Goal: Information Seeking & Learning: Learn about a topic

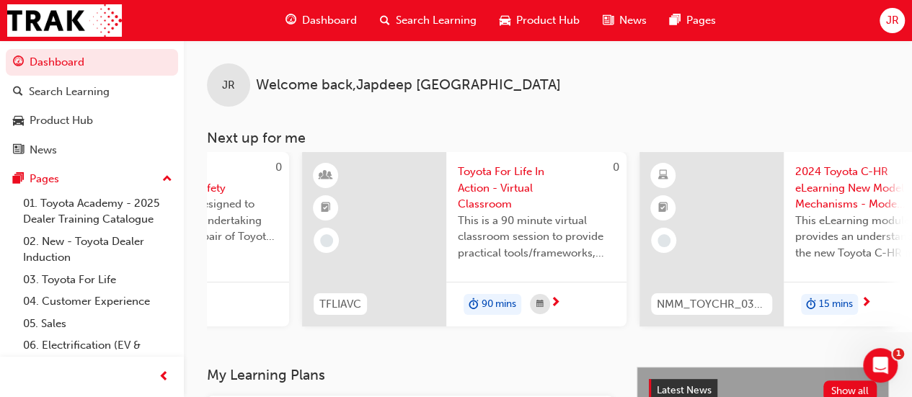
scroll to position [0, 1318]
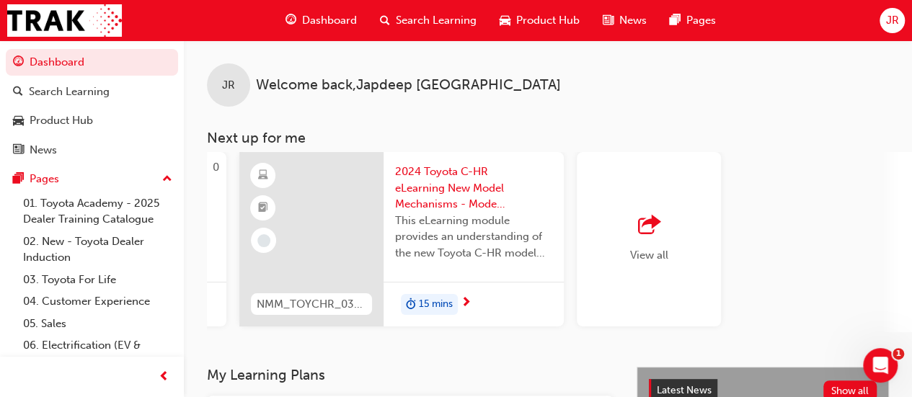
click at [658, 236] on span "outbound-icon" at bounding box center [649, 226] width 22 height 20
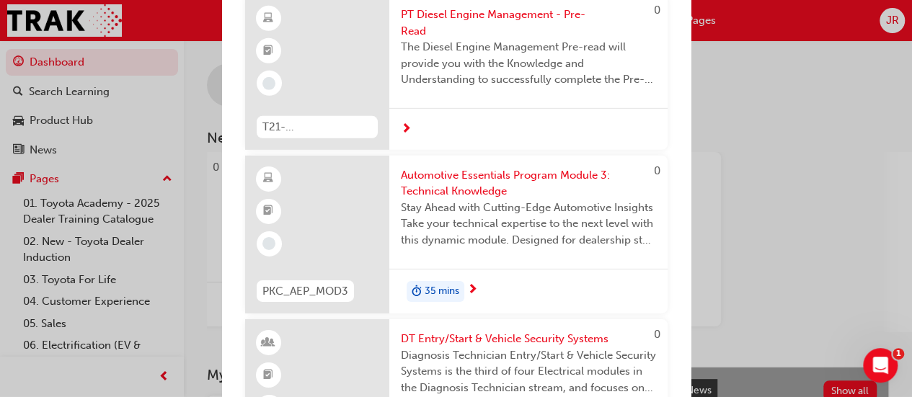
scroll to position [4955, 0]
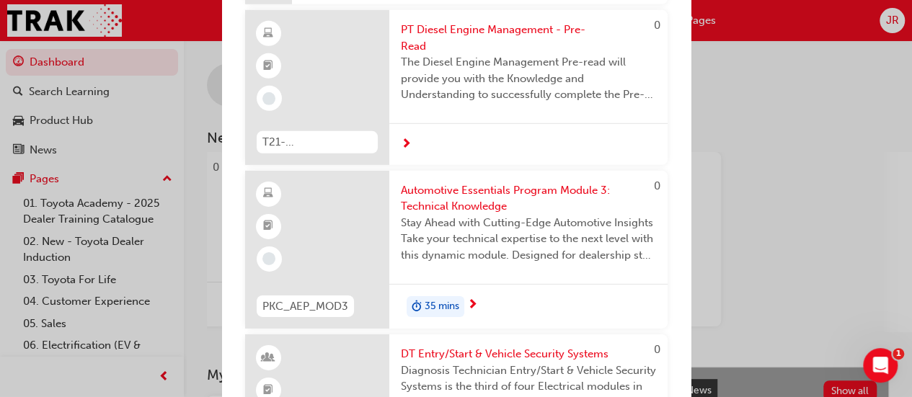
click at [783, 127] on div "Next up for me 0 T21-STCHS_PRE_READ ST Chassis Service - Pre-Read The Chassis S…" at bounding box center [456, 198] width 912 height 397
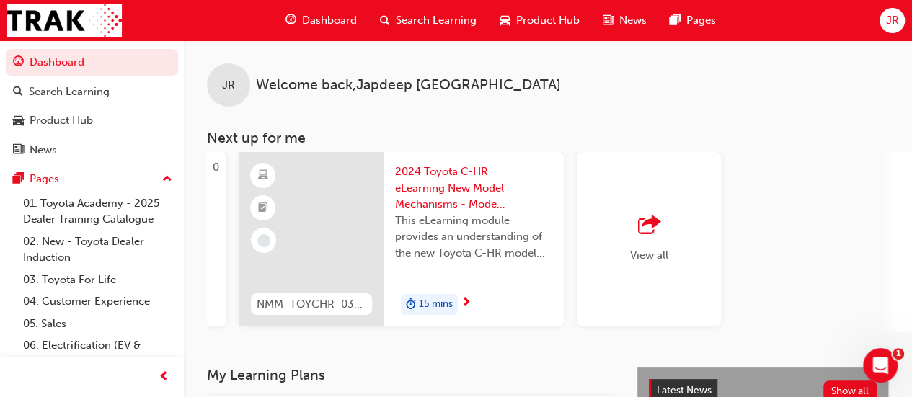
click at [850, 136] on h3 "Next up for me" at bounding box center [548, 138] width 729 height 17
click at [654, 236] on span "outbound-icon" at bounding box center [649, 226] width 22 height 20
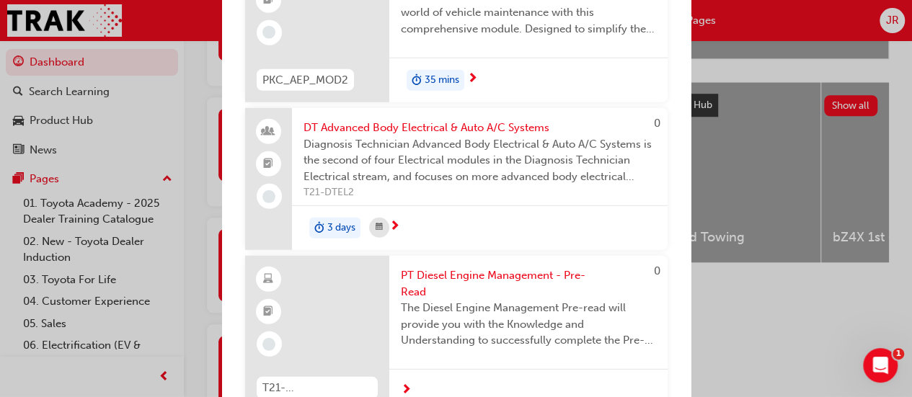
scroll to position [4707, 0]
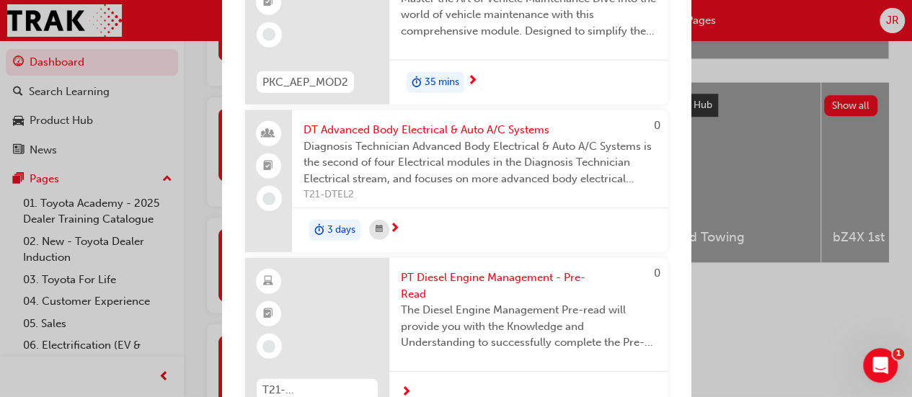
click at [415, 105] on div "35 mins" at bounding box center [529, 82] width 278 height 45
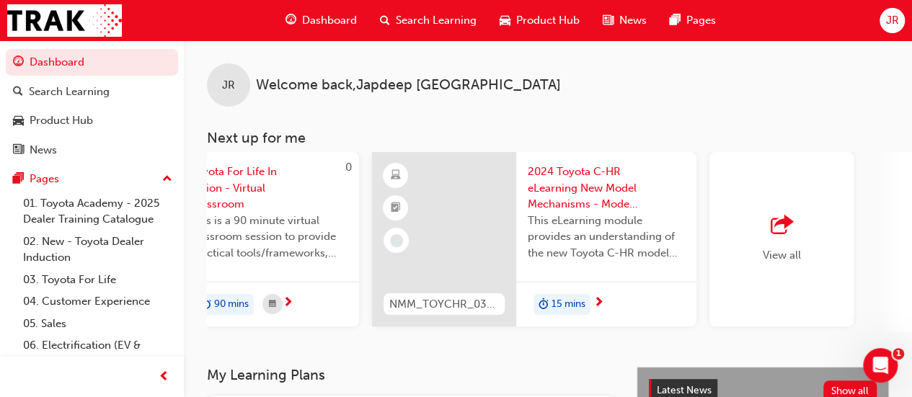
scroll to position [0, 1318]
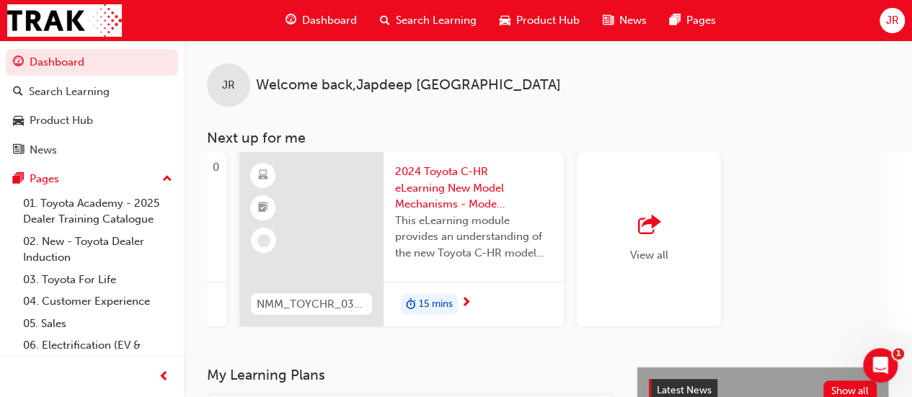
click at [646, 229] on span "outbound-icon" at bounding box center [649, 226] width 22 height 20
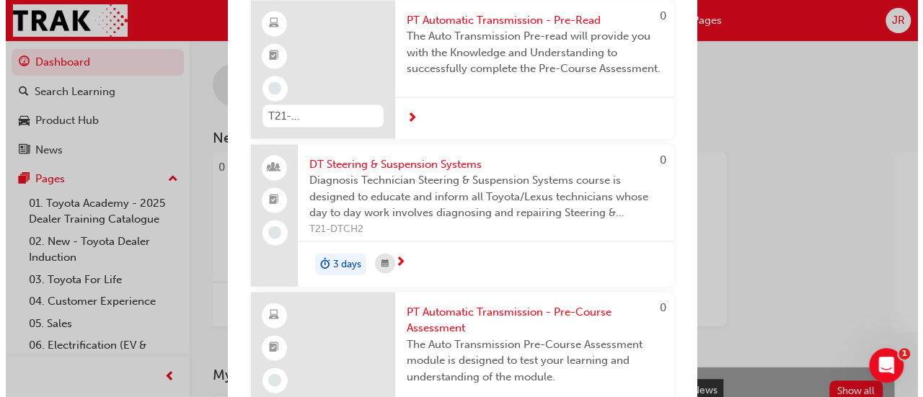
scroll to position [6945, 0]
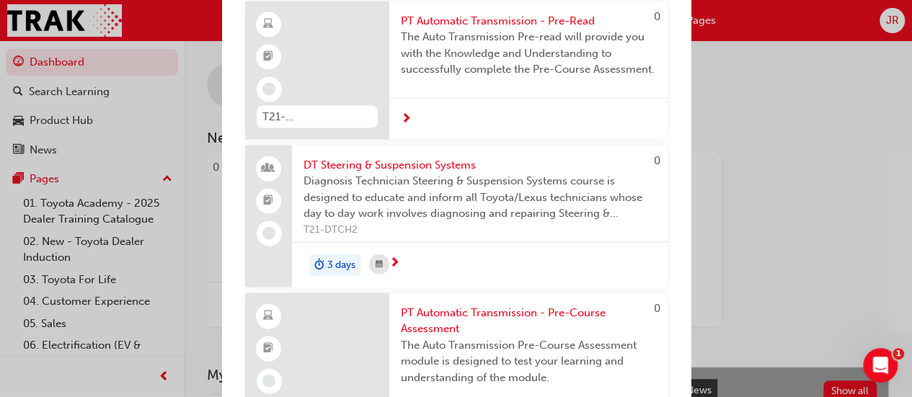
click at [501, 30] on span "PT Automatic Transmission - Pre-Read" at bounding box center [528, 21] width 255 height 17
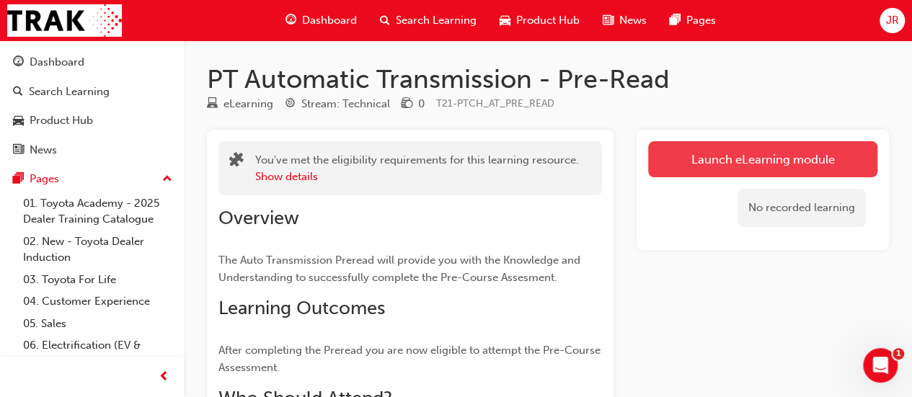
click at [791, 156] on link "Launch eLearning module" at bounding box center [762, 159] width 229 height 36
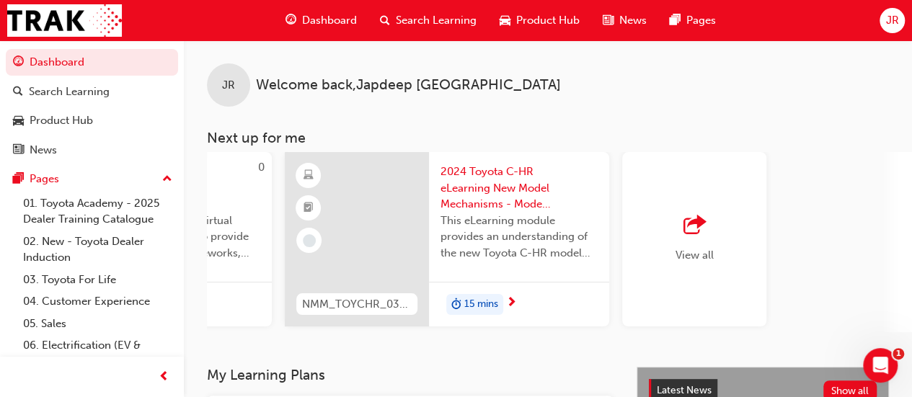
scroll to position [0, 1318]
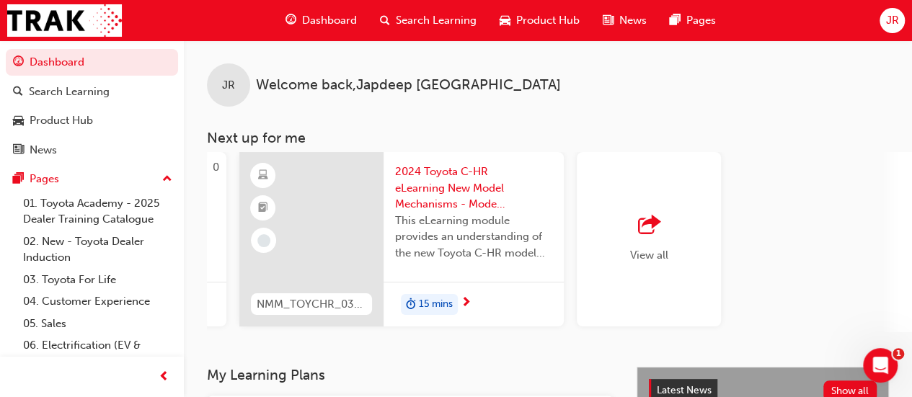
click at [669, 242] on div "View all" at bounding box center [649, 239] width 144 height 175
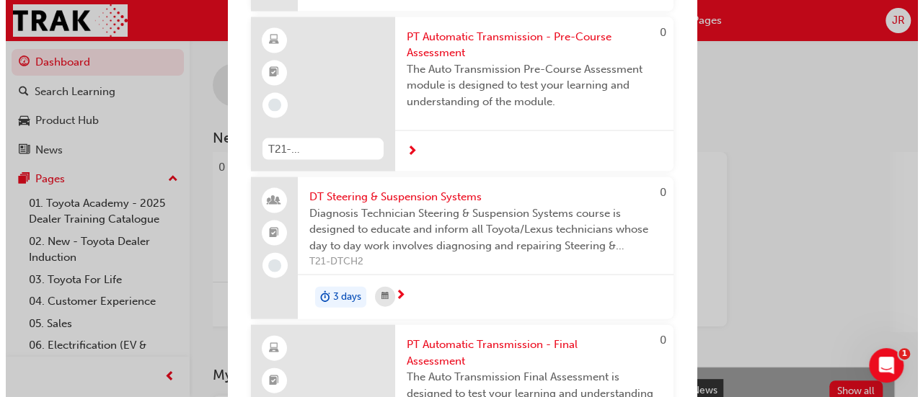
scroll to position [6927, 0]
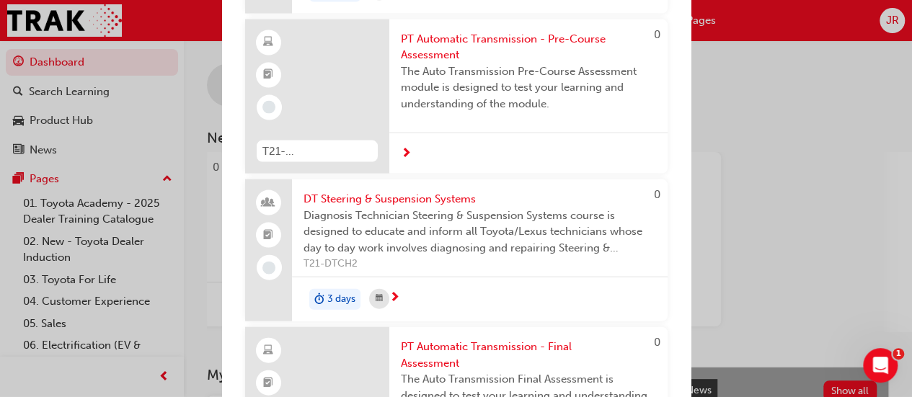
click at [541, 113] on span "The Auto Transmission Pre-Course Assessment module is designed to test your lea…" at bounding box center [528, 87] width 255 height 49
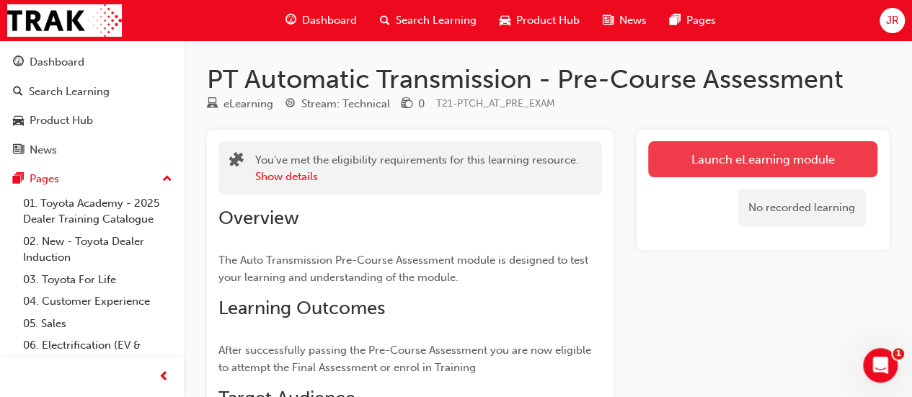
click at [733, 170] on link "Launch eLearning module" at bounding box center [762, 159] width 229 height 36
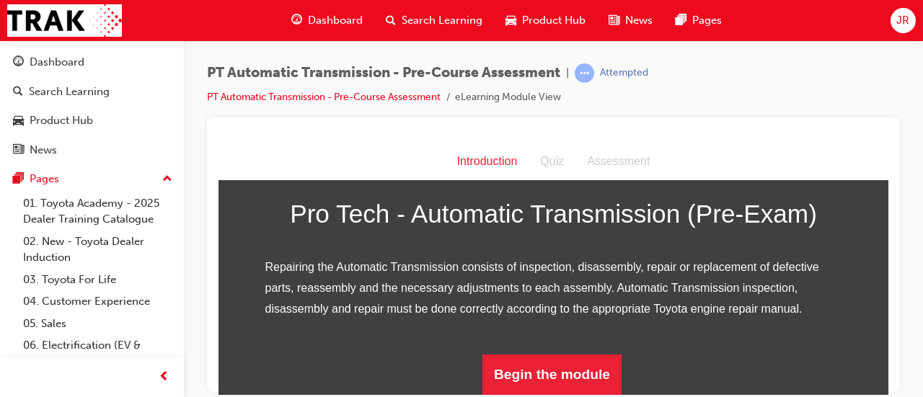
scroll to position [229, 0]
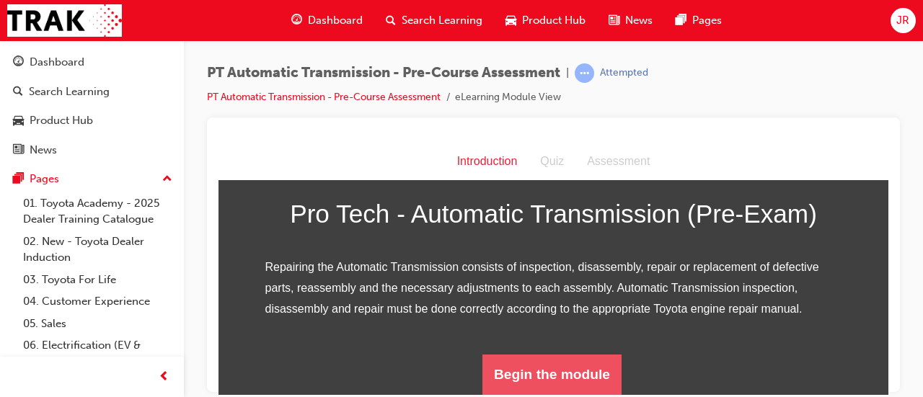
click at [566, 379] on button "Begin the module" at bounding box center [552, 374] width 139 height 40
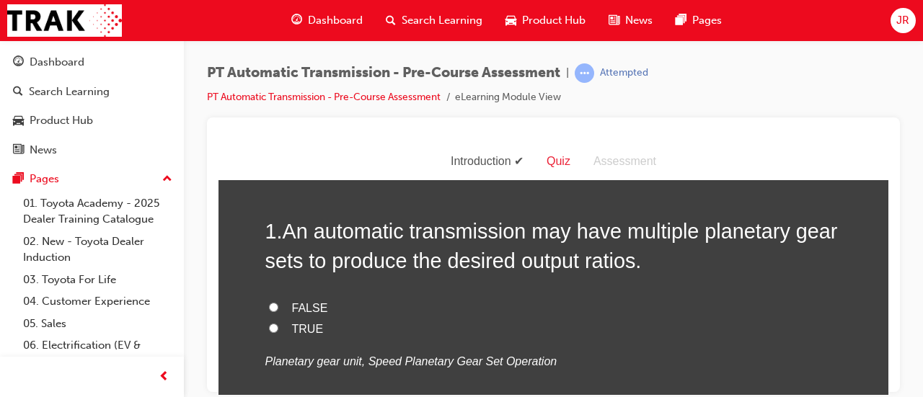
scroll to position [57, 0]
click at [302, 318] on label "TRUE" at bounding box center [553, 327] width 577 height 21
click at [278, 322] on input "TRUE" at bounding box center [273, 326] width 9 height 9
radio input "true"
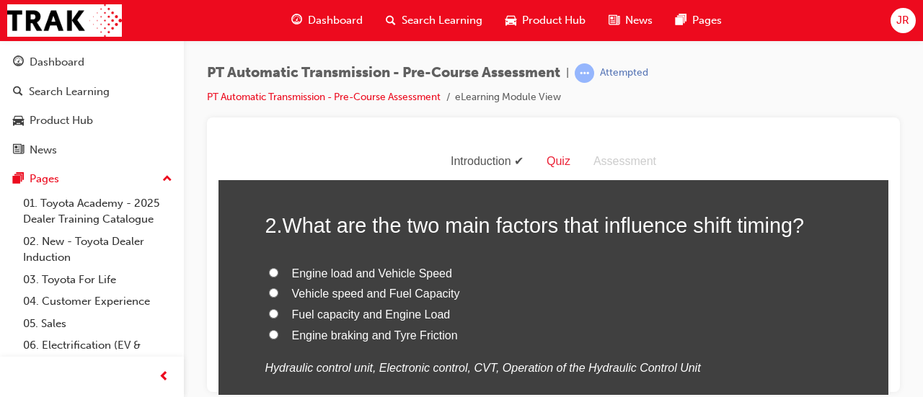
scroll to position [358, 0]
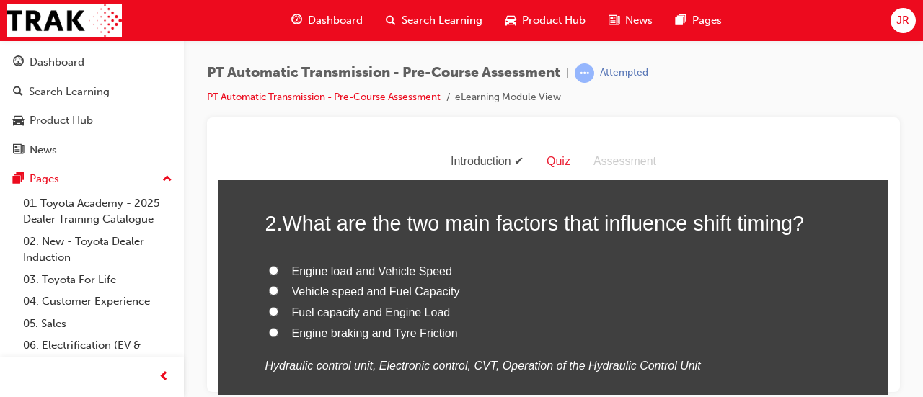
click at [405, 293] on span "Vehicle speed and Fuel Capacity" at bounding box center [376, 291] width 168 height 12
click at [278, 293] on input "Vehicle speed and Fuel Capacity" at bounding box center [273, 290] width 9 height 9
radio input "true"
click at [370, 273] on span "Engine load and Vehicle Speed" at bounding box center [372, 271] width 160 height 12
click at [278, 273] on input "Engine load and Vehicle Speed" at bounding box center [273, 269] width 9 height 9
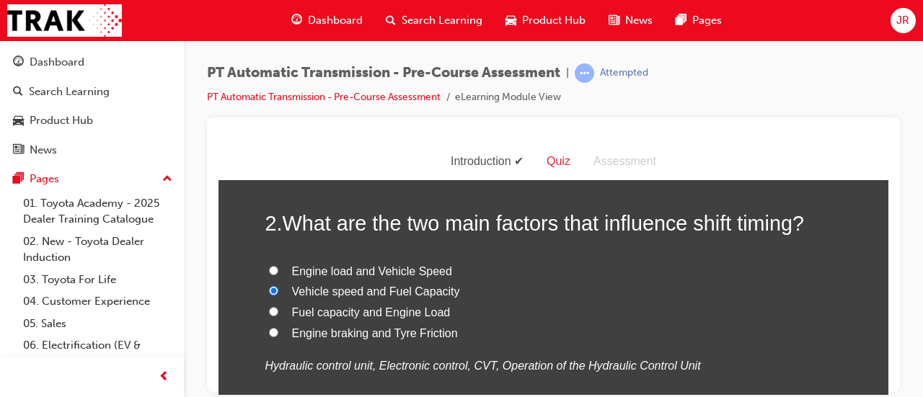
radio input "true"
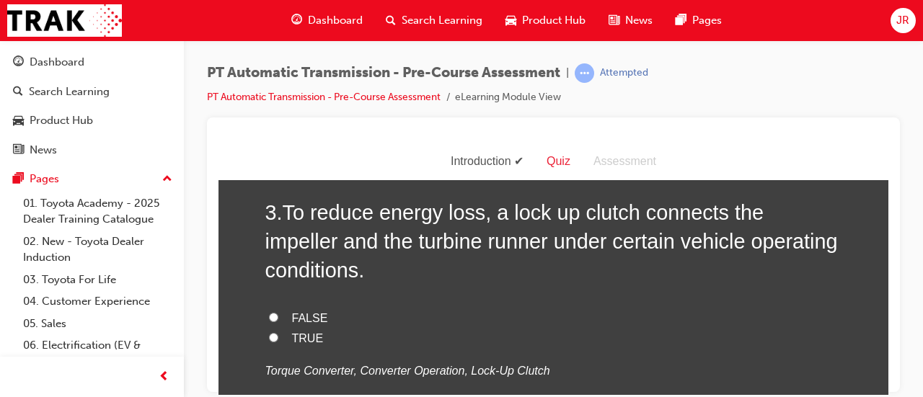
scroll to position [677, 0]
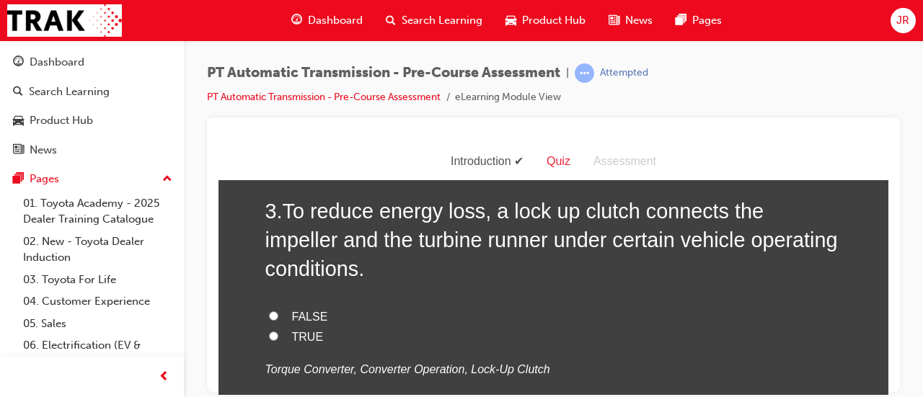
click at [308, 341] on span "TRUE" at bounding box center [308, 336] width 32 height 12
click at [278, 340] on input "TRUE" at bounding box center [273, 335] width 9 height 9
radio input "true"
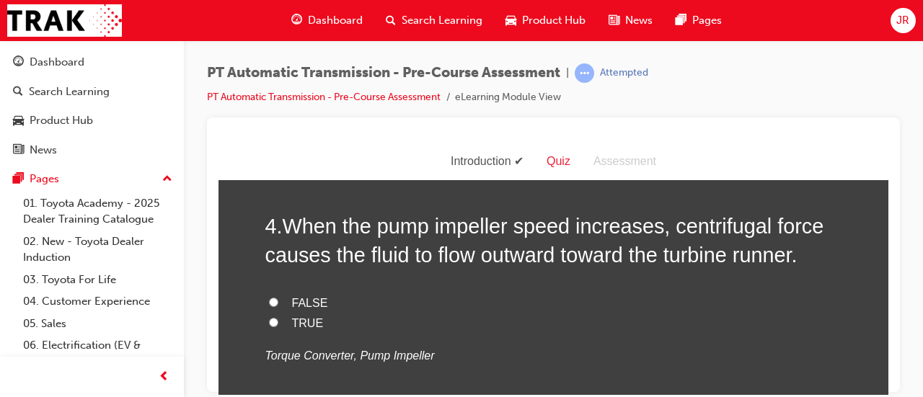
scroll to position [986, 0]
click at [326, 326] on label "TRUE" at bounding box center [553, 322] width 577 height 21
click at [278, 326] on input "TRUE" at bounding box center [273, 321] width 9 height 9
radio input "true"
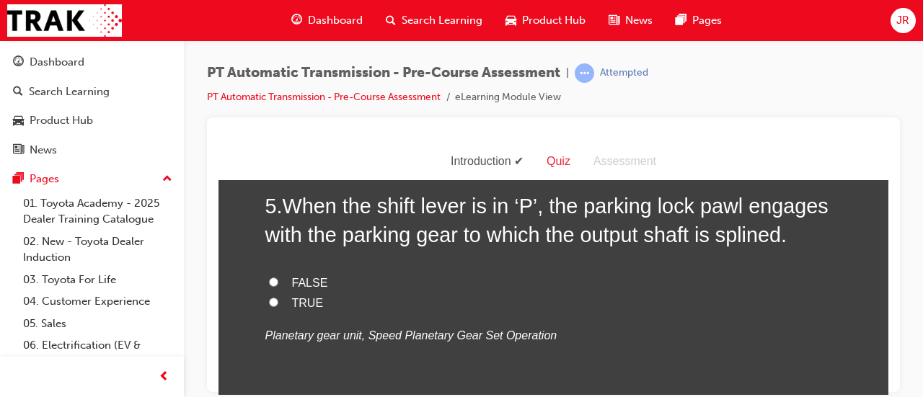
scroll to position [1298, 0]
click at [312, 310] on label "TRUE" at bounding box center [553, 304] width 577 height 21
click at [278, 308] on input "TRUE" at bounding box center [273, 303] width 9 height 9
radio input "true"
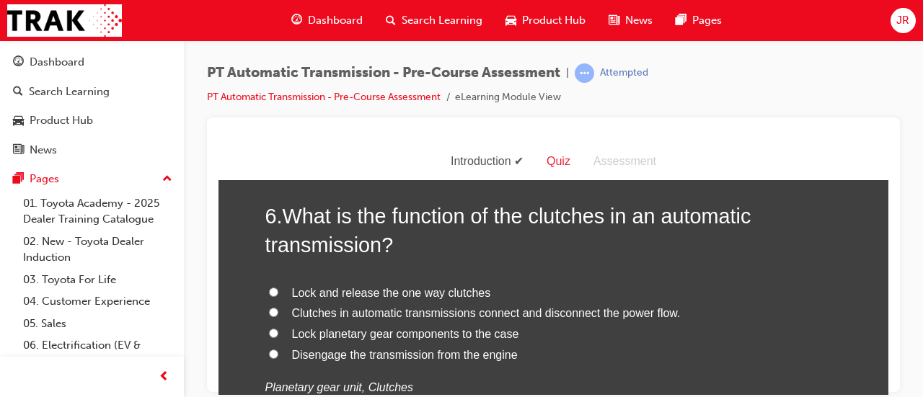
scroll to position [1585, 0]
click at [566, 307] on span "Clutches in automatic transmissions connect and disconnect the power flow." at bounding box center [486, 311] width 389 height 12
click at [278, 307] on input "Clutches in automatic transmissions connect and disconnect the power flow." at bounding box center [273, 310] width 9 height 9
radio input "true"
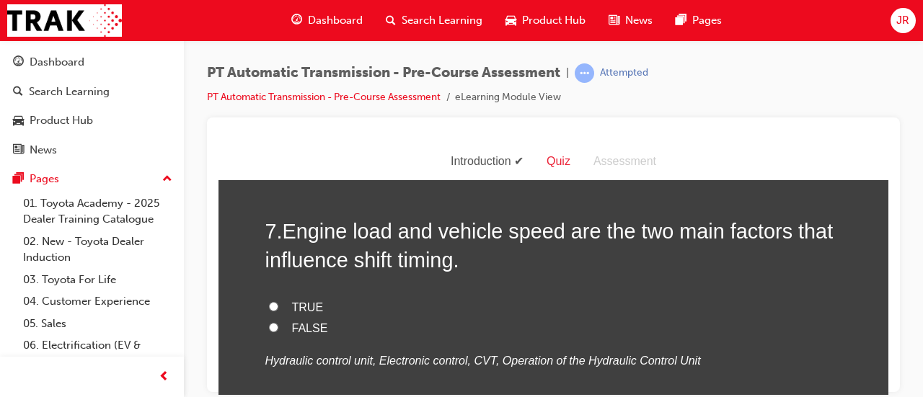
scroll to position [1909, 0]
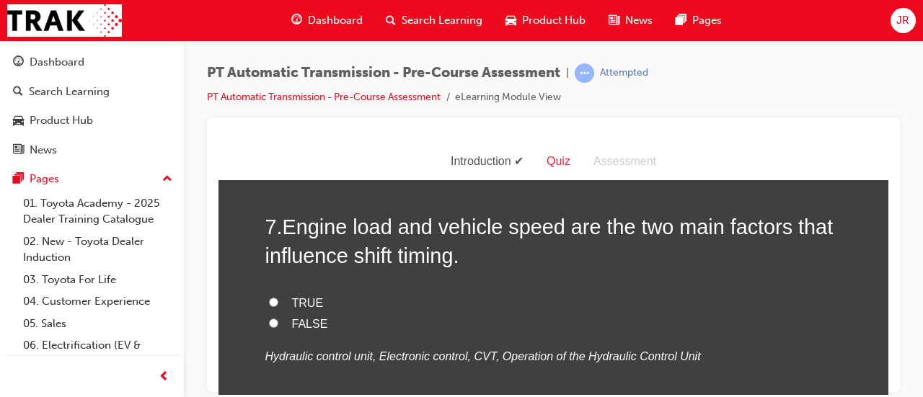
click at [319, 314] on label "FALSE" at bounding box center [553, 324] width 577 height 21
click at [278, 318] on input "FALSE" at bounding box center [273, 322] width 9 height 9
radio input "true"
click at [293, 314] on label "FALSE" at bounding box center [553, 324] width 577 height 21
click at [278, 318] on input "FALSE" at bounding box center [273, 322] width 9 height 9
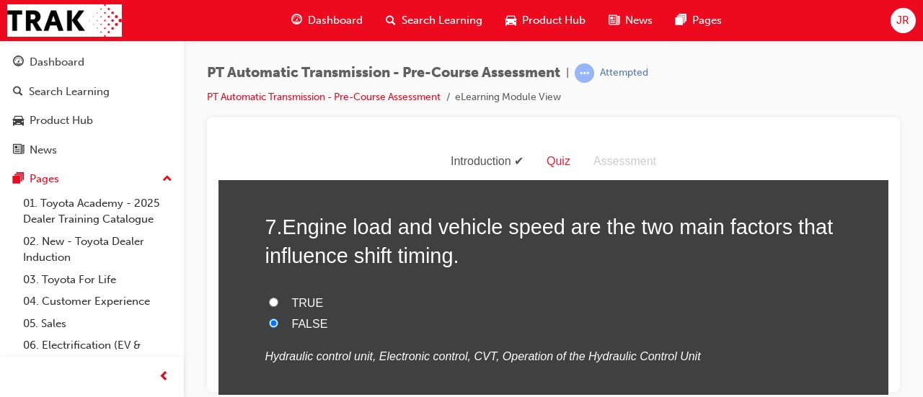
click at [294, 307] on span "TRUE" at bounding box center [308, 302] width 32 height 12
click at [278, 307] on input "TRUE" at bounding box center [273, 301] width 9 height 9
radio input "true"
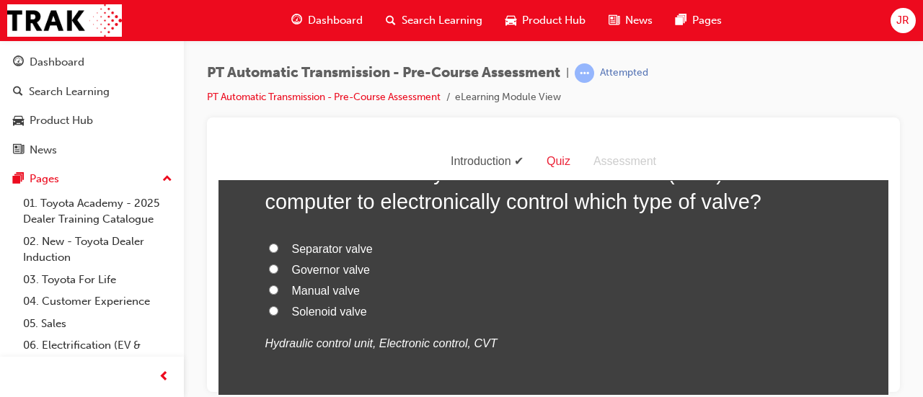
scroll to position [2266, 0]
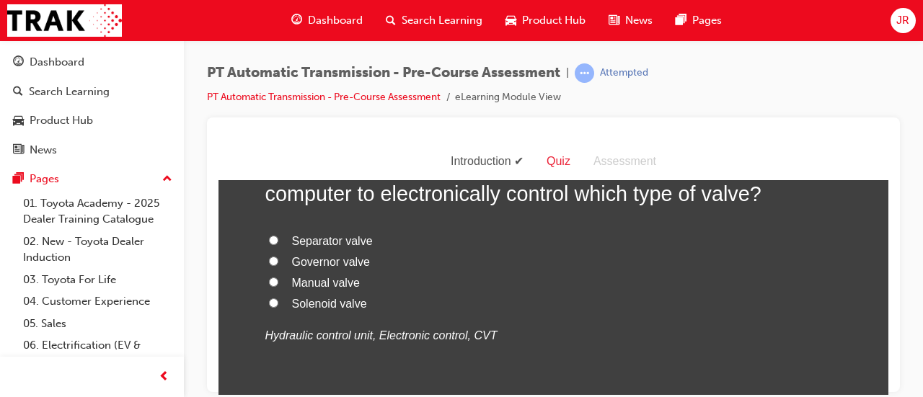
click at [353, 255] on span "Governor valve" at bounding box center [331, 261] width 79 height 12
click at [278, 256] on input "Governor valve" at bounding box center [273, 260] width 9 height 9
radio input "true"
click at [333, 237] on span "Separator valve" at bounding box center [332, 240] width 81 height 12
click at [278, 237] on input "Separator valve" at bounding box center [273, 239] width 9 height 9
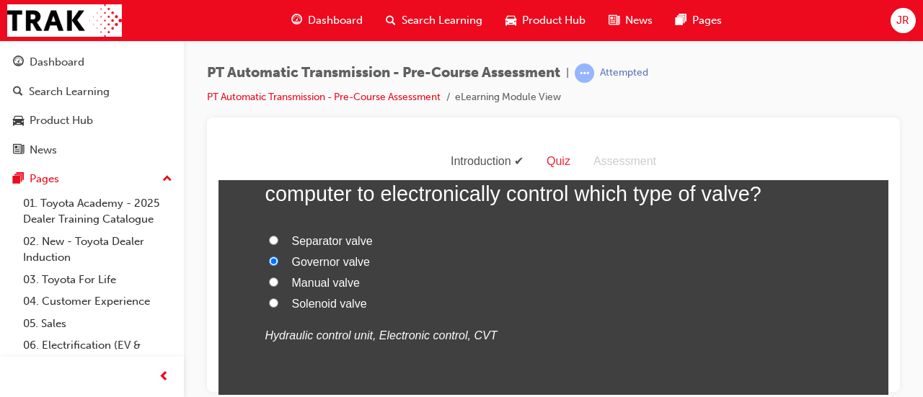
radio input "true"
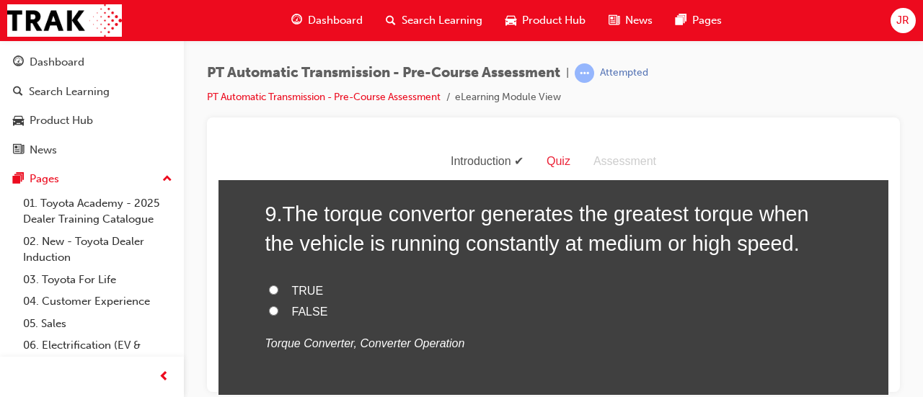
scroll to position [2549, 0]
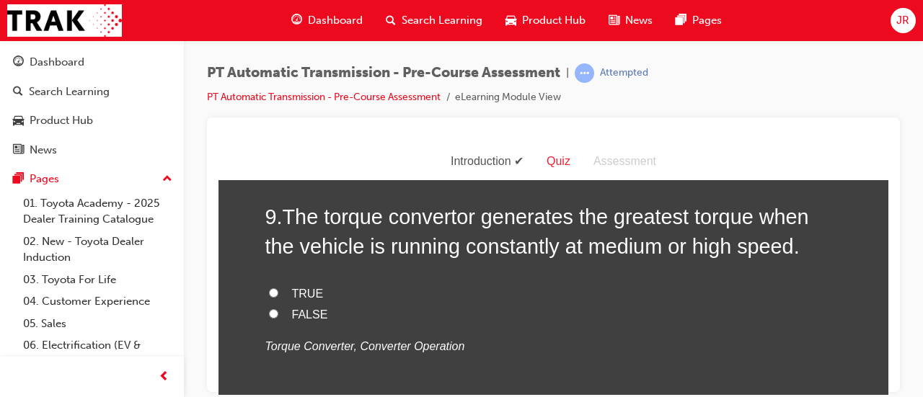
click at [298, 295] on span "TRUE" at bounding box center [308, 293] width 32 height 12
click at [278, 295] on input "TRUE" at bounding box center [273, 292] width 9 height 9
radio input "true"
click at [308, 317] on span "FALSE" at bounding box center [310, 314] width 36 height 12
click at [278, 317] on input "FALSE" at bounding box center [273, 313] width 9 height 9
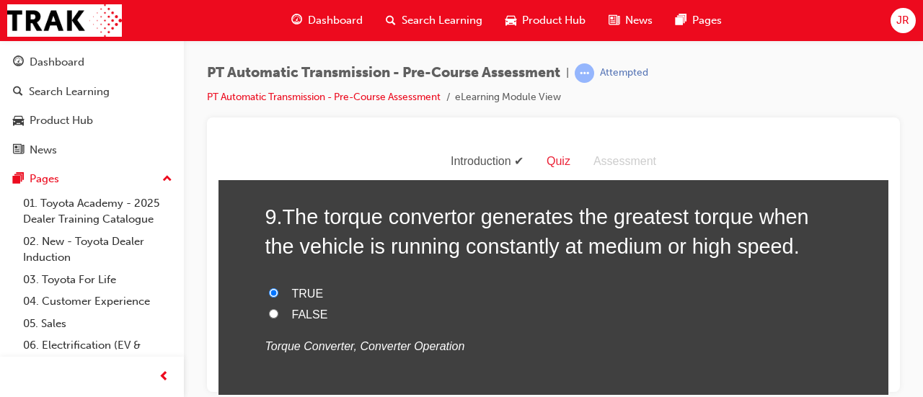
radio input "true"
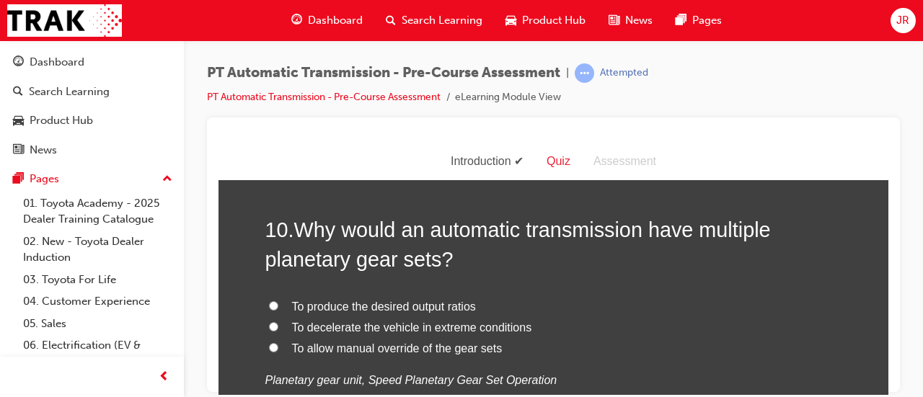
scroll to position [2832, 0]
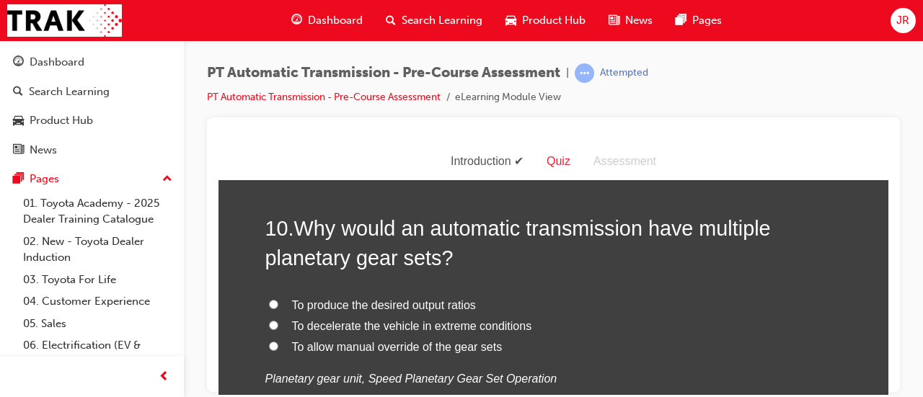
click at [488, 322] on span "To decelerate the vehicle in extreme conditions" at bounding box center [412, 326] width 240 height 12
click at [278, 322] on input "To decelerate the vehicle in extreme conditions" at bounding box center [273, 324] width 9 height 9
radio input "true"
click at [518, 333] on label "To decelerate the vehicle in extreme conditions" at bounding box center [553, 326] width 577 height 21
click at [278, 330] on input "To decelerate the vehicle in extreme conditions" at bounding box center [273, 324] width 9 height 9
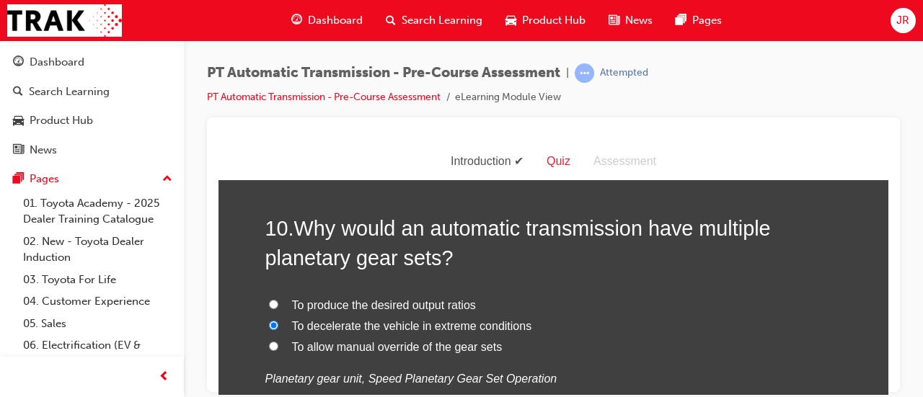
click at [610, 337] on label "To allow manual override of the gear sets" at bounding box center [553, 347] width 577 height 21
click at [278, 341] on input "To allow manual override of the gear sets" at bounding box center [273, 345] width 9 height 9
radio input "true"
click at [457, 299] on span "To produce the desired output ratios" at bounding box center [384, 305] width 184 height 12
click at [278, 299] on input "To produce the desired output ratios" at bounding box center [273, 303] width 9 height 9
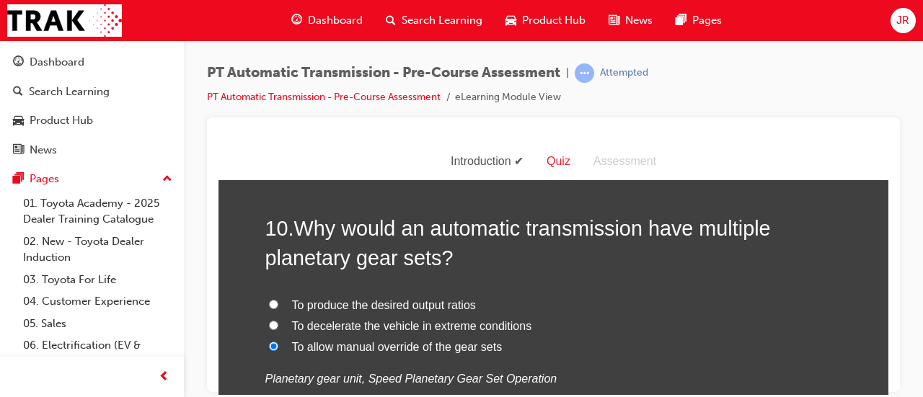
radio input "true"
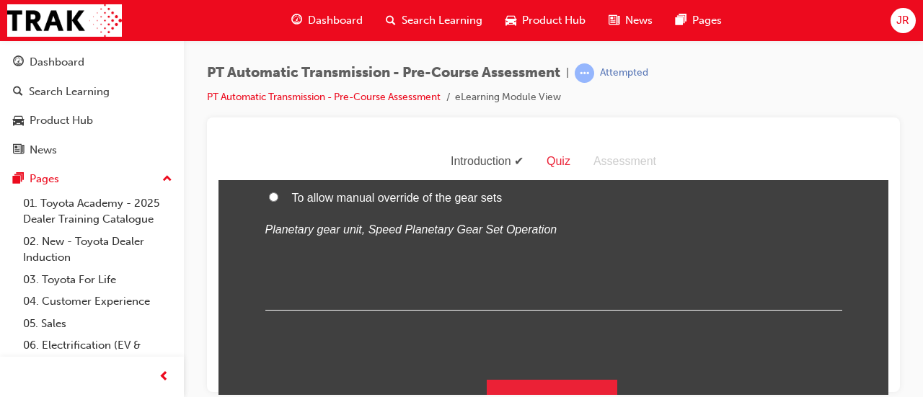
scroll to position [3004, 0]
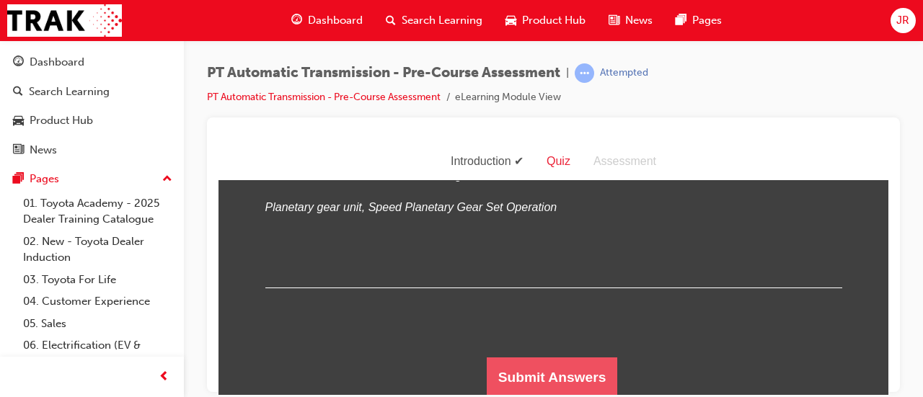
click at [566, 376] on button "Submit Answers" at bounding box center [552, 377] width 131 height 40
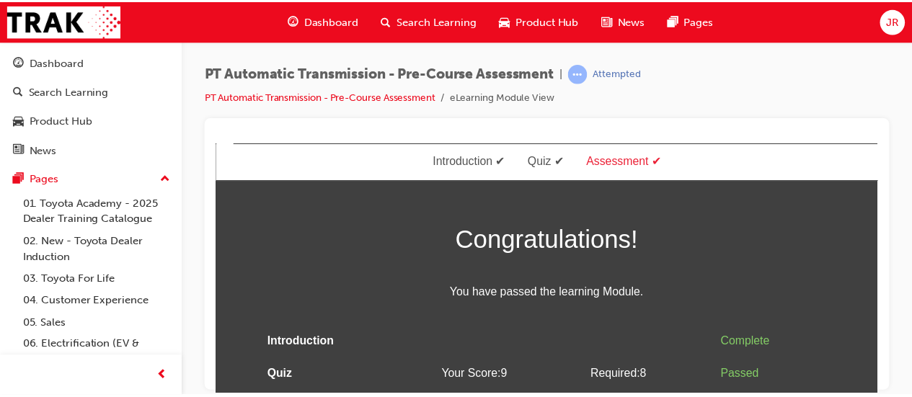
scroll to position [40, 0]
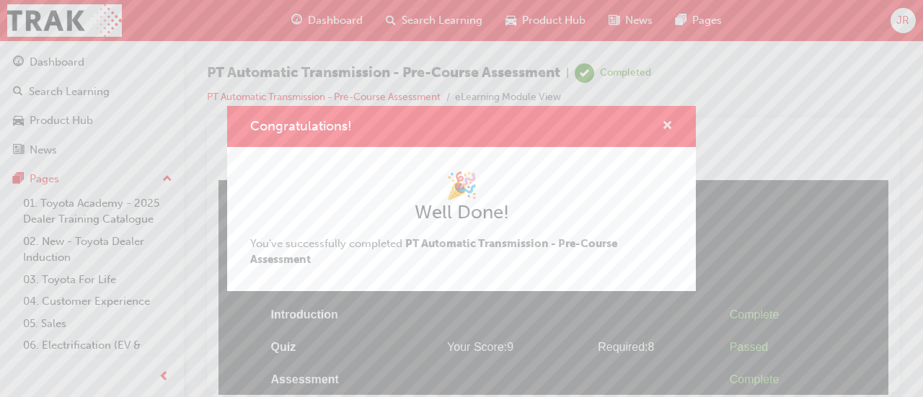
click at [668, 125] on span "cross-icon" at bounding box center [667, 126] width 11 height 13
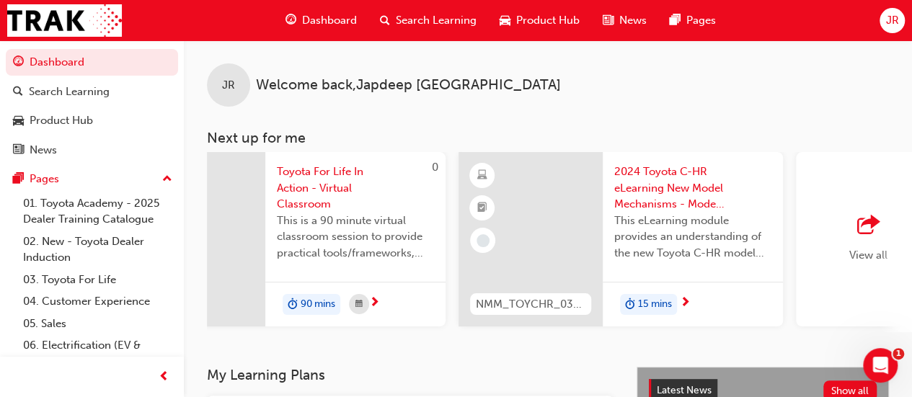
scroll to position [0, 1318]
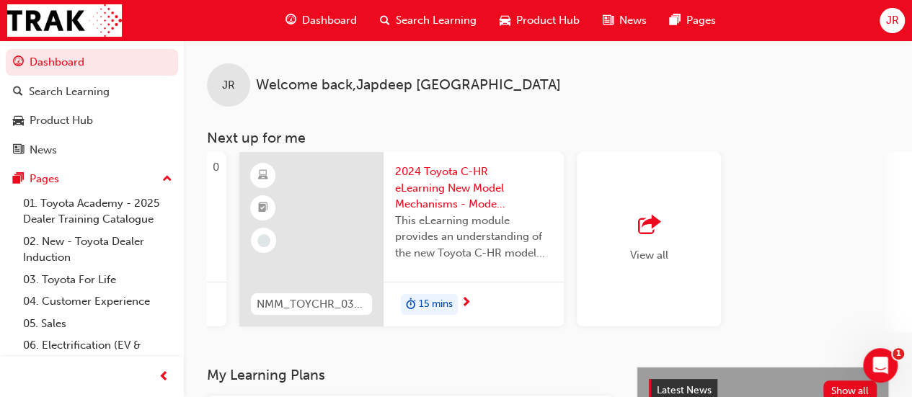
click at [656, 250] on span "View all" at bounding box center [649, 255] width 38 height 13
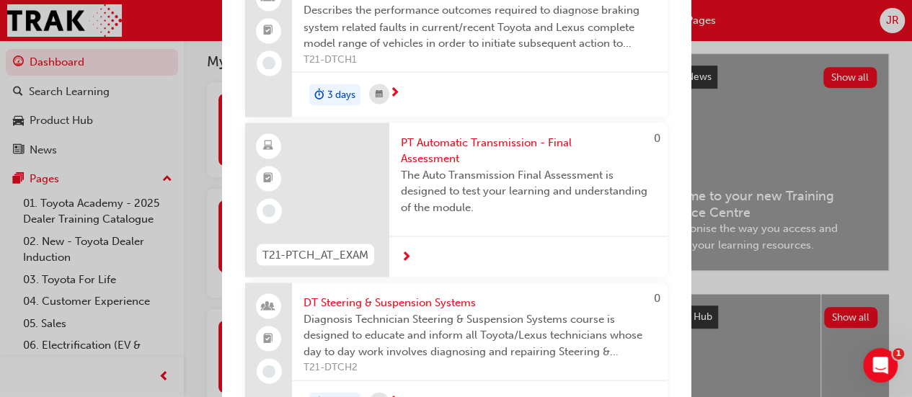
scroll to position [6823, 0]
click at [548, 168] on span "PT Automatic Transmission - Final Assessment" at bounding box center [528, 152] width 255 height 32
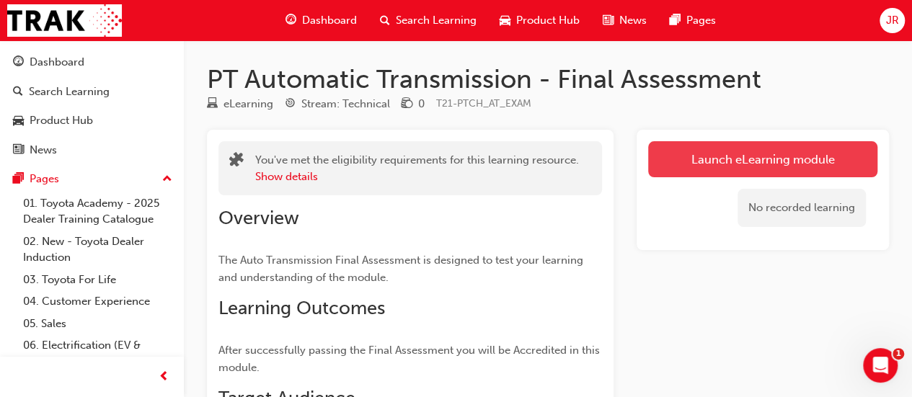
click at [715, 161] on link "Launch eLearning module" at bounding box center [762, 159] width 229 height 36
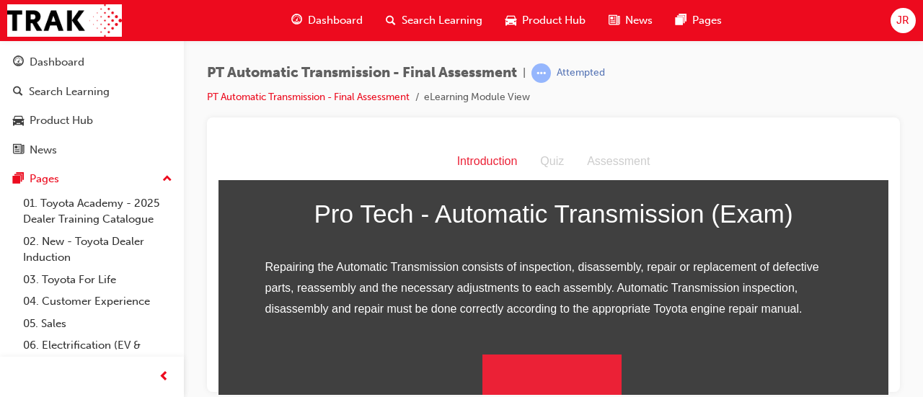
scroll to position [229, 0]
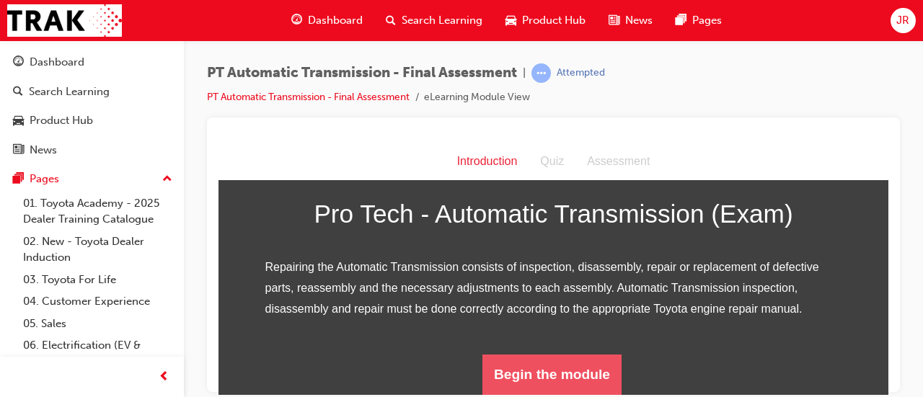
click at [592, 382] on button "Begin the module" at bounding box center [552, 374] width 139 height 40
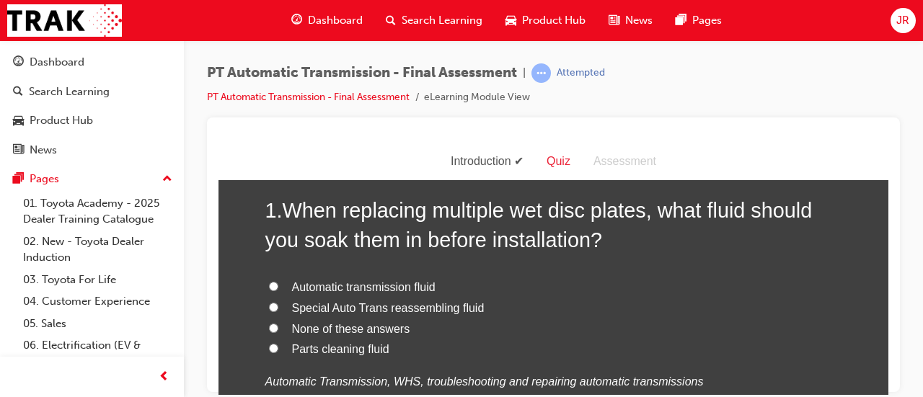
scroll to position [77, 0]
click at [371, 292] on span "Automatic transmission fluid" at bounding box center [364, 286] width 144 height 12
click at [278, 290] on input "Automatic transmission fluid" at bounding box center [273, 285] width 9 height 9
radio input "true"
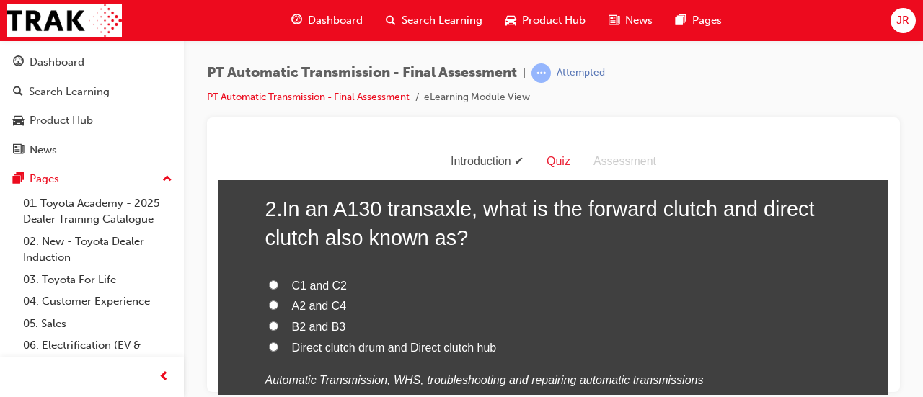
scroll to position [415, 0]
click at [329, 285] on span "C1 and C2" at bounding box center [320, 284] width 56 height 12
click at [278, 285] on input "C1 and C2" at bounding box center [273, 283] width 9 height 9
radio input "true"
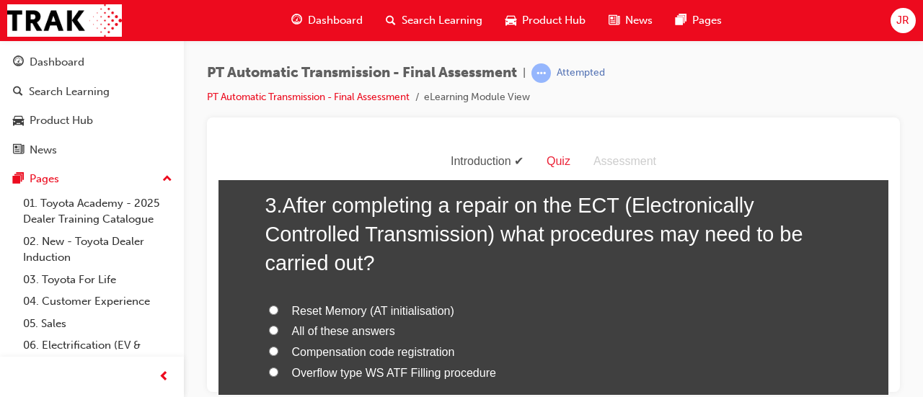
scroll to position [754, 0]
click at [366, 347] on span "Compensation code registration" at bounding box center [373, 351] width 163 height 12
click at [278, 347] on input "Compensation code registration" at bounding box center [273, 350] width 9 height 9
radio input "true"
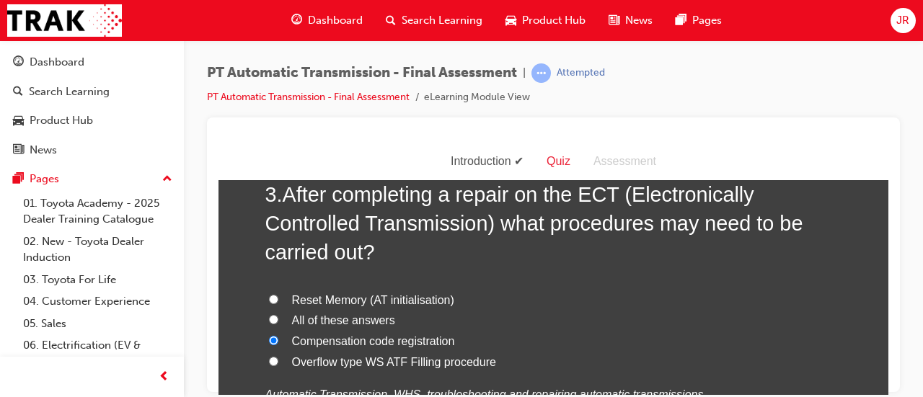
scroll to position [768, 0]
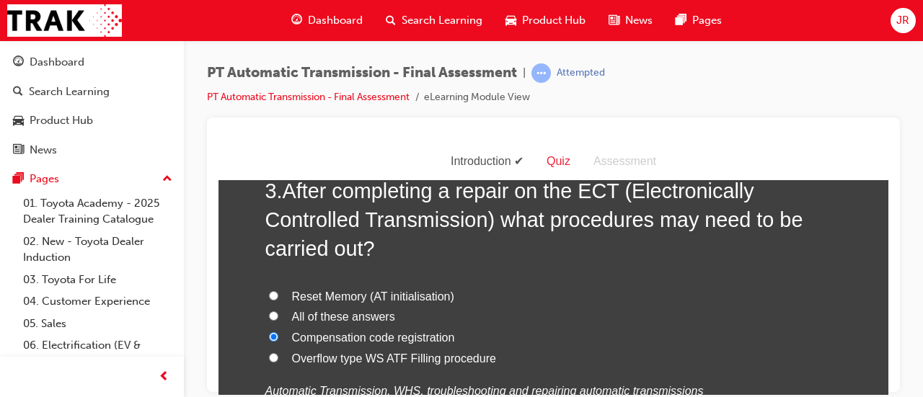
click at [357, 316] on span "All of these answers" at bounding box center [343, 316] width 103 height 12
click at [278, 316] on input "All of these answers" at bounding box center [273, 315] width 9 height 9
radio input "true"
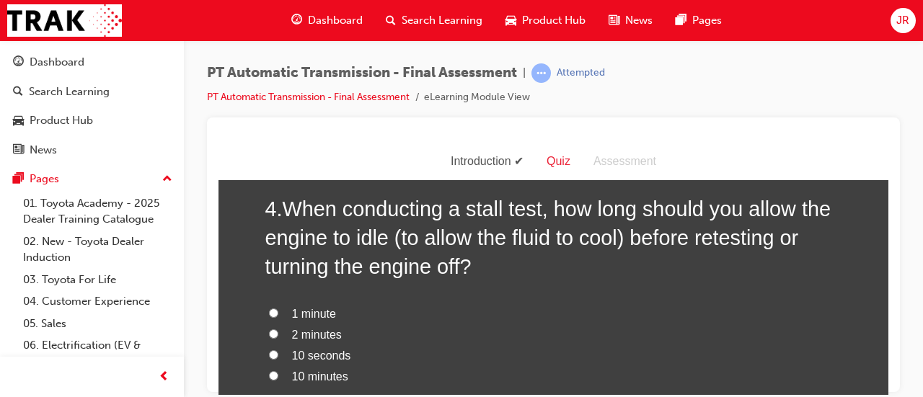
scroll to position [1117, 0]
click at [320, 309] on span "1 minute" at bounding box center [314, 312] width 44 height 12
click at [278, 309] on input "1 minute" at bounding box center [273, 311] width 9 height 9
radio input "true"
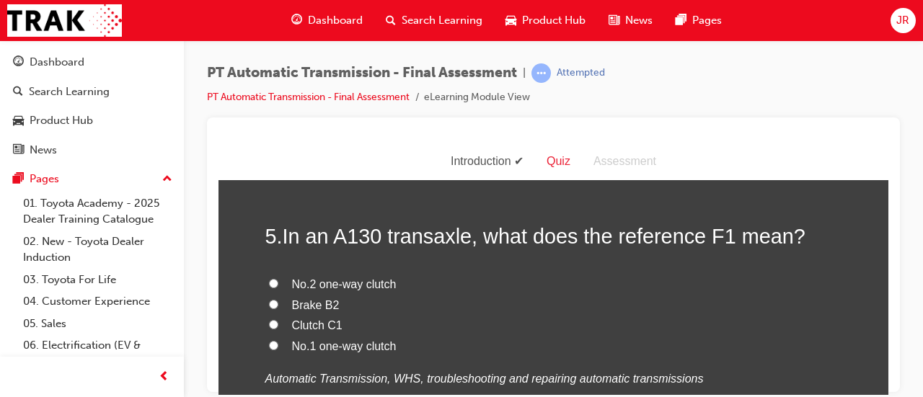
scroll to position [1456, 0]
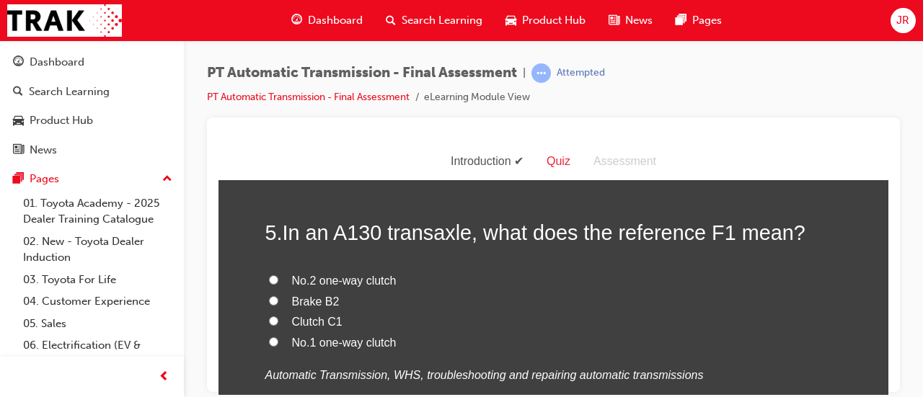
click at [381, 280] on span "No.2 one-way clutch" at bounding box center [344, 280] width 105 height 12
click at [278, 280] on input "No.2 one-way clutch" at bounding box center [273, 279] width 9 height 9
radio input "true"
click at [346, 348] on span "No.1 one-way clutch" at bounding box center [344, 342] width 105 height 12
click at [278, 346] on input "No.1 one-way clutch" at bounding box center [273, 341] width 9 height 9
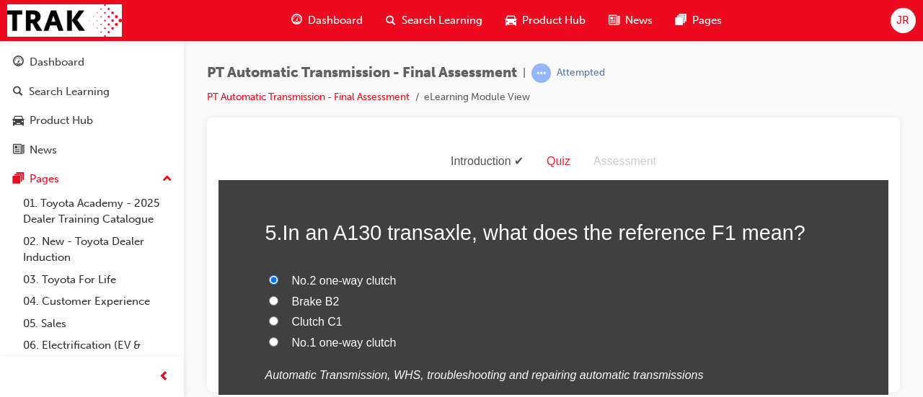
radio input "true"
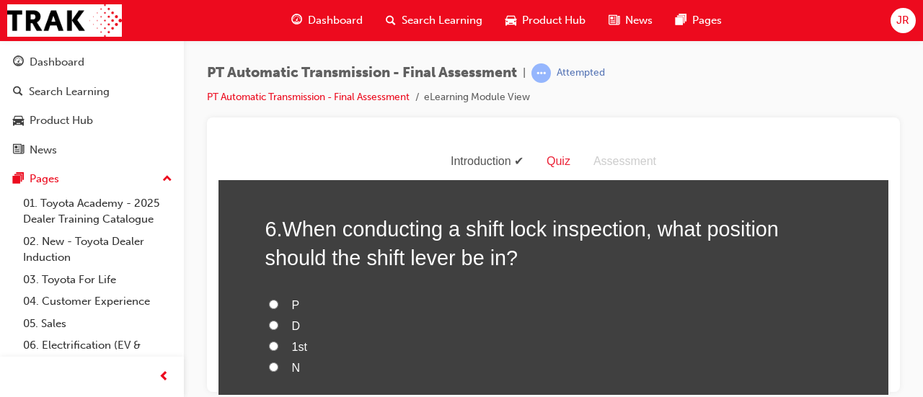
scroll to position [1767, 0]
click at [309, 305] on label "P" at bounding box center [553, 304] width 577 height 21
click at [278, 305] on input "P" at bounding box center [273, 303] width 9 height 9
radio input "true"
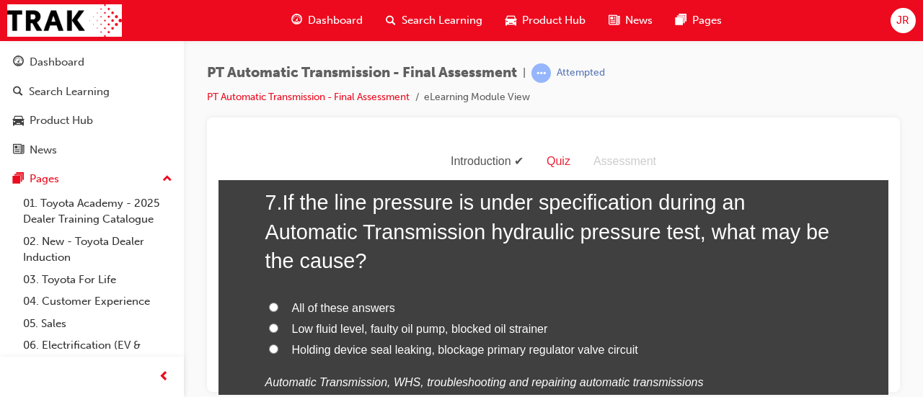
scroll to position [2131, 0]
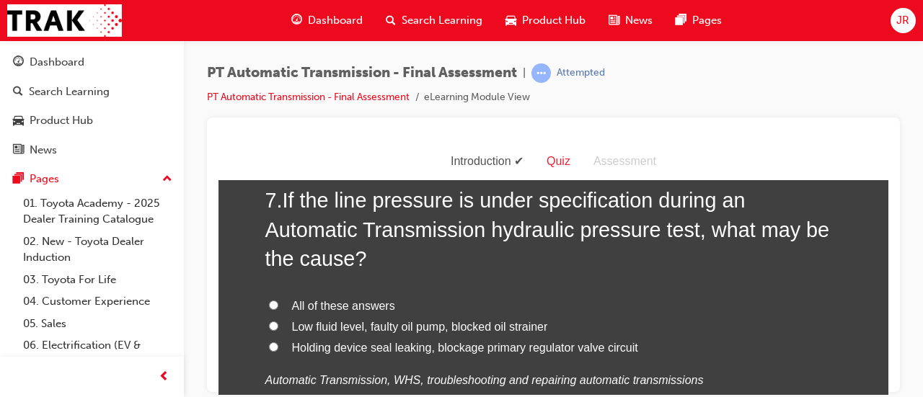
click at [358, 307] on span "All of these answers" at bounding box center [343, 305] width 103 height 12
click at [278, 307] on input "All of these answers" at bounding box center [273, 304] width 9 height 9
radio input "true"
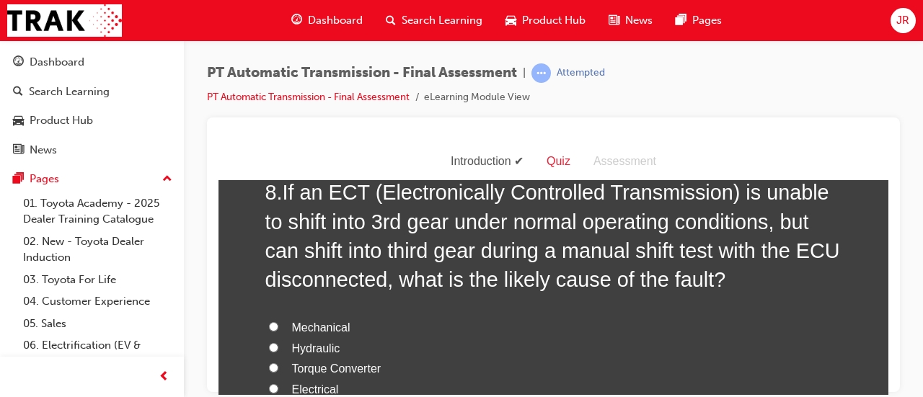
scroll to position [2483, 0]
click at [333, 390] on label "Electrical" at bounding box center [553, 389] width 577 height 21
click at [278, 390] on input "Electrical" at bounding box center [273, 388] width 9 height 9
radio input "true"
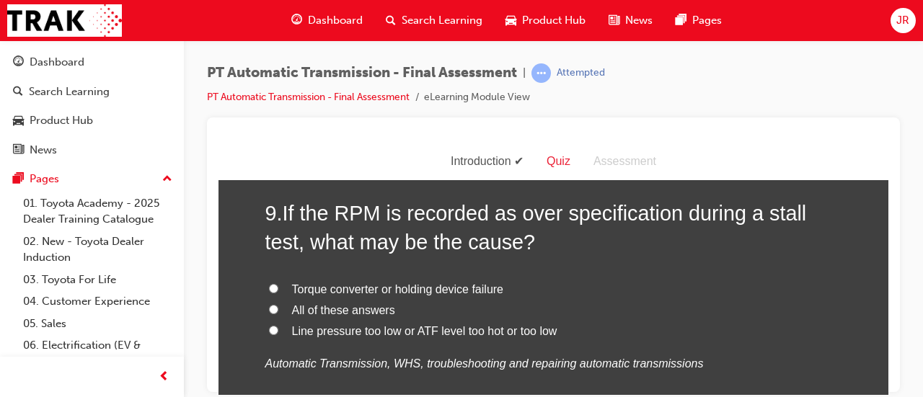
scroll to position [2856, 0]
click at [369, 310] on span "All of these answers" at bounding box center [343, 310] width 103 height 12
click at [278, 310] on input "All of these answers" at bounding box center [273, 308] width 9 height 9
radio input "true"
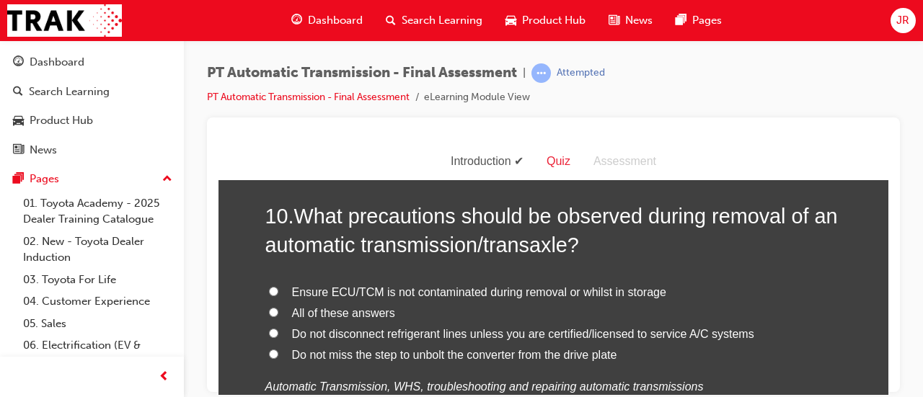
scroll to position [3169, 0]
click at [366, 327] on span "Do not disconnect refrigerant lines unless you are certified/licensed to servic…" at bounding box center [523, 333] width 462 height 12
click at [278, 327] on input "Do not disconnect refrigerant lines unless you are certified/licensed to servic…" at bounding box center [273, 331] width 9 height 9
radio input "true"
click at [347, 315] on span "All of these answers" at bounding box center [343, 312] width 103 height 12
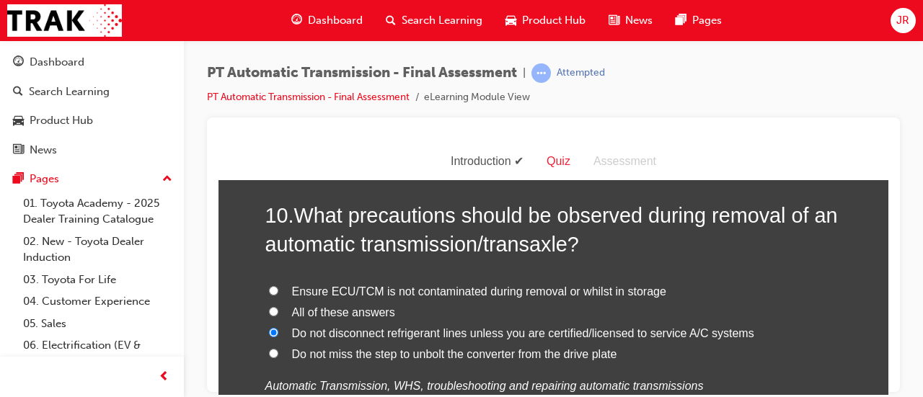
click at [278, 315] on input "All of these answers" at bounding box center [273, 311] width 9 height 9
radio input "true"
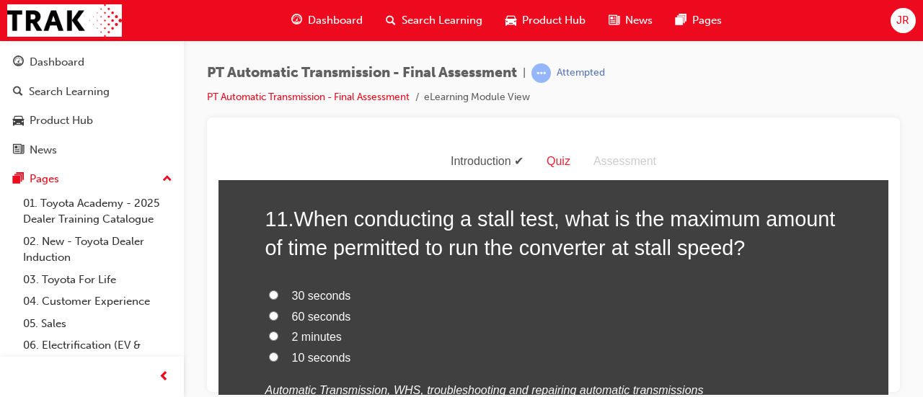
scroll to position [3503, 0]
click at [322, 357] on span "10 seconds" at bounding box center [321, 356] width 59 height 12
click at [278, 357] on input "10 seconds" at bounding box center [273, 355] width 9 height 9
radio input "true"
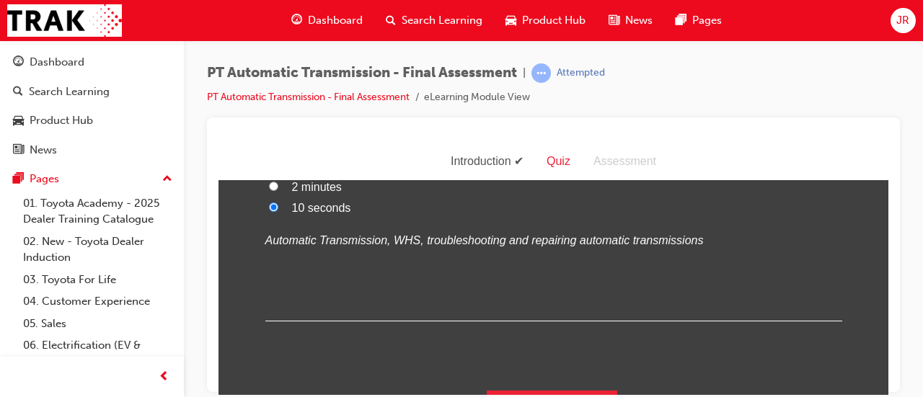
scroll to position [3684, 0]
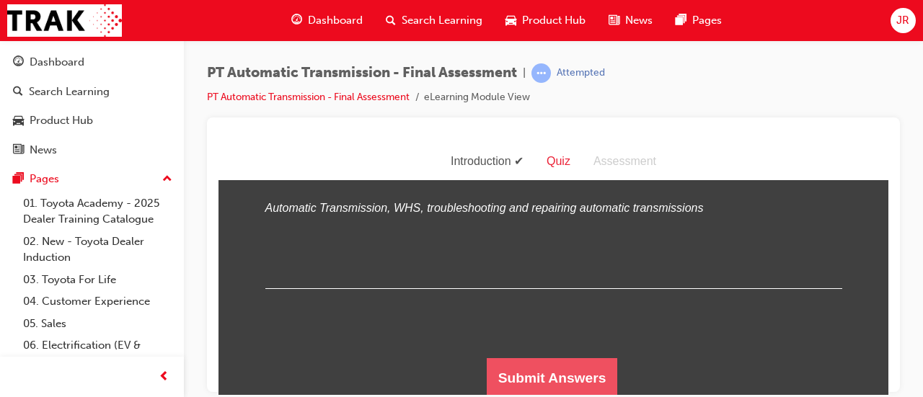
click at [579, 379] on button "Submit Answers" at bounding box center [552, 378] width 131 height 40
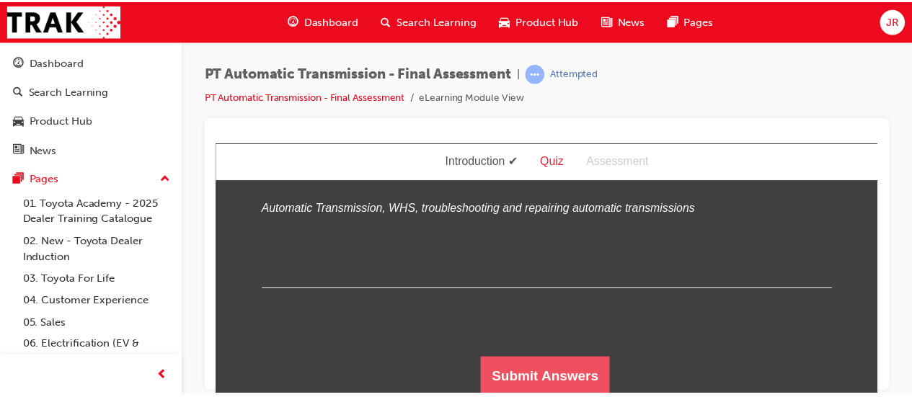
scroll to position [0, 0]
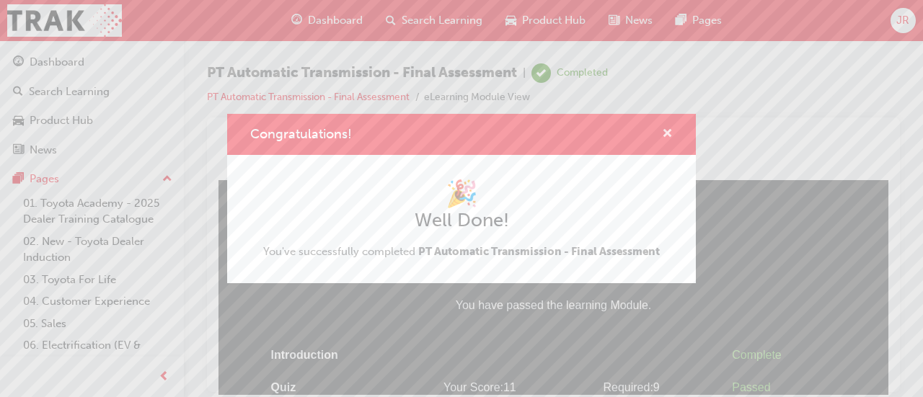
click at [668, 133] on span "cross-icon" at bounding box center [667, 134] width 11 height 13
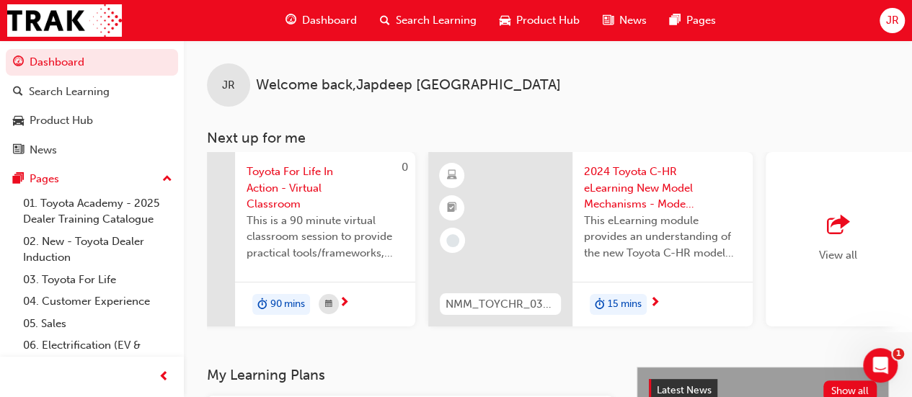
scroll to position [0, 1318]
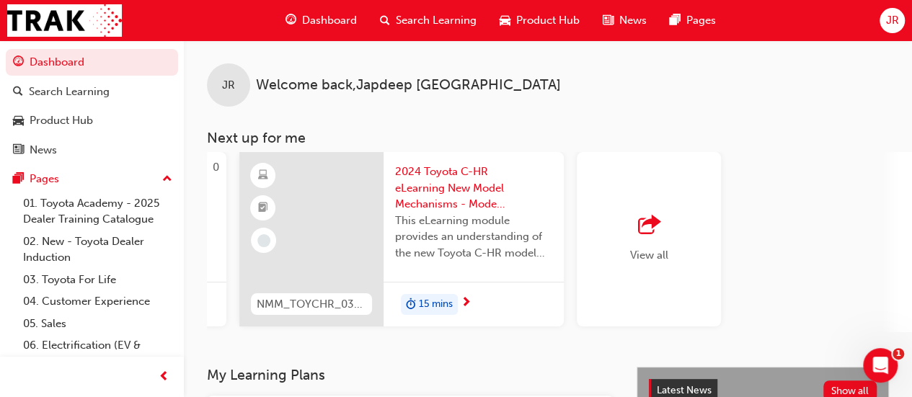
click at [694, 239] on div "View all" at bounding box center [649, 239] width 144 height 175
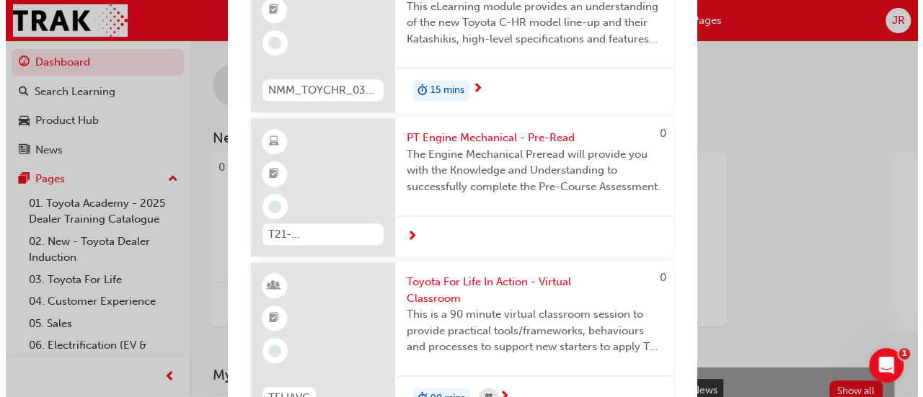
scroll to position [732, 0]
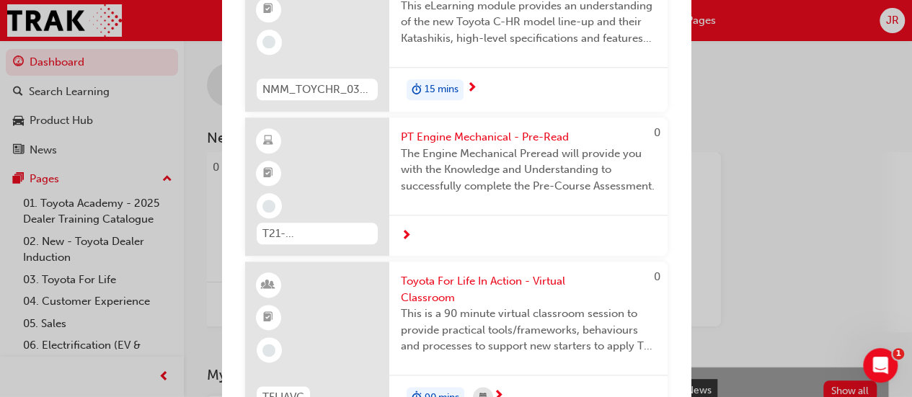
click at [589, 194] on span "The Engine Mechanical Preread will provide you with the Knowledge and Understan…" at bounding box center [528, 170] width 255 height 49
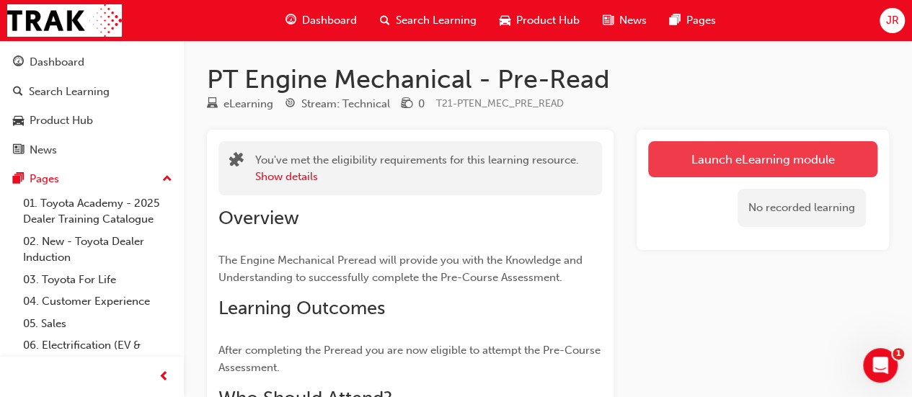
click at [780, 162] on link "Launch eLearning module" at bounding box center [762, 159] width 229 height 36
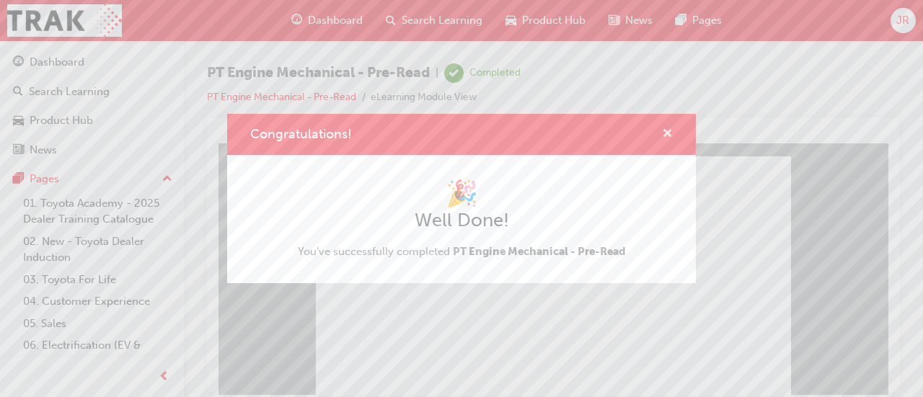
click at [668, 135] on span "cross-icon" at bounding box center [667, 134] width 11 height 13
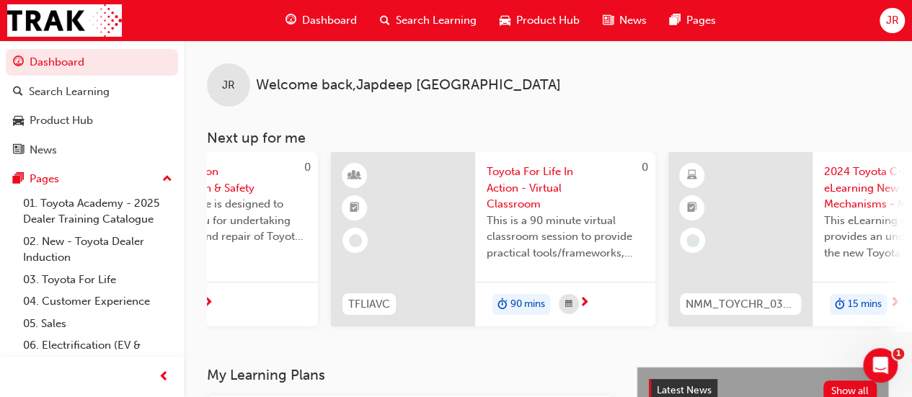
scroll to position [0, 1318]
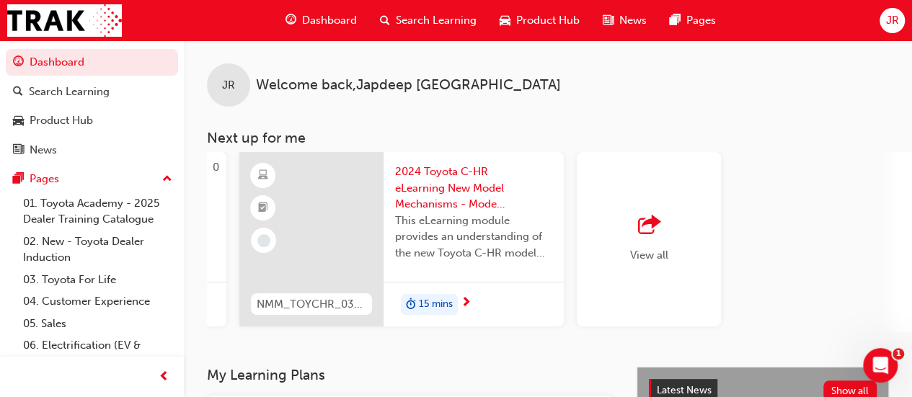
click at [658, 242] on div "View all" at bounding box center [649, 240] width 38 height 48
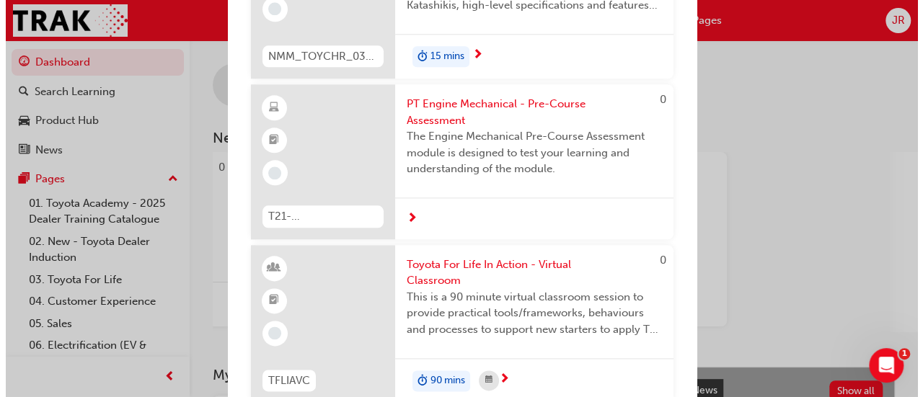
scroll to position [766, 0]
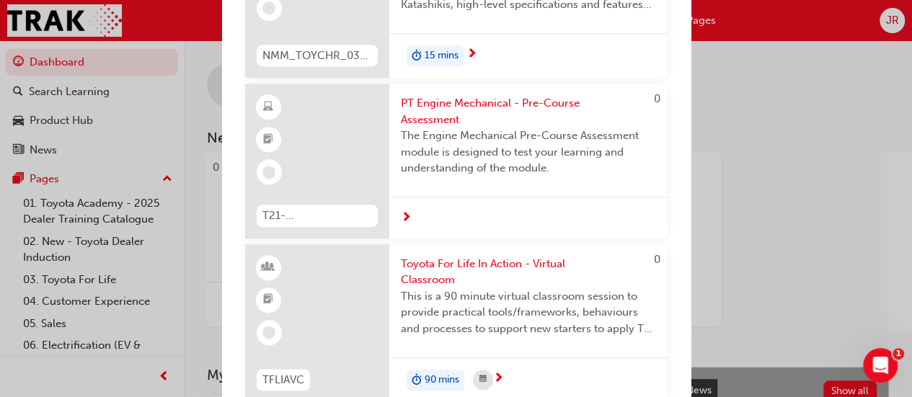
click at [612, 157] on span "The Engine Mechanical Pre-Course Assessment module is designed to test your lea…" at bounding box center [528, 152] width 255 height 49
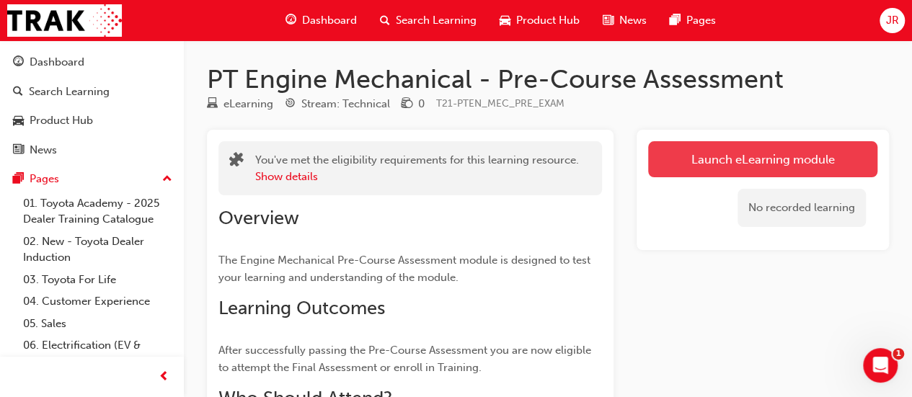
click at [793, 156] on link "Launch eLearning module" at bounding box center [762, 159] width 229 height 36
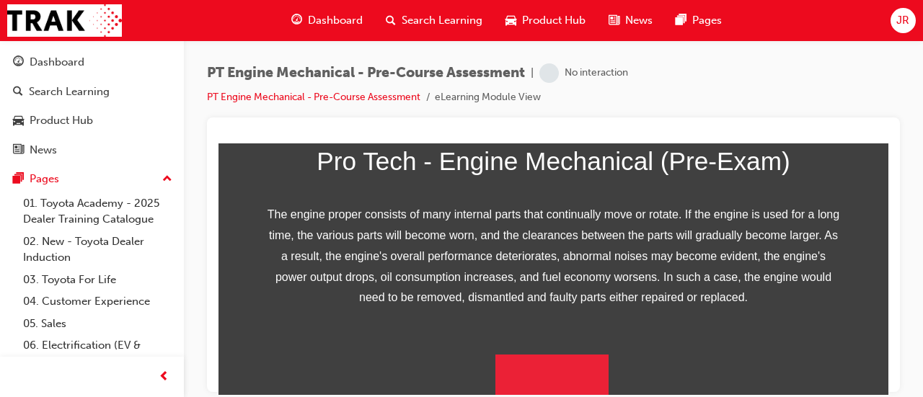
scroll to position [352, 0]
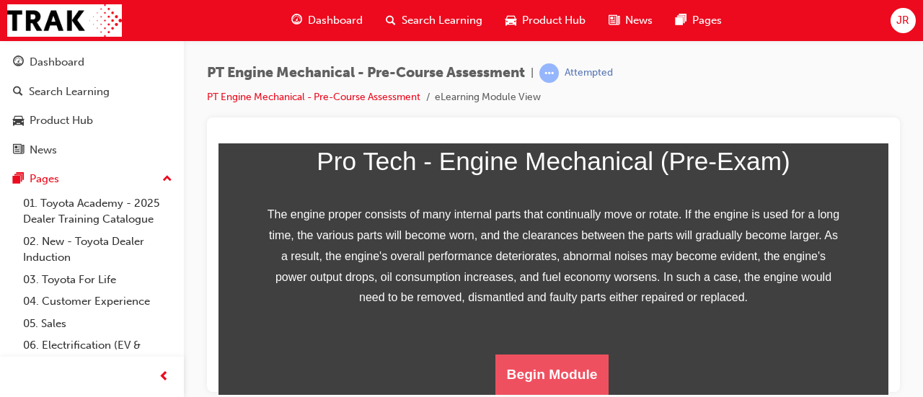
click at [563, 377] on button "Begin Module" at bounding box center [553, 374] width 114 height 40
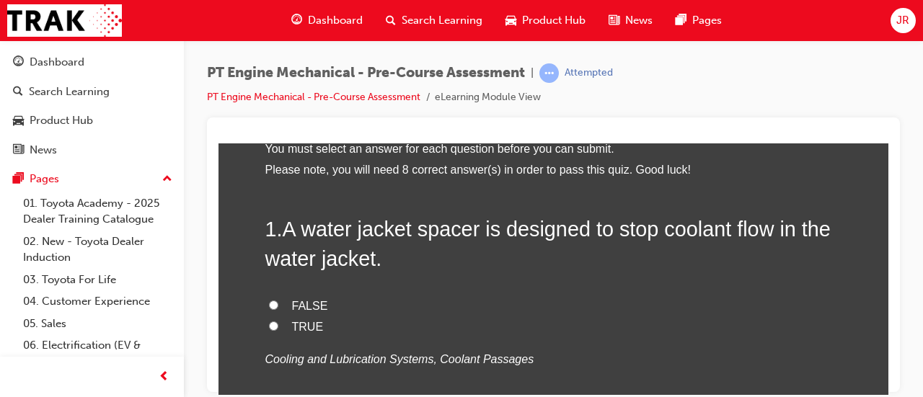
scroll to position [89, 0]
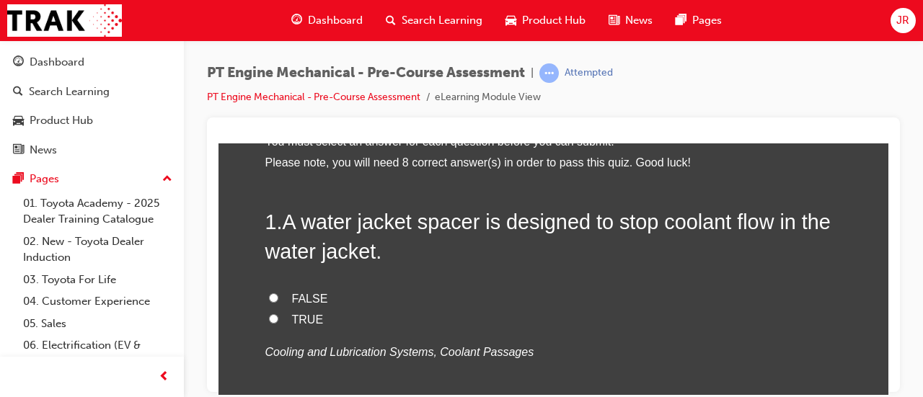
click at [311, 322] on span "TRUE" at bounding box center [308, 319] width 32 height 12
click at [278, 322] on input "TRUE" at bounding box center [273, 318] width 9 height 9
radio input "true"
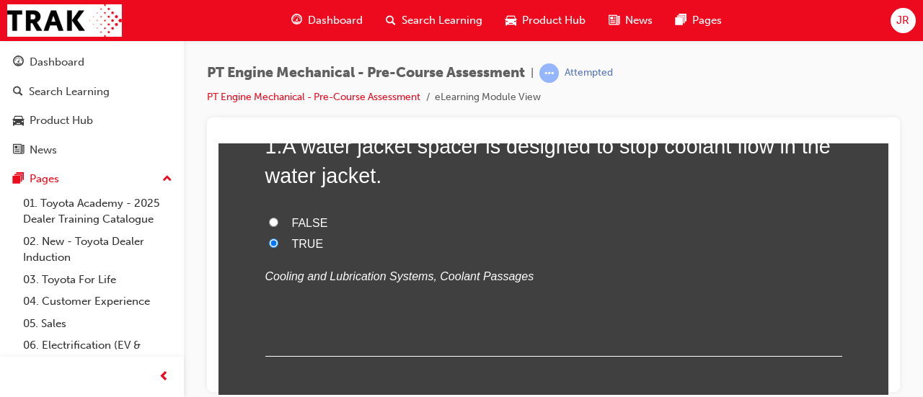
scroll to position [165, 0]
click at [307, 224] on span "FALSE" at bounding box center [310, 222] width 36 height 12
click at [278, 224] on input "FALSE" at bounding box center [273, 220] width 9 height 9
radio input "true"
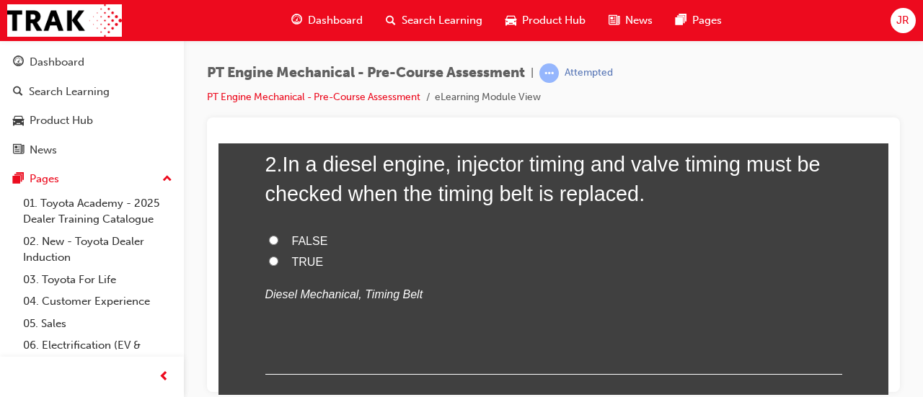
scroll to position [441, 0]
click at [306, 265] on span "TRUE" at bounding box center [308, 261] width 32 height 12
click at [278, 265] on input "TRUE" at bounding box center [273, 259] width 9 height 9
radio input "true"
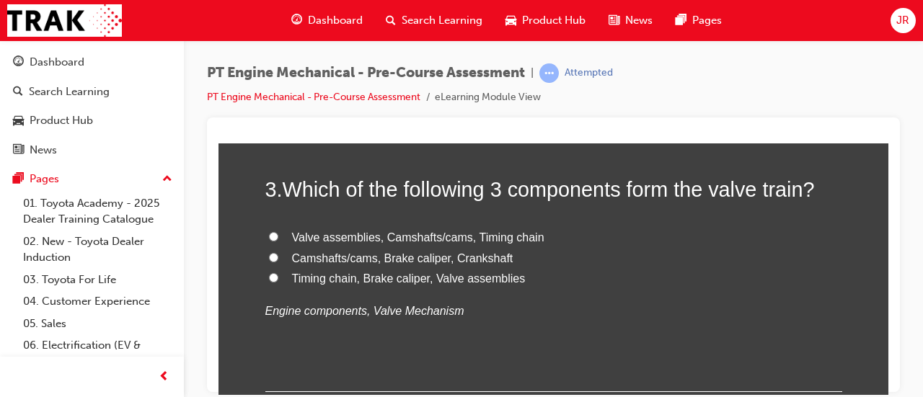
scroll to position [710, 0]
click at [485, 233] on span "Valve assemblies, Camshafts/cams, Timing chain" at bounding box center [418, 237] width 252 height 12
click at [278, 233] on input "Valve assemblies, Camshafts/cams, Timing chain" at bounding box center [273, 236] width 9 height 9
radio input "true"
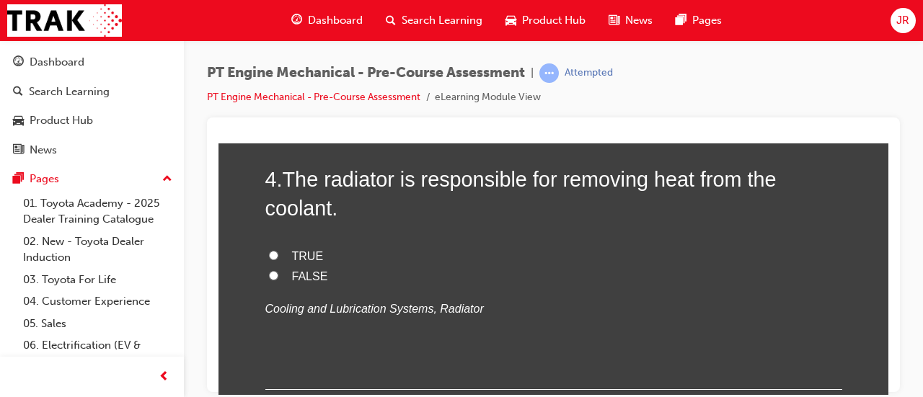
scroll to position [1005, 0]
click at [316, 256] on label "TRUE" at bounding box center [553, 257] width 577 height 21
click at [278, 256] on input "TRUE" at bounding box center [273, 255] width 9 height 9
radio input "true"
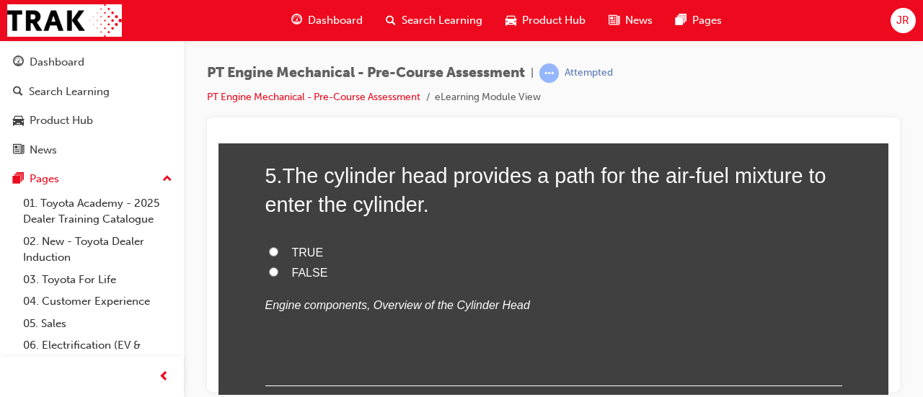
scroll to position [1304, 0]
click at [313, 252] on span "TRUE" at bounding box center [308, 252] width 32 height 12
click at [278, 252] on input "TRUE" at bounding box center [273, 251] width 9 height 9
radio input "true"
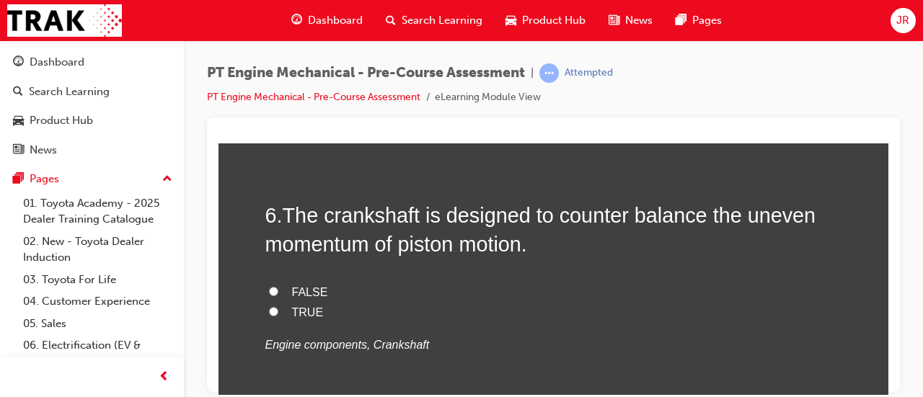
scroll to position [1560, 0]
click at [316, 293] on span "FALSE" at bounding box center [310, 290] width 36 height 12
click at [278, 293] on input "FALSE" at bounding box center [273, 289] width 9 height 9
radio input "true"
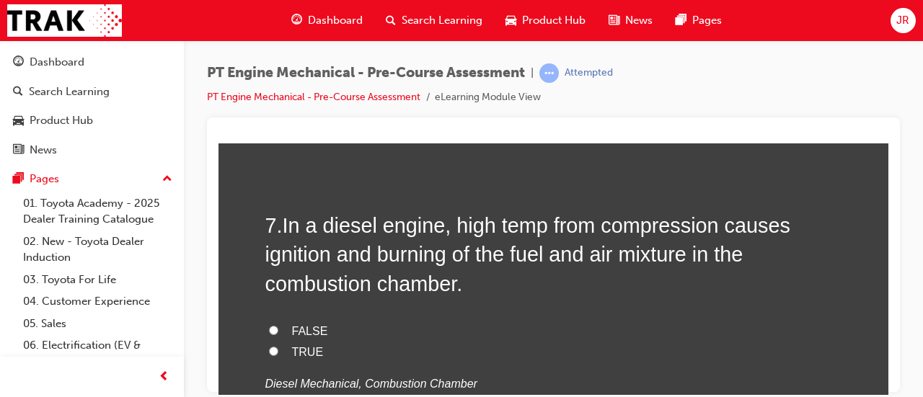
scroll to position [1844, 0]
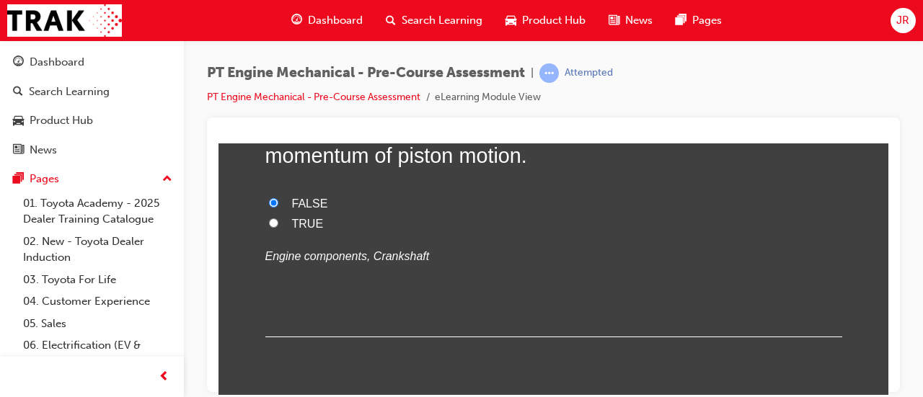
click at [310, 224] on span "TRUE" at bounding box center [308, 223] width 32 height 12
click at [278, 224] on input "TRUE" at bounding box center [273, 222] width 9 height 9
radio input "true"
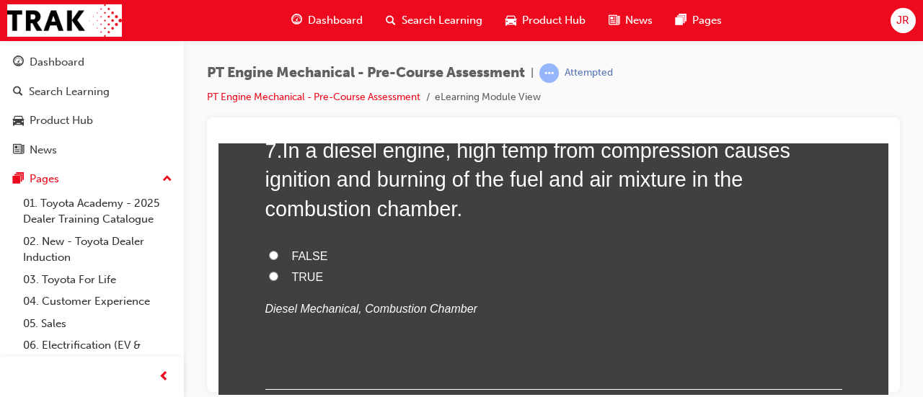
scroll to position [1919, 0]
click at [307, 281] on label "TRUE" at bounding box center [553, 276] width 577 height 21
click at [278, 280] on input "TRUE" at bounding box center [273, 274] width 9 height 9
radio input "true"
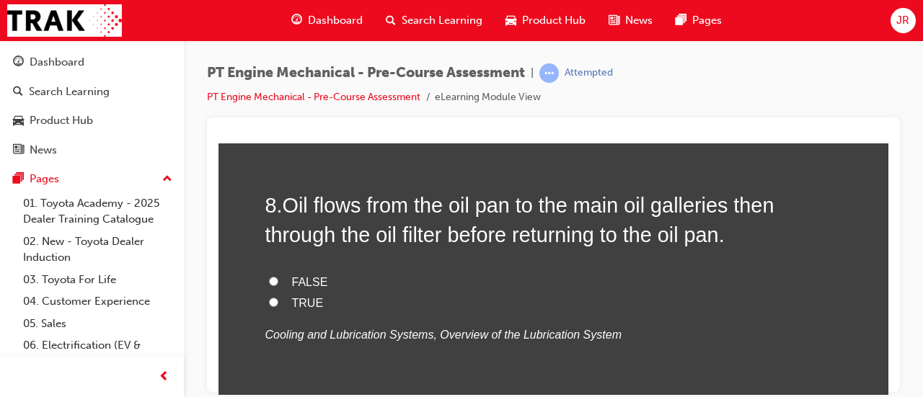
scroll to position [2187, 0]
click at [314, 282] on span "FALSE" at bounding box center [310, 281] width 36 height 12
click at [278, 282] on input "FALSE" at bounding box center [273, 280] width 9 height 9
radio input "true"
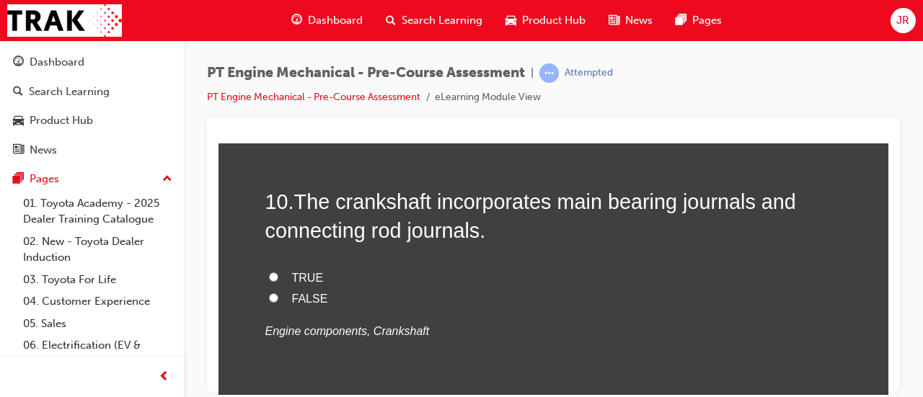
scroll to position [2791, 0]
click at [310, 279] on span "TRUE" at bounding box center [308, 277] width 32 height 12
click at [278, 279] on input "TRUE" at bounding box center [273, 276] width 9 height 9
radio input "true"
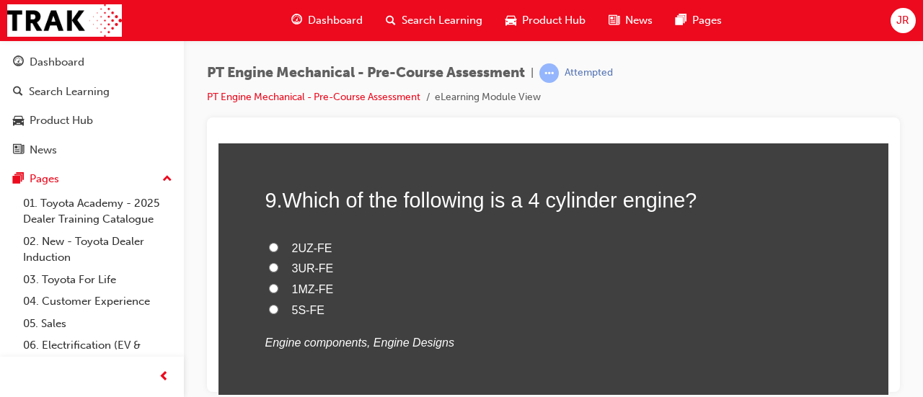
scroll to position [2481, 0]
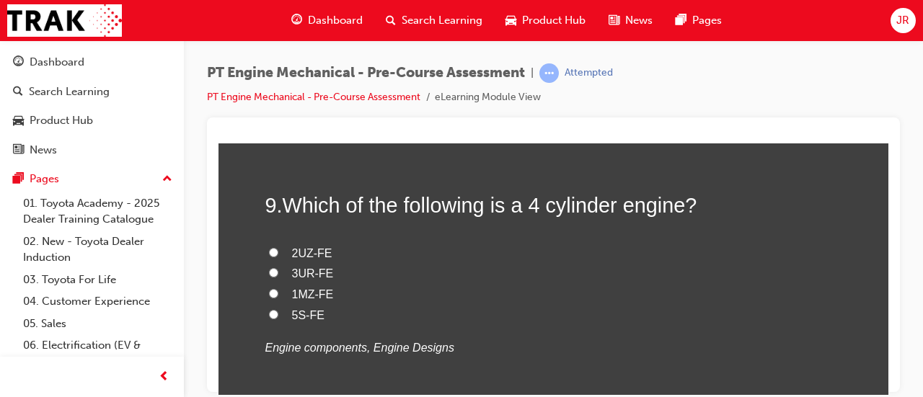
click at [323, 318] on label "5S-FE" at bounding box center [553, 315] width 577 height 21
click at [278, 318] on input "5S-FE" at bounding box center [273, 313] width 9 height 9
radio input "true"
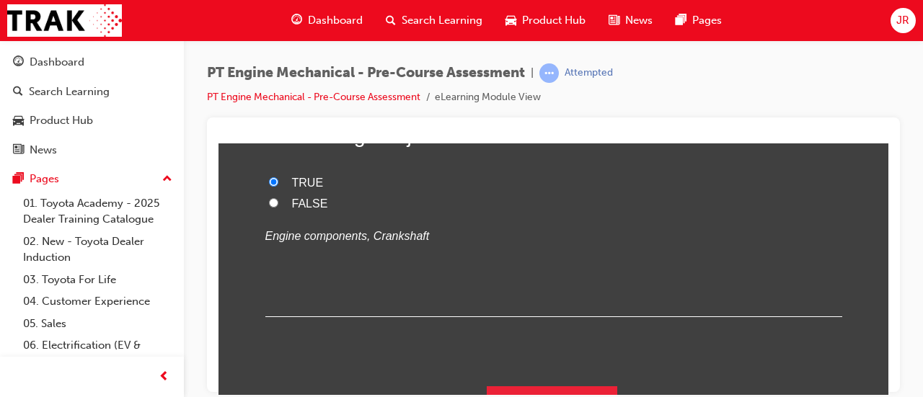
scroll to position [2915, 0]
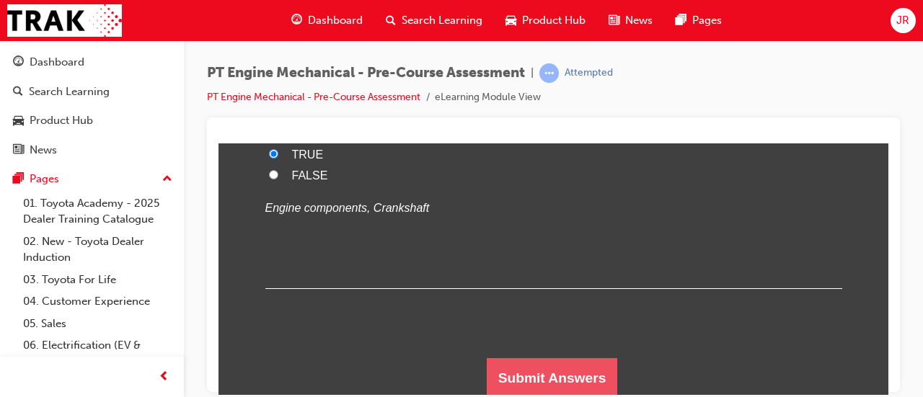
click at [553, 376] on button "Submit Answers" at bounding box center [552, 378] width 131 height 40
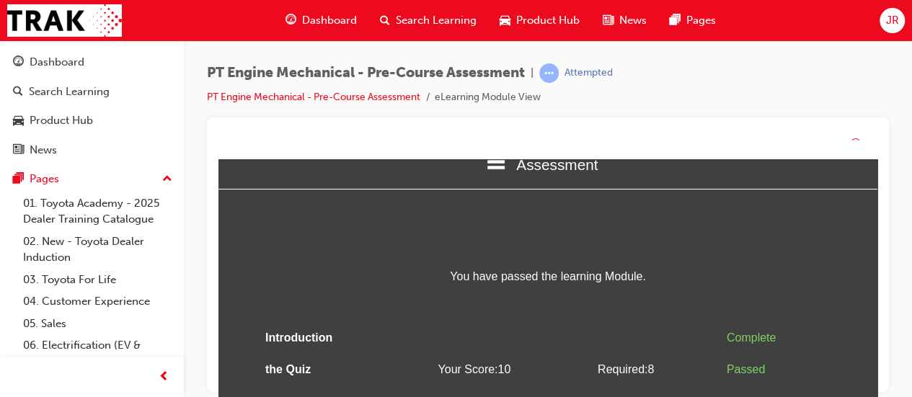
scroll to position [58, 0]
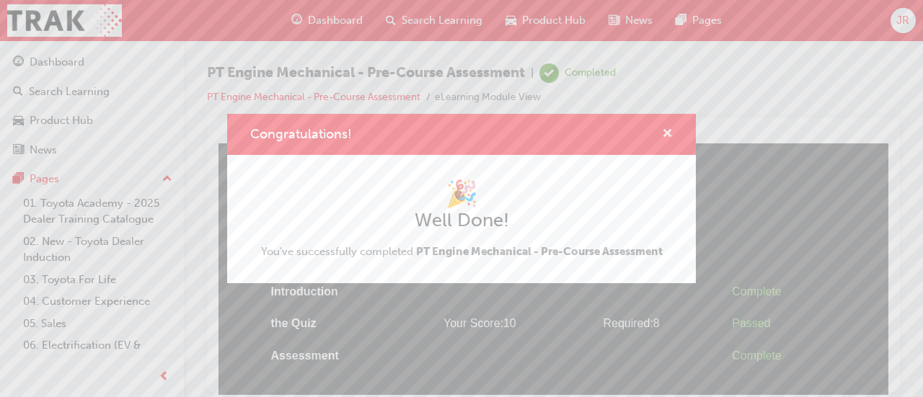
click at [672, 133] on span "cross-icon" at bounding box center [667, 134] width 11 height 13
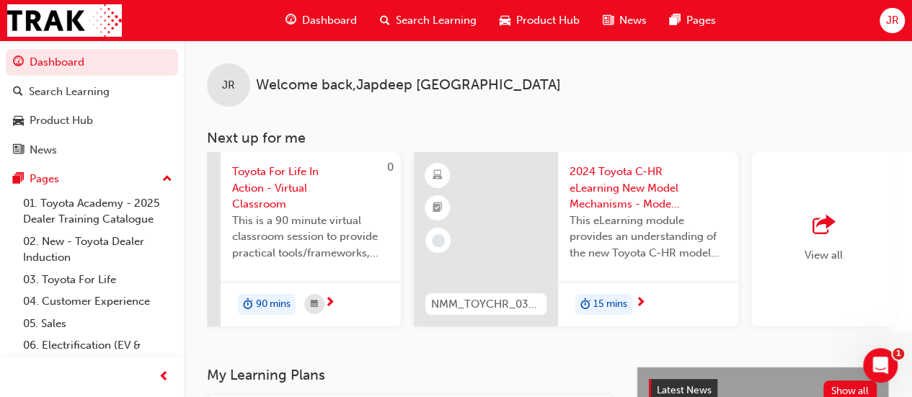
scroll to position [0, 1318]
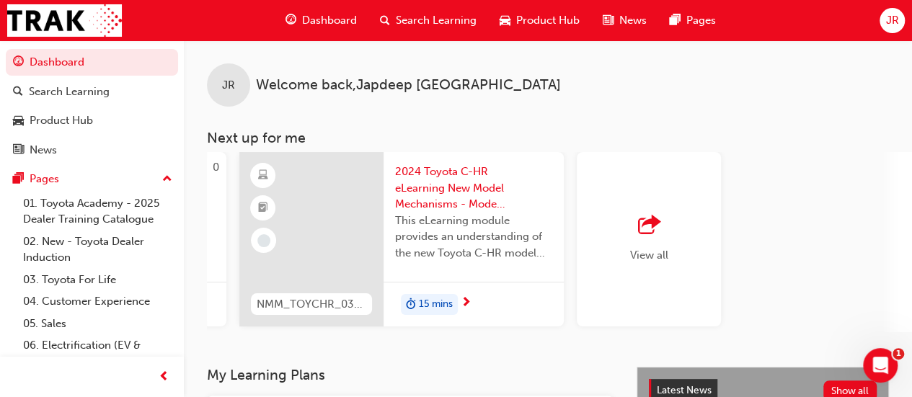
click at [659, 225] on span "outbound-icon" at bounding box center [649, 226] width 22 height 20
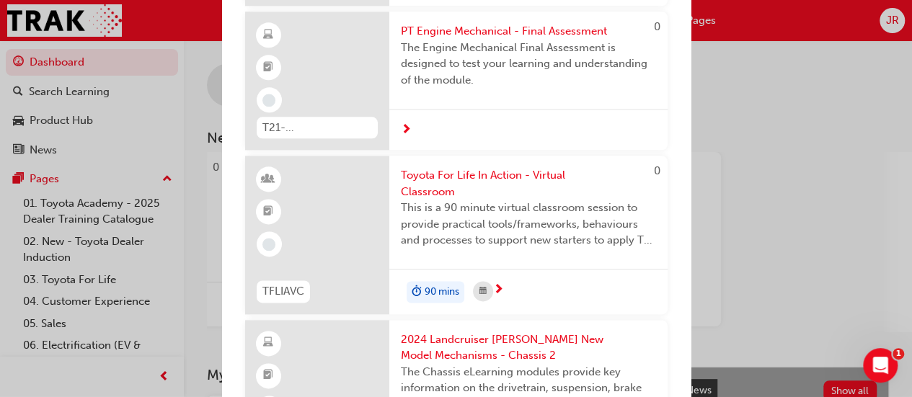
scroll to position [837, 0]
click at [512, 41] on span "PT Engine Mechanical - Final Assessment" at bounding box center [528, 33] width 255 height 17
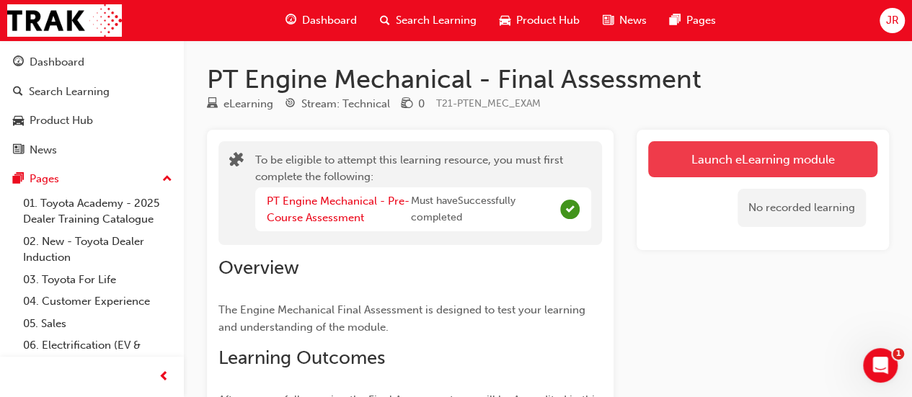
click at [806, 176] on button "Launch eLearning module" at bounding box center [762, 159] width 229 height 36
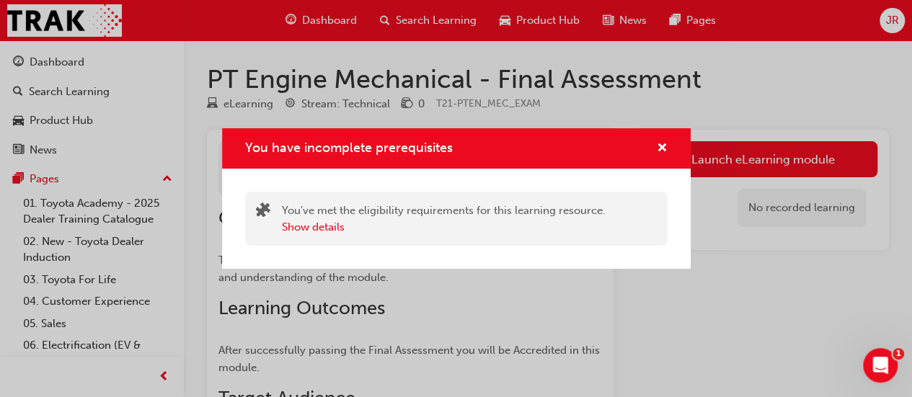
click at [699, 94] on div "You have incomplete prerequisites You've met the eligibility requirements for t…" at bounding box center [456, 198] width 912 height 397
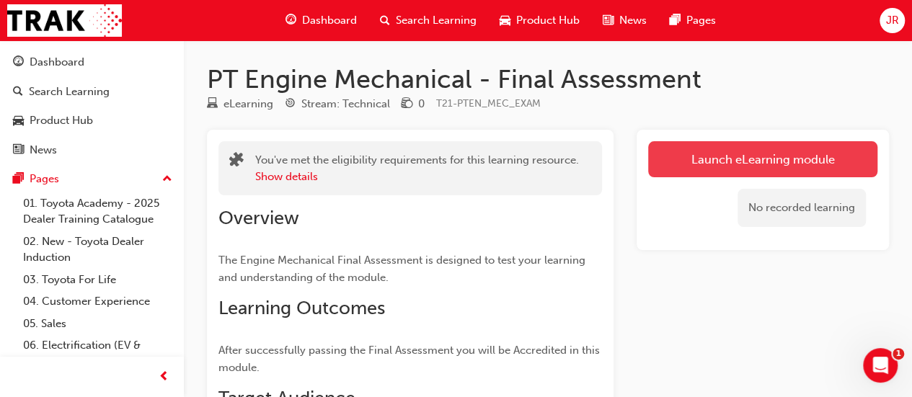
click at [787, 150] on button "Launch eLearning module" at bounding box center [762, 159] width 229 height 36
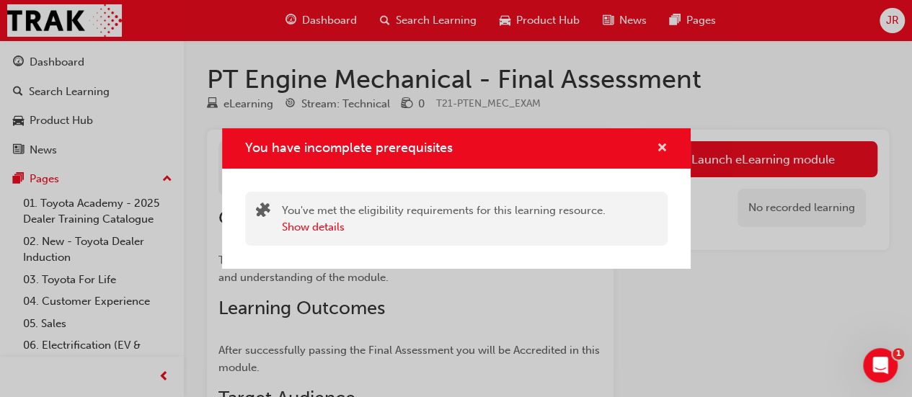
click at [662, 149] on span "cross-icon" at bounding box center [662, 149] width 11 height 13
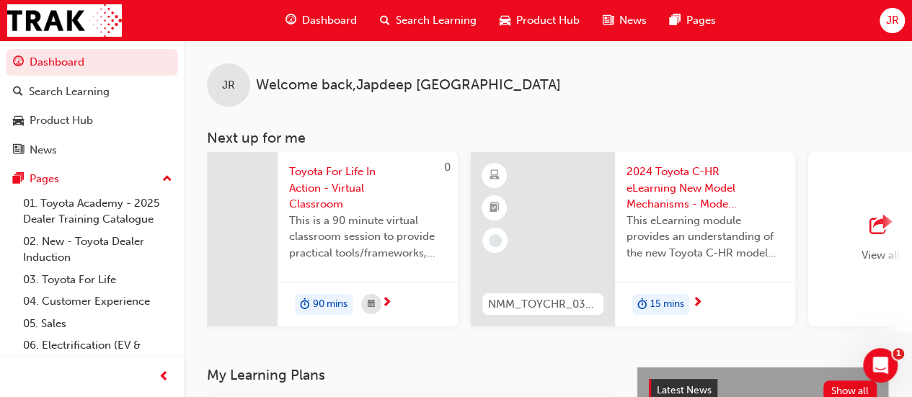
scroll to position [0, 1318]
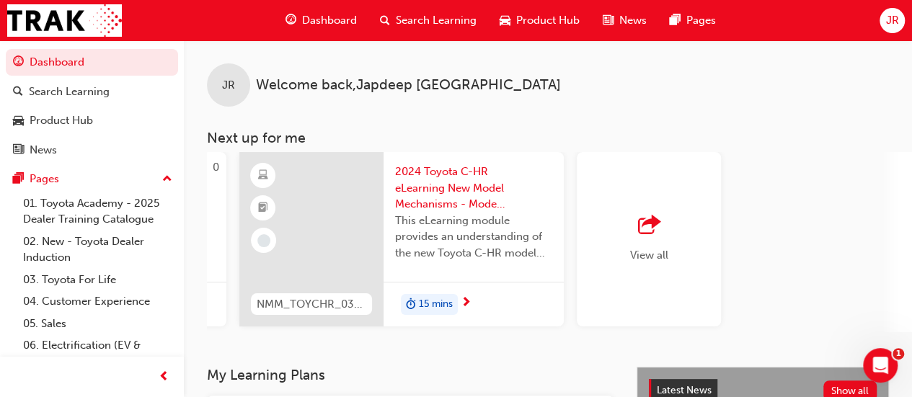
click at [661, 276] on div "View all" at bounding box center [649, 239] width 144 height 175
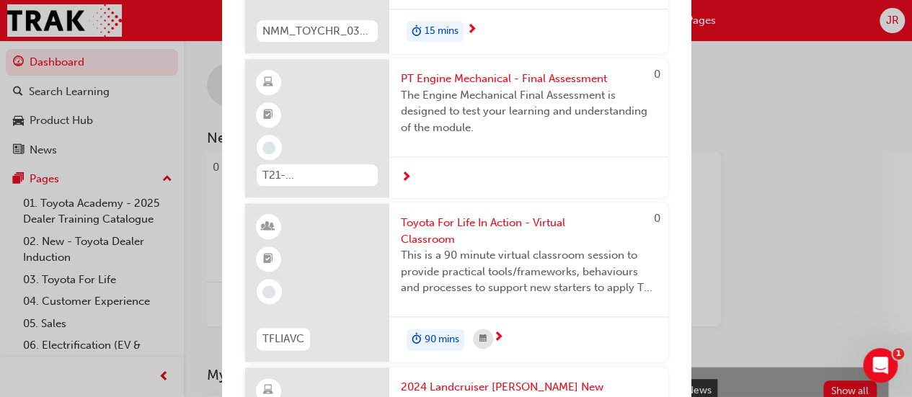
scroll to position [793, 0]
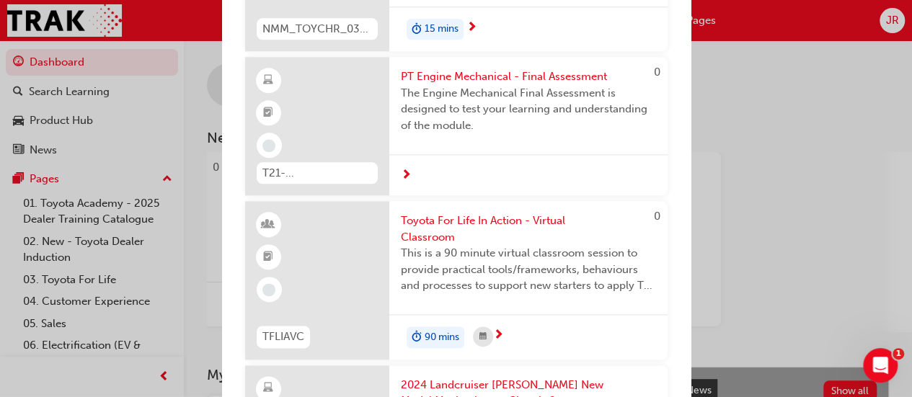
click at [564, 85] on span "PT Engine Mechanical - Final Assessment" at bounding box center [528, 77] width 255 height 17
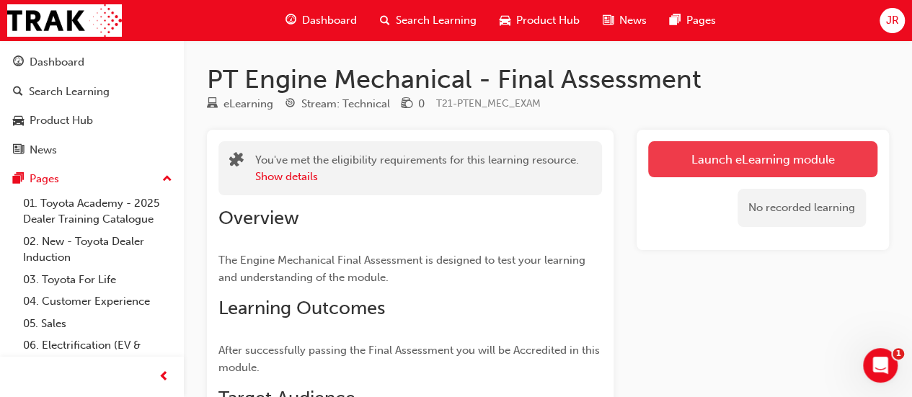
click at [785, 157] on link "Launch eLearning module" at bounding box center [762, 159] width 229 height 36
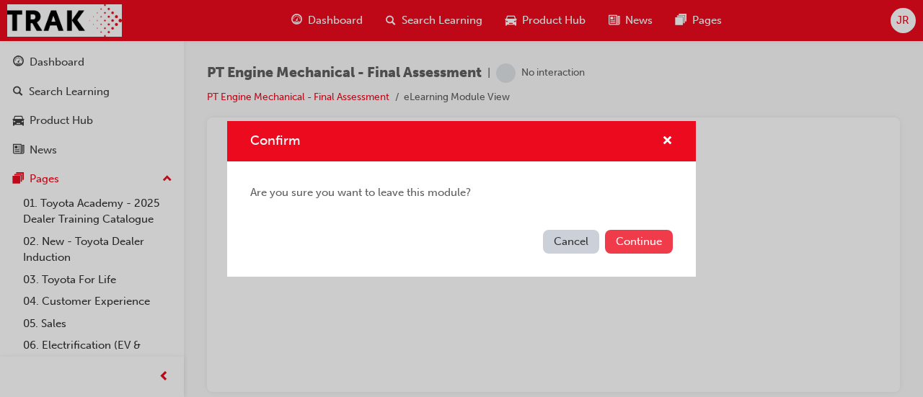
click at [645, 249] on button "Continue" at bounding box center [639, 242] width 68 height 24
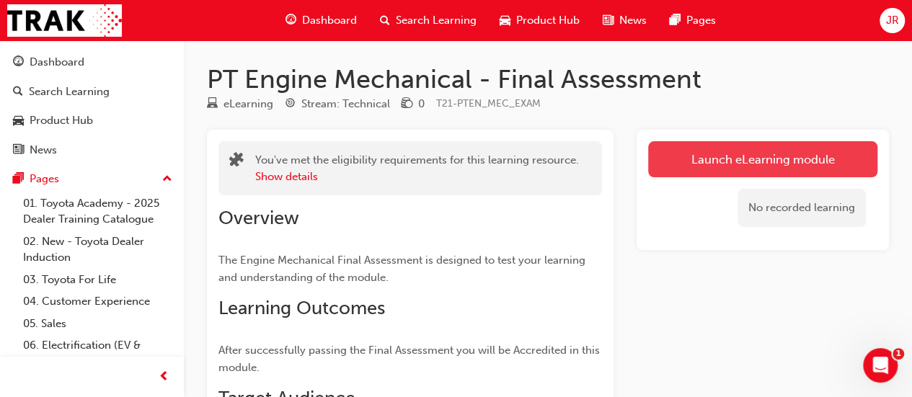
click at [763, 158] on link "Launch eLearning module" at bounding box center [762, 159] width 229 height 36
click at [780, 167] on link "Launch eLearning module" at bounding box center [762, 159] width 229 height 36
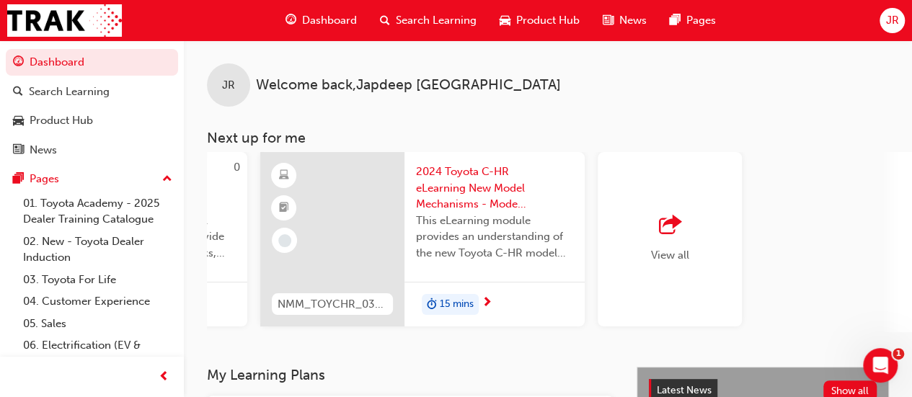
scroll to position [0, 1318]
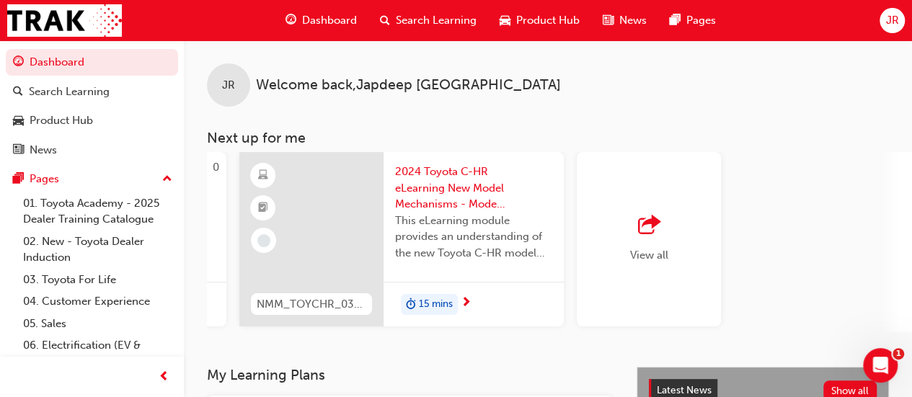
click at [657, 236] on span "outbound-icon" at bounding box center [649, 226] width 22 height 20
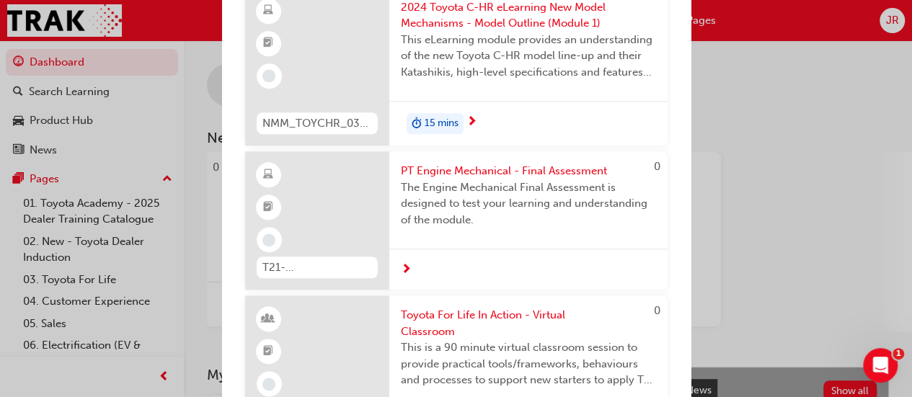
scroll to position [700, 0]
click at [544, 178] on span "PT Engine Mechanical - Final Assessment" at bounding box center [528, 170] width 255 height 17
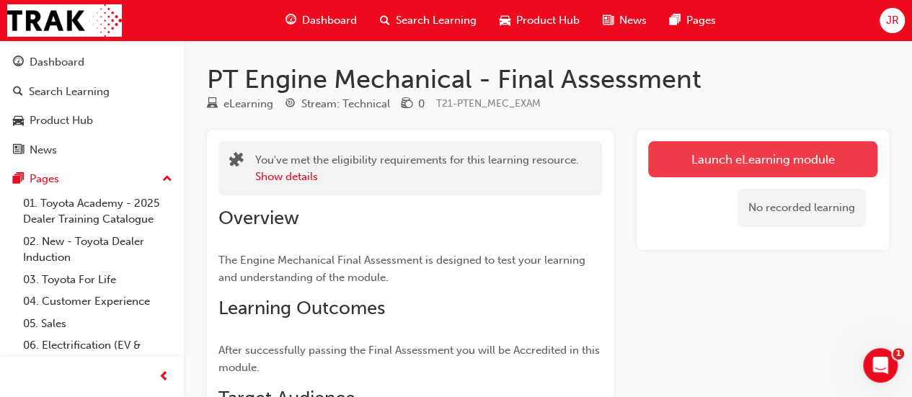
click at [752, 153] on link "Launch eLearning module" at bounding box center [762, 159] width 229 height 36
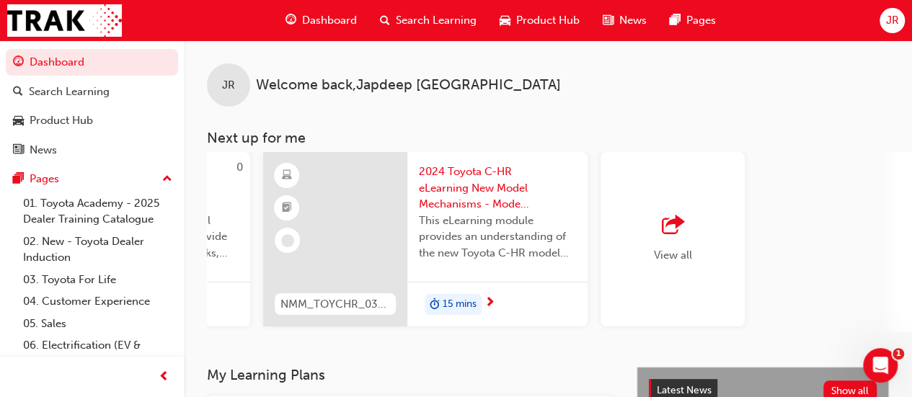
scroll to position [0, 1318]
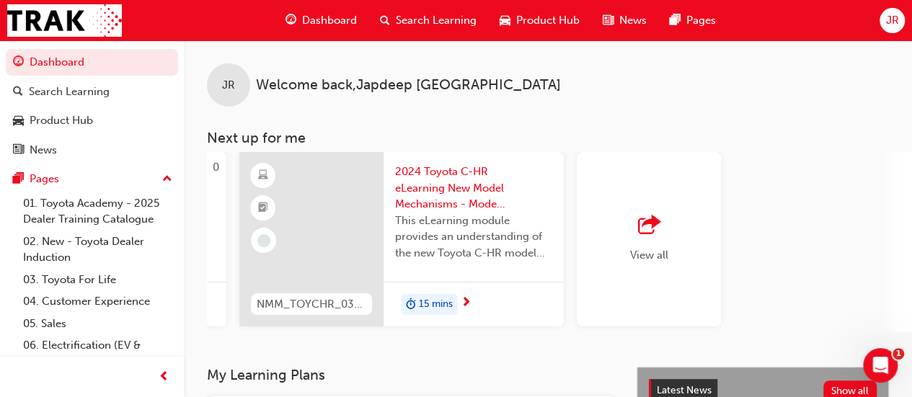
click at [654, 234] on span "outbound-icon" at bounding box center [649, 226] width 22 height 20
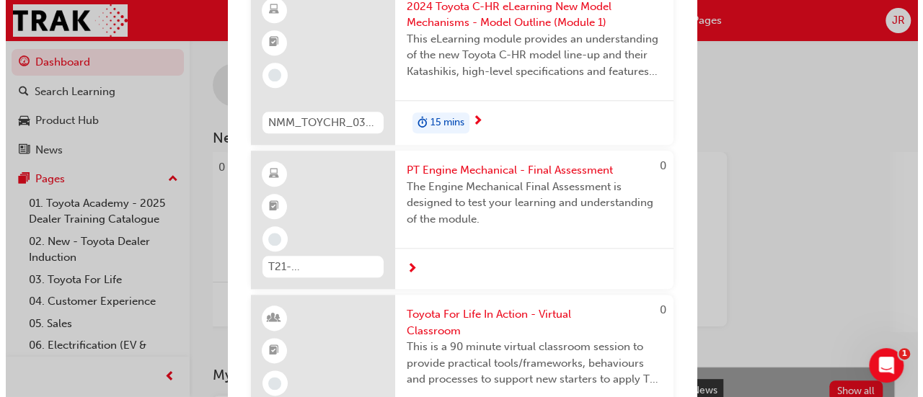
scroll to position [703, 0]
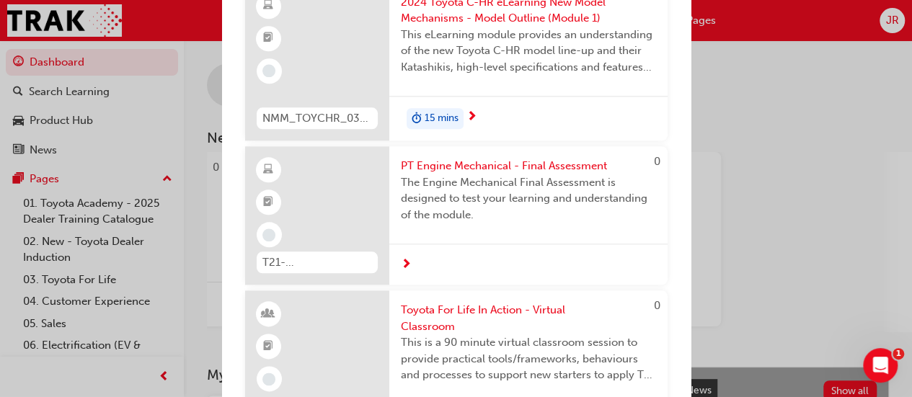
click at [566, 205] on span "The Engine Mechanical Final Assessment is designed to test your learning and un…" at bounding box center [528, 199] width 255 height 49
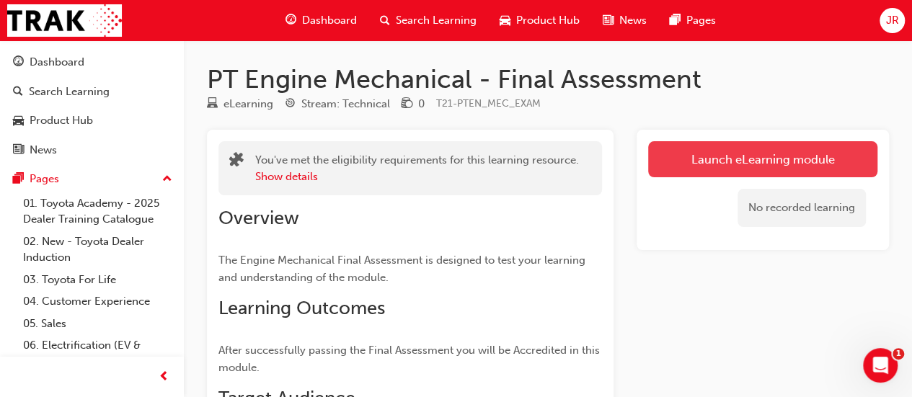
click at [778, 167] on link "Launch eLearning module" at bounding box center [762, 159] width 229 height 36
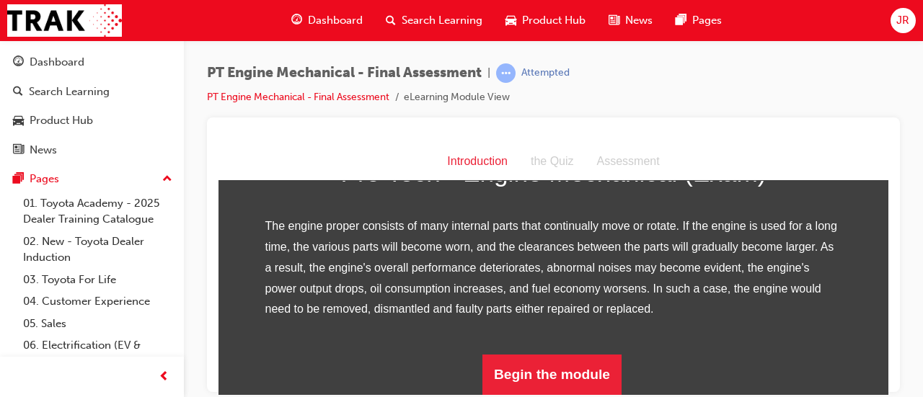
scroll to position [270, 0]
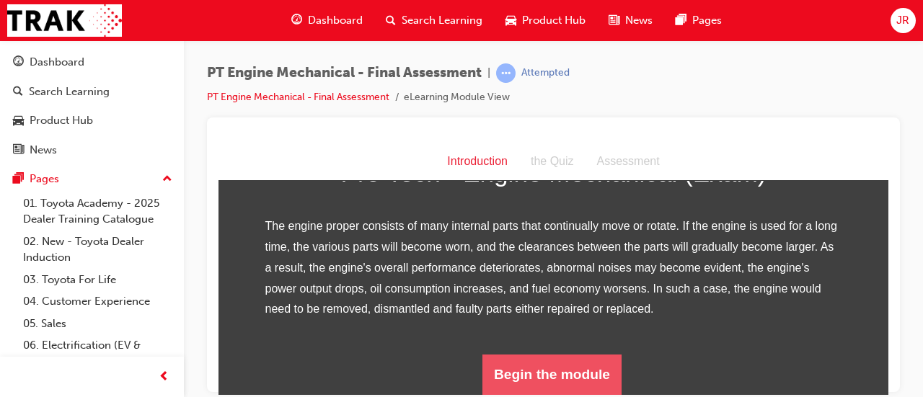
click at [581, 376] on button "Begin the module" at bounding box center [552, 374] width 139 height 40
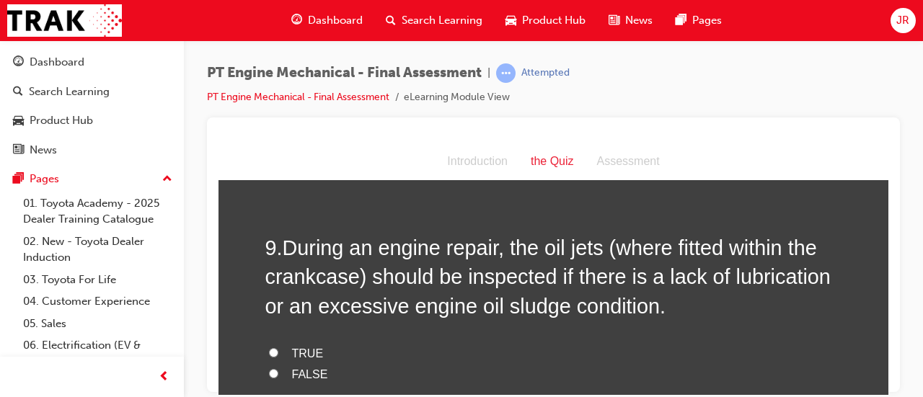
scroll to position [2559, 0]
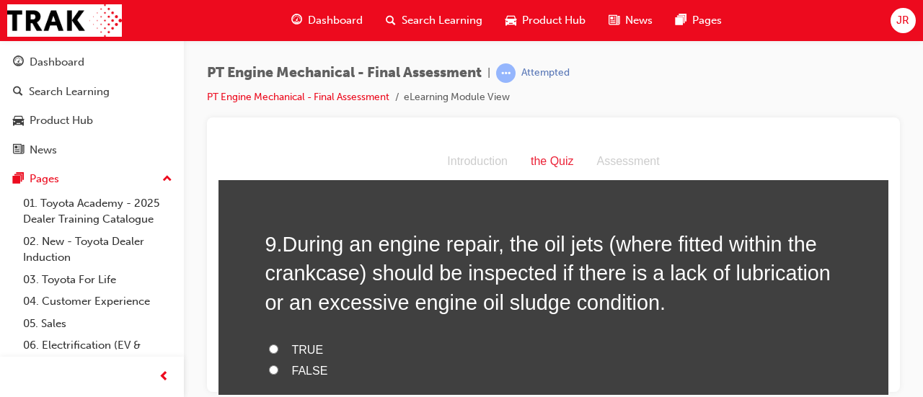
click at [330, 351] on label "TRUE" at bounding box center [553, 350] width 577 height 21
click at [278, 351] on input "TRUE" at bounding box center [273, 348] width 9 height 9
radio input "true"
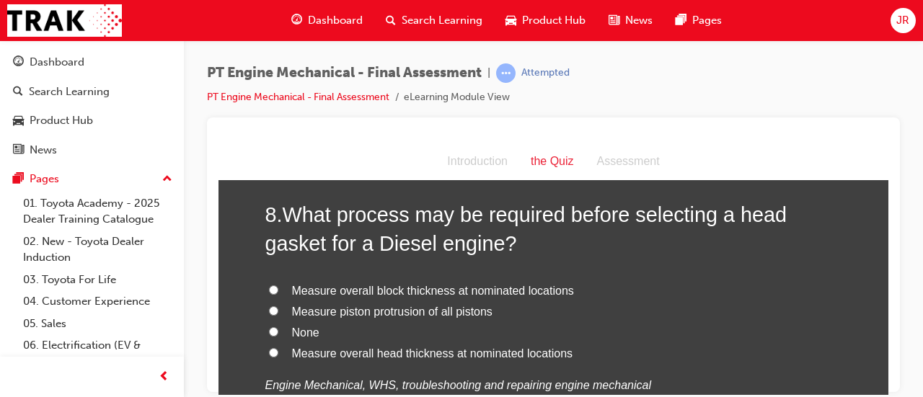
scroll to position [2256, 0]
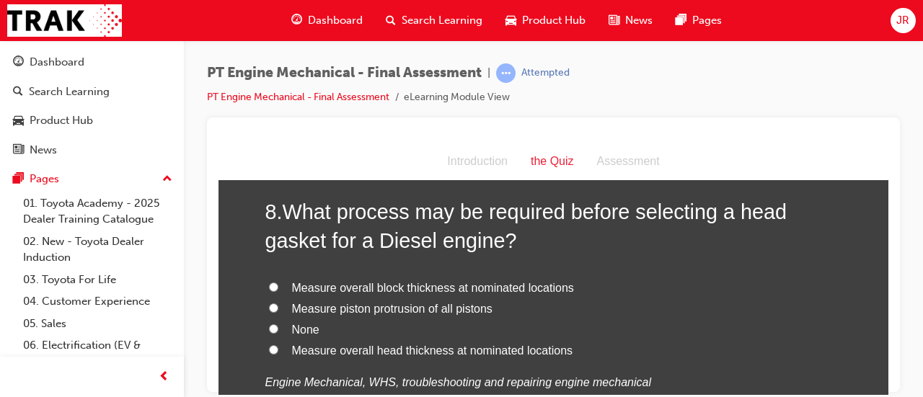
click at [551, 288] on span "Measure overall block thickness at nominated locations" at bounding box center [433, 287] width 282 height 12
click at [278, 288] on input "Measure overall block thickness at nominated locations" at bounding box center [273, 286] width 9 height 9
radio input "true"
click at [539, 292] on span "Measure overall block thickness at nominated locations" at bounding box center [433, 287] width 282 height 12
click at [278, 291] on input "Measure overall block thickness at nominated locations" at bounding box center [273, 286] width 9 height 9
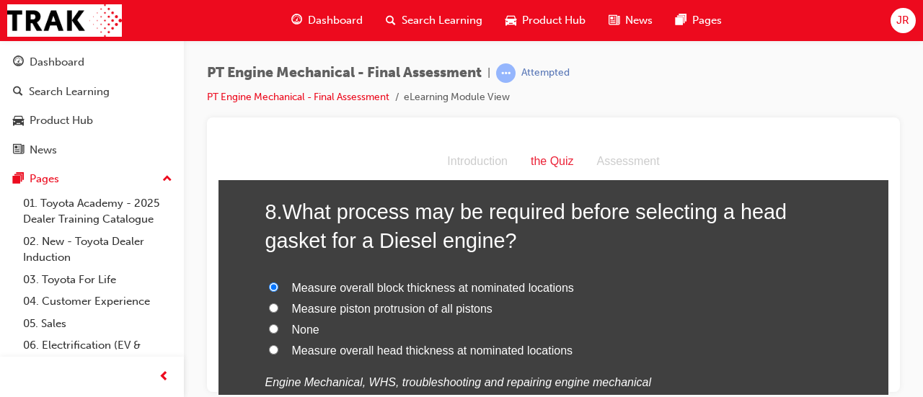
scroll to position [2258, 0]
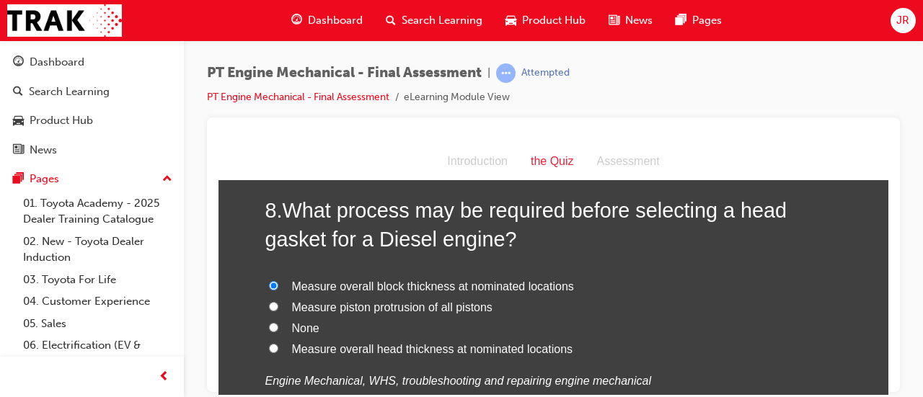
click at [456, 318] on label "None" at bounding box center [553, 328] width 577 height 21
click at [278, 322] on input "None" at bounding box center [273, 326] width 9 height 9
radio input "true"
click at [482, 305] on span "Measure piston protrusion of all pistons" at bounding box center [392, 307] width 201 height 12
click at [278, 305] on input "Measure piston protrusion of all pistons" at bounding box center [273, 306] width 9 height 9
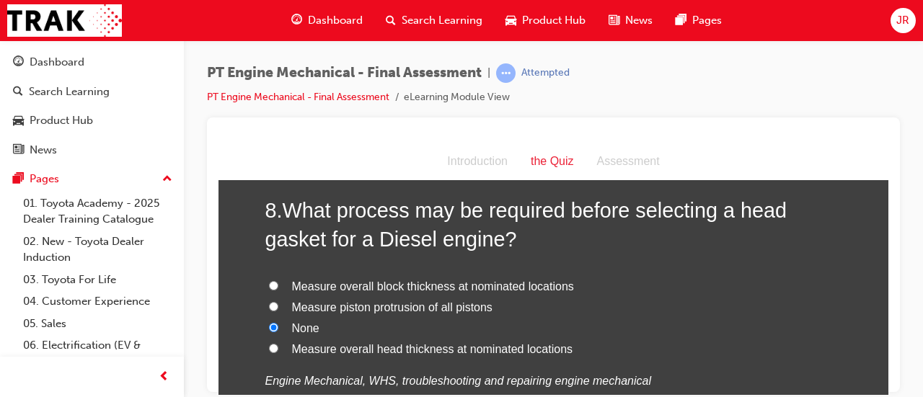
radio input "true"
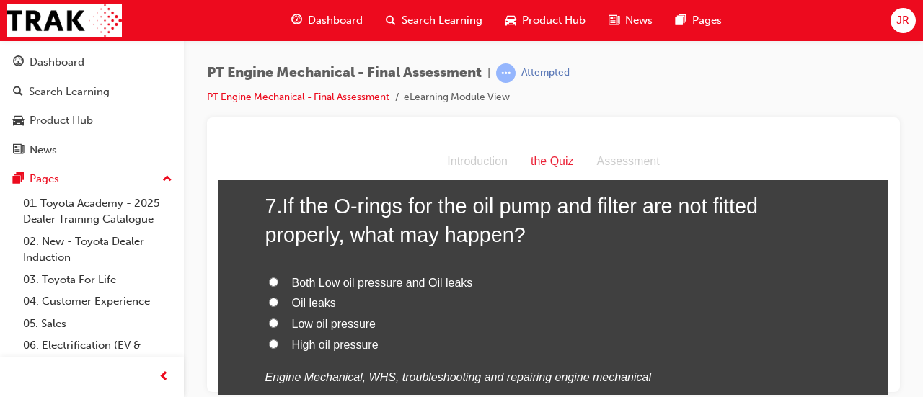
scroll to position [1924, 0]
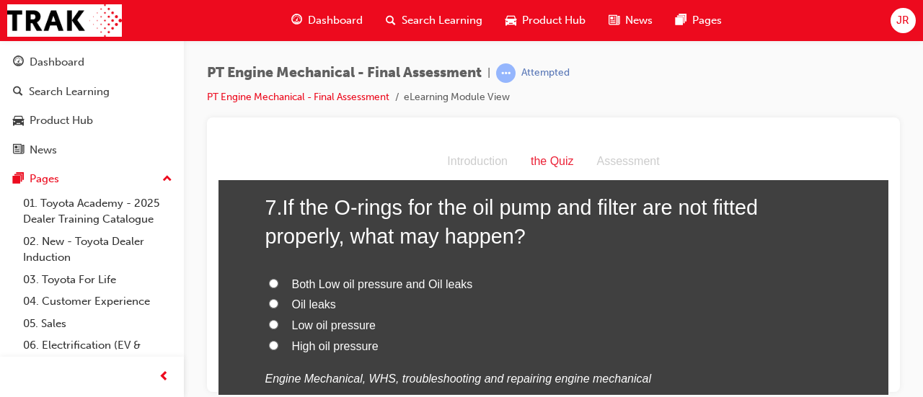
click at [425, 298] on label "Oil leaks" at bounding box center [553, 304] width 577 height 21
click at [278, 299] on input "Oil leaks" at bounding box center [273, 303] width 9 height 9
radio input "true"
click at [454, 289] on label "Both Low oil pressure and Oil leaks" at bounding box center [553, 284] width 577 height 21
click at [278, 288] on input "Both Low oil pressure and Oil leaks" at bounding box center [273, 282] width 9 height 9
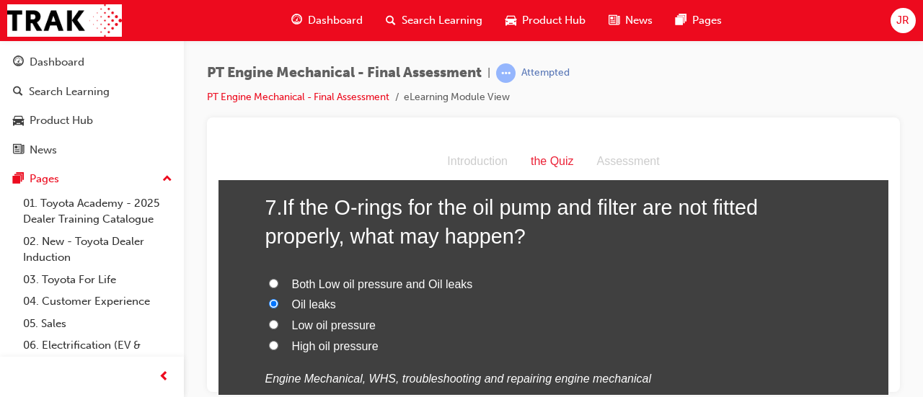
radio input "true"
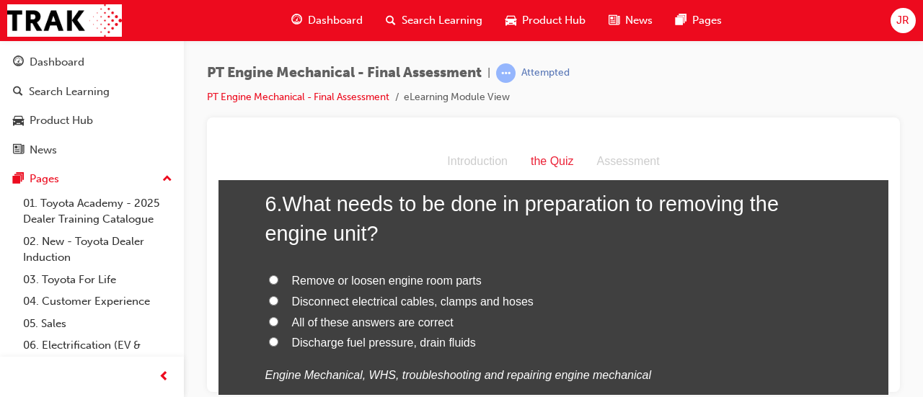
scroll to position [1591, 0]
click at [373, 282] on span "Remove or loosen engine room parts" at bounding box center [387, 281] width 190 height 12
click at [278, 282] on input "Remove or loosen engine room parts" at bounding box center [273, 280] width 9 height 9
radio input "true"
click at [372, 325] on span "All of these answers are correct" at bounding box center [373, 323] width 162 height 12
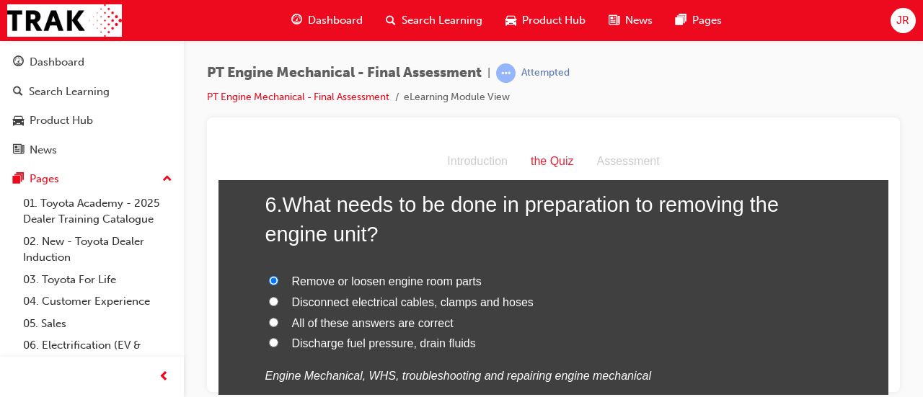
click at [278, 325] on input "All of these answers are correct" at bounding box center [273, 321] width 9 height 9
radio input "true"
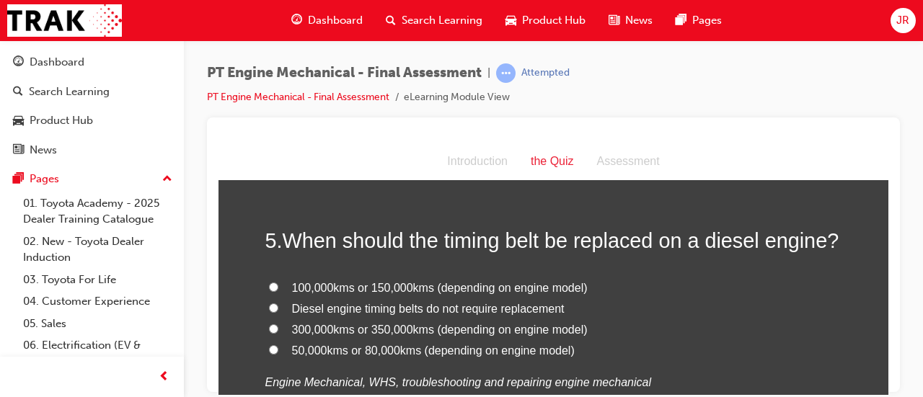
scroll to position [1251, 0]
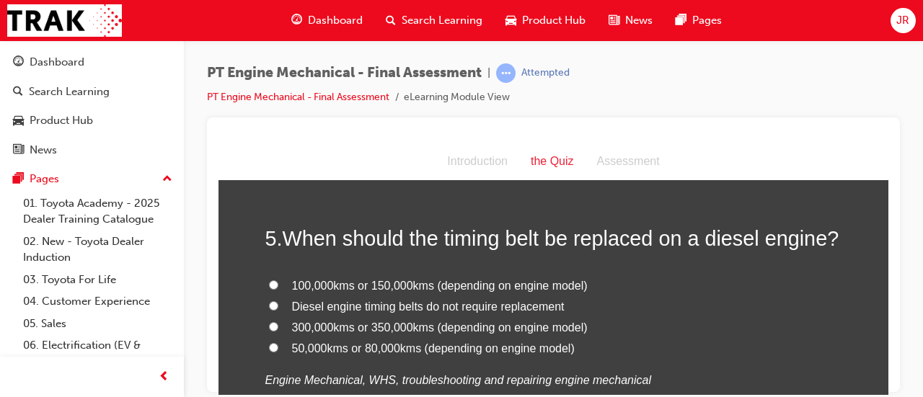
click at [511, 279] on span "100,000kms or 150,000kms (depending on engine model)" at bounding box center [440, 285] width 296 height 12
click at [278, 280] on input "100,000kms or 150,000kms (depending on engine model)" at bounding box center [273, 284] width 9 height 9
radio input "true"
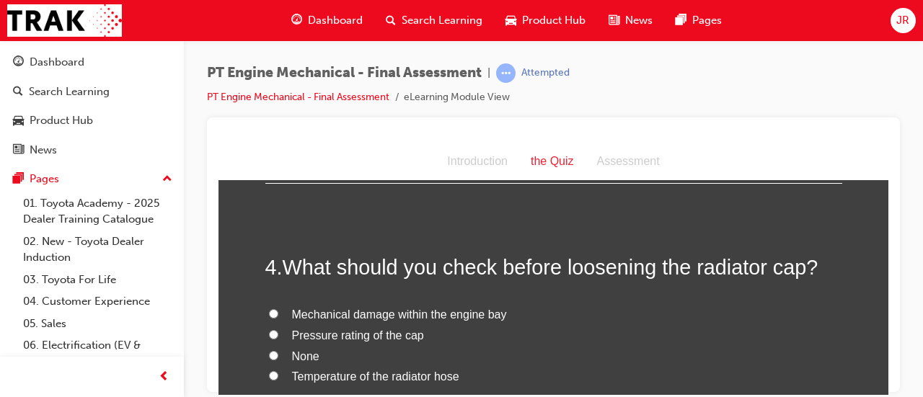
scroll to position [939, 0]
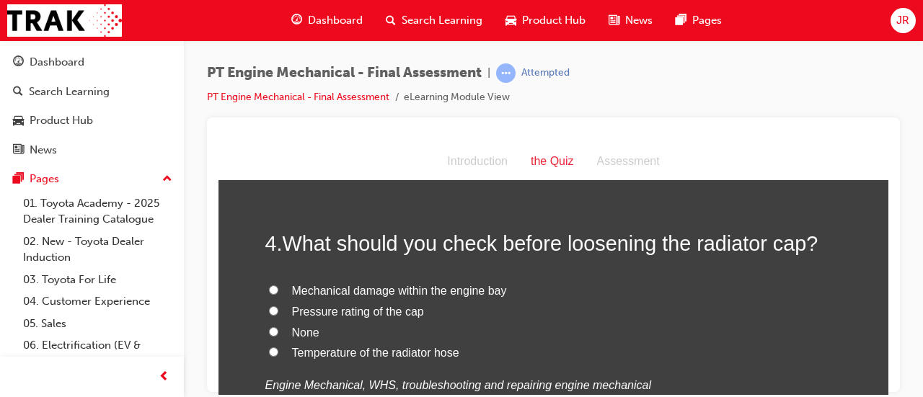
click at [449, 355] on span "Temperature of the radiator hose" at bounding box center [375, 352] width 167 height 12
click at [278, 355] on input "Temperature of the radiator hose" at bounding box center [273, 351] width 9 height 9
radio input "true"
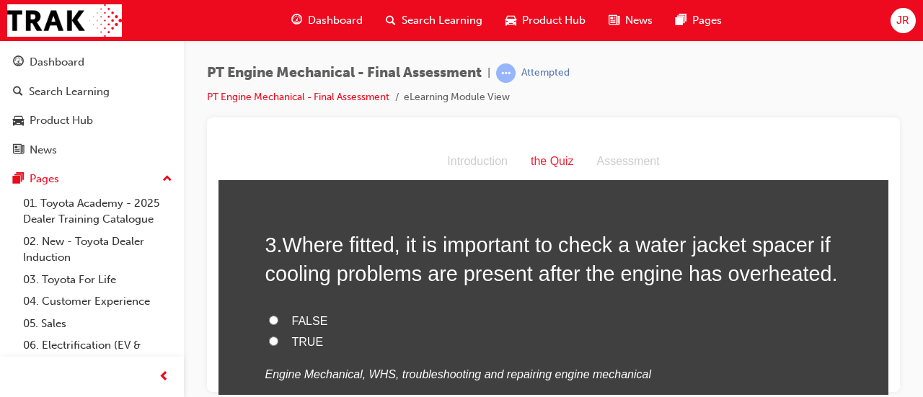
scroll to position [641, 0]
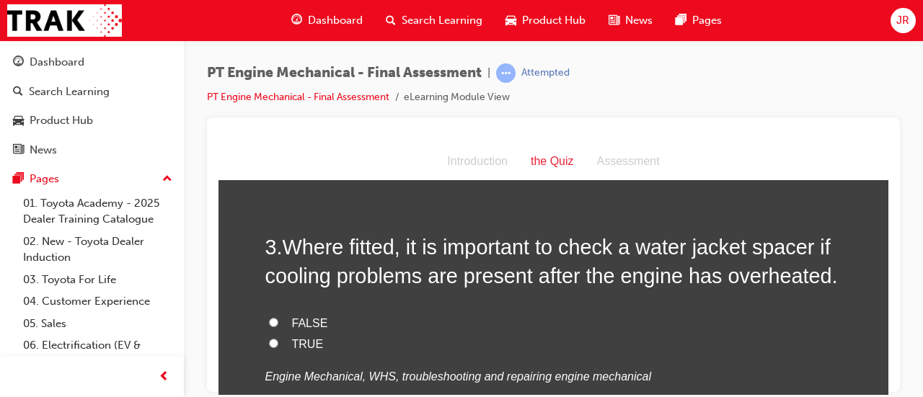
click at [326, 348] on label "TRUE" at bounding box center [553, 344] width 577 height 21
click at [278, 348] on input "TRUE" at bounding box center [273, 342] width 9 height 9
radio input "true"
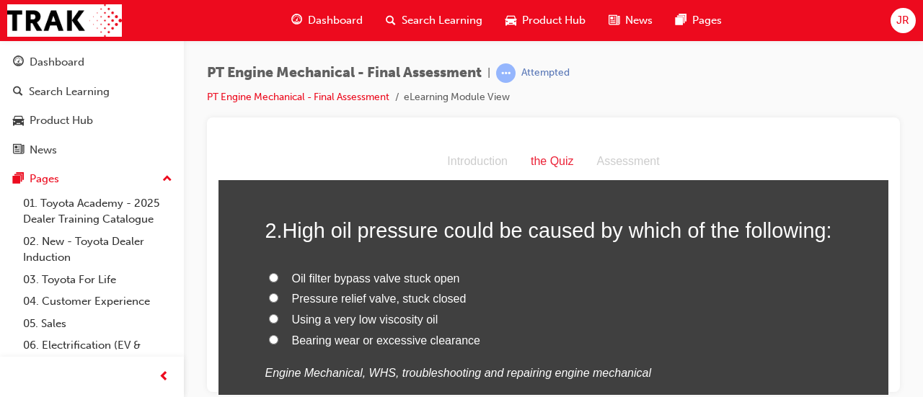
scroll to position [351, 0]
click at [438, 303] on span "Pressure relief valve, stuck closed" at bounding box center [379, 298] width 175 height 12
click at [278, 302] on input "Pressure relief valve, stuck closed" at bounding box center [273, 297] width 9 height 9
radio input "true"
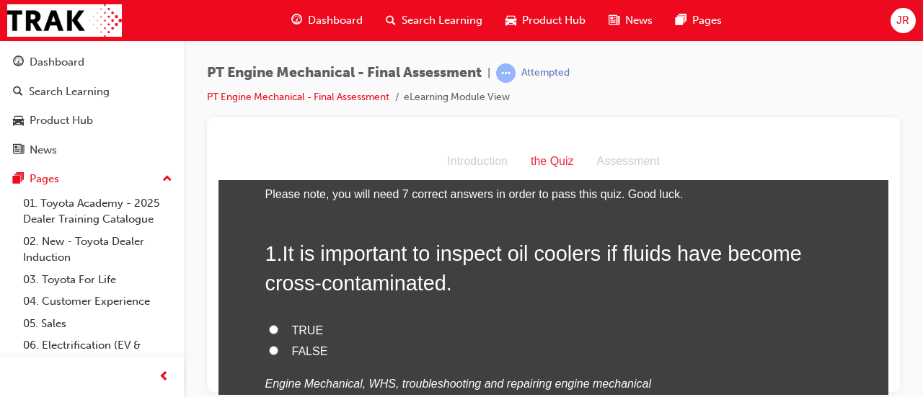
scroll to position [30, 0]
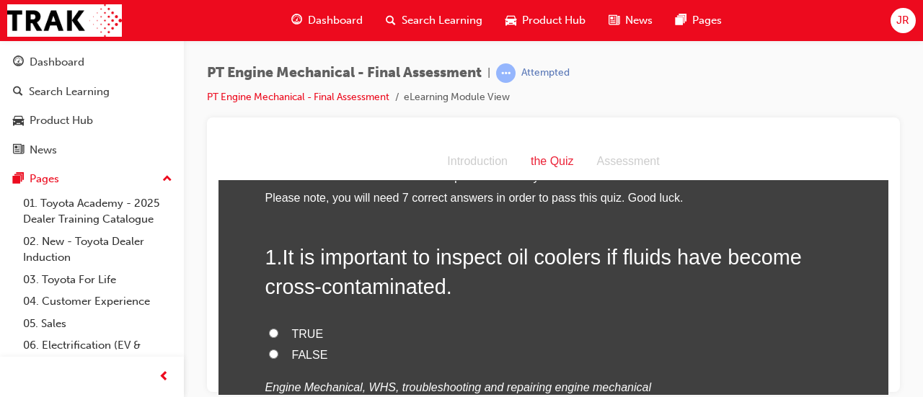
click at [317, 337] on label "TRUE" at bounding box center [553, 334] width 577 height 21
click at [278, 337] on input "TRUE" at bounding box center [273, 332] width 9 height 9
radio input "true"
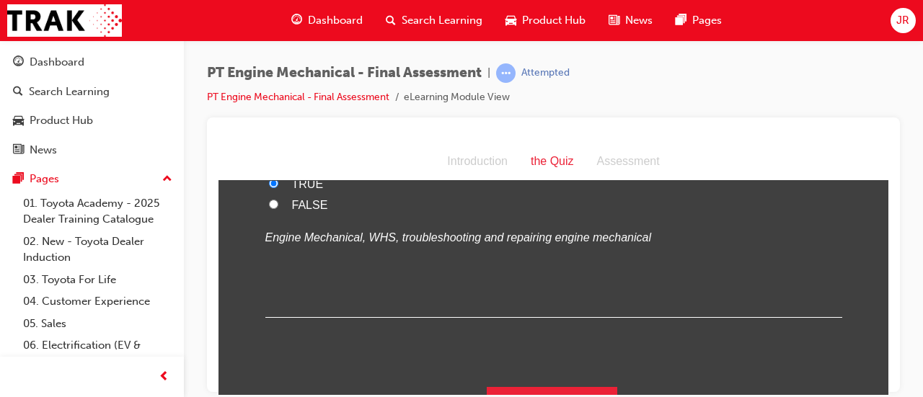
scroll to position [2755, 0]
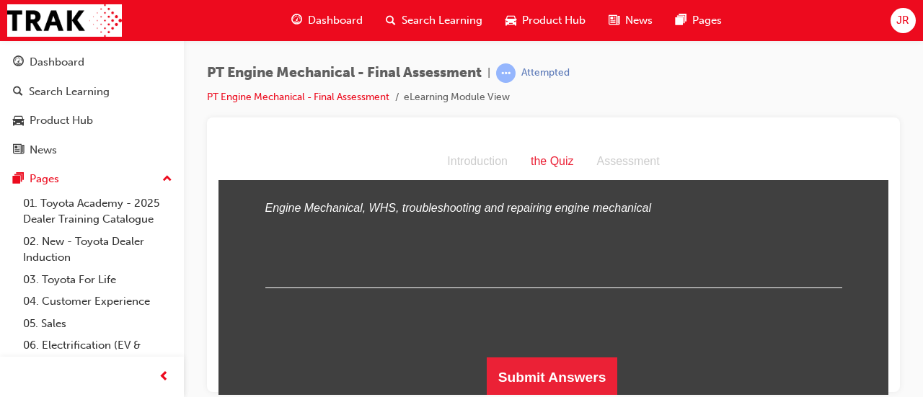
click at [564, 374] on button "Submit Answers" at bounding box center [552, 377] width 131 height 40
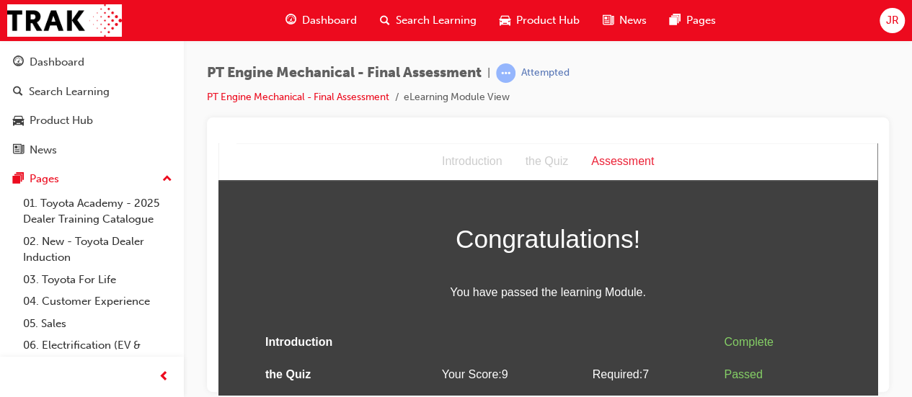
scroll to position [40, 0]
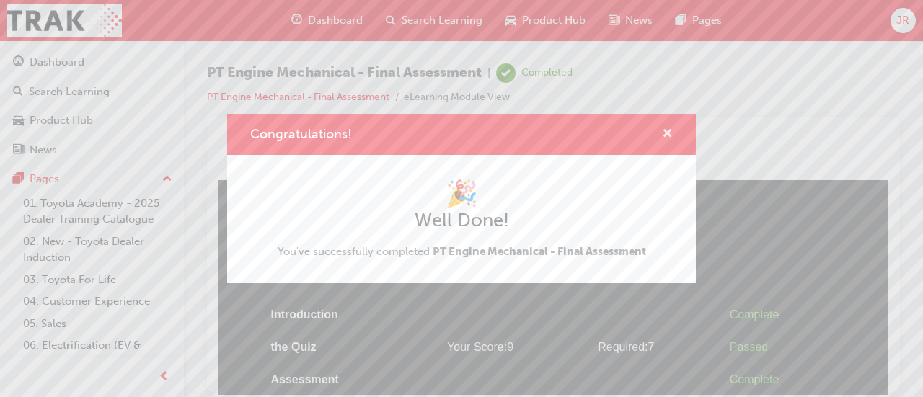
click at [667, 136] on span "cross-icon" at bounding box center [667, 134] width 11 height 13
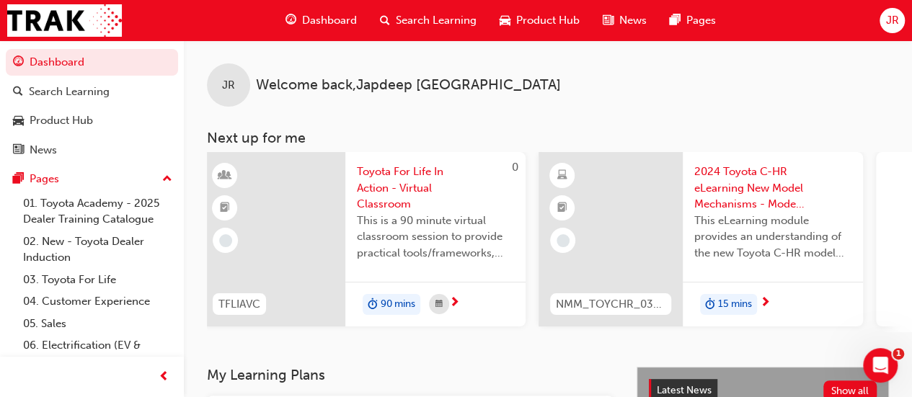
scroll to position [0, 1318]
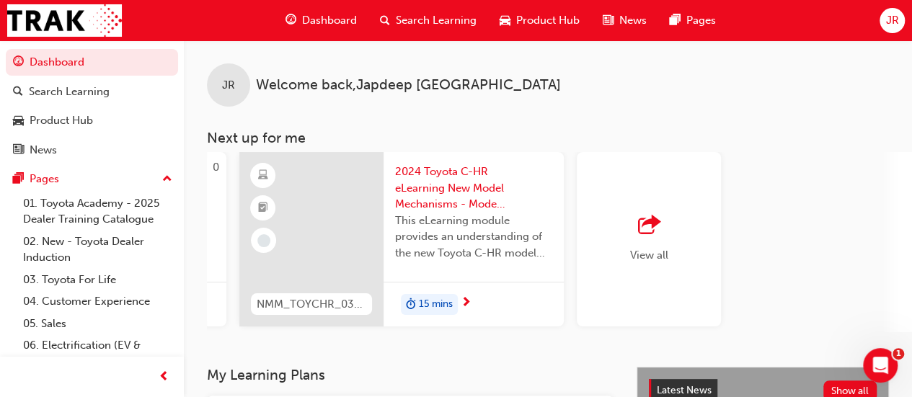
click at [656, 227] on span "outbound-icon" at bounding box center [649, 226] width 22 height 20
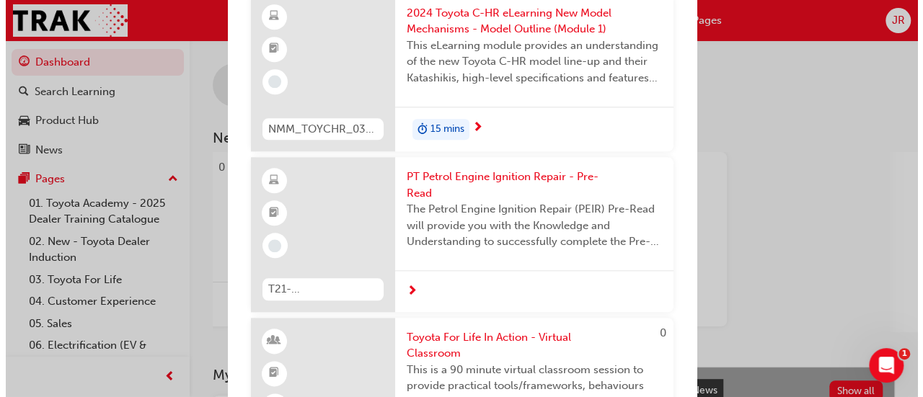
scroll to position [695, 0]
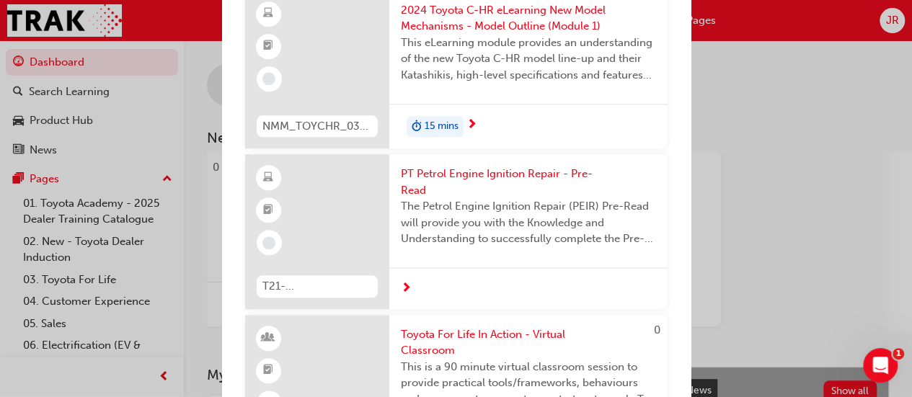
click at [547, 198] on span "PT Petrol Engine Ignition Repair - Pre-Read" at bounding box center [528, 182] width 255 height 32
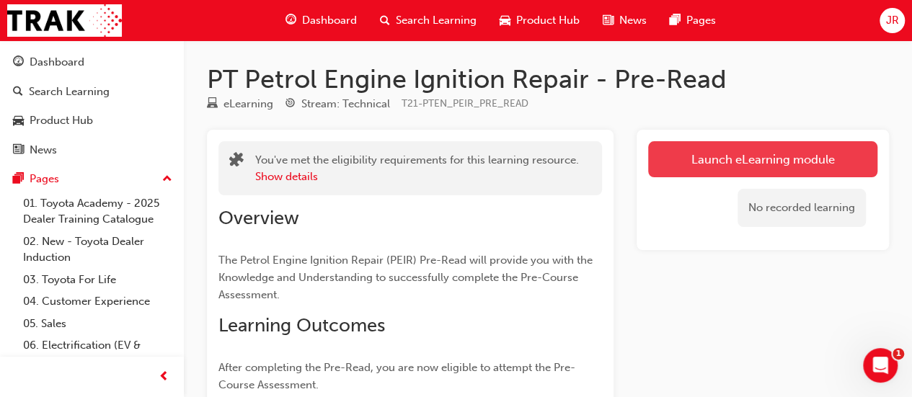
click at [772, 162] on link "Launch eLearning module" at bounding box center [762, 159] width 229 height 36
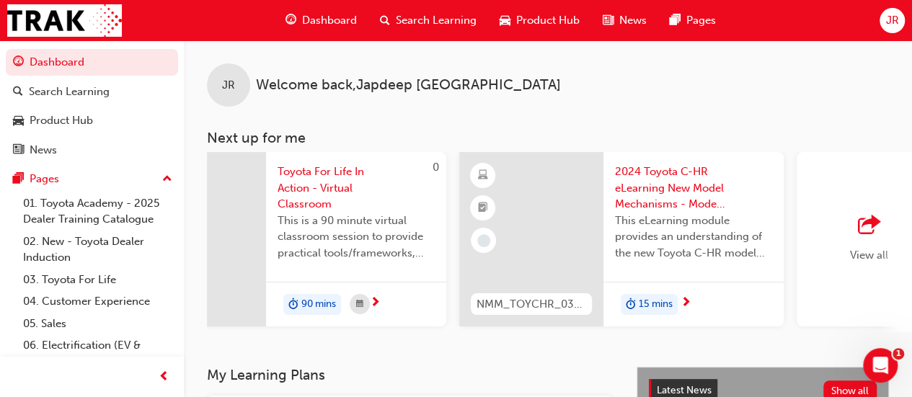
scroll to position [0, 1318]
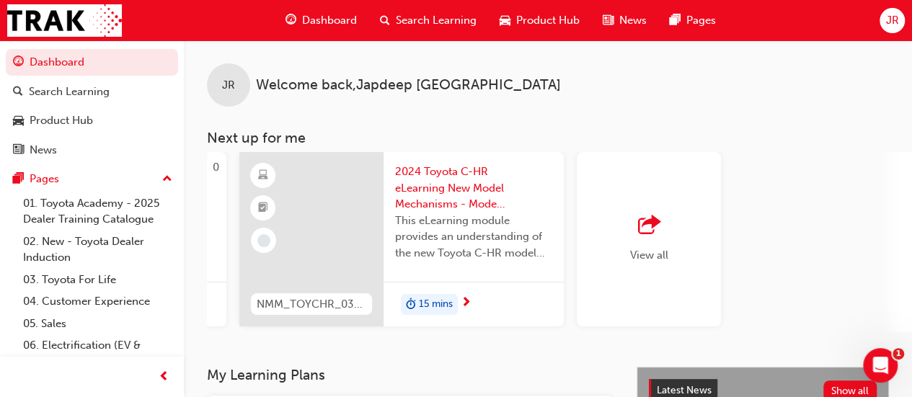
click at [675, 241] on div "View all" at bounding box center [649, 239] width 144 height 175
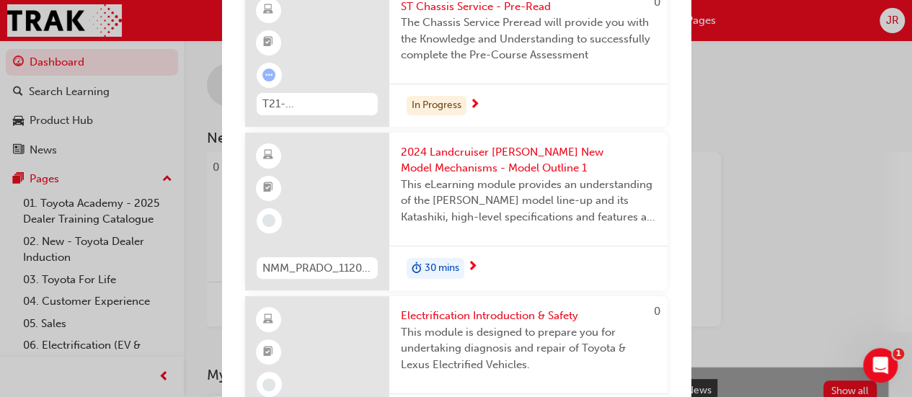
scroll to position [0, 0]
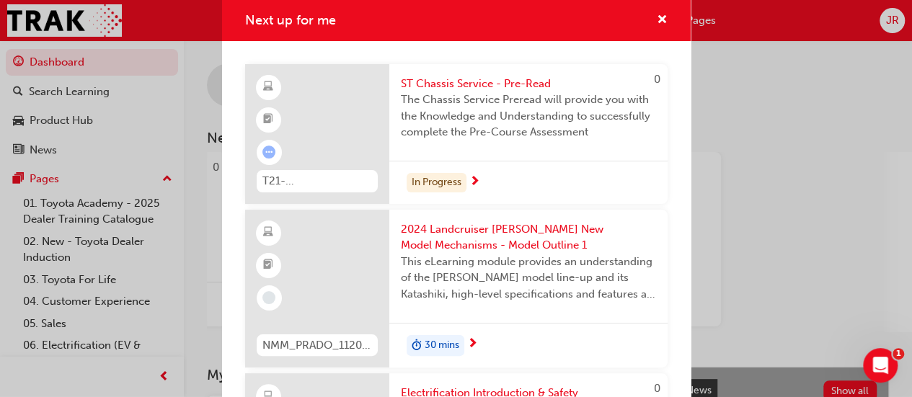
click at [461, 180] on div "In Progress" at bounding box center [437, 182] width 60 height 19
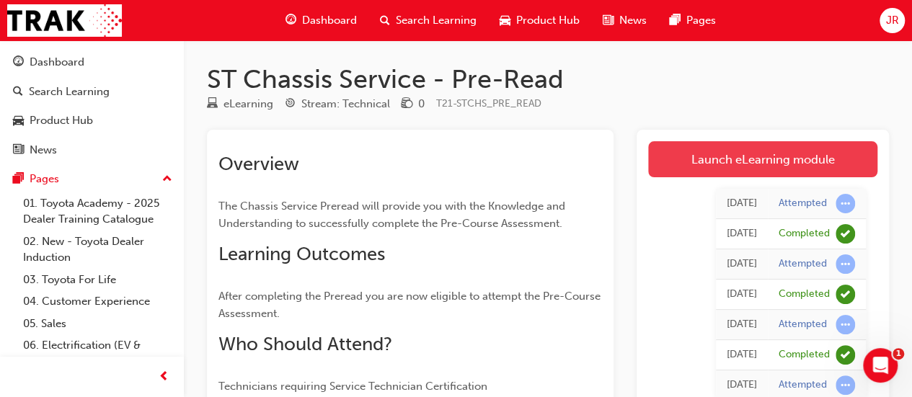
click at [769, 163] on link "Launch eLearning module" at bounding box center [762, 159] width 229 height 36
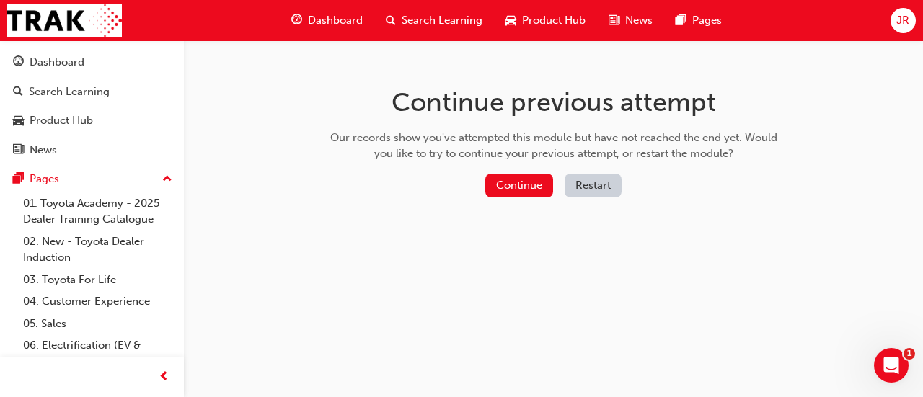
click at [592, 186] on button "Restart" at bounding box center [593, 186] width 57 height 24
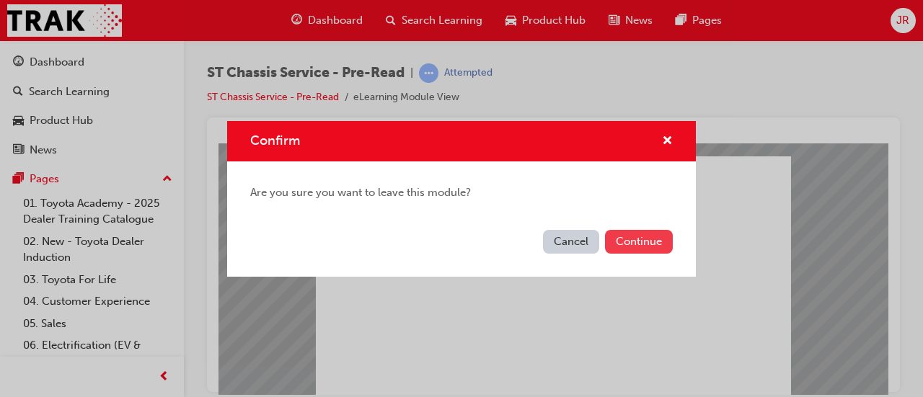
click at [652, 247] on button "Continue" at bounding box center [639, 242] width 68 height 24
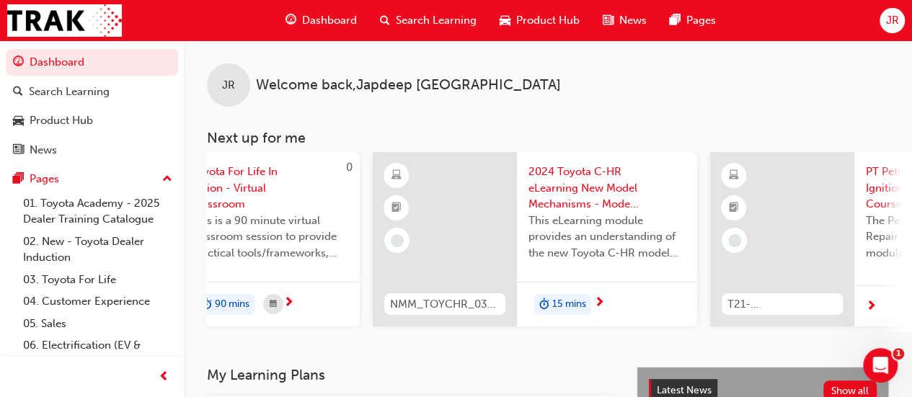
scroll to position [0, 1257]
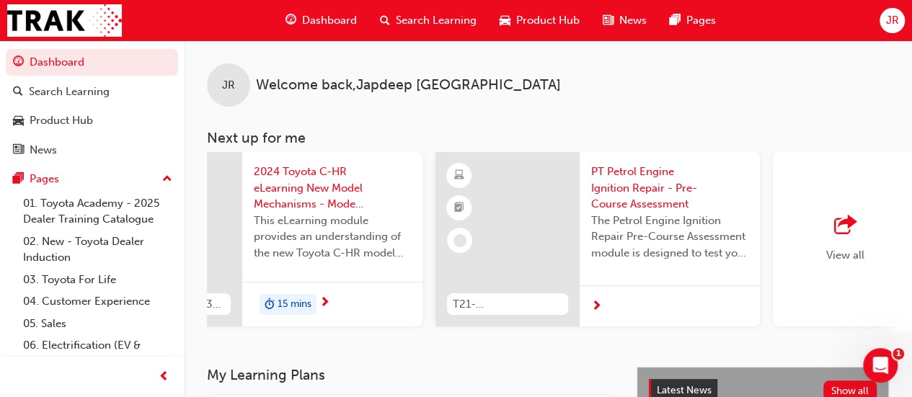
scroll to position [0, 1318]
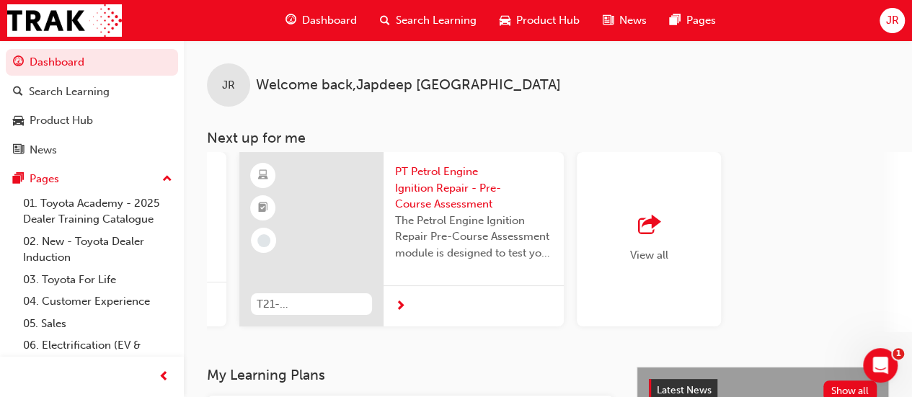
click at [647, 233] on span "outbound-icon" at bounding box center [649, 226] width 22 height 20
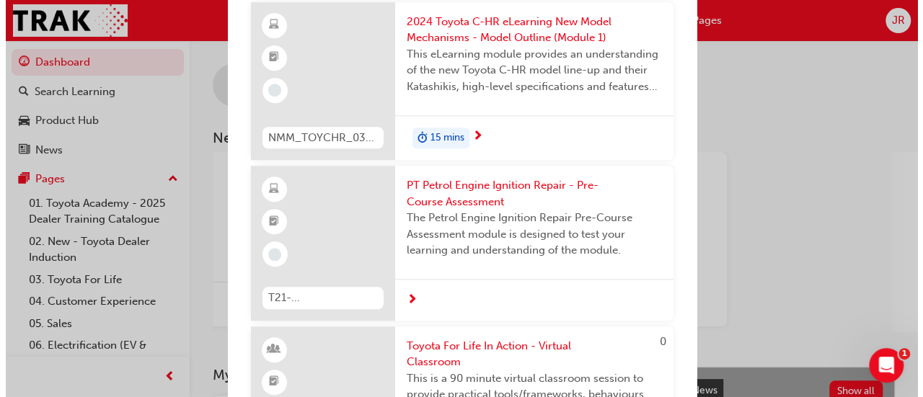
scroll to position [539, 0]
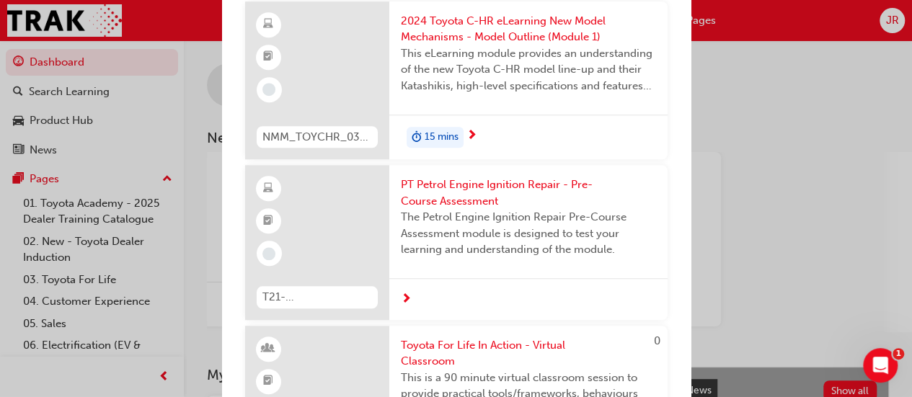
click at [584, 205] on span "PT Petrol Engine Ignition Repair - Pre-Course Assessment" at bounding box center [528, 193] width 255 height 32
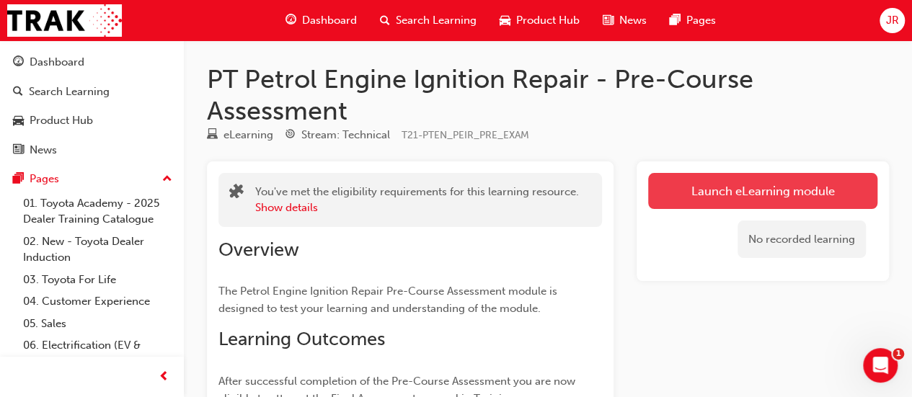
click at [748, 192] on link "Launch eLearning module" at bounding box center [762, 191] width 229 height 36
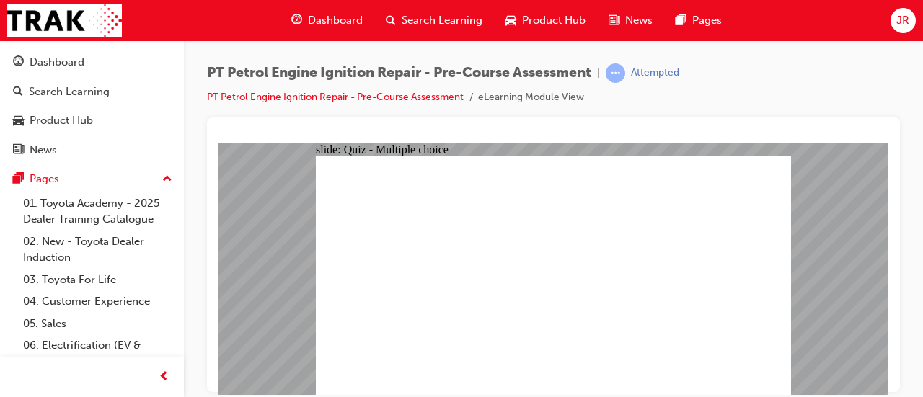
radio input "true"
radio input "false"
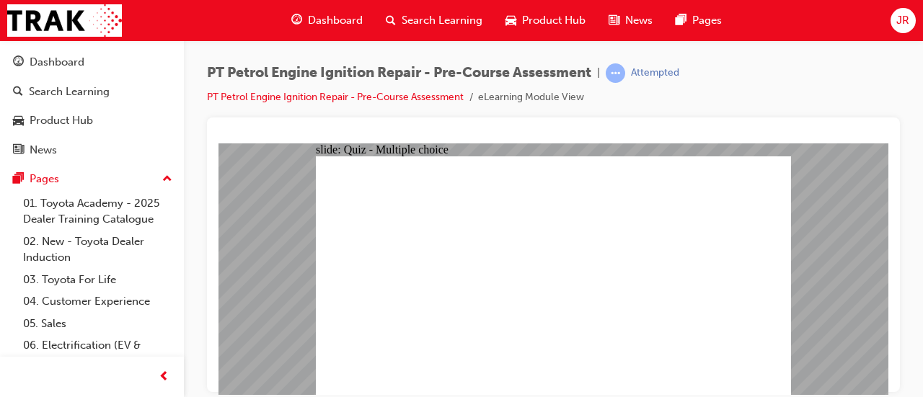
radio input "true"
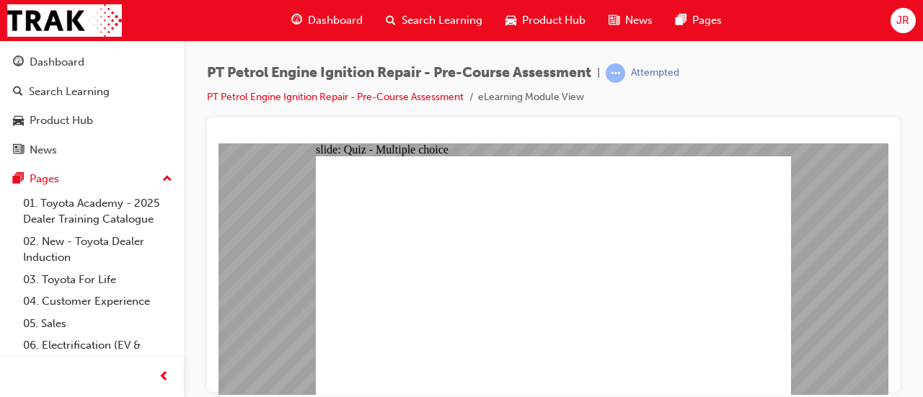
radio input "true"
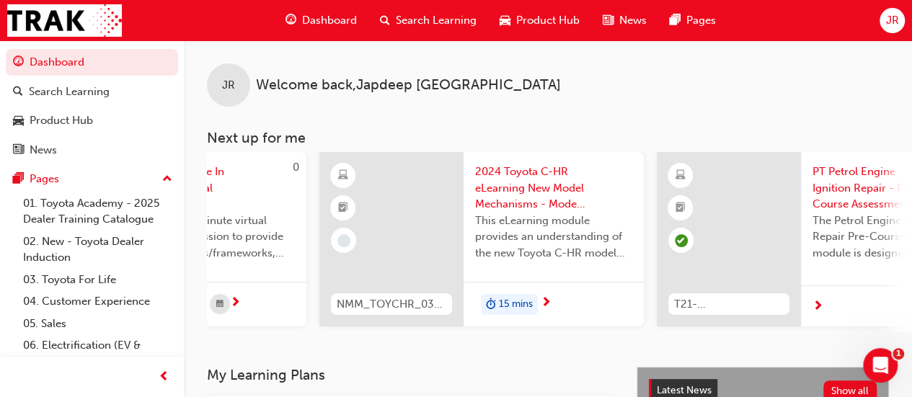
scroll to position [0, 1318]
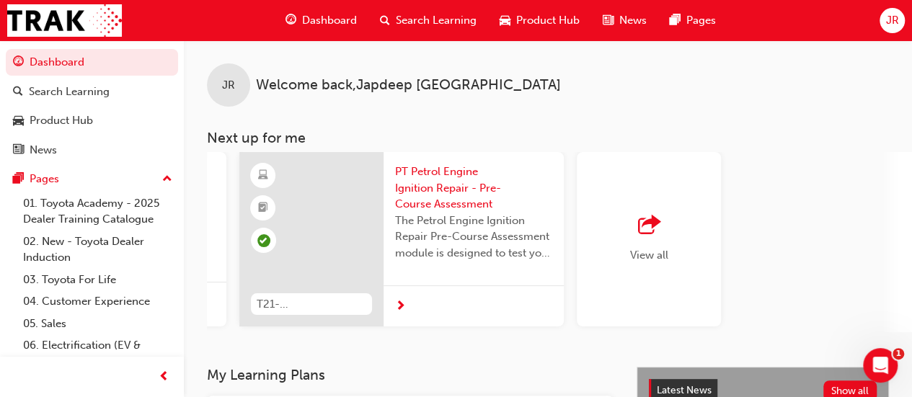
click at [665, 233] on div "button" at bounding box center [649, 226] width 38 height 20
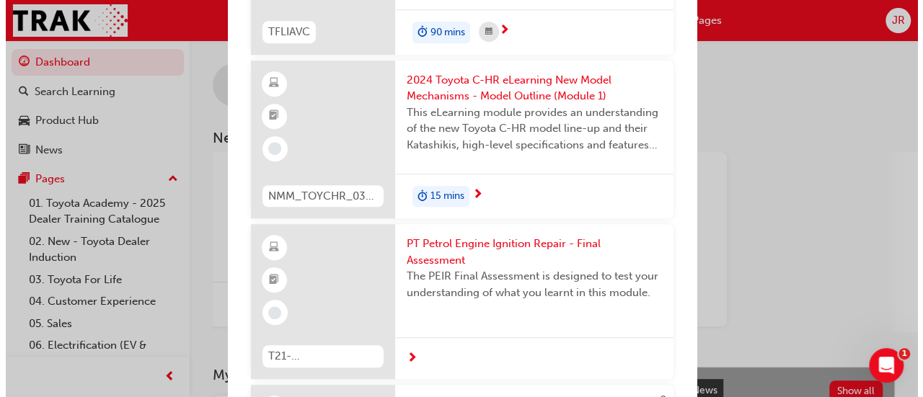
scroll to position [486, 0]
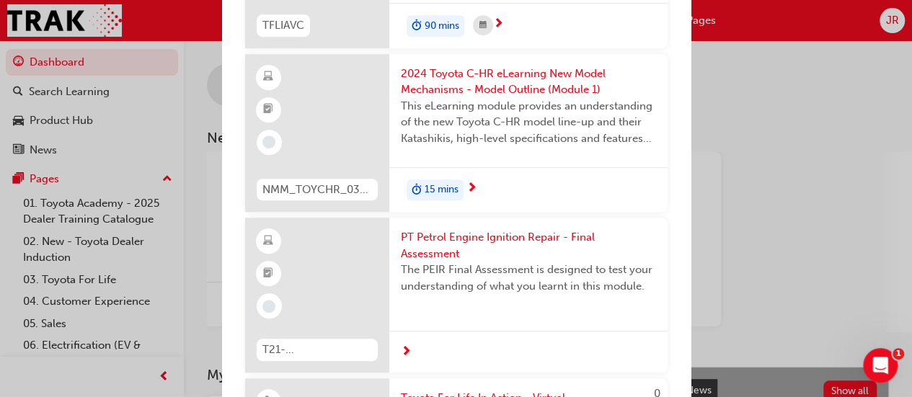
click at [580, 253] on span "PT Petrol Engine Ignition Repair - Final Assessment" at bounding box center [528, 245] width 255 height 32
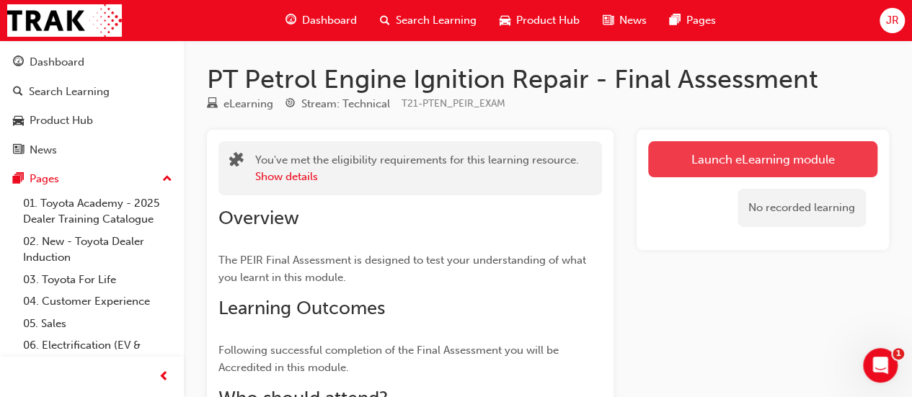
click at [799, 154] on link "Launch eLearning module" at bounding box center [762, 159] width 229 height 36
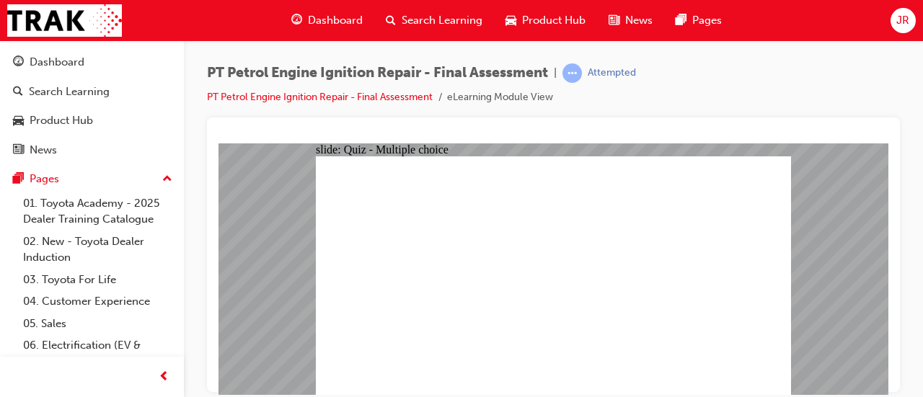
checkbox input "true"
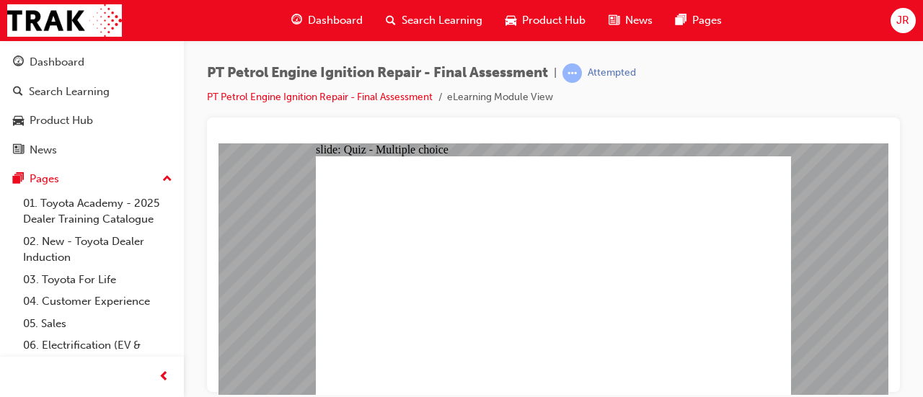
checkbox input "true"
radio input "true"
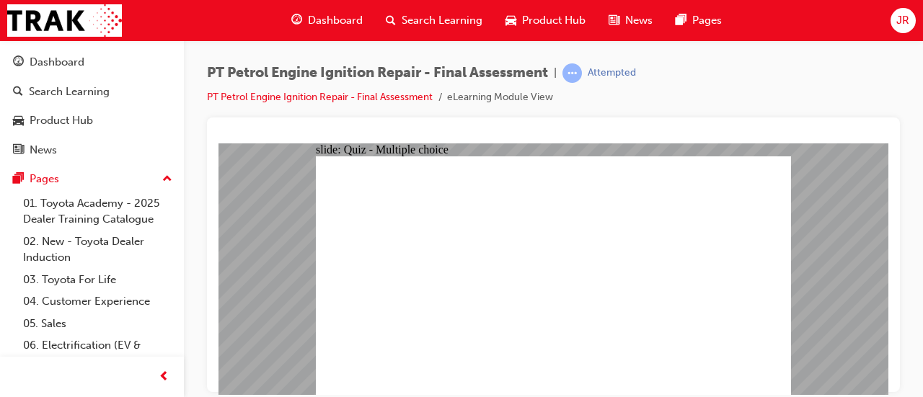
radio input "true"
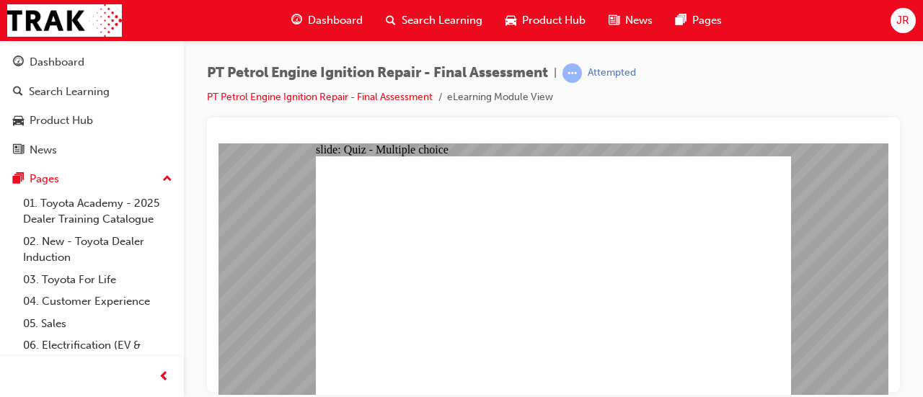
radio input "true"
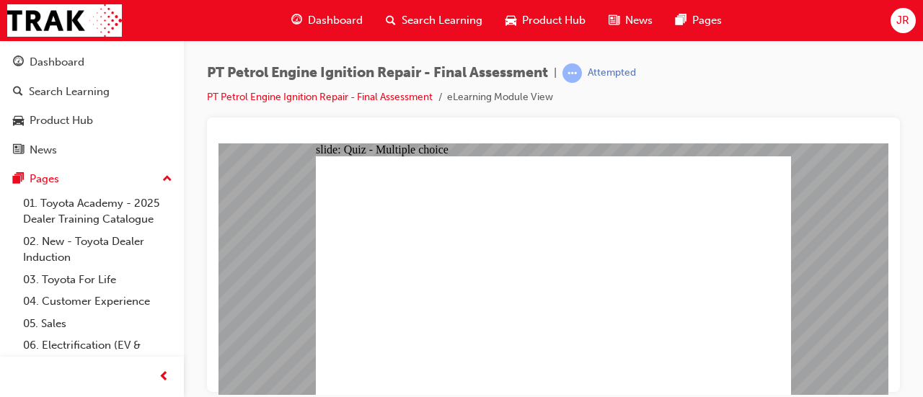
radio input "true"
radio input "false"
radio input "true"
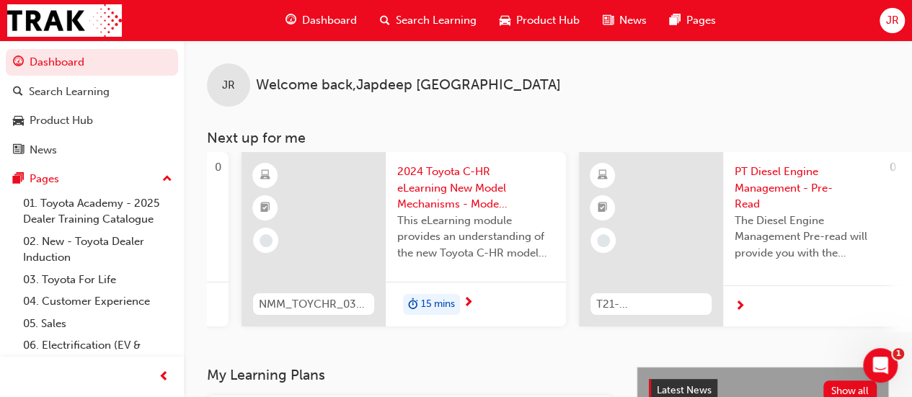
scroll to position [0, 1318]
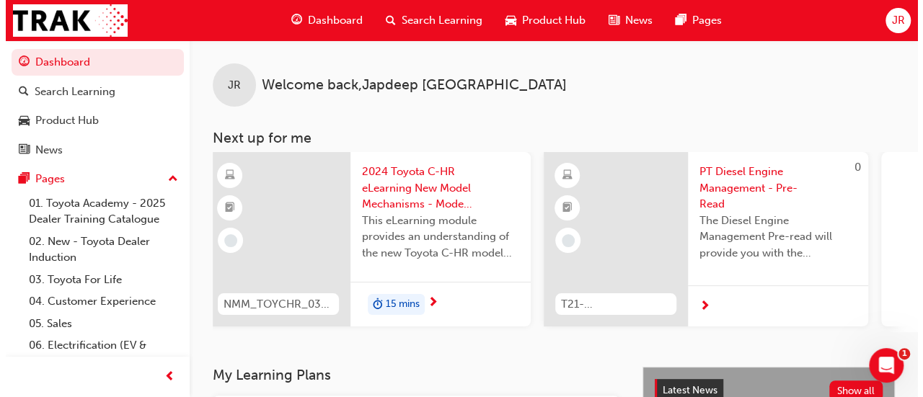
scroll to position [0, 1318]
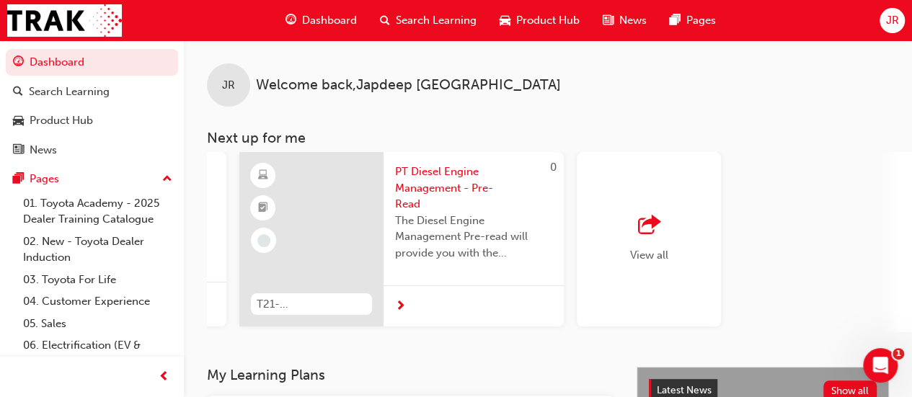
click at [472, 185] on span "PT Diesel Engine Management - Pre-Read" at bounding box center [473, 188] width 157 height 49
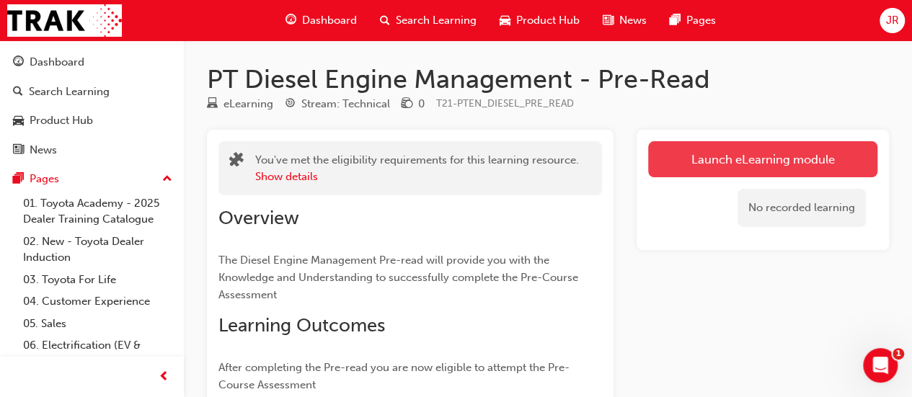
click at [744, 167] on link "Launch eLearning module" at bounding box center [762, 159] width 229 height 36
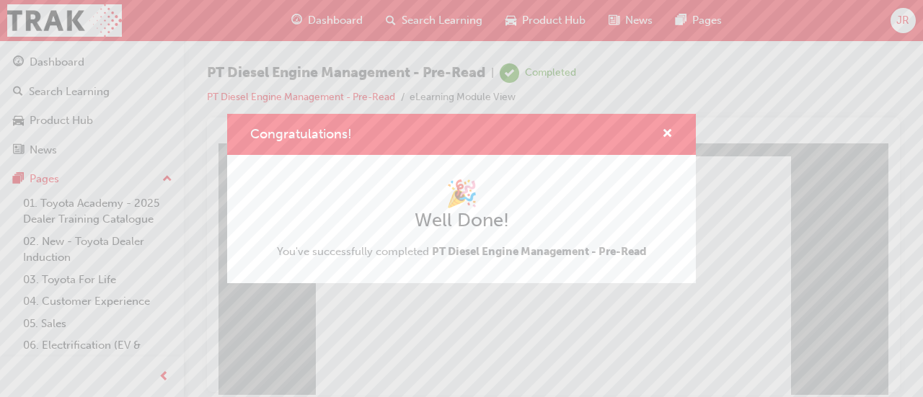
click at [816, 85] on div "Congratulations! 🎉 Well Done! You've successfully completed PT Diesel Engine Ma…" at bounding box center [461, 198] width 923 height 397
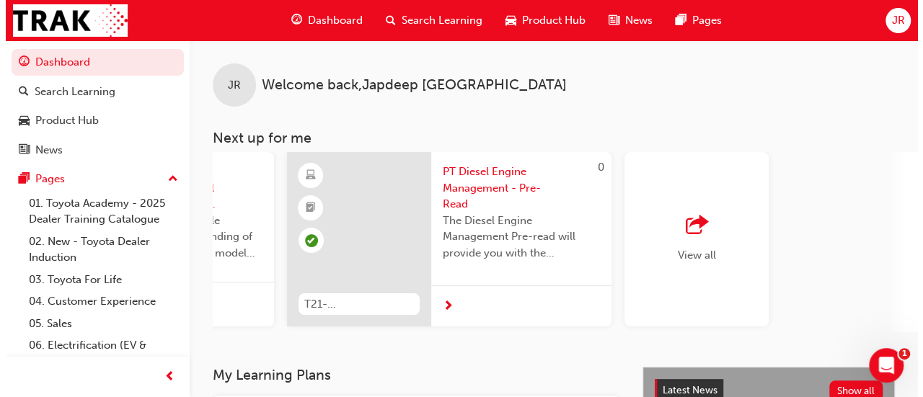
scroll to position [0, 1318]
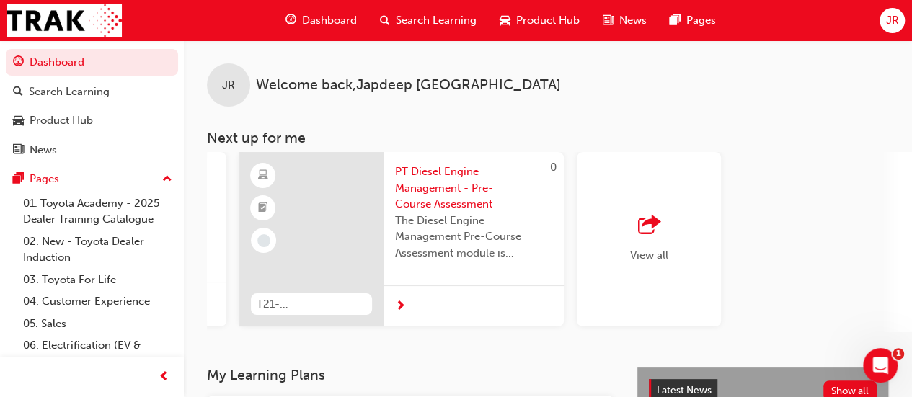
click at [469, 206] on span "PT Diesel Engine Management - Pre-Course Assessment" at bounding box center [473, 188] width 157 height 49
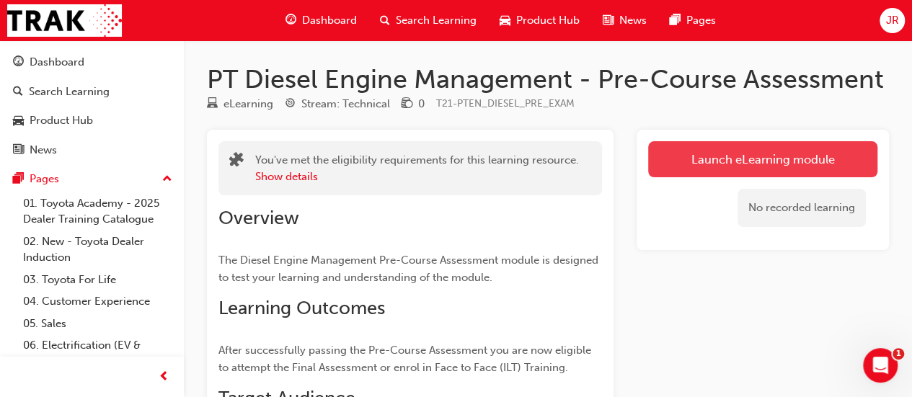
click at [734, 172] on link "Launch eLearning module" at bounding box center [762, 159] width 229 height 36
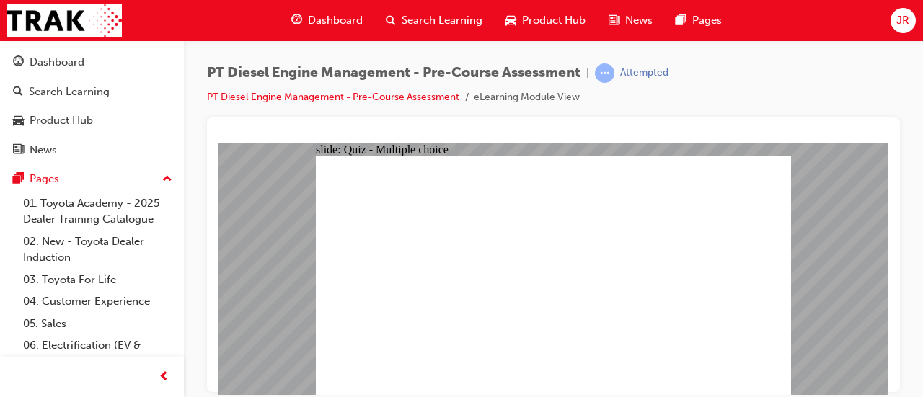
radio input "true"
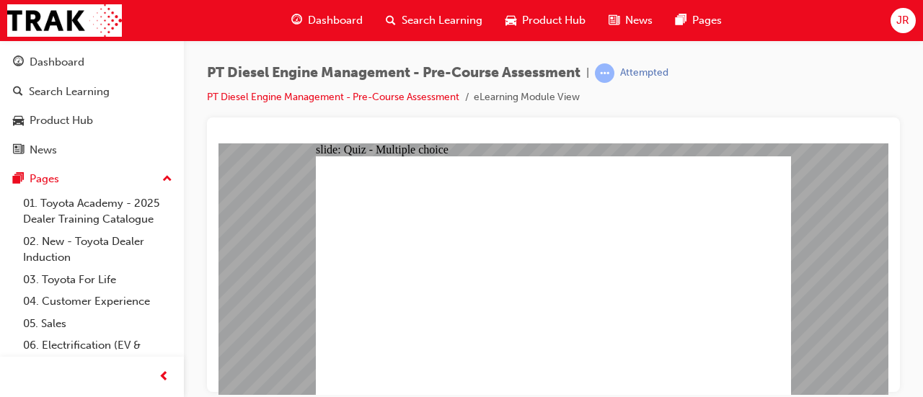
radio input "true"
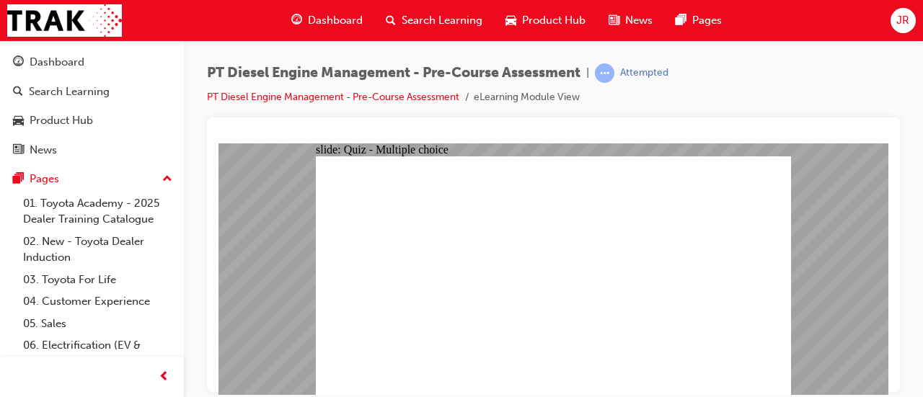
radio input "true"
radio input "false"
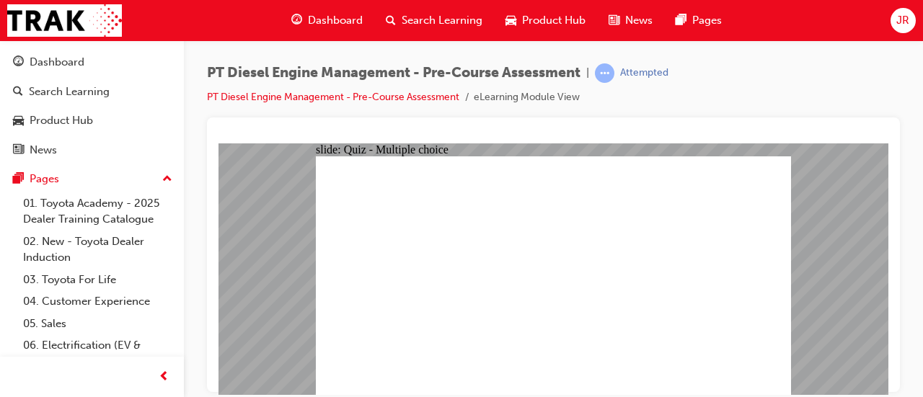
radio input "true"
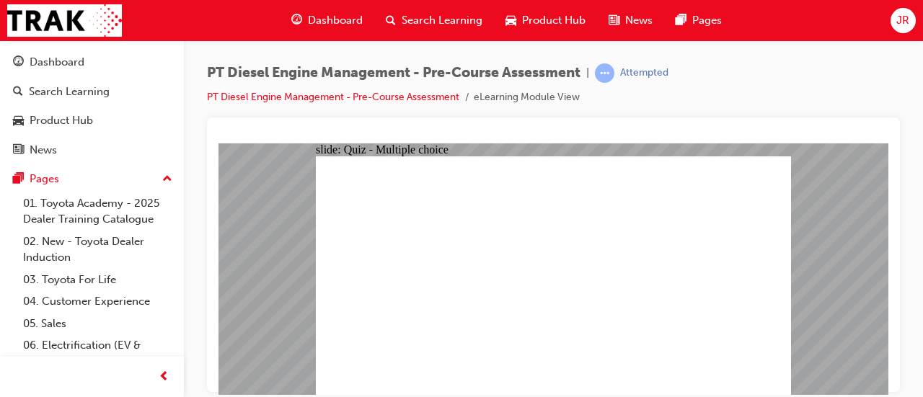
radio input "true"
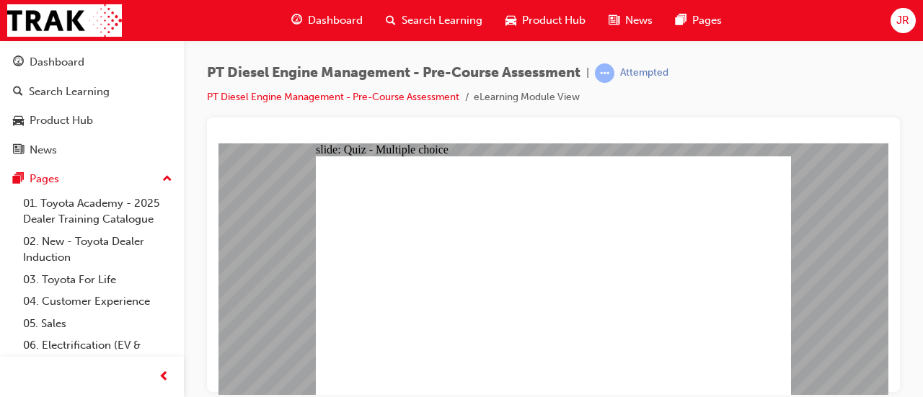
radio input "true"
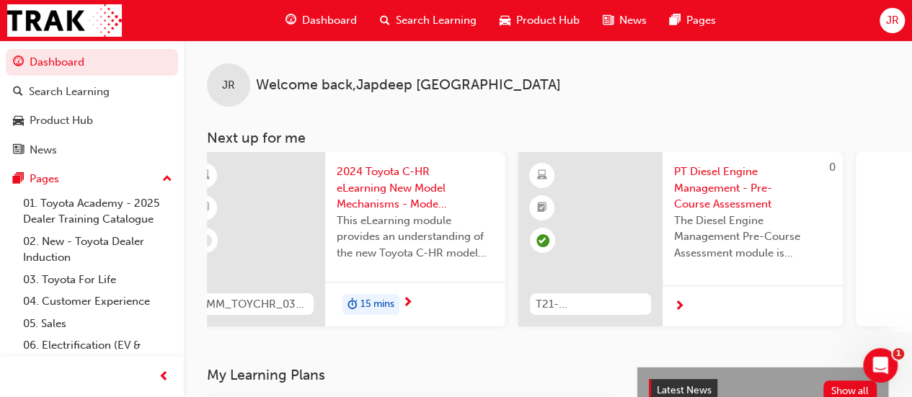
scroll to position [0, 1318]
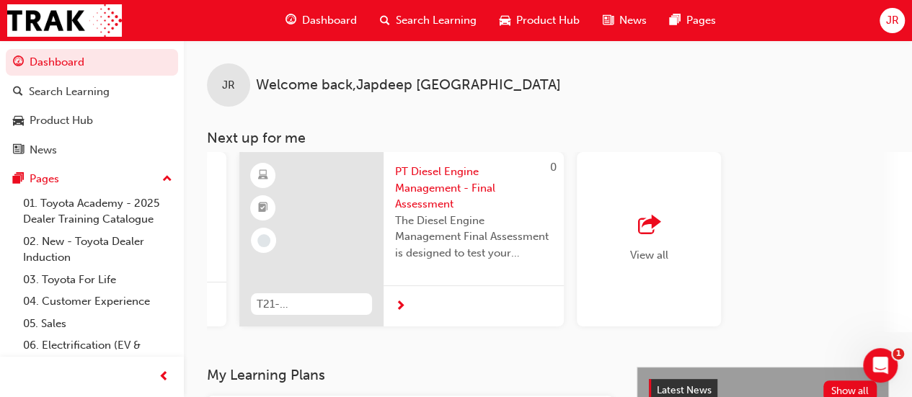
click at [433, 191] on span "PT Diesel Engine Management - Final Assessment" at bounding box center [473, 188] width 157 height 49
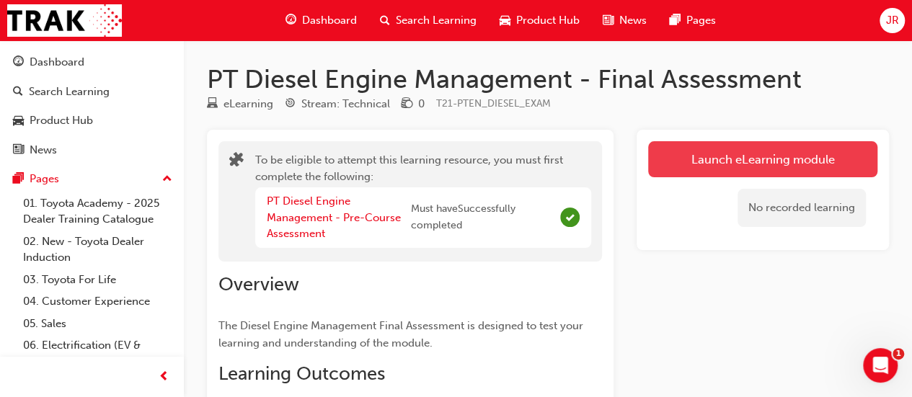
click at [739, 157] on button "Launch eLearning module" at bounding box center [762, 159] width 229 height 36
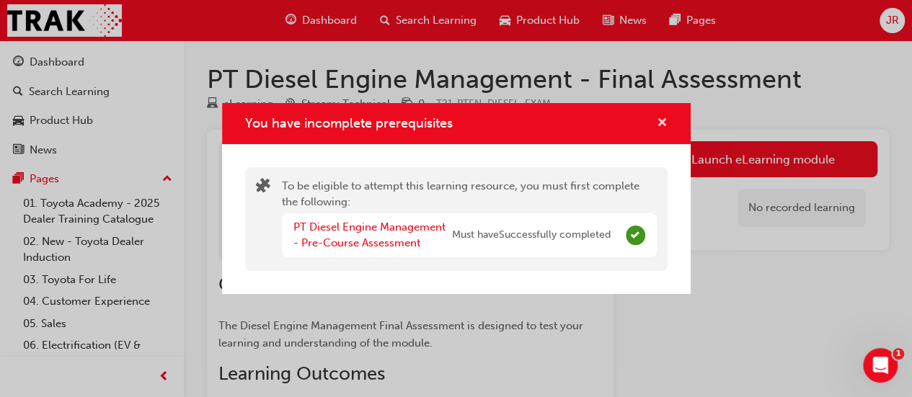
click at [661, 124] on span "cross-icon" at bounding box center [662, 124] width 11 height 13
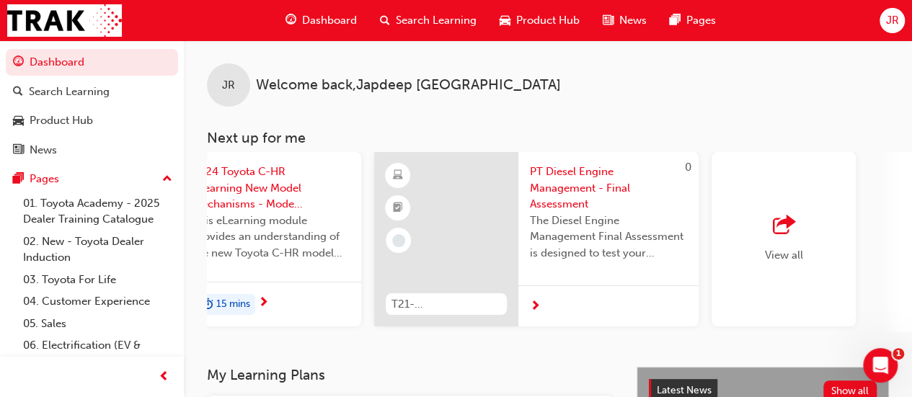
scroll to position [0, 1318]
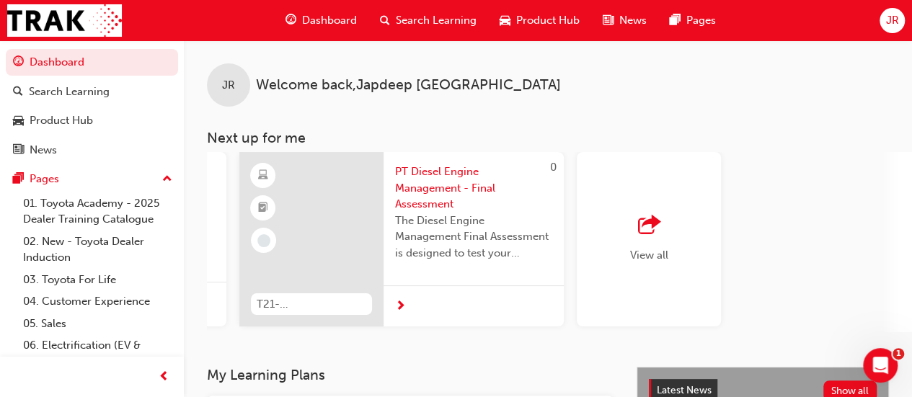
click at [459, 190] on span "PT Diesel Engine Management - Final Assessment" at bounding box center [473, 188] width 157 height 49
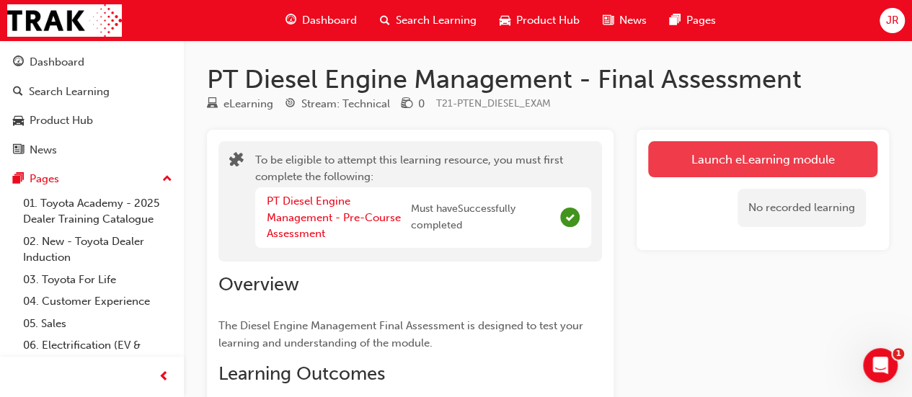
click at [737, 160] on button "Launch eLearning module" at bounding box center [762, 159] width 229 height 36
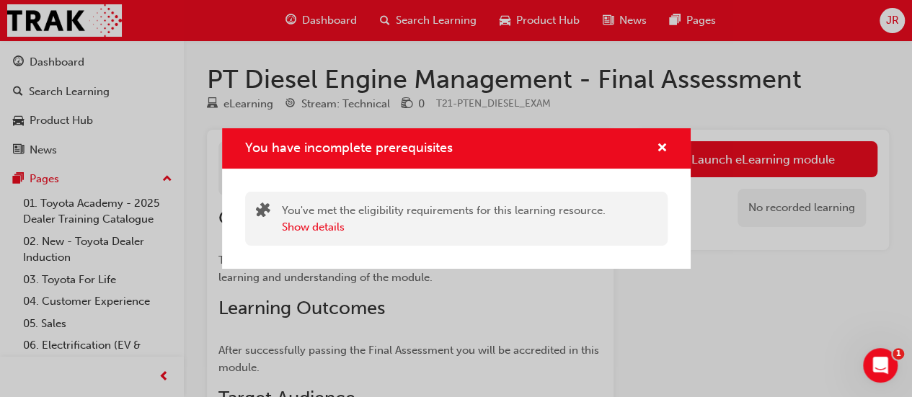
click at [617, 281] on div "You have incomplete prerequisites You've met the eligibility requirements for t…" at bounding box center [456, 198] width 912 height 397
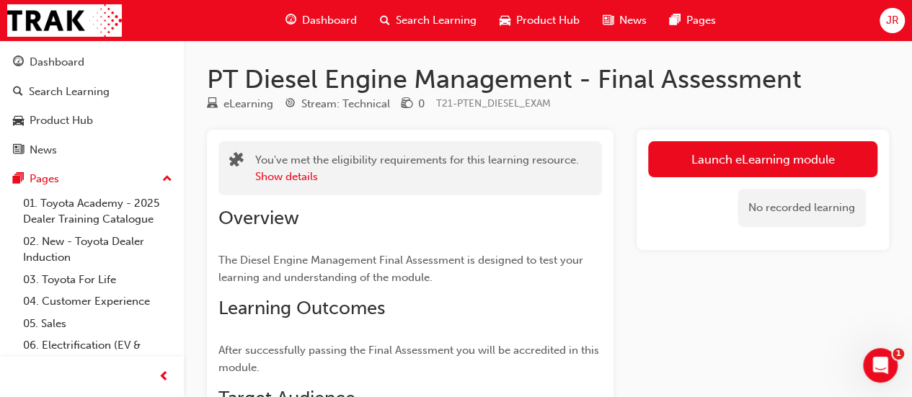
click at [738, 160] on button "Launch eLearning module" at bounding box center [762, 159] width 229 height 36
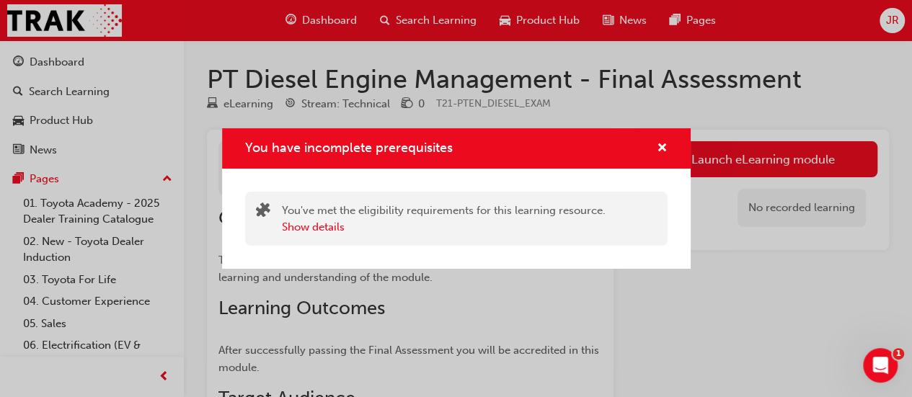
click at [524, 292] on div "You have incomplete prerequisites You've met the eligibility requirements for t…" at bounding box center [456, 198] width 912 height 397
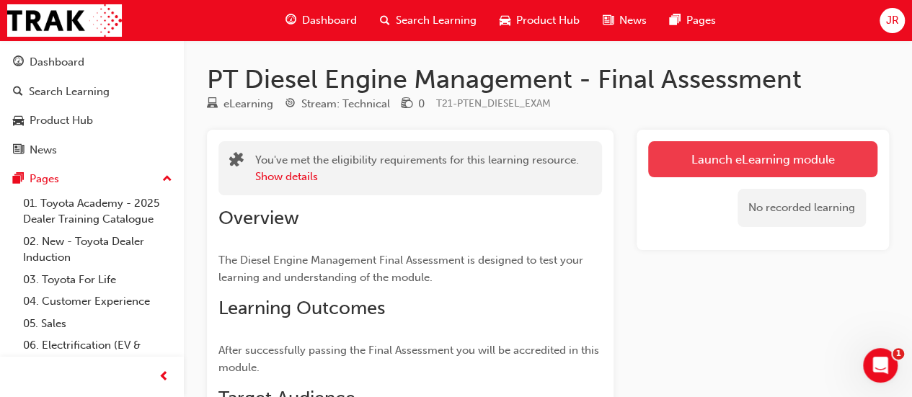
click at [735, 164] on button "Launch eLearning module" at bounding box center [762, 159] width 229 height 36
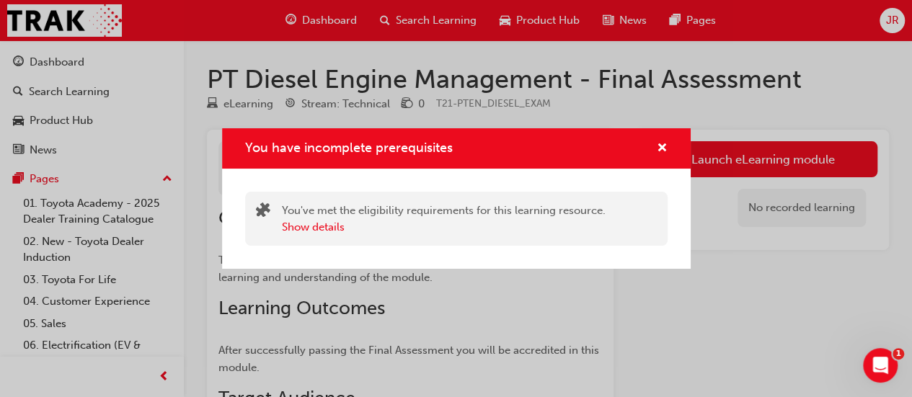
click at [361, 223] on div "Show details" at bounding box center [444, 227] width 324 height 17
click at [661, 153] on span "cross-icon" at bounding box center [662, 149] width 11 height 13
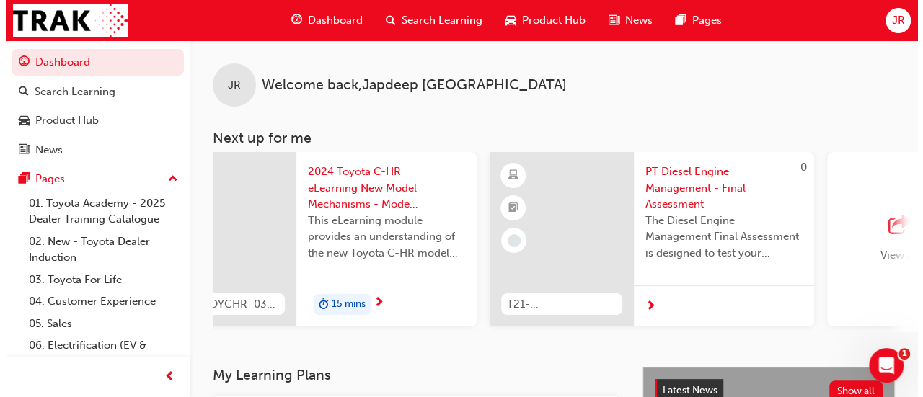
scroll to position [0, 1318]
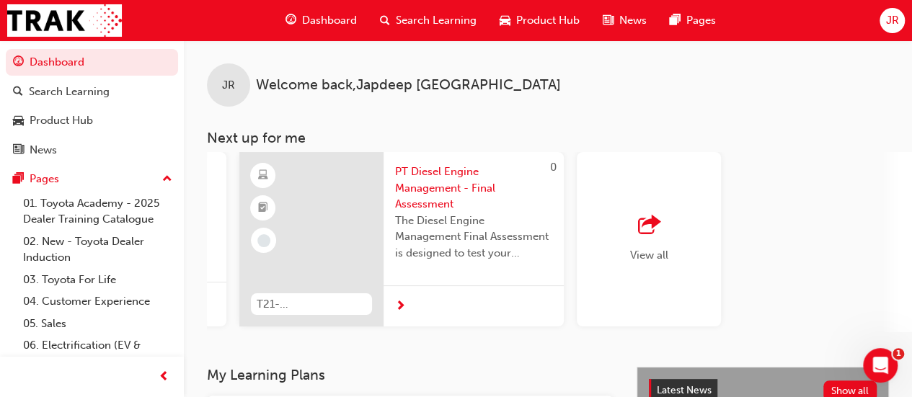
click at [475, 195] on span "PT Diesel Engine Management - Final Assessment" at bounding box center [473, 188] width 157 height 49
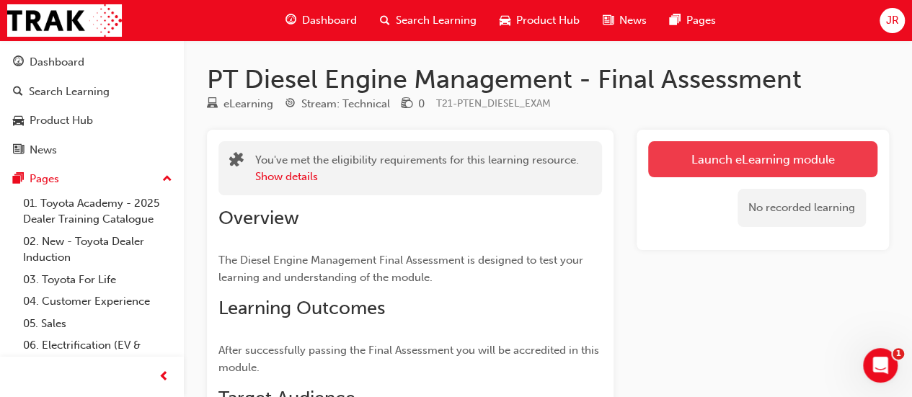
click at [767, 163] on button "Launch eLearning module" at bounding box center [762, 159] width 229 height 36
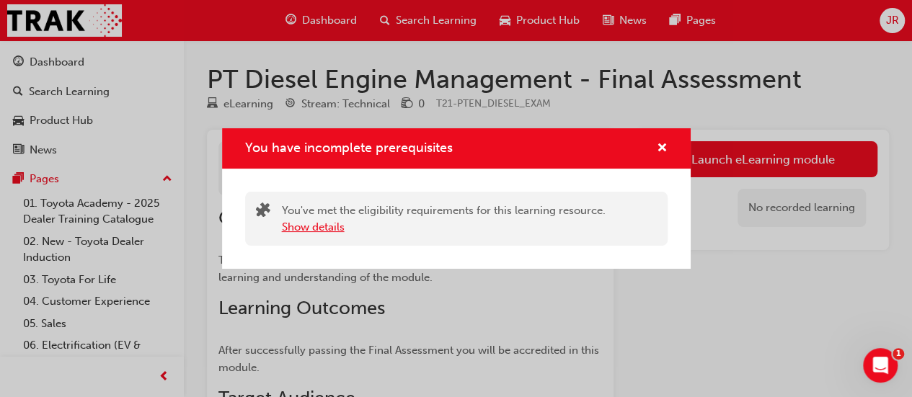
click at [299, 233] on button "Show details" at bounding box center [313, 227] width 63 height 17
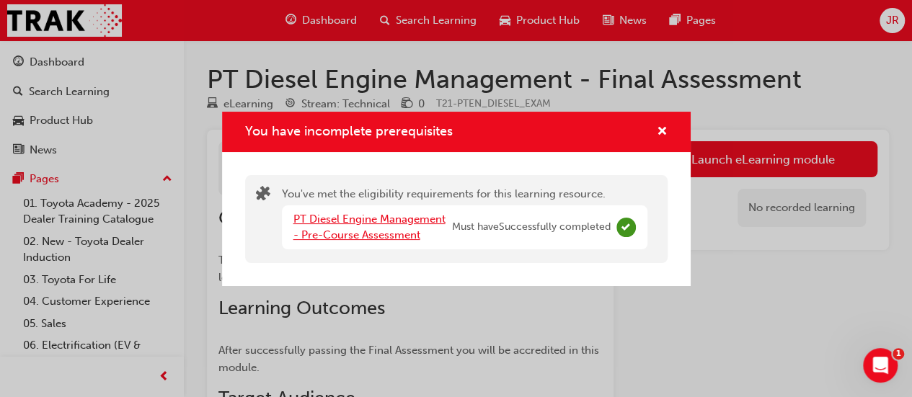
click at [332, 237] on link "PT Diesel Engine Management - Pre-Course Assessment" at bounding box center [370, 228] width 152 height 30
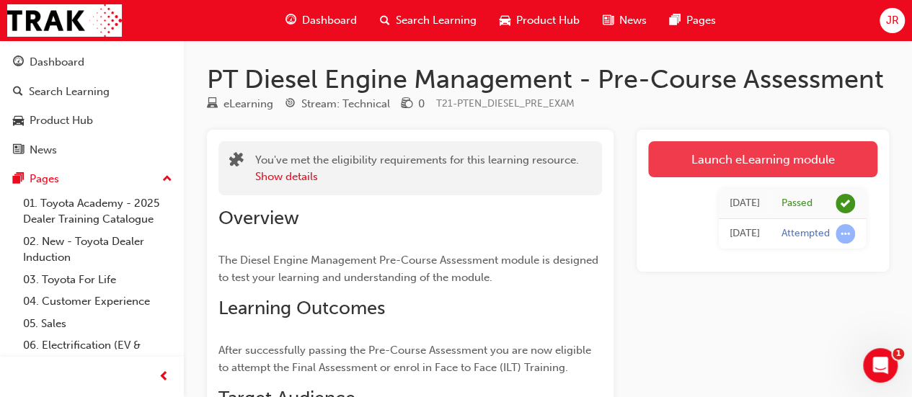
click at [707, 172] on link "Launch eLearning module" at bounding box center [762, 159] width 229 height 36
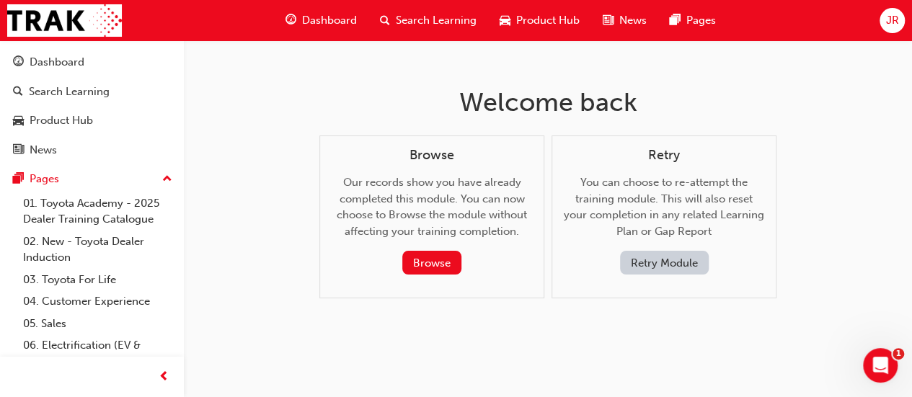
click at [655, 263] on button "Retry Module" at bounding box center [664, 263] width 89 height 24
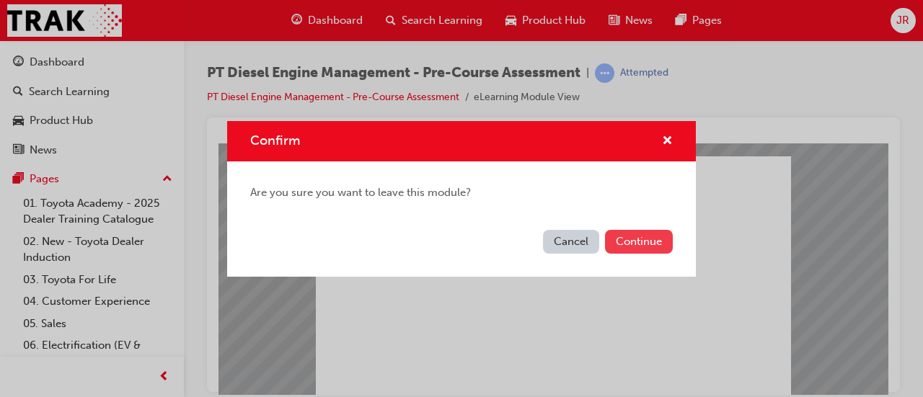
click at [633, 238] on button "Continue" at bounding box center [639, 242] width 68 height 24
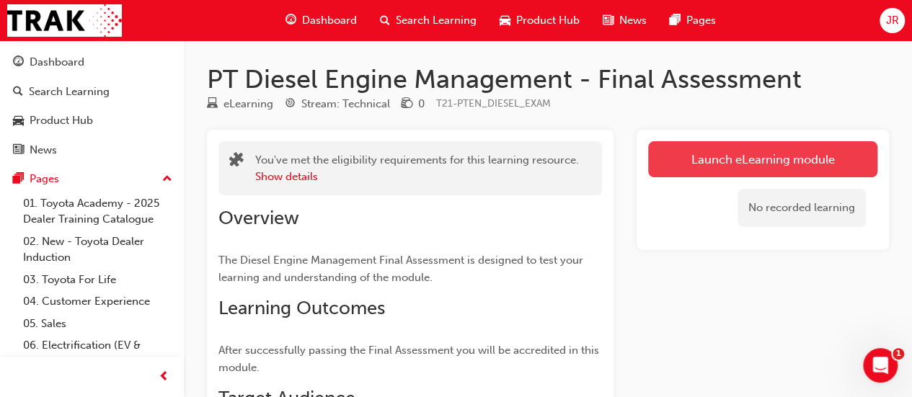
click at [694, 149] on link "Launch eLearning module" at bounding box center [762, 159] width 229 height 36
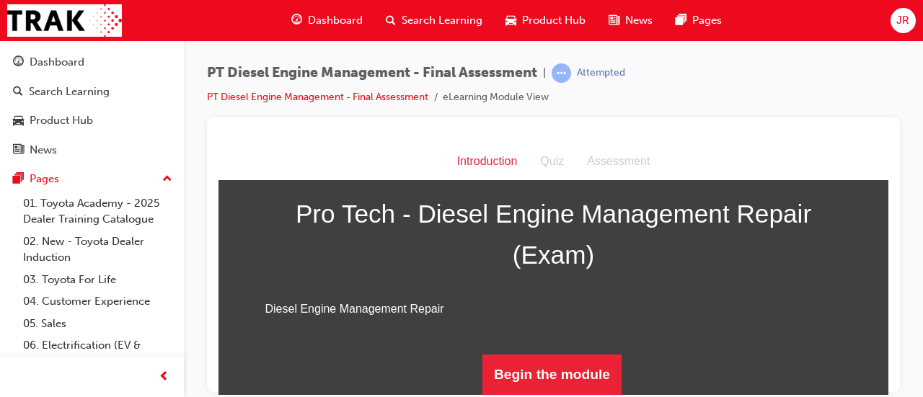
scroll to position [229, 0]
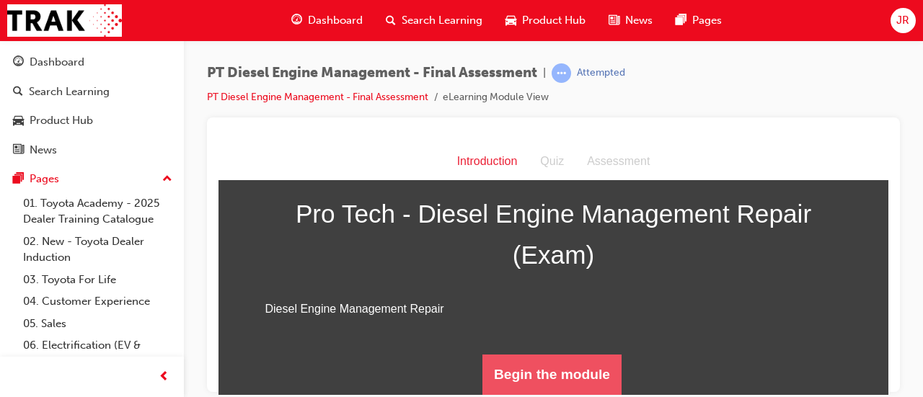
click at [538, 368] on button "Begin the module" at bounding box center [552, 374] width 139 height 40
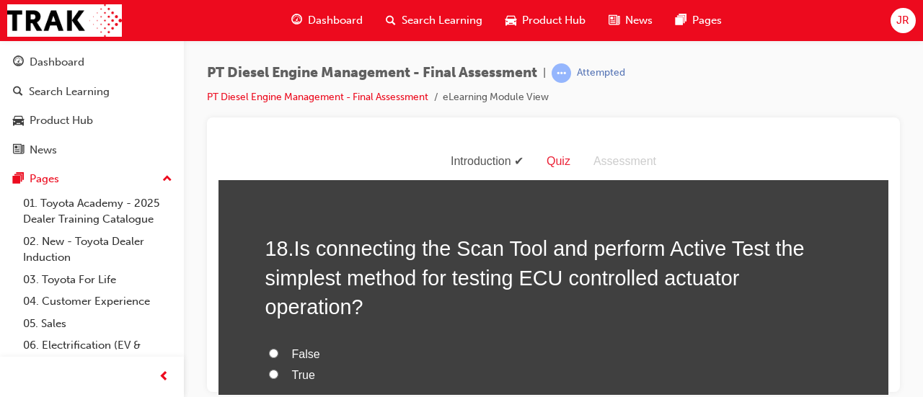
scroll to position [5720, 0]
click at [269, 368] on input "True" at bounding box center [273, 372] width 9 height 9
radio input "true"
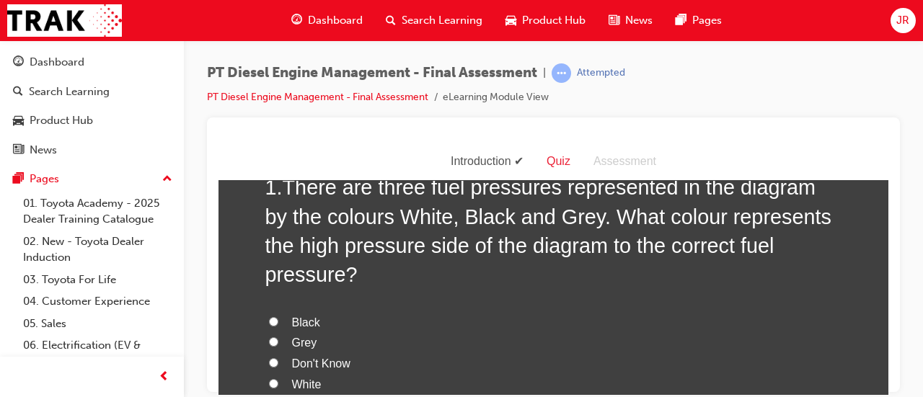
scroll to position [98, 0]
click at [292, 317] on span "Black" at bounding box center [306, 323] width 28 height 12
click at [278, 318] on input "Black" at bounding box center [273, 322] width 9 height 9
radio input "true"
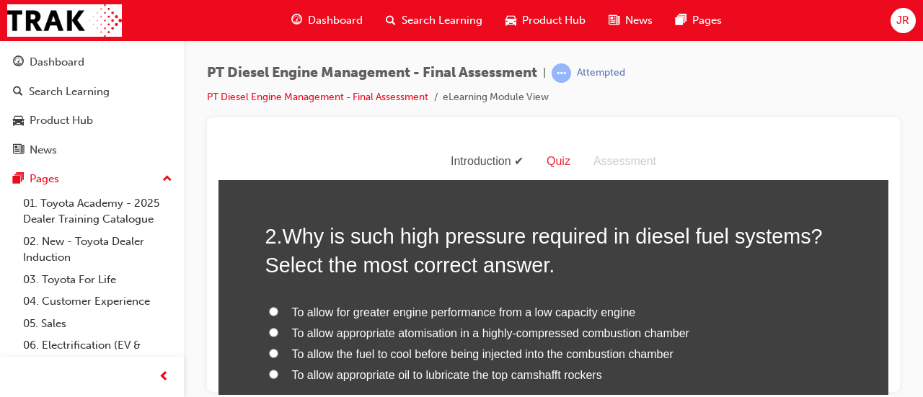
scroll to position [444, 0]
click at [505, 327] on span "To allow appropriate atomisation in a highly-compressed combustion chamber" at bounding box center [490, 333] width 397 height 12
click at [278, 328] on input "To allow appropriate atomisation in a highly-compressed combustion chamber" at bounding box center [273, 332] width 9 height 9
radio input "true"
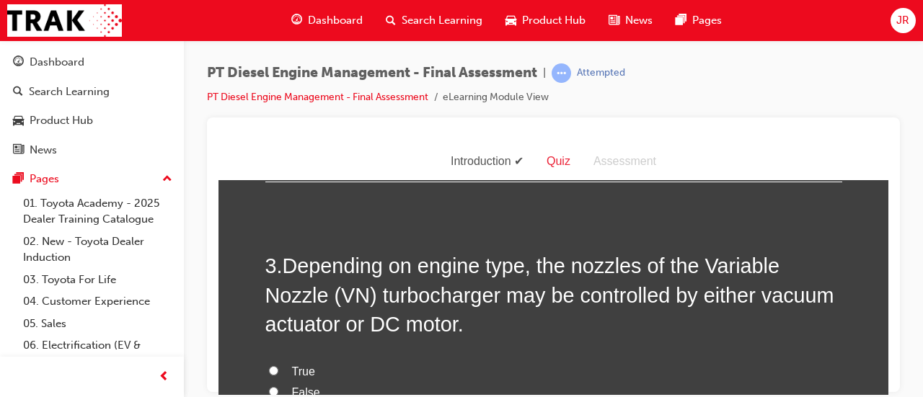
scroll to position [767, 0]
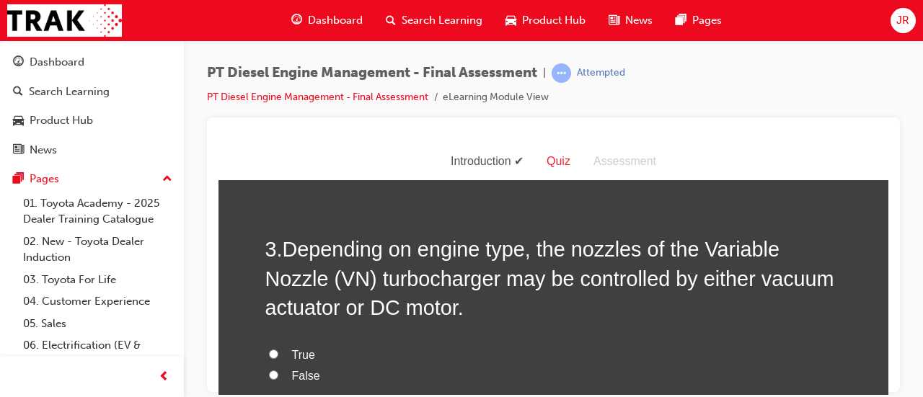
click at [735, 262] on h2 "3 . Depending on engine type, the nozzles of the Variable Nozzle (VN) turbochar…" at bounding box center [553, 277] width 577 height 87
click at [309, 345] on label "True" at bounding box center [553, 355] width 577 height 21
click at [278, 349] on input "True" at bounding box center [273, 353] width 9 height 9
radio input "true"
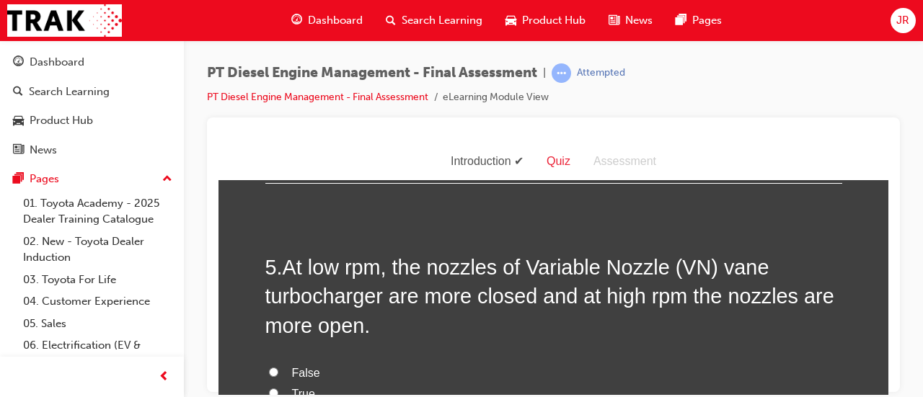
scroll to position [1410, 0]
click at [294, 386] on span "True" at bounding box center [303, 392] width 23 height 12
click at [278, 387] on input "True" at bounding box center [273, 391] width 9 height 9
radio input "true"
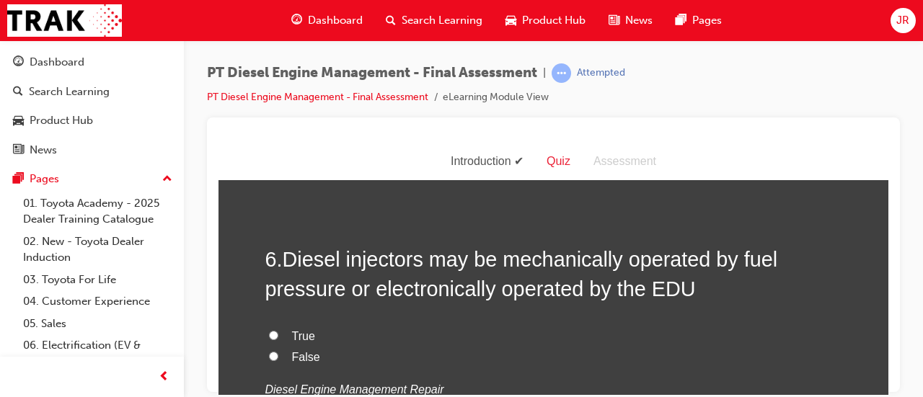
scroll to position [1740, 0]
click at [302, 330] on span "True" at bounding box center [303, 336] width 23 height 12
click at [278, 330] on input "True" at bounding box center [273, 334] width 9 height 9
radio input "true"
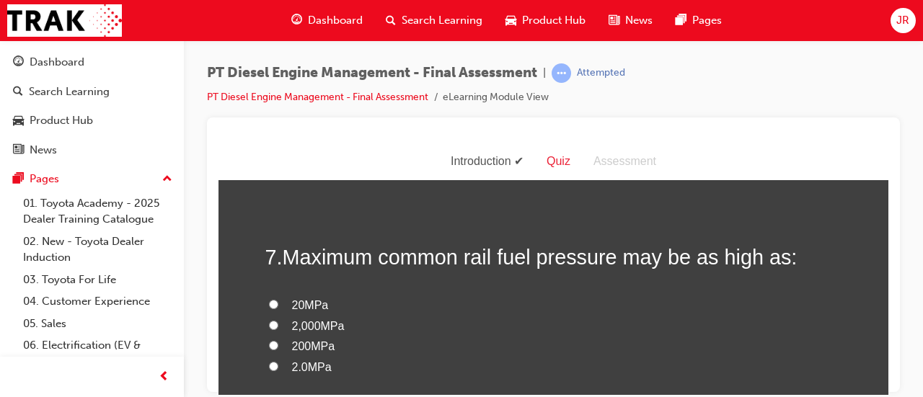
scroll to position [2038, 0]
click at [313, 338] on span "200MPa" at bounding box center [313, 344] width 43 height 12
click at [278, 339] on input "200MPa" at bounding box center [273, 343] width 9 height 9
radio input "true"
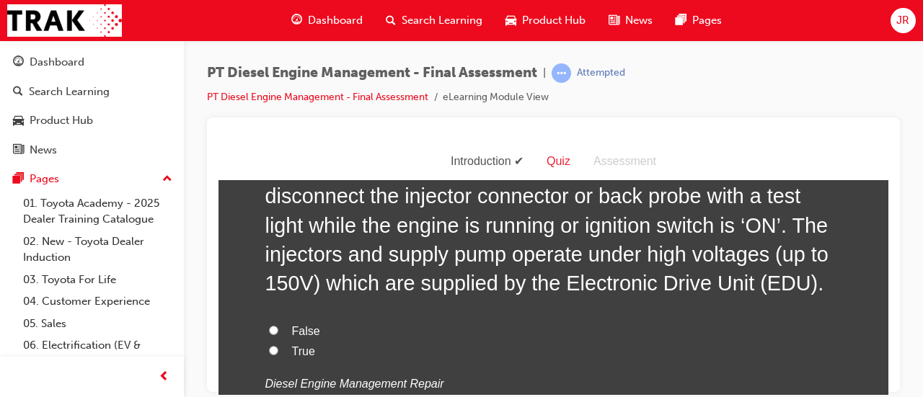
scroll to position [2483, 0]
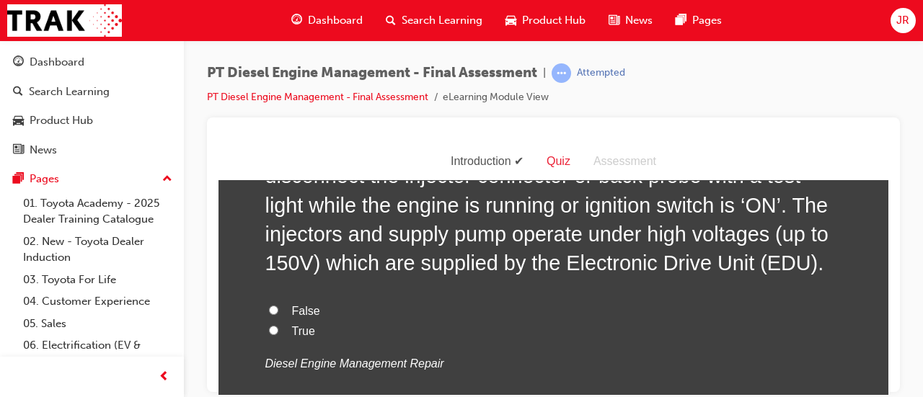
click at [269, 325] on input "True" at bounding box center [273, 329] width 9 height 9
radio input "true"
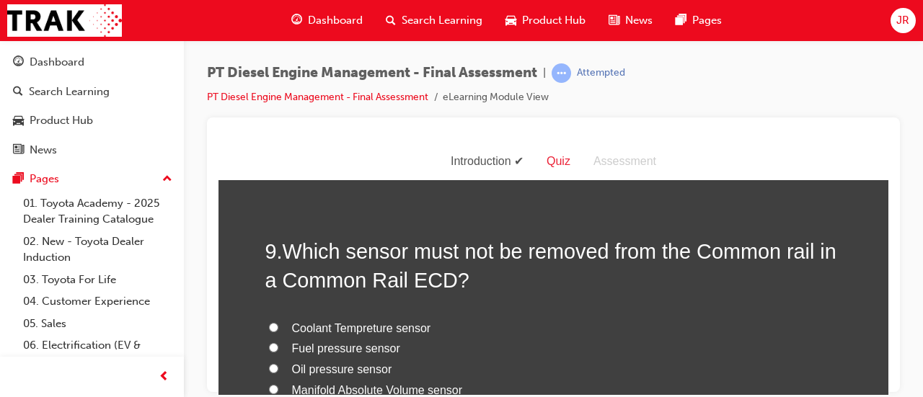
scroll to position [2763, 0]
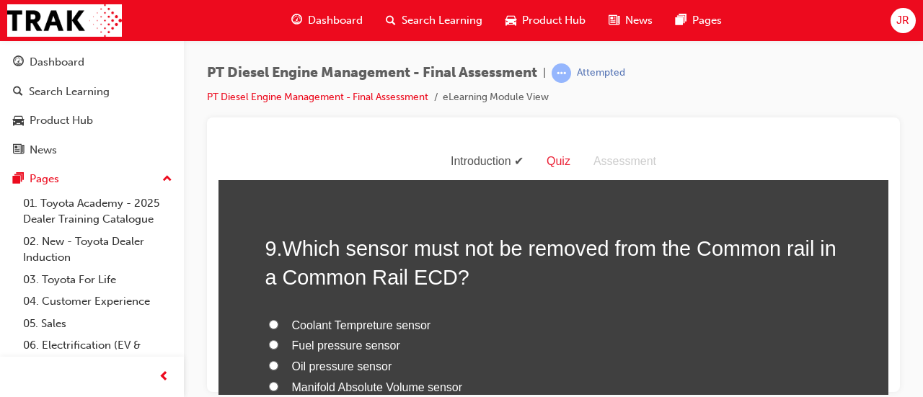
click at [272, 340] on input "Fuel pressure sensor" at bounding box center [273, 344] width 9 height 9
radio input "true"
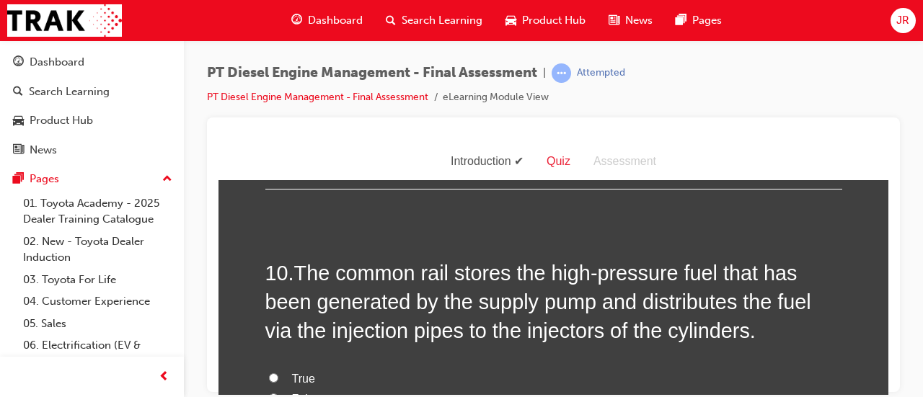
scroll to position [3075, 0]
click at [269, 392] on input "False" at bounding box center [273, 396] width 9 height 9
radio input "true"
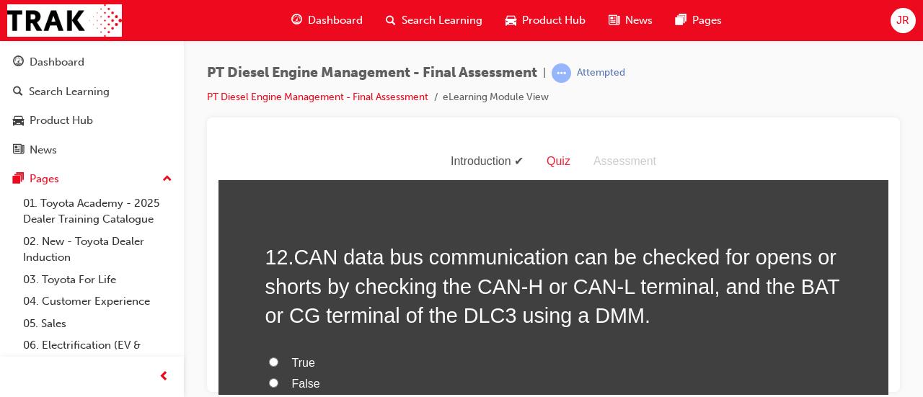
scroll to position [3791, 0]
click at [294, 356] on span "True" at bounding box center [303, 362] width 23 height 12
click at [278, 356] on input "True" at bounding box center [273, 360] width 9 height 9
radio input "true"
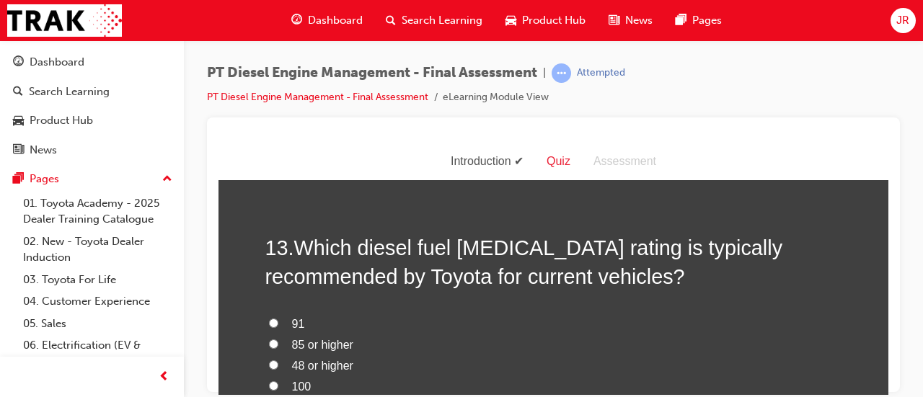
scroll to position [4123, 0]
click at [286, 356] on label "48 or higher" at bounding box center [553, 366] width 577 height 21
click at [278, 361] on input "48 or higher" at bounding box center [273, 365] width 9 height 9
radio input "true"
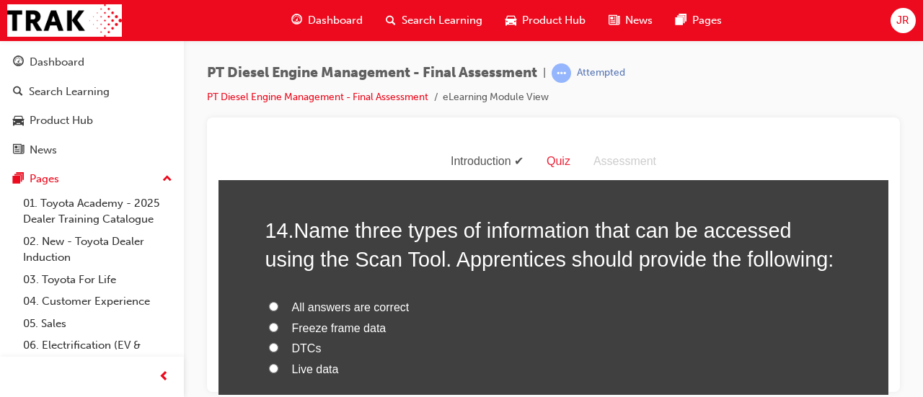
scroll to position [4478, 0]
click at [269, 300] on input "All answers are correct" at bounding box center [273, 304] width 9 height 9
radio input "true"
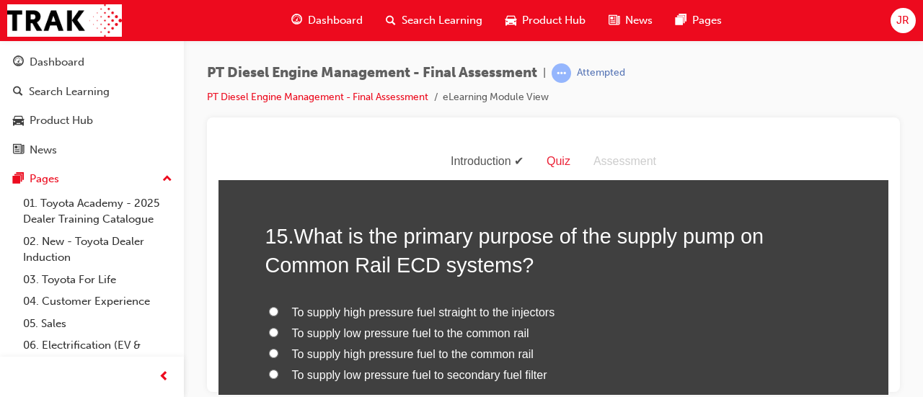
scroll to position [4807, 0]
click at [377, 347] on span "To supply high pressure fuel to the common rail" at bounding box center [413, 353] width 242 height 12
click at [278, 348] on input "To supply high pressure fuel to the common rail" at bounding box center [273, 352] width 9 height 9
radio input "true"
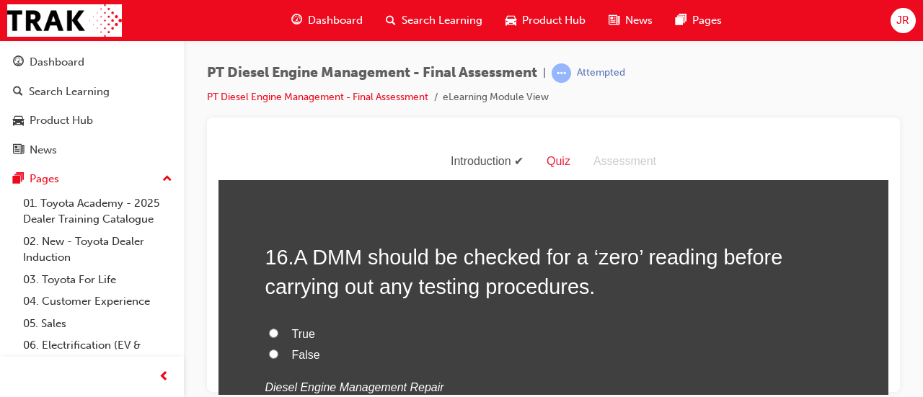
scroll to position [5120, 0]
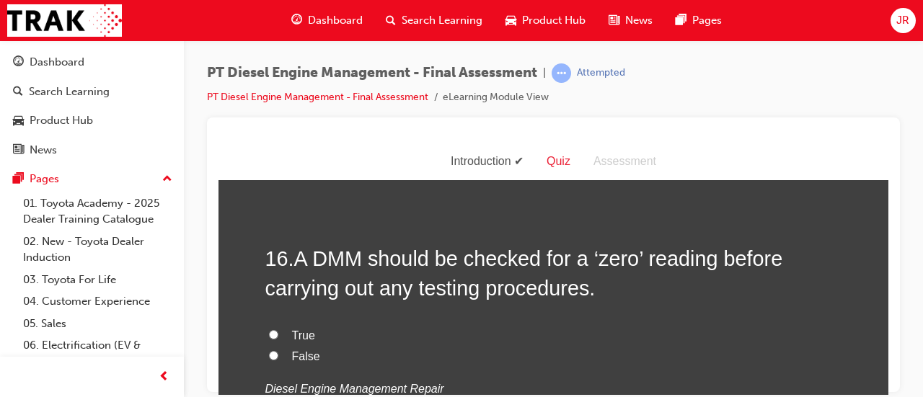
click at [292, 329] on span "True" at bounding box center [303, 335] width 23 height 12
click at [278, 330] on input "True" at bounding box center [273, 334] width 9 height 9
radio input "true"
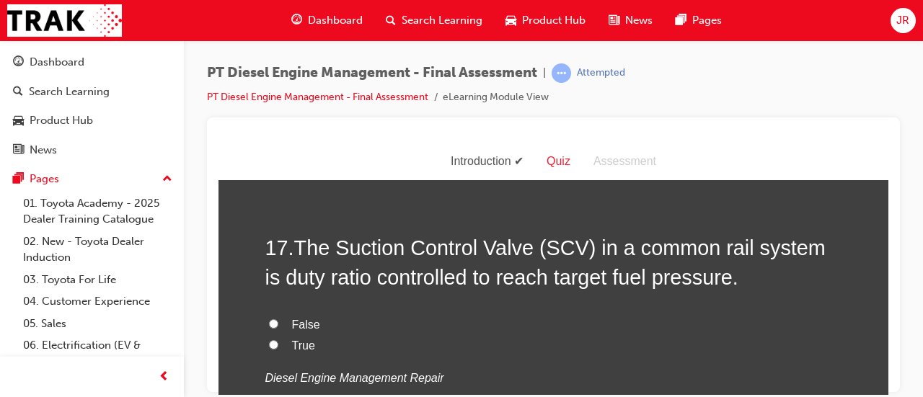
scroll to position [5429, 0]
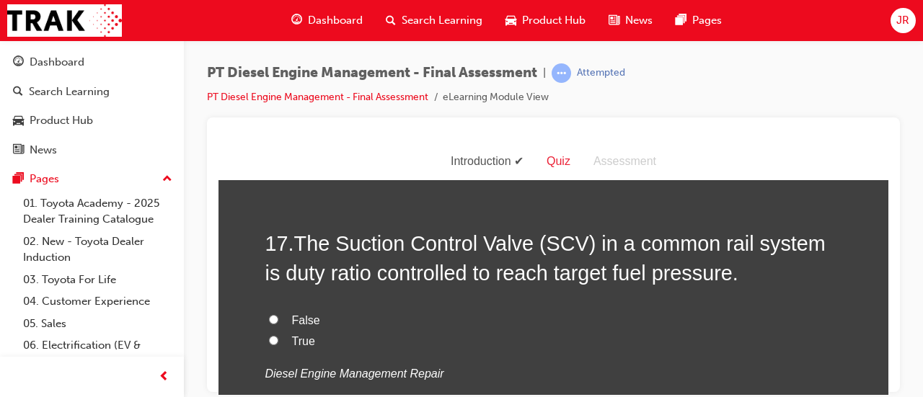
click at [292, 335] on span "True" at bounding box center [303, 341] width 23 height 12
click at [278, 335] on input "True" at bounding box center [273, 339] width 9 height 9
radio input "true"
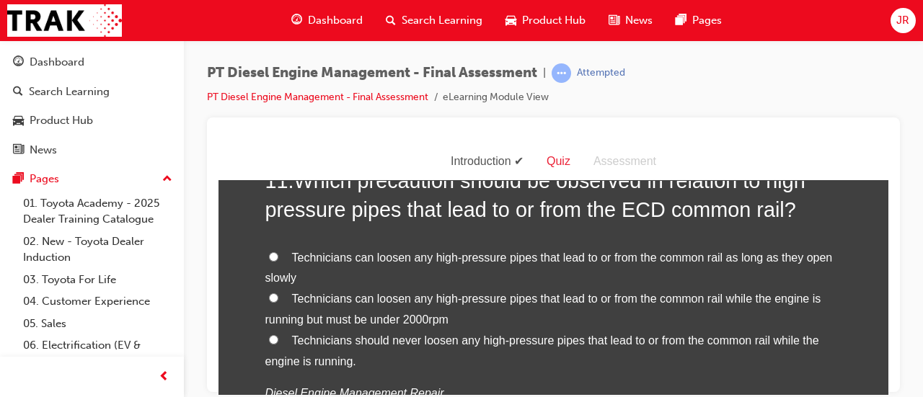
scroll to position [3491, 0]
click at [553, 329] on label "Technicians should never loosen any high-pressure pipes that lead to or from th…" at bounding box center [553, 350] width 577 height 42
click at [278, 333] on input "Technicians should never loosen any high-pressure pipes that lead to or from th…" at bounding box center [273, 337] width 9 height 9
radio input "true"
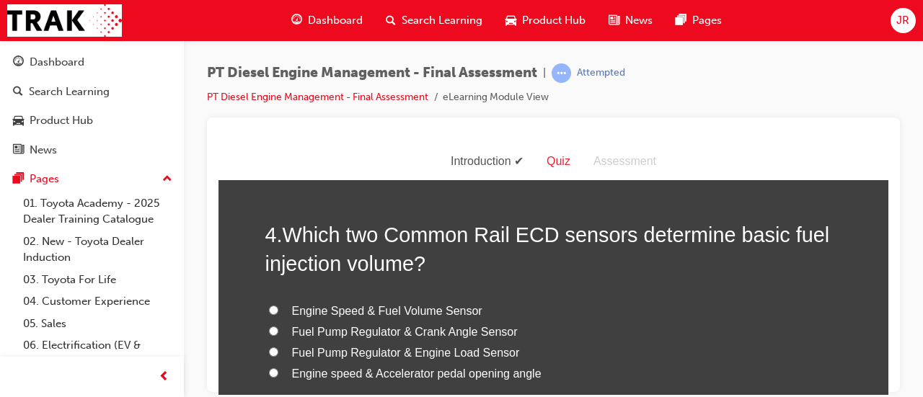
scroll to position [1107, 0]
click at [485, 366] on span "Engine speed & Accelerator pedal opening angle" at bounding box center [417, 372] width 250 height 12
click at [278, 366] on input "Engine speed & Accelerator pedal opening angle" at bounding box center [273, 370] width 9 height 9
radio input "true"
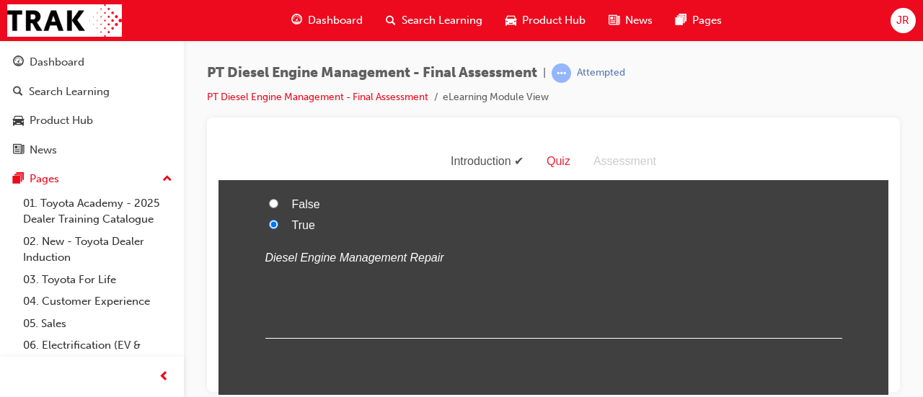
scroll to position [5887, 0]
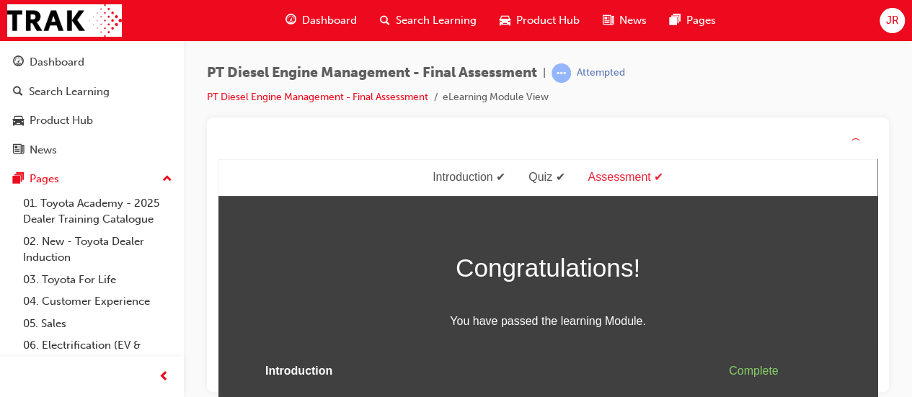
scroll to position [40, 0]
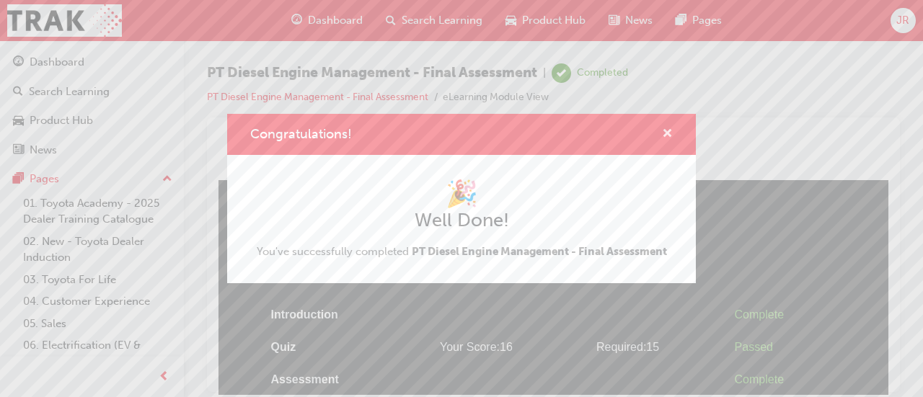
click at [667, 139] on span "cross-icon" at bounding box center [667, 134] width 11 height 13
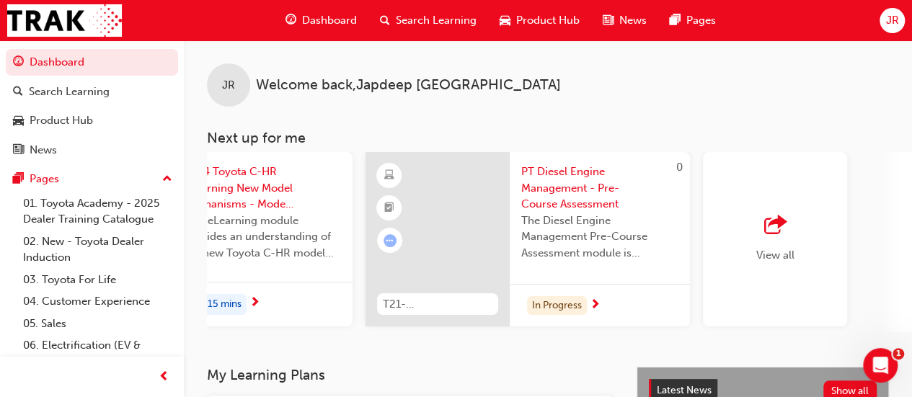
scroll to position [0, 1318]
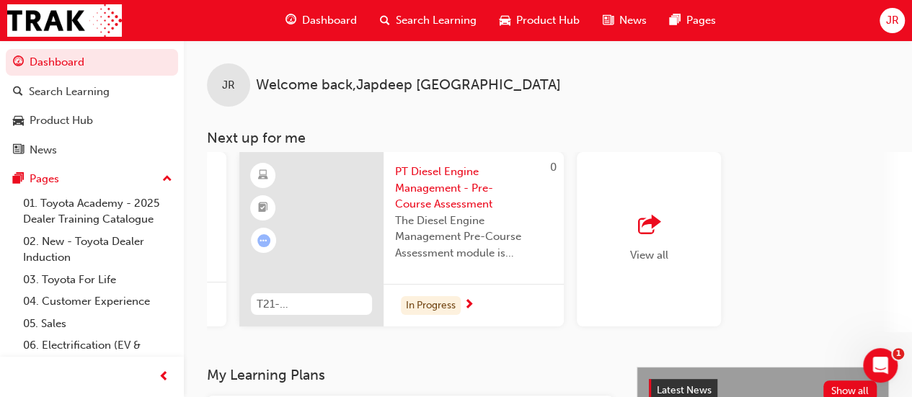
click at [470, 304] on span "next-icon" at bounding box center [469, 305] width 11 height 13
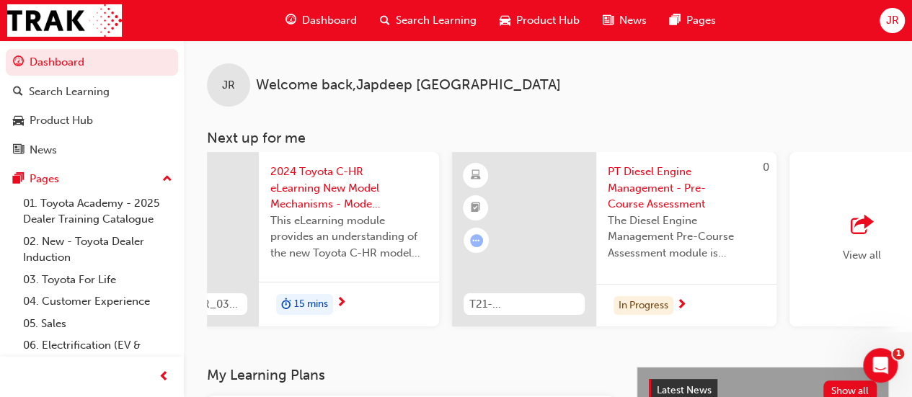
scroll to position [0, 1318]
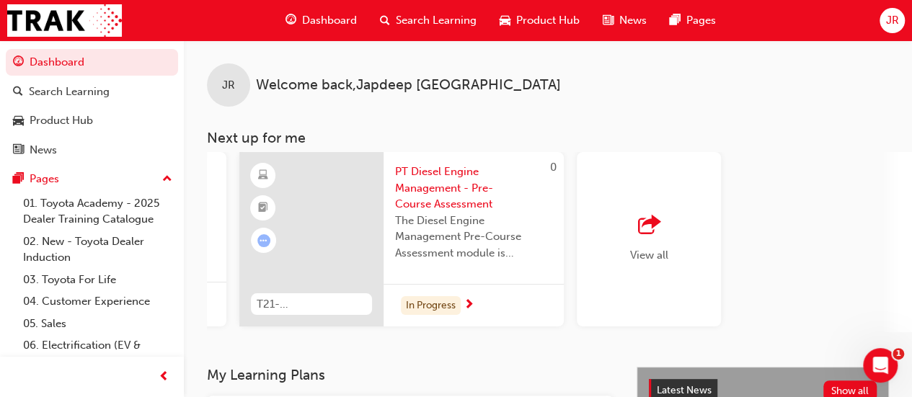
click at [658, 236] on span "outbound-icon" at bounding box center [649, 226] width 22 height 20
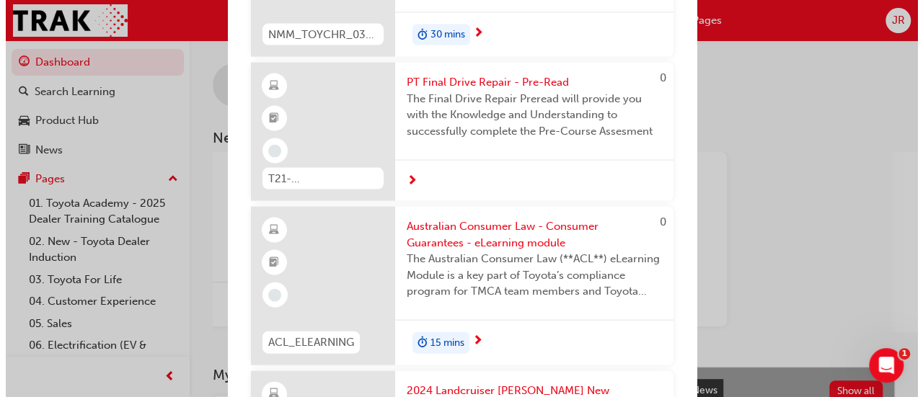
scroll to position [1443, 0]
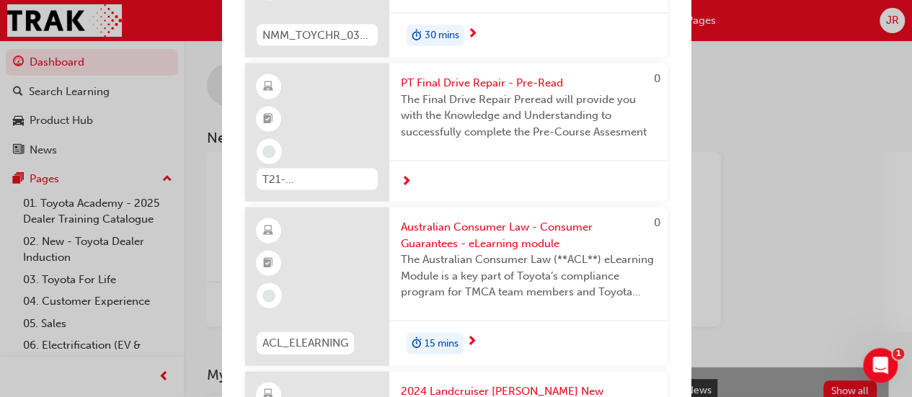
click at [600, 127] on span "The Final Drive Repair Preread will provide you with the Knowledge and Understa…" at bounding box center [528, 116] width 255 height 49
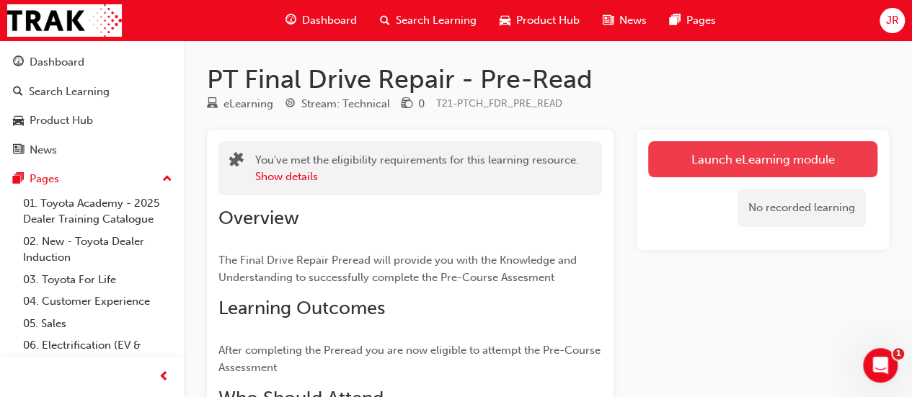
click at [747, 152] on link "Launch eLearning module" at bounding box center [762, 159] width 229 height 36
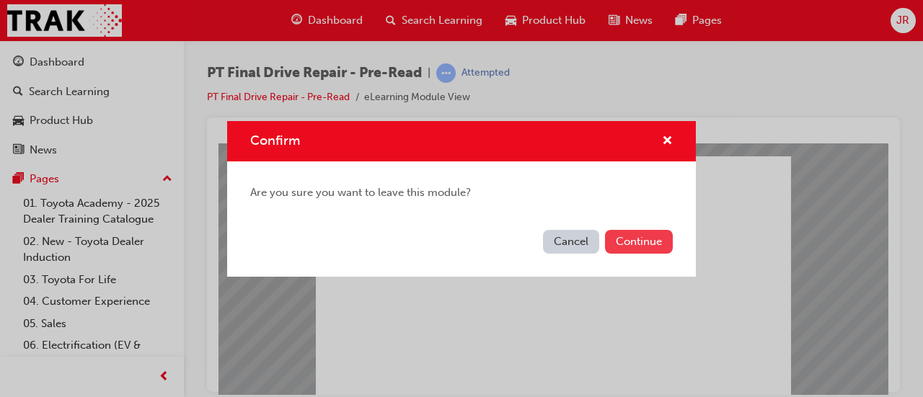
click at [658, 247] on button "Continue" at bounding box center [639, 242] width 68 height 24
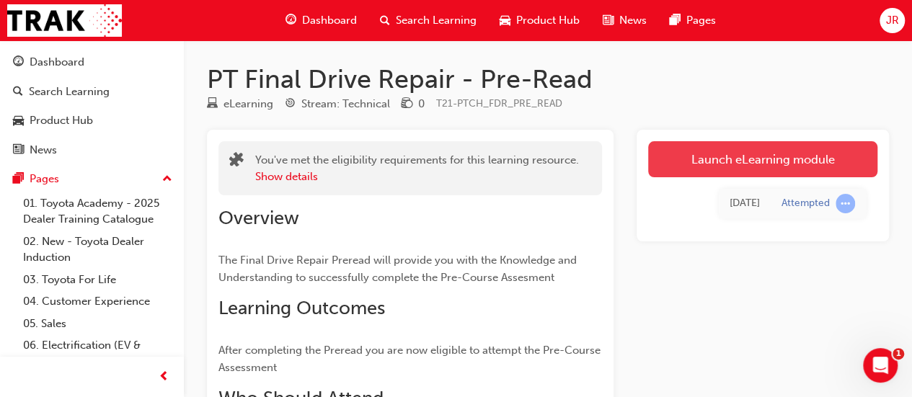
click at [780, 149] on link "Launch eLearning module" at bounding box center [762, 159] width 229 height 36
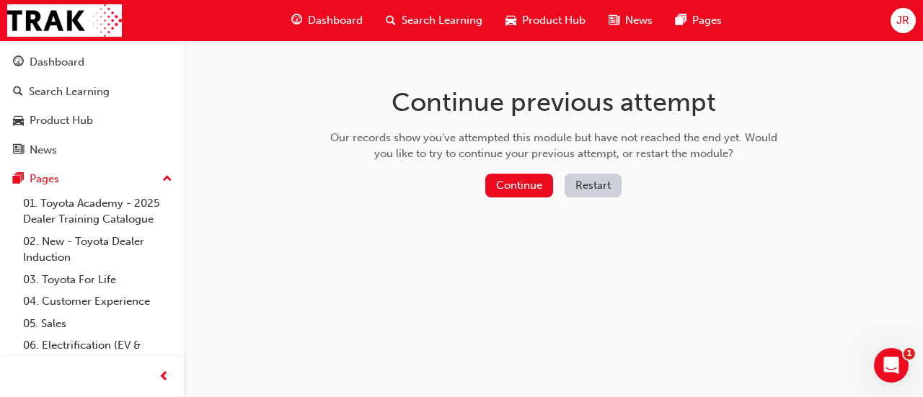
click at [604, 193] on button "Restart" at bounding box center [593, 186] width 57 height 24
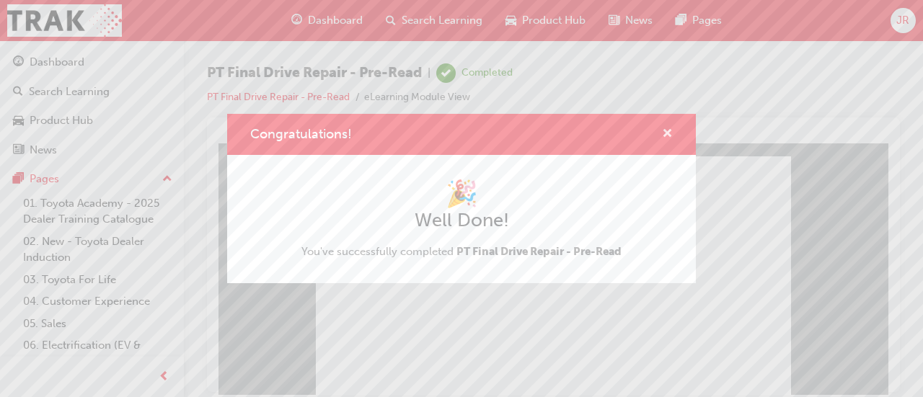
click at [672, 140] on span "cross-icon" at bounding box center [667, 134] width 11 height 13
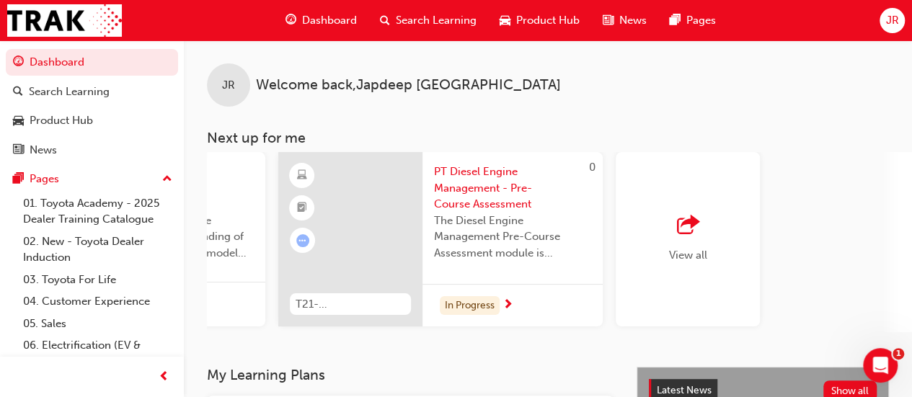
scroll to position [0, 1318]
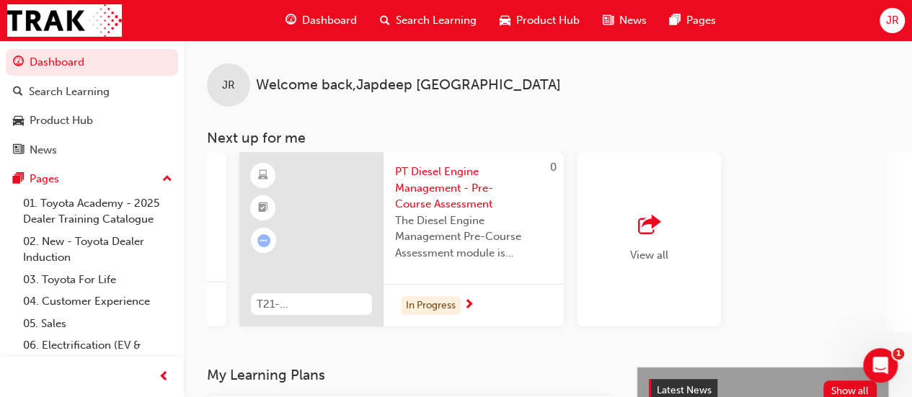
click at [654, 230] on span "outbound-icon" at bounding box center [649, 226] width 22 height 20
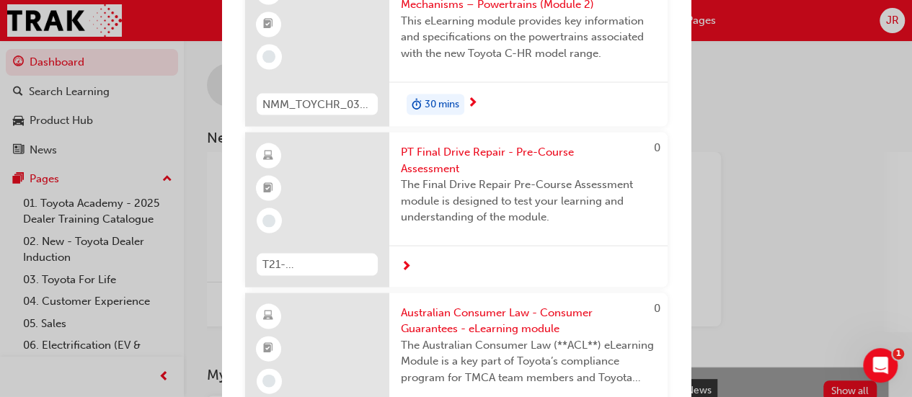
scroll to position [1373, 0]
click at [534, 177] on span "PT Final Drive Repair - Pre-Course Assessment" at bounding box center [528, 160] width 255 height 32
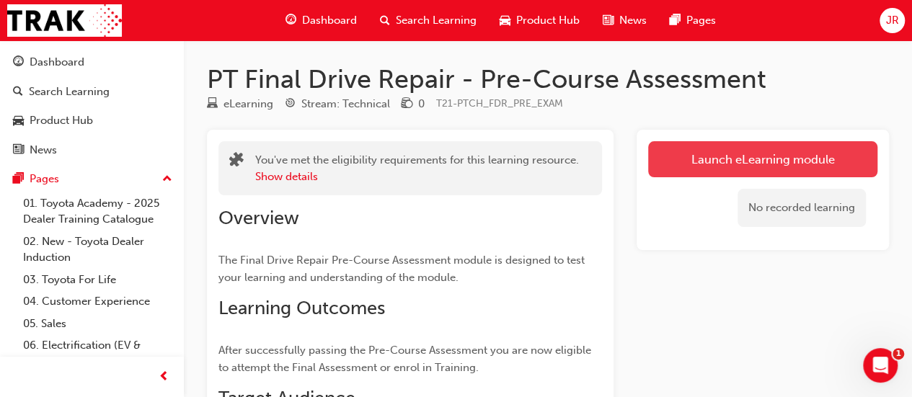
click at [734, 149] on link "Launch eLearning module" at bounding box center [762, 159] width 229 height 36
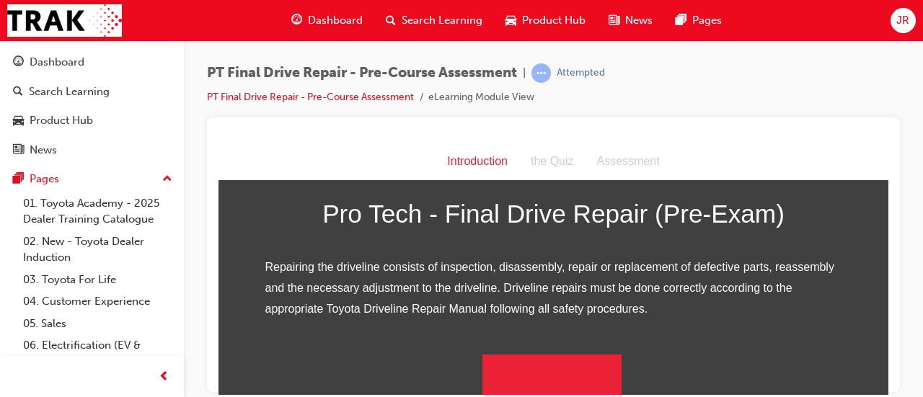
scroll to position [229, 0]
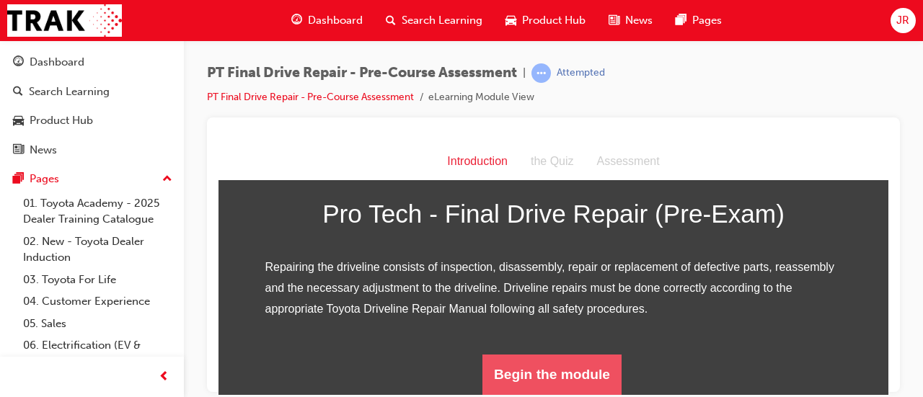
click at [563, 380] on button "Begin the module" at bounding box center [552, 374] width 139 height 40
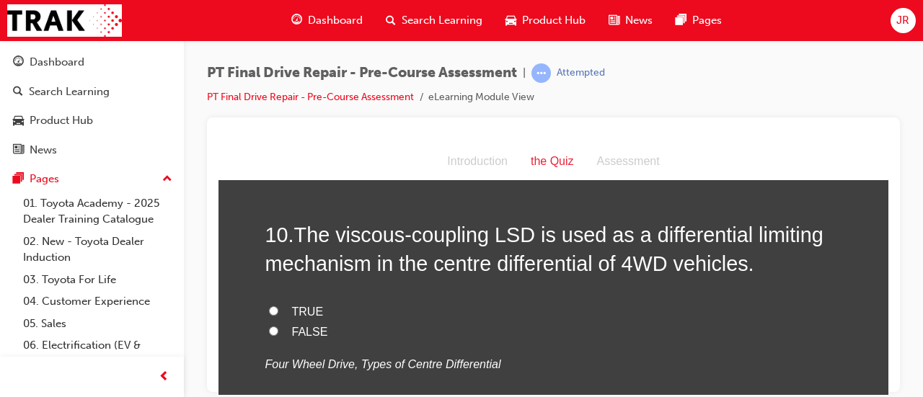
scroll to position [2833, 0]
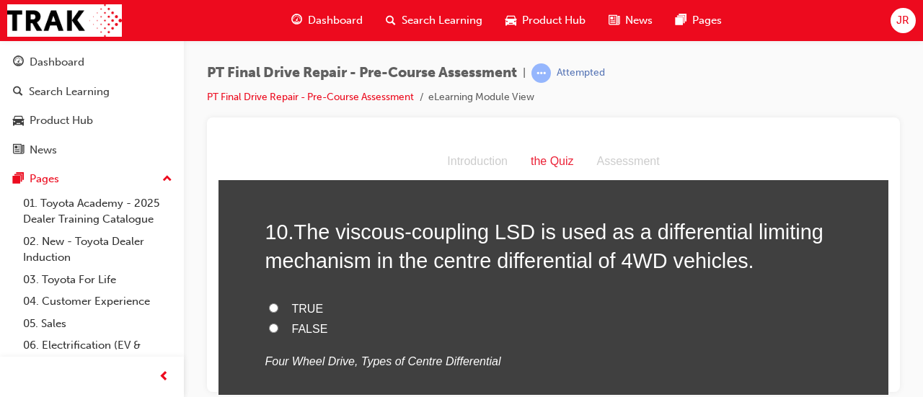
click at [312, 311] on span "TRUE" at bounding box center [308, 308] width 32 height 12
click at [278, 311] on input "TRUE" at bounding box center [273, 307] width 9 height 9
radio input "true"
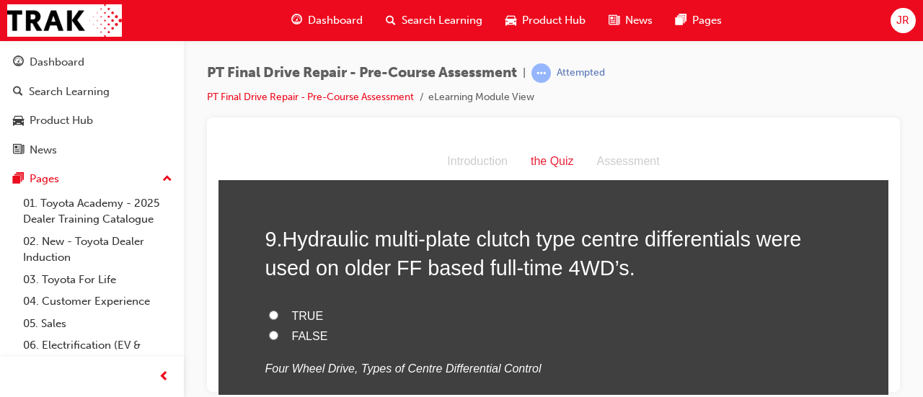
scroll to position [2530, 0]
click at [314, 309] on label "TRUE" at bounding box center [553, 317] width 577 height 21
click at [278, 312] on input "TRUE" at bounding box center [273, 316] width 9 height 9
radio input "true"
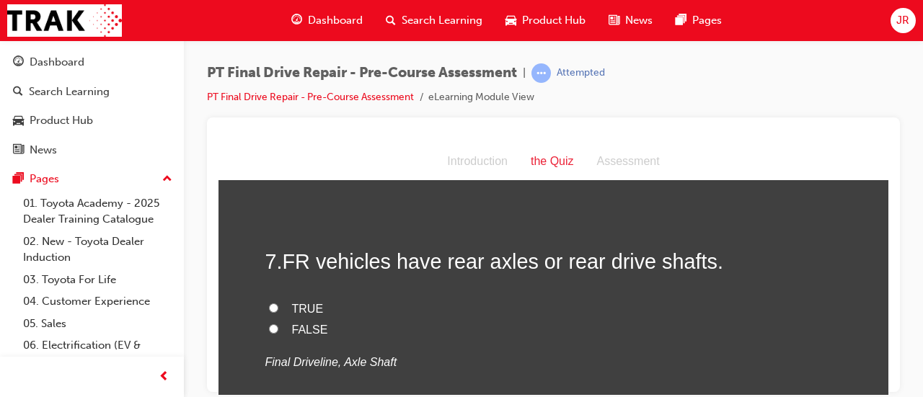
scroll to position [1924, 0]
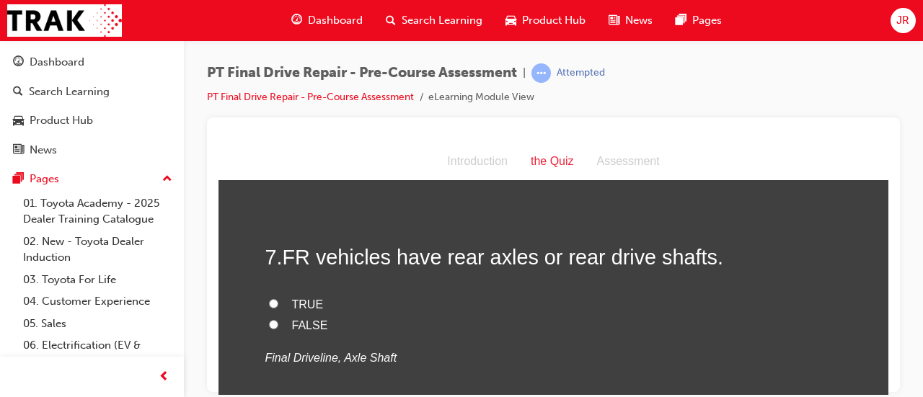
click at [296, 307] on span "TRUE" at bounding box center [308, 304] width 32 height 12
click at [278, 307] on input "TRUE" at bounding box center [273, 303] width 9 height 9
radio input "true"
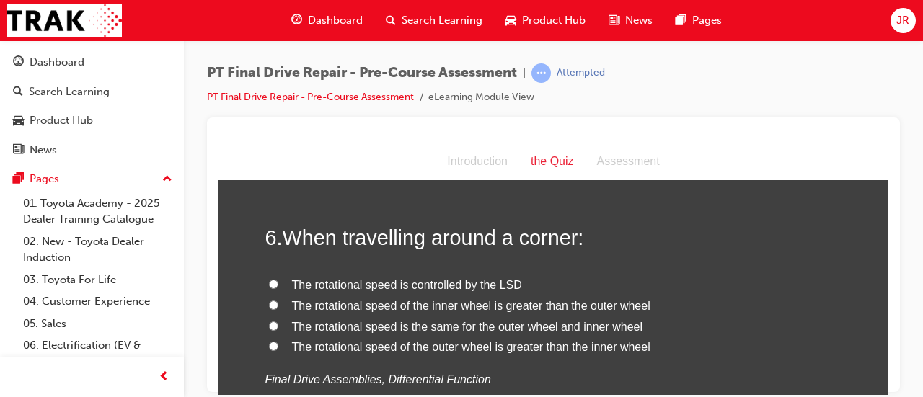
scroll to position [1638, 0]
click at [476, 346] on span "The rotational speed of the outer wheel is greater than the inner wheel" at bounding box center [471, 346] width 358 height 12
click at [278, 346] on input "The rotational speed of the outer wheel is greater than the inner wheel" at bounding box center [273, 344] width 9 height 9
radio input "true"
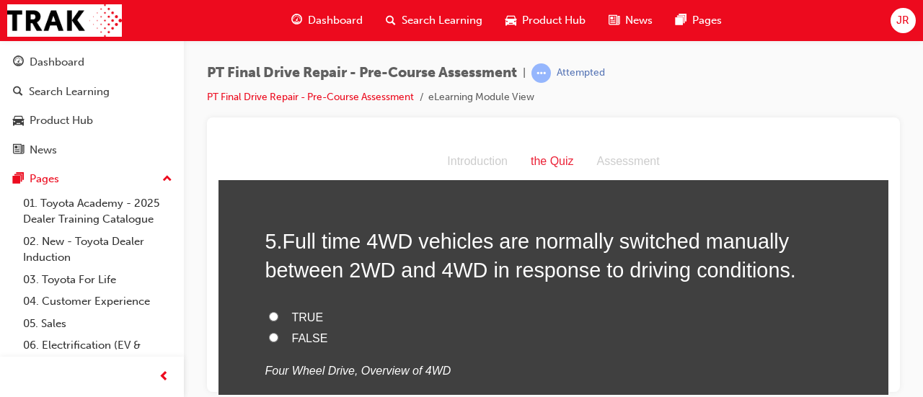
scroll to position [1337, 0]
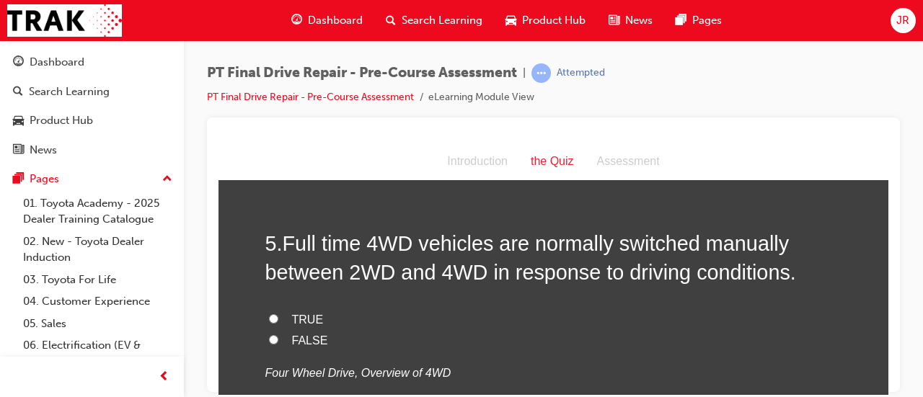
click at [292, 317] on span "TRUE" at bounding box center [308, 319] width 32 height 12
click at [278, 317] on input "TRUE" at bounding box center [273, 318] width 9 height 9
radio input "true"
click at [316, 338] on span "FALSE" at bounding box center [310, 340] width 36 height 12
click at [278, 338] on input "FALSE" at bounding box center [273, 339] width 9 height 9
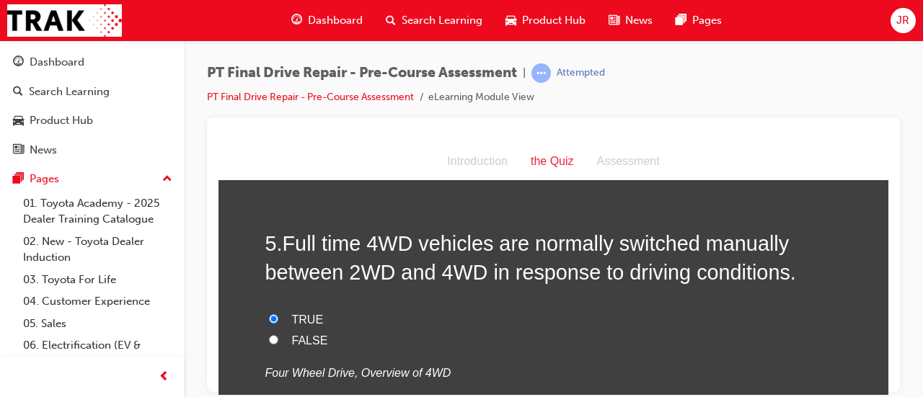
radio input "true"
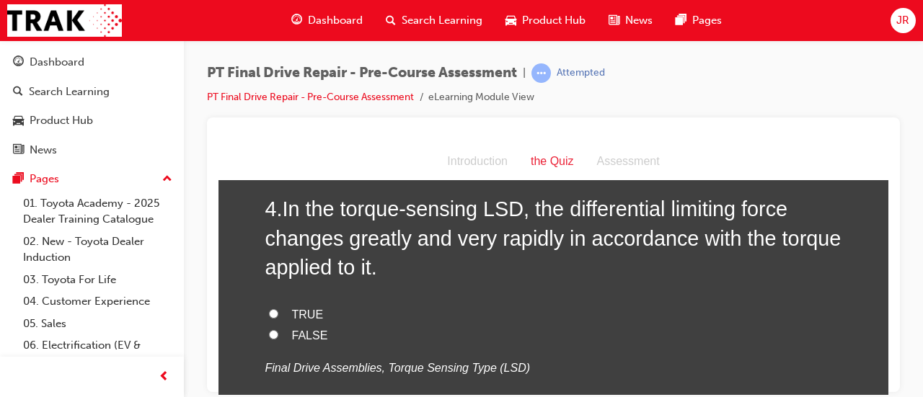
scroll to position [1047, 0]
click at [306, 309] on span "TRUE" at bounding box center [308, 315] width 32 height 12
click at [278, 309] on input "TRUE" at bounding box center [273, 313] width 9 height 9
radio input "true"
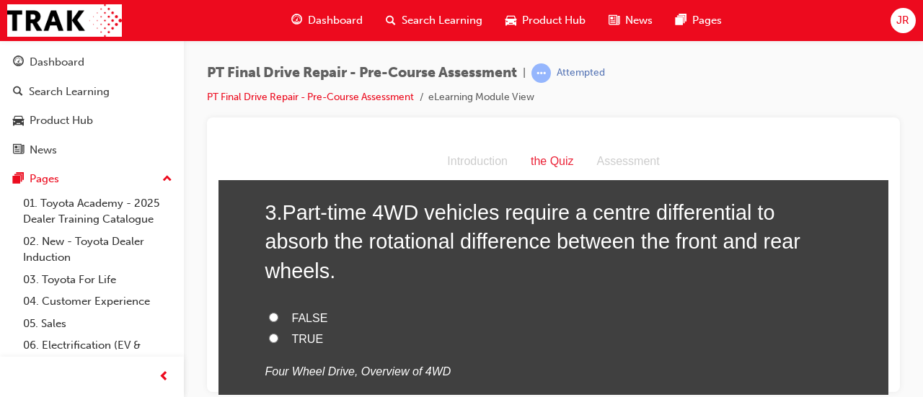
scroll to position [720, 0]
click at [310, 320] on span "FALSE" at bounding box center [310, 319] width 36 height 12
click at [278, 320] on input "FALSE" at bounding box center [273, 318] width 9 height 9
radio input "true"
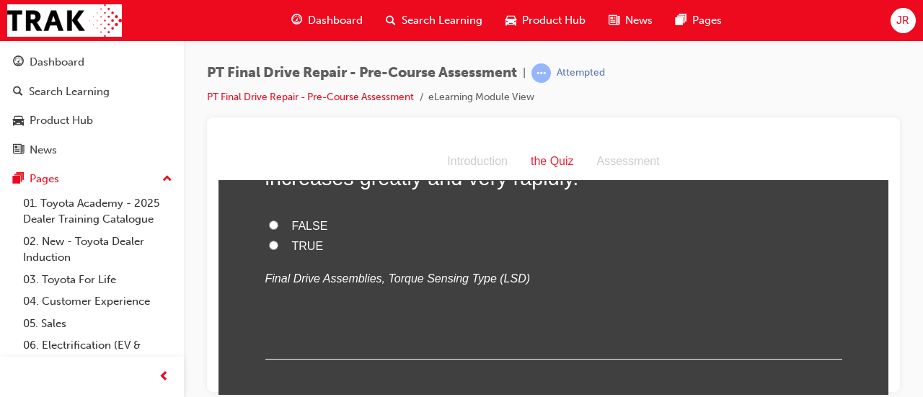
scroll to position [493, 0]
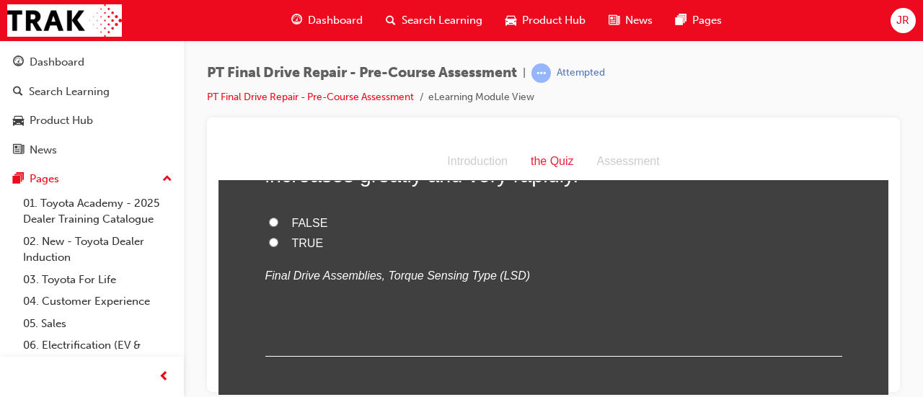
click at [319, 221] on span "FALSE" at bounding box center [310, 222] width 36 height 12
click at [278, 221] on input "FALSE" at bounding box center [273, 221] width 9 height 9
radio input "true"
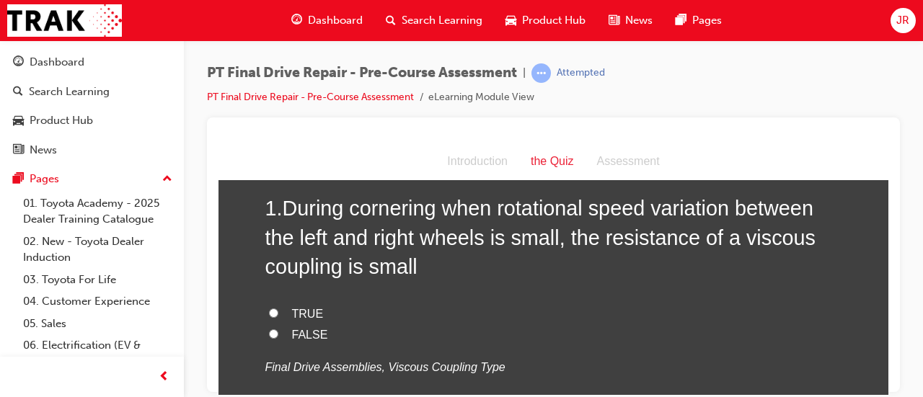
scroll to position [65, 0]
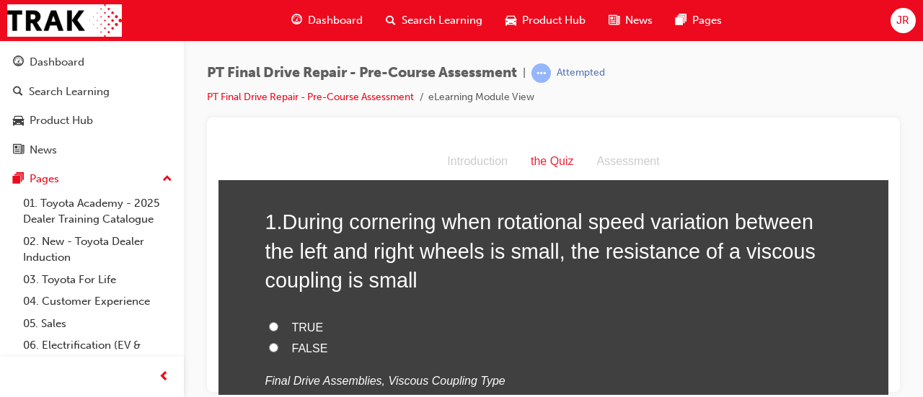
click at [325, 325] on label "TRUE" at bounding box center [553, 327] width 577 height 21
click at [278, 325] on input "TRUE" at bounding box center [273, 326] width 9 height 9
radio input "true"
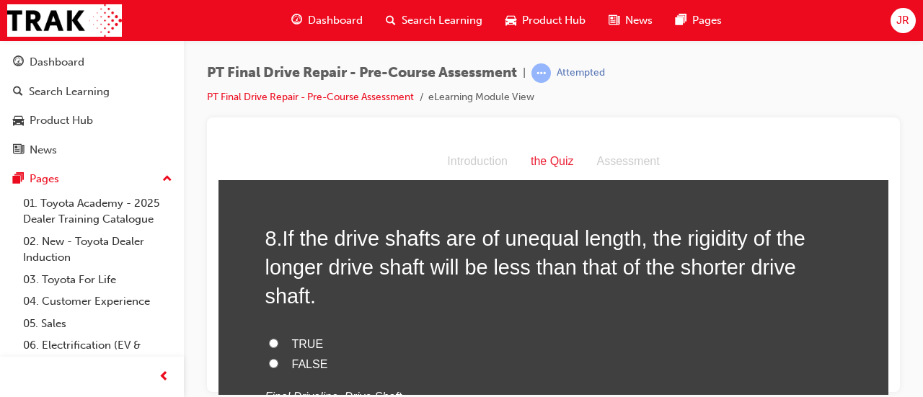
scroll to position [2210, 0]
click at [315, 337] on label "TRUE" at bounding box center [553, 343] width 577 height 21
click at [278, 337] on input "TRUE" at bounding box center [273, 341] width 9 height 9
radio input "true"
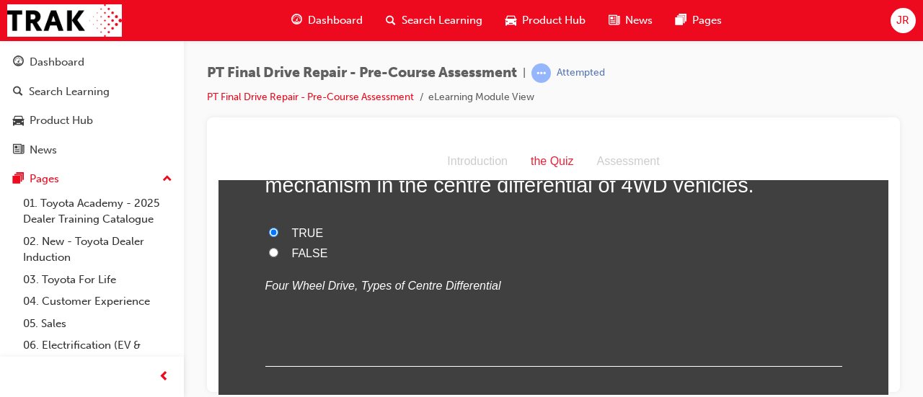
scroll to position [2986, 0]
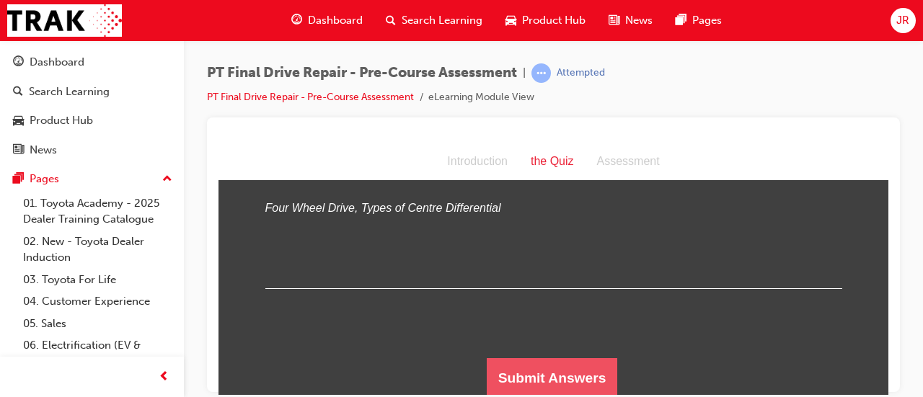
click at [548, 371] on button "Submit Answers" at bounding box center [552, 378] width 131 height 40
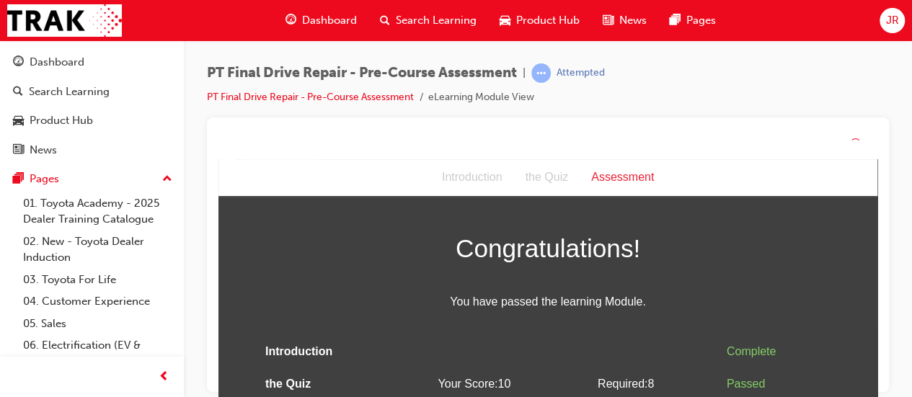
scroll to position [40, 0]
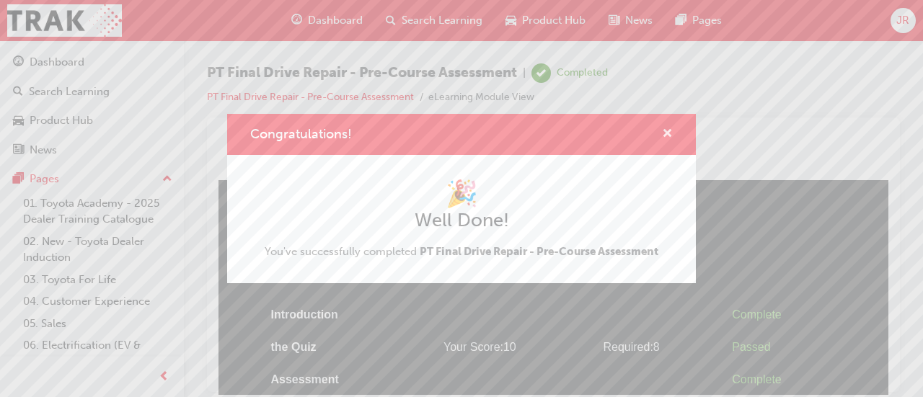
click at [666, 134] on span "cross-icon" at bounding box center [667, 134] width 11 height 13
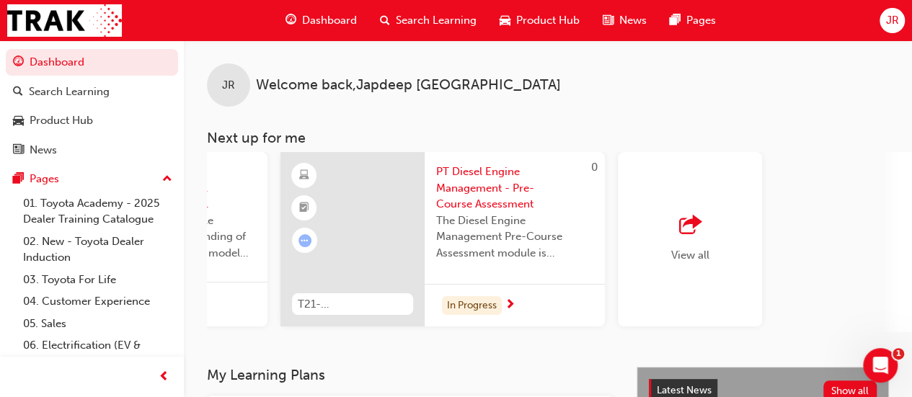
scroll to position [0, 1318]
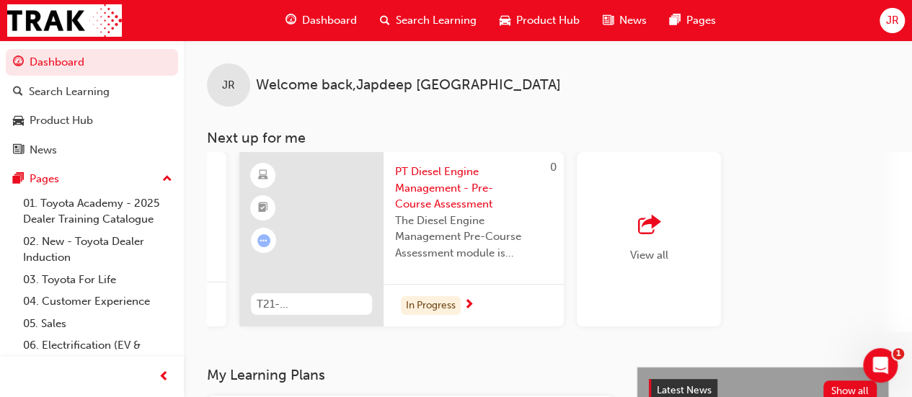
click at [659, 232] on span "outbound-icon" at bounding box center [649, 226] width 22 height 20
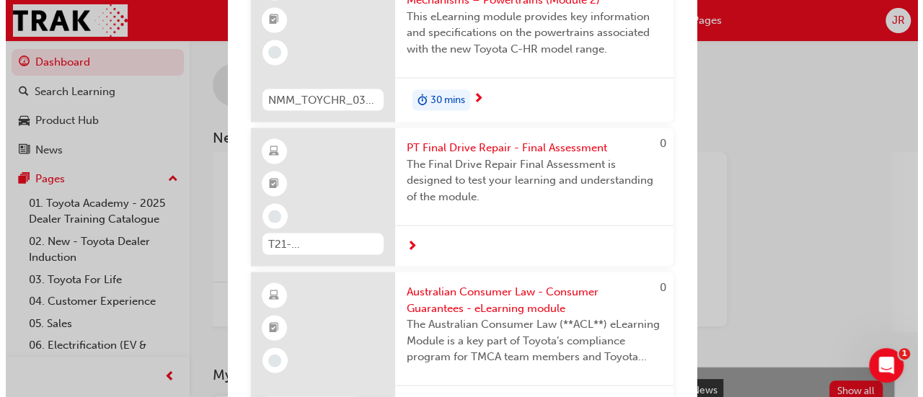
scroll to position [1379, 0]
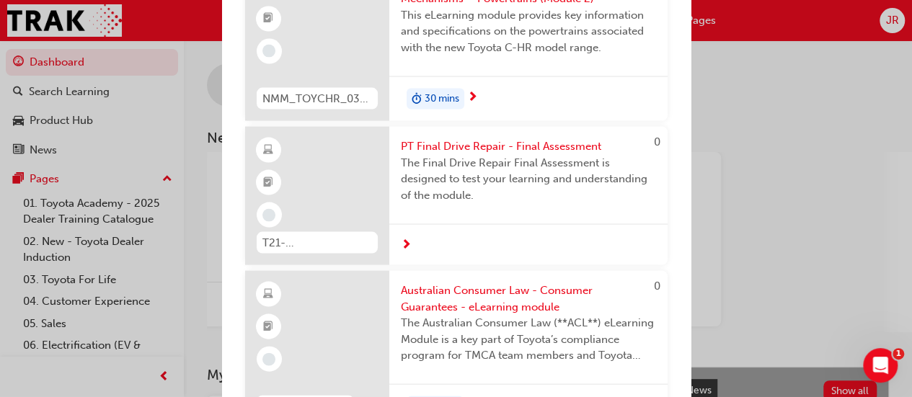
click at [492, 155] on span "PT Final Drive Repair - Final Assessment" at bounding box center [528, 146] width 255 height 17
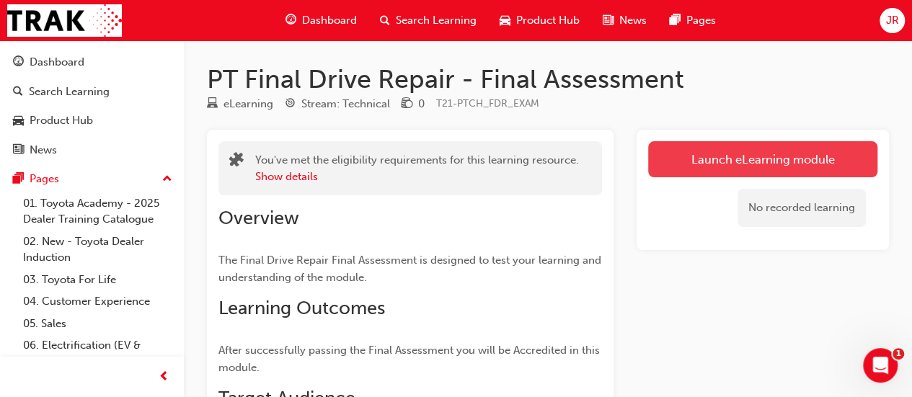
click at [745, 162] on link "Launch eLearning module" at bounding box center [762, 159] width 229 height 36
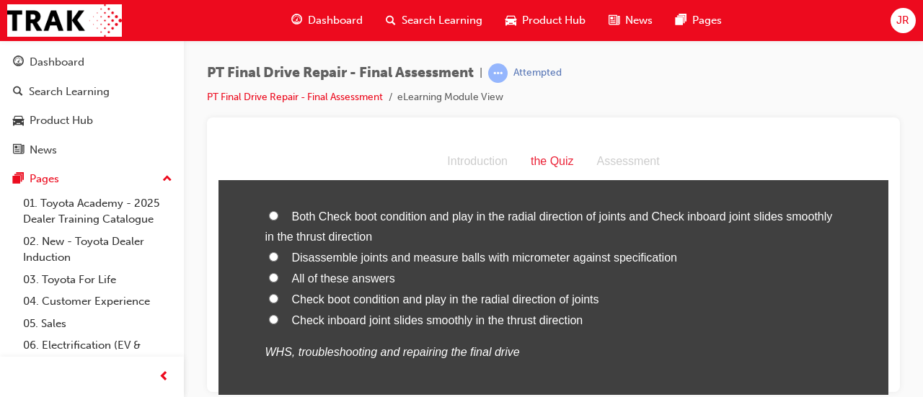
scroll to position [1765, 0]
click at [335, 321] on span "Check inboard joint slides smoothly in the thrust direction" at bounding box center [437, 319] width 291 height 12
click at [278, 321] on input "Check inboard joint slides smoothly in the thrust direction" at bounding box center [273, 318] width 9 height 9
radio input "true"
click at [320, 302] on span "Check boot condition and play in the radial direction of joints" at bounding box center [445, 298] width 307 height 12
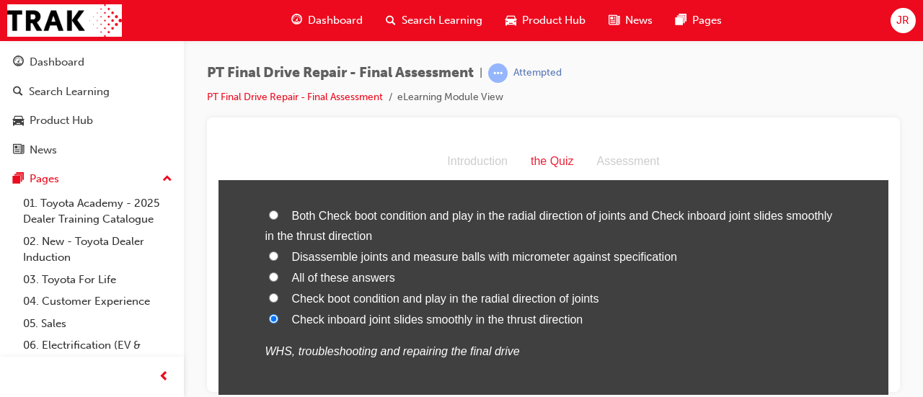
click at [278, 302] on input "Check boot condition and play in the radial direction of joints" at bounding box center [273, 297] width 9 height 9
radio input "true"
click at [329, 280] on span "All of these answers" at bounding box center [343, 277] width 103 height 12
click at [278, 280] on input "All of these answers" at bounding box center [273, 276] width 9 height 9
radio input "true"
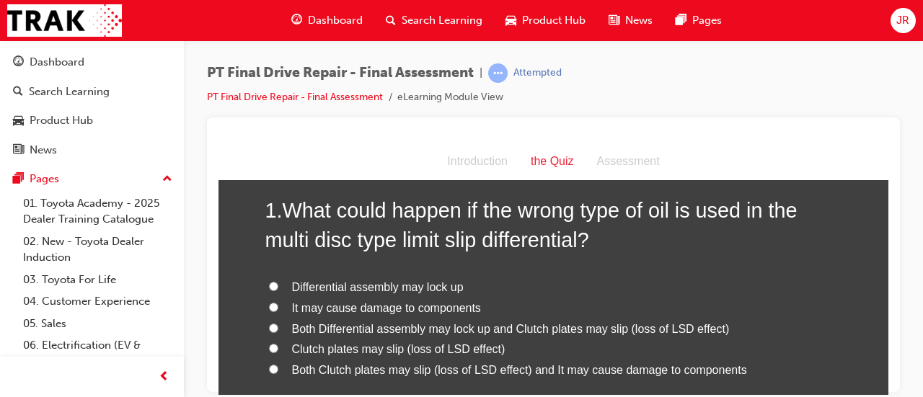
scroll to position [75, 0]
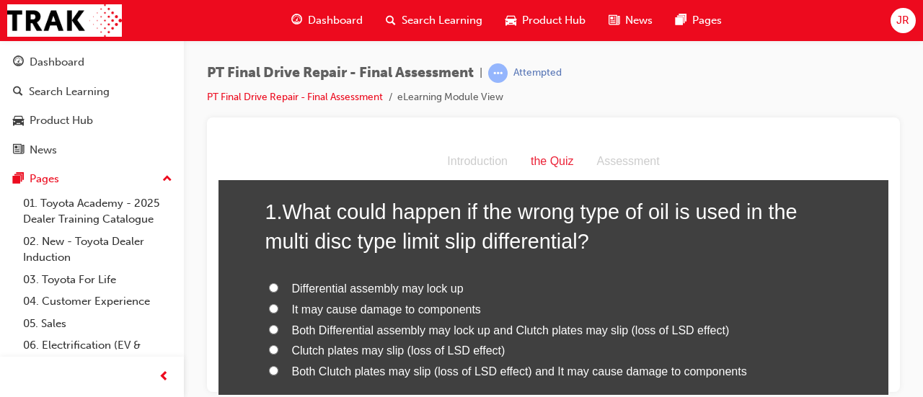
click at [401, 379] on label "Both Clutch plates may slip (loss of LSD effect) and It may cause damage to com…" at bounding box center [553, 371] width 577 height 21
click at [278, 375] on input "Both Clutch plates may slip (loss of LSD effect) and It may cause damage to com…" at bounding box center [273, 370] width 9 height 9
radio input "true"
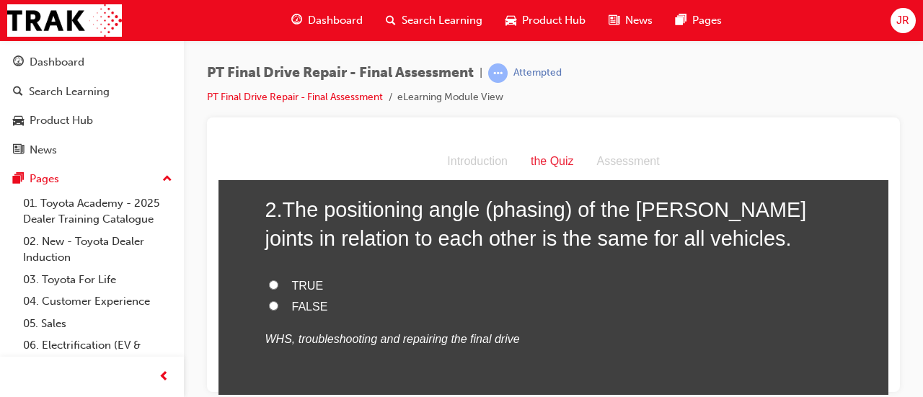
scroll to position [436, 0]
click at [305, 309] on span "FALSE" at bounding box center [310, 305] width 36 height 12
click at [278, 309] on input "FALSE" at bounding box center [273, 303] width 9 height 9
radio input "true"
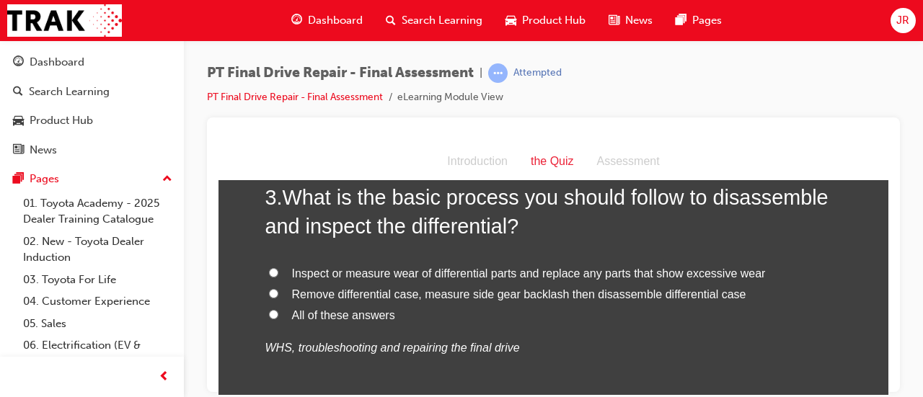
scroll to position [740, 0]
click at [309, 321] on span "All of these answers" at bounding box center [343, 315] width 103 height 12
click at [278, 320] on input "All of these answers" at bounding box center [273, 314] width 9 height 9
radio input "true"
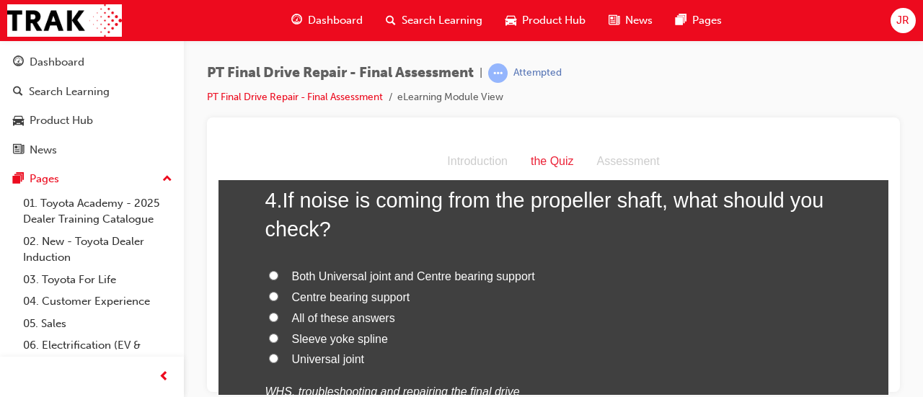
scroll to position [1054, 0]
click at [348, 328] on label "Sleeve yoke spline" at bounding box center [553, 338] width 577 height 21
click at [278, 333] on input "Sleeve yoke spline" at bounding box center [273, 337] width 9 height 9
radio input "true"
click at [350, 312] on span "All of these answers" at bounding box center [343, 317] width 103 height 12
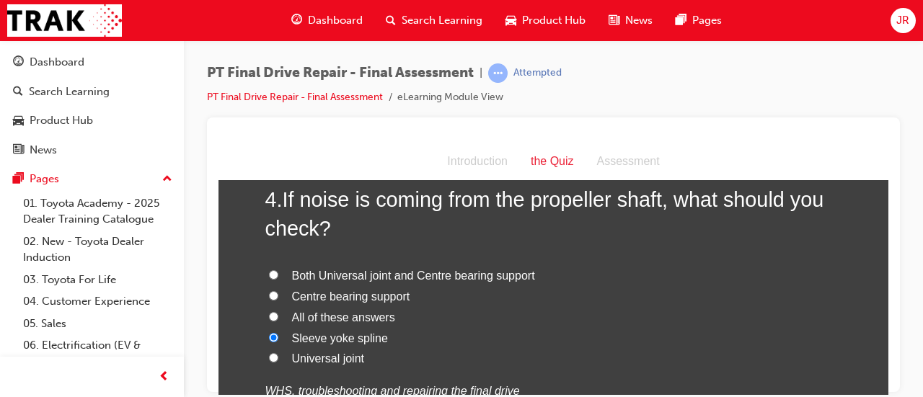
click at [278, 312] on input "All of these answers" at bounding box center [273, 316] width 9 height 9
radio input "true"
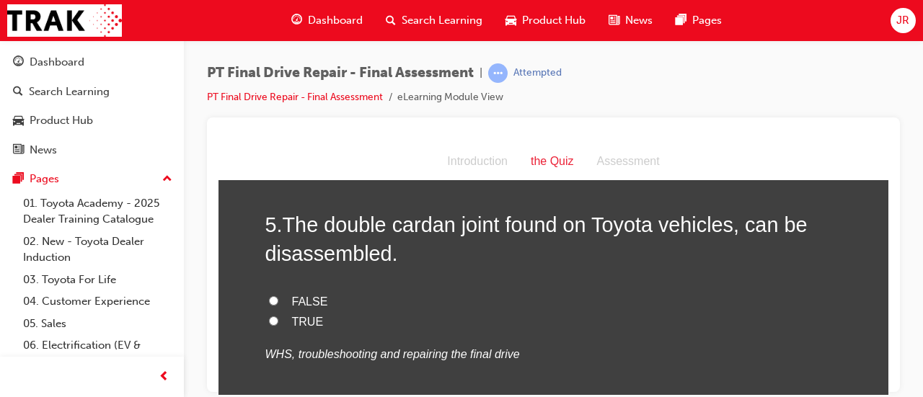
scroll to position [1386, 0]
click at [300, 321] on span "TRUE" at bounding box center [308, 320] width 32 height 12
click at [278, 321] on input "TRUE" at bounding box center [273, 319] width 9 height 9
radio input "true"
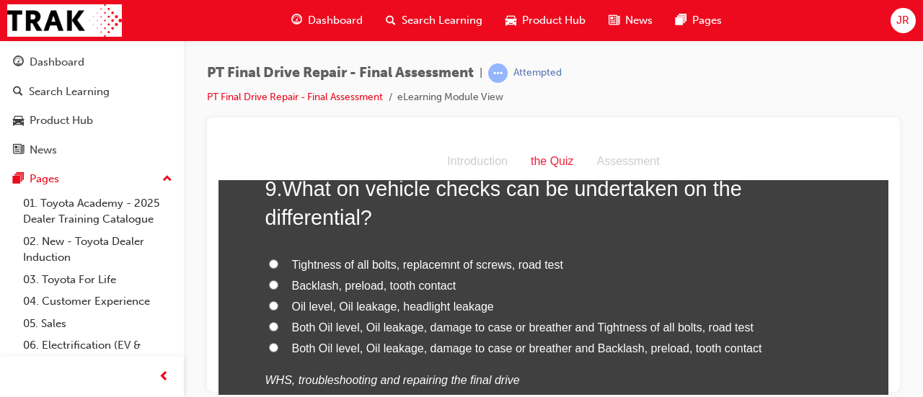
scroll to position [2900, 0]
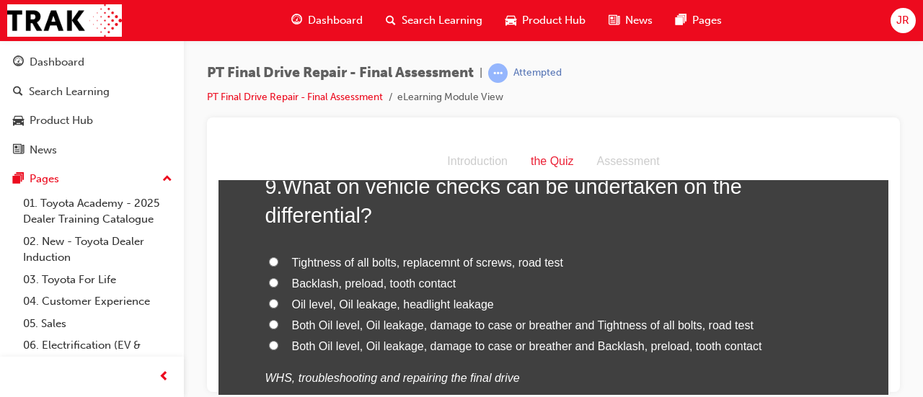
click at [658, 350] on label "Both Oil level, Oil leakage, damage to case or breather and Backlash, preload, …" at bounding box center [553, 346] width 577 height 21
click at [278, 350] on input "Both Oil level, Oil leakage, damage to case or breather and Backlash, preload, …" at bounding box center [273, 344] width 9 height 9
radio input "true"
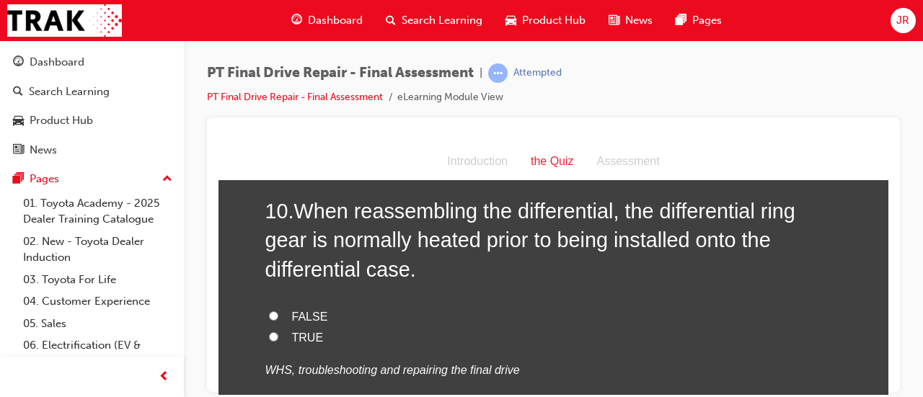
scroll to position [3231, 0]
click at [292, 336] on span "TRUE" at bounding box center [308, 337] width 32 height 12
click at [278, 336] on input "TRUE" at bounding box center [273, 336] width 9 height 9
radio input "true"
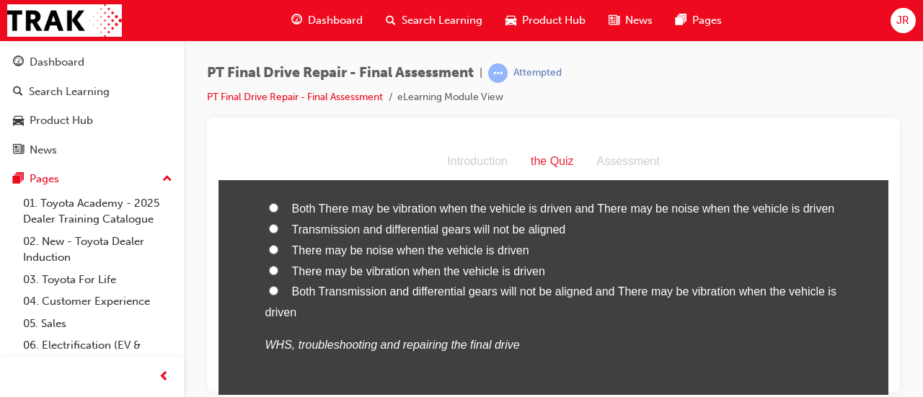
scroll to position [2578, 0]
click at [269, 203] on input "Both There may be vibration when the vehicle is driven and There may be noise w…" at bounding box center [273, 205] width 9 height 9
radio input "true"
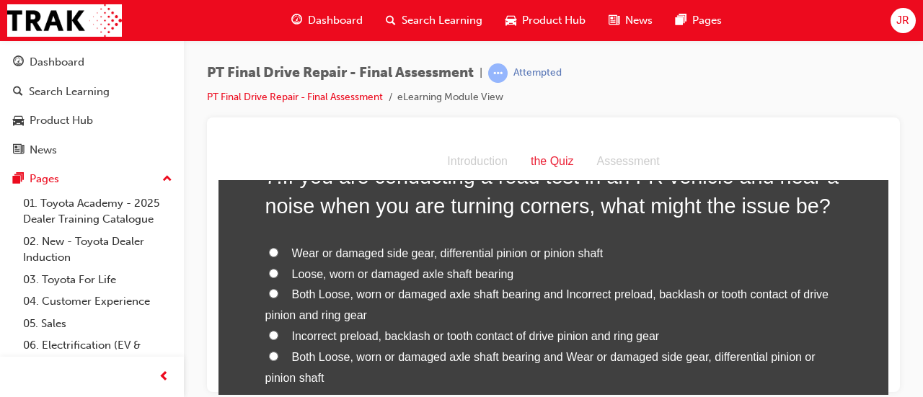
scroll to position [2118, 0]
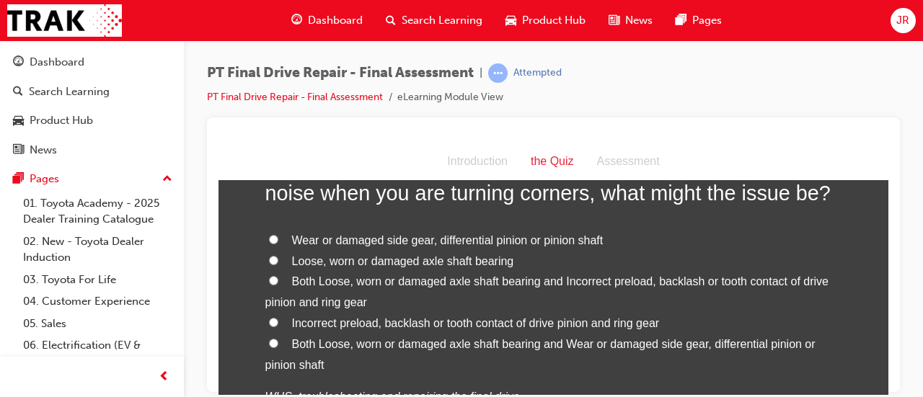
click at [314, 350] on label "Both Loose, worn or damaged axle shaft bearing and Wear or damaged side gear, d…" at bounding box center [553, 355] width 577 height 42
click at [278, 348] on input "Both Loose, worn or damaged axle shaft bearing and Wear or damaged side gear, d…" at bounding box center [273, 342] width 9 height 9
radio input "true"
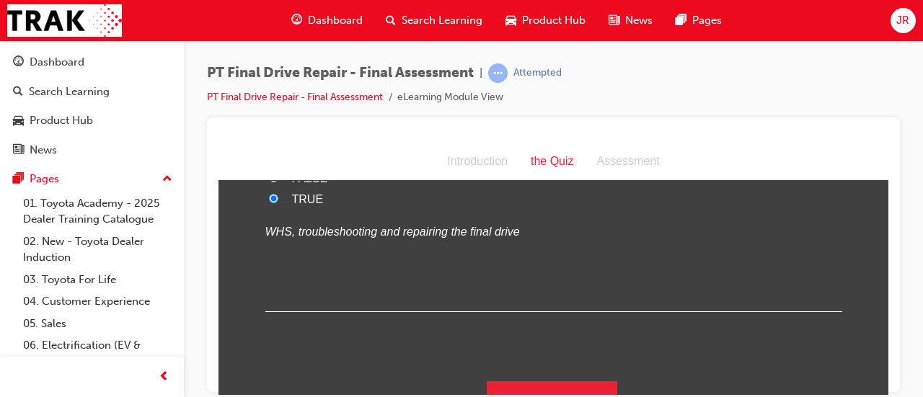
scroll to position [3394, 0]
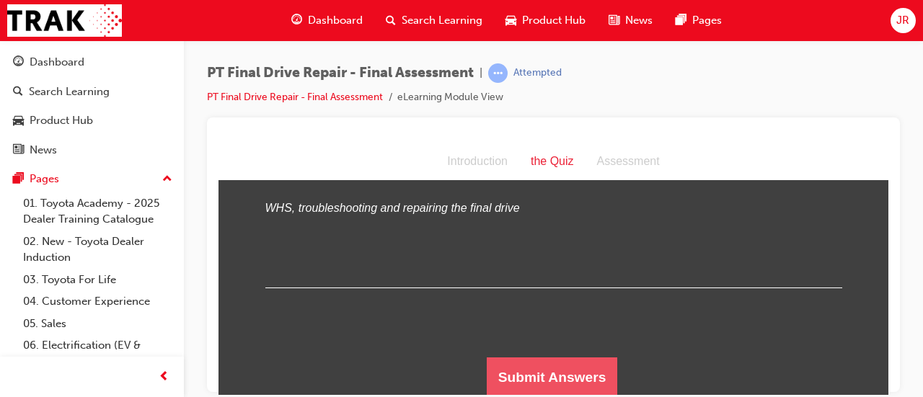
click at [527, 377] on button "Submit Answers" at bounding box center [552, 377] width 131 height 40
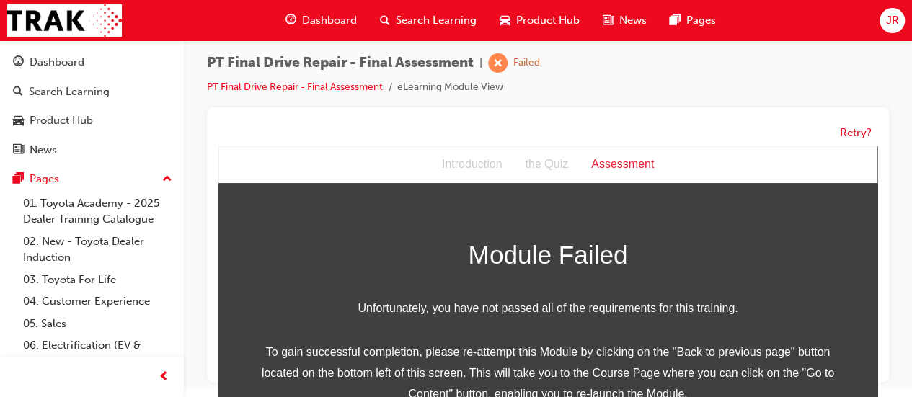
scroll to position [126, 0]
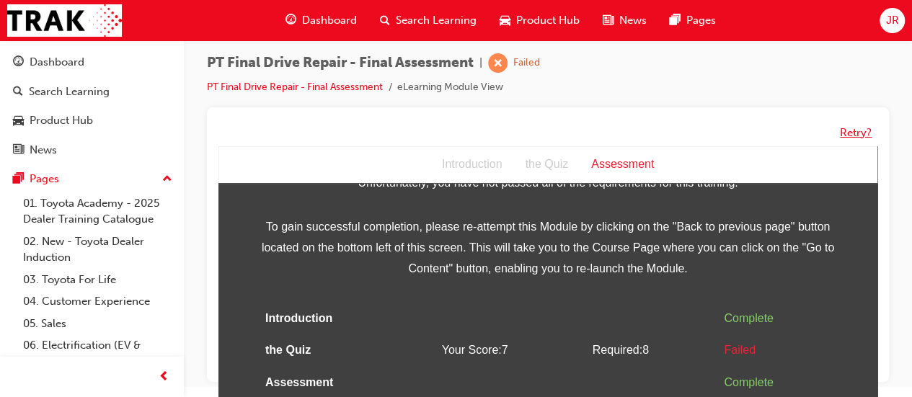
click at [856, 131] on button "Retry?" at bounding box center [856, 133] width 32 height 17
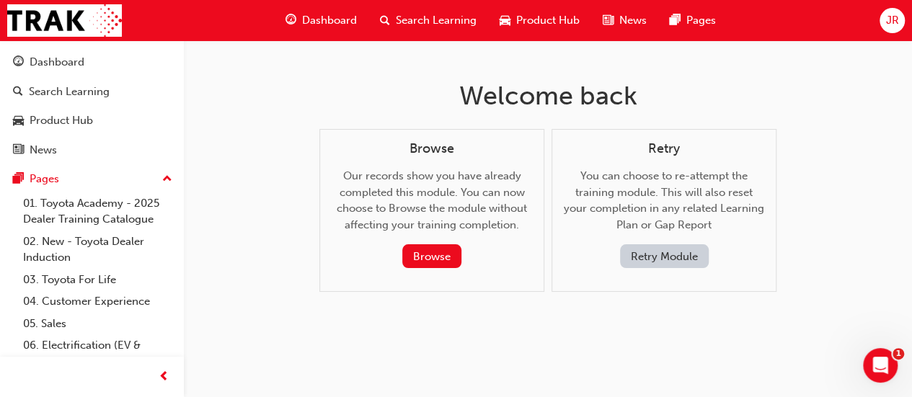
scroll to position [6, 0]
click at [669, 255] on button "Retry Module" at bounding box center [664, 257] width 89 height 24
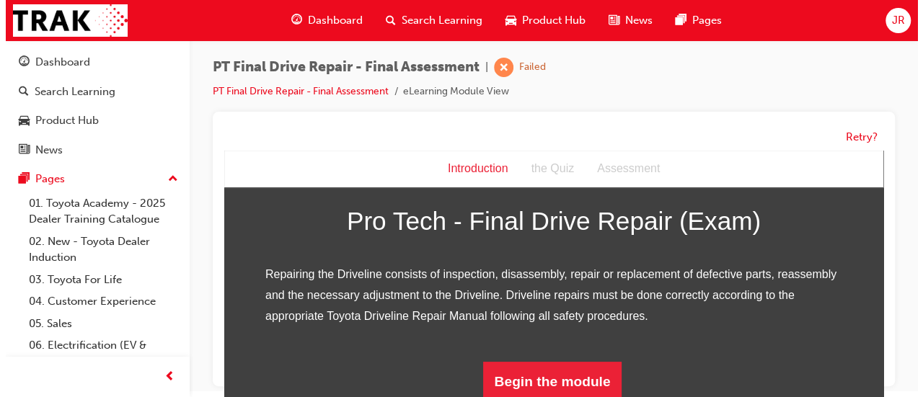
scroll to position [0, 0]
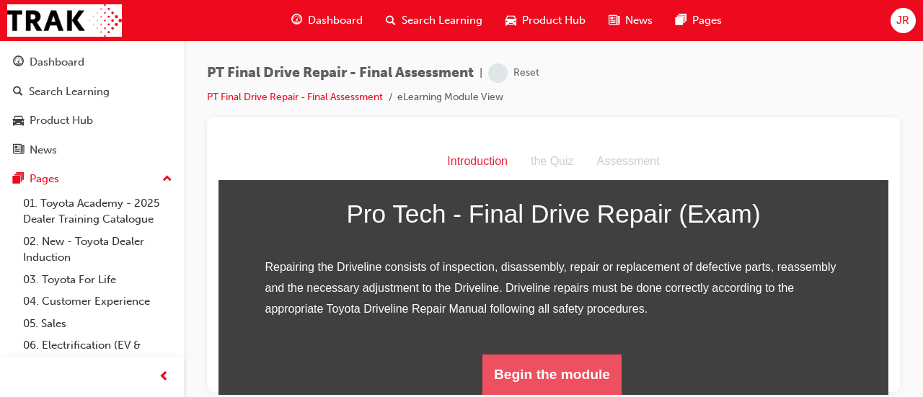
click at [564, 377] on button "Begin the module" at bounding box center [552, 374] width 139 height 40
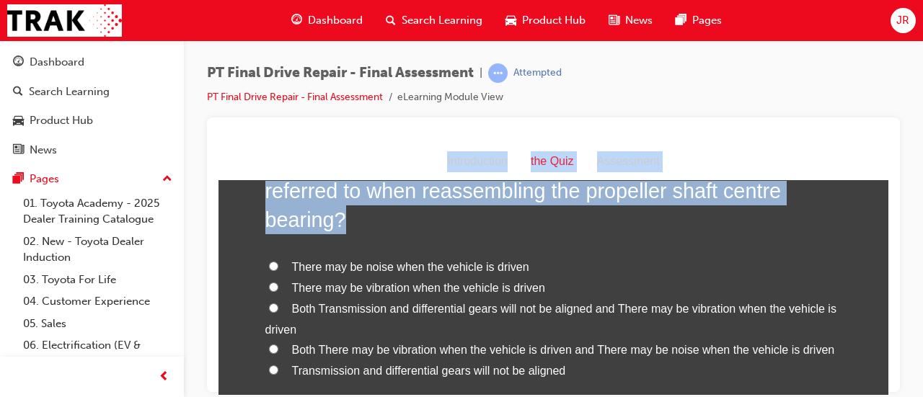
scroll to position [131, 0]
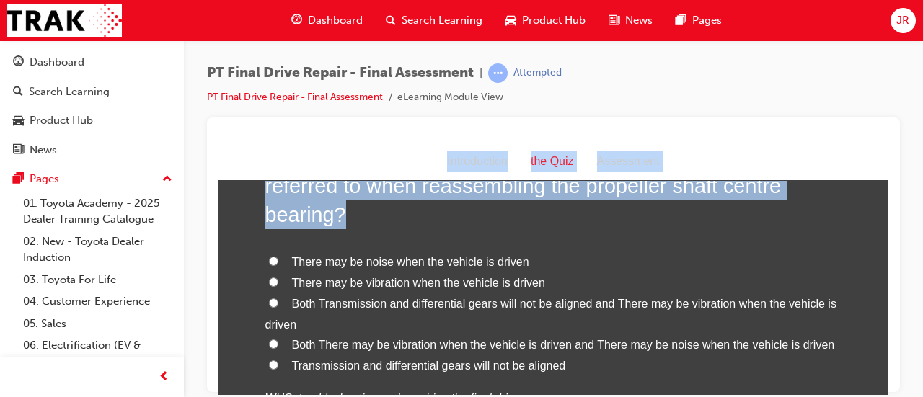
click at [811, 260] on label "There may be noise when the vehicle is driven" at bounding box center [553, 262] width 577 height 21
click at [278, 260] on input "There may be noise when the vehicle is driven" at bounding box center [273, 260] width 9 height 9
radio input "true"
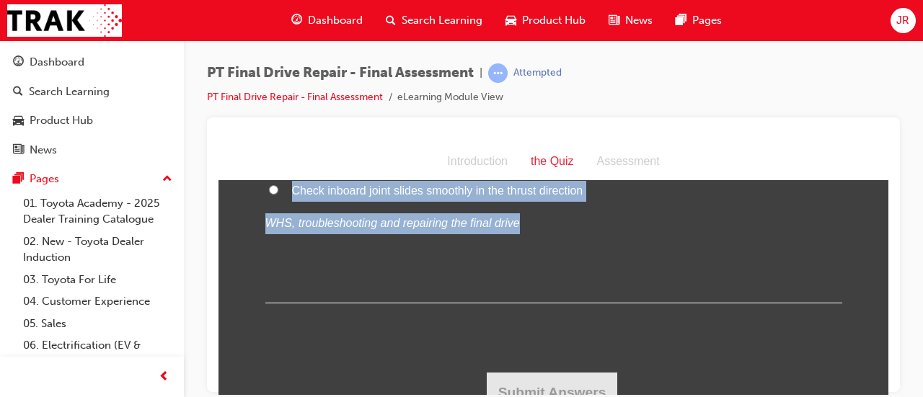
scroll to position [3394, 0]
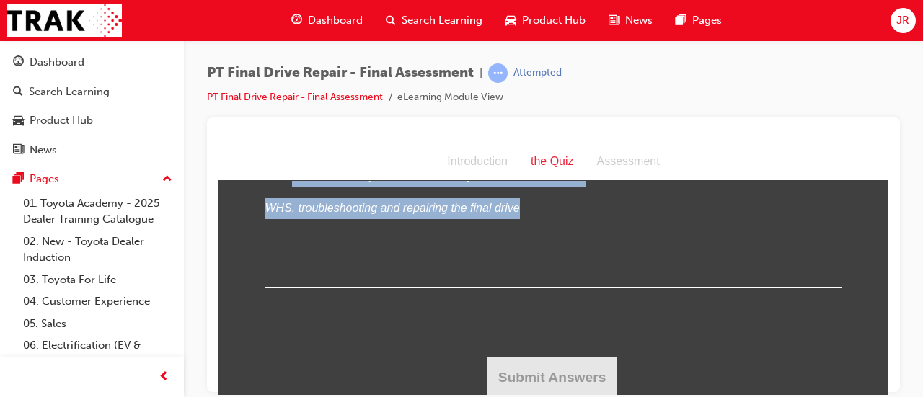
drag, startPoint x: 258, startPoint y: 281, endPoint x: 344, endPoint y: 390, distance: 138.1
copy div "4 . Lore ipsum dolors am conse adipi eli sed doei tem incididu ut labo etdolore…"
click at [635, 263] on div "10 . When inspecting the drive shaft, what checks should be undertaken? All of …" at bounding box center [553, 134] width 577 height 308
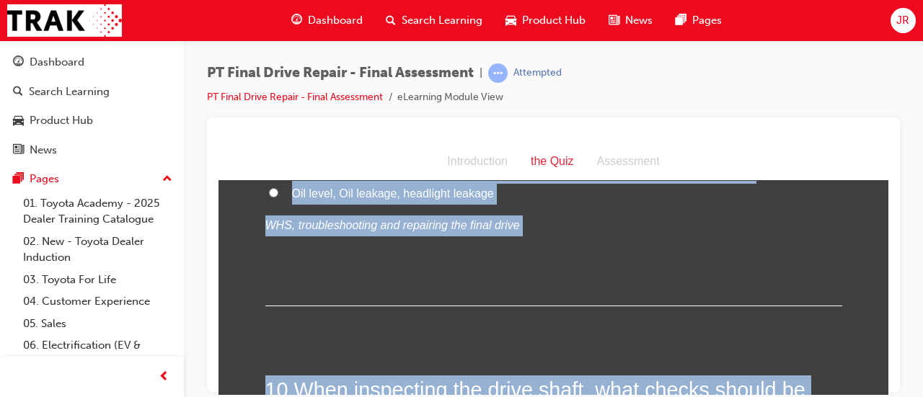
click at [705, 261] on div "9 . What on vehicle checks can be undertaken on the differential? Tightness of …" at bounding box center [553, 162] width 577 height 287
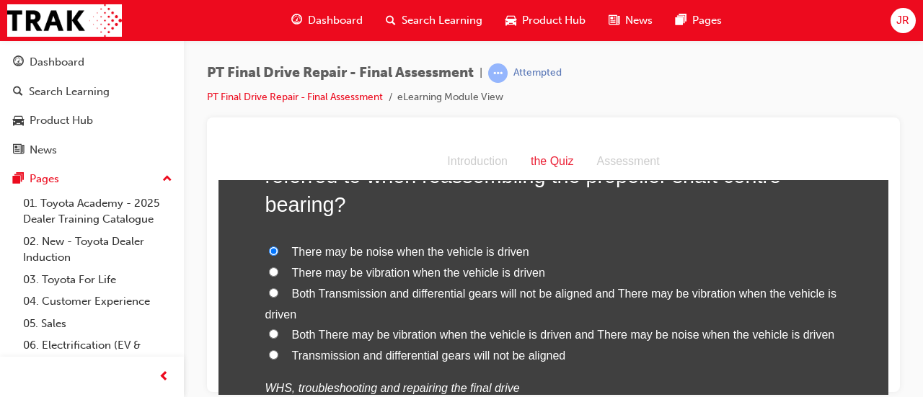
scroll to position [141, 0]
click at [457, 339] on span "Both There may be vibration when the vehicle is driven and There may be noise w…" at bounding box center [563, 333] width 543 height 12
click at [278, 338] on input "Both There may be vibration when the vehicle is driven and There may be noise w…" at bounding box center [273, 332] width 9 height 9
radio input "true"
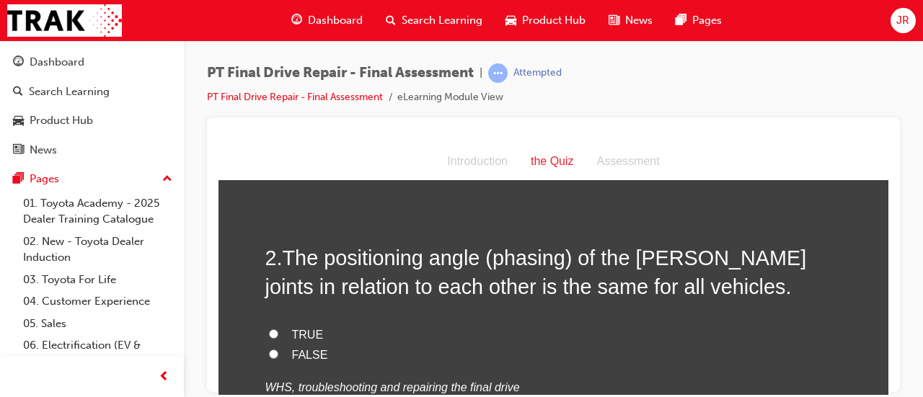
scroll to position [449, 0]
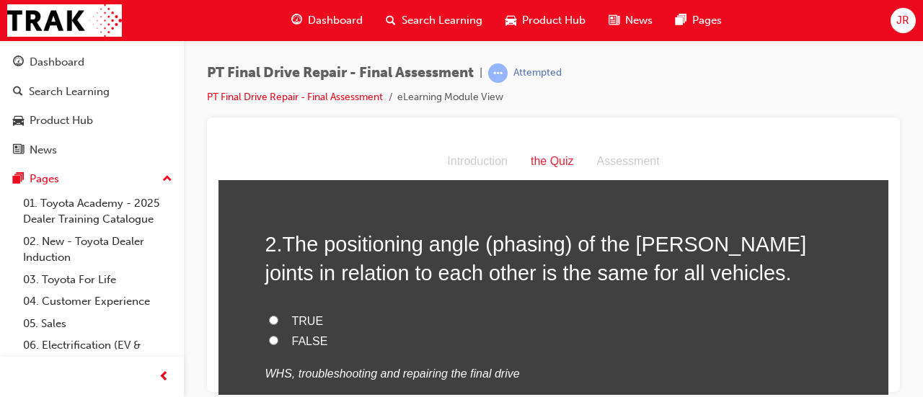
click at [323, 346] on label "FALSE" at bounding box center [553, 341] width 577 height 21
click at [278, 345] on input "FALSE" at bounding box center [273, 339] width 9 height 9
radio input "true"
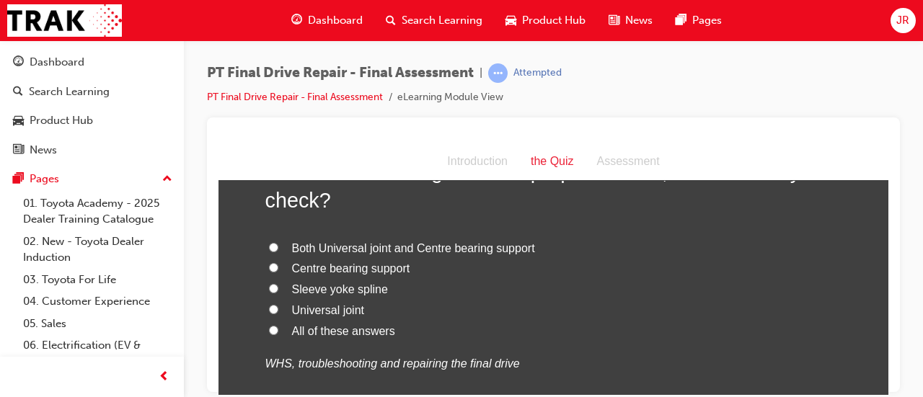
scroll to position [818, 0]
click at [372, 330] on span "All of these answers" at bounding box center [343, 329] width 103 height 12
click at [278, 330] on input "All of these answers" at bounding box center [273, 328] width 9 height 9
radio input "true"
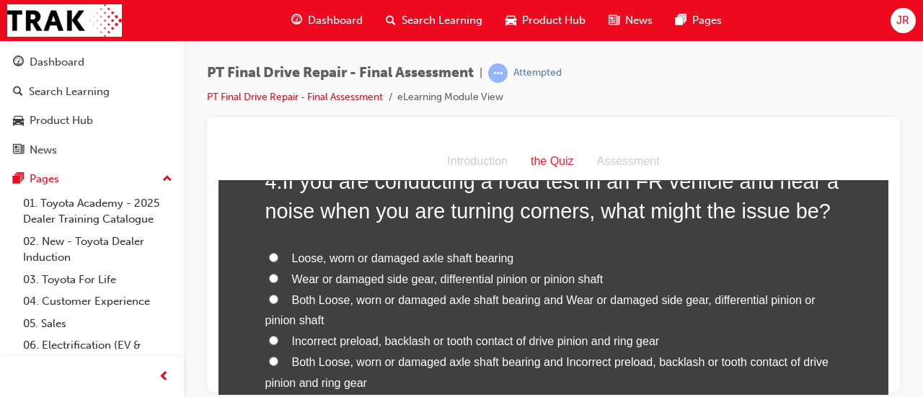
scroll to position [1181, 0]
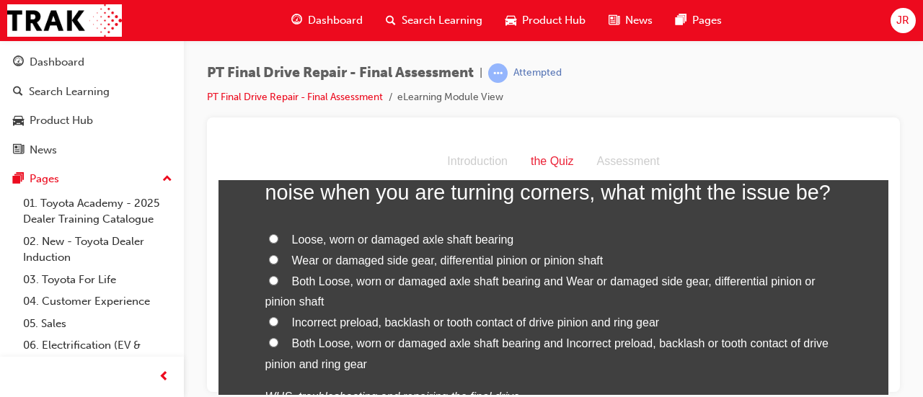
click at [437, 353] on label "Both Loose, worn or damaged axle shaft bearing and Incorrect preload, backlash …" at bounding box center [553, 354] width 577 height 42
click at [278, 347] on input "Both Loose, worn or damaged axle shaft bearing and Incorrect preload, backlash …" at bounding box center [273, 342] width 9 height 9
radio input "true"
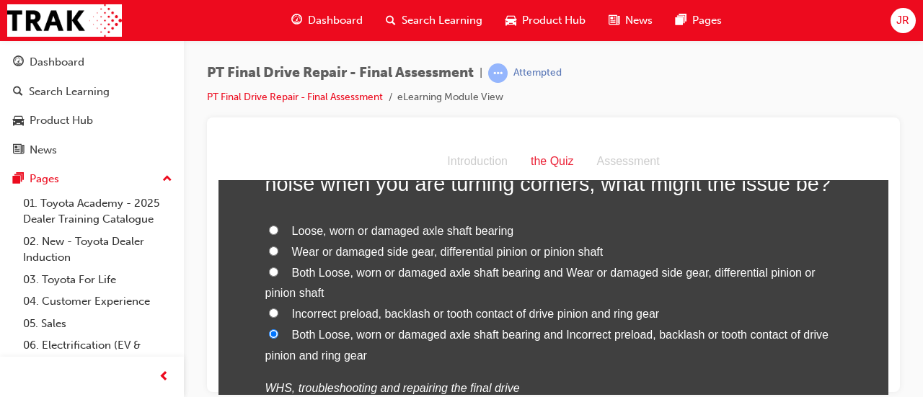
scroll to position [1189, 0]
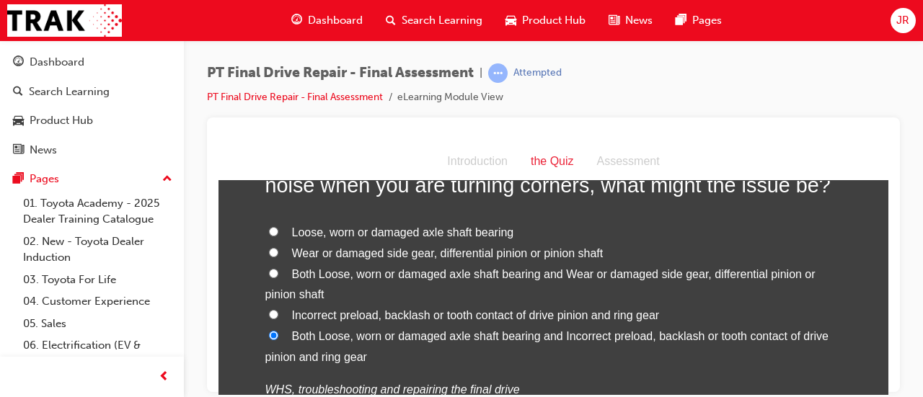
click at [724, 278] on span "Both Loose, worn or damaged axle shaft bearing and Wear or damaged side gear, d…" at bounding box center [540, 284] width 550 height 33
click at [278, 278] on input "Both Loose, worn or damaged axle shaft bearing and Wear or damaged side gear, d…" at bounding box center [273, 272] width 9 height 9
radio input "true"
click at [545, 343] on label "Both Loose, worn or damaged axle shaft bearing and Incorrect preload, backlash …" at bounding box center [553, 347] width 577 height 42
click at [278, 340] on input "Both Loose, worn or damaged axle shaft bearing and Incorrect preload, backlash …" at bounding box center [273, 334] width 9 height 9
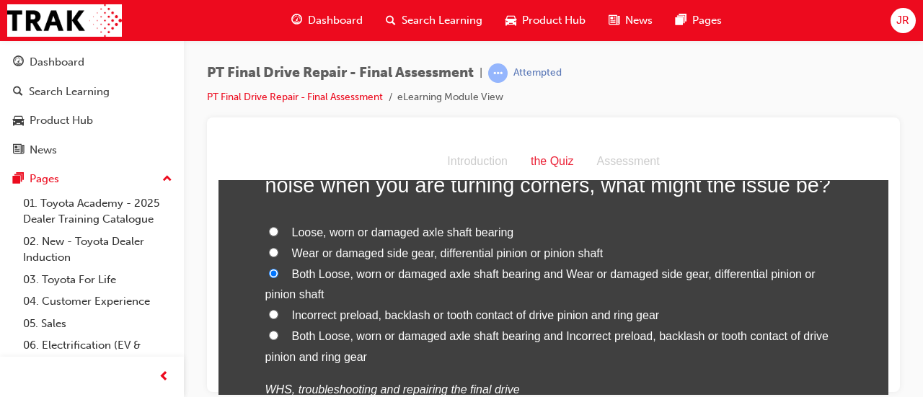
radio input "true"
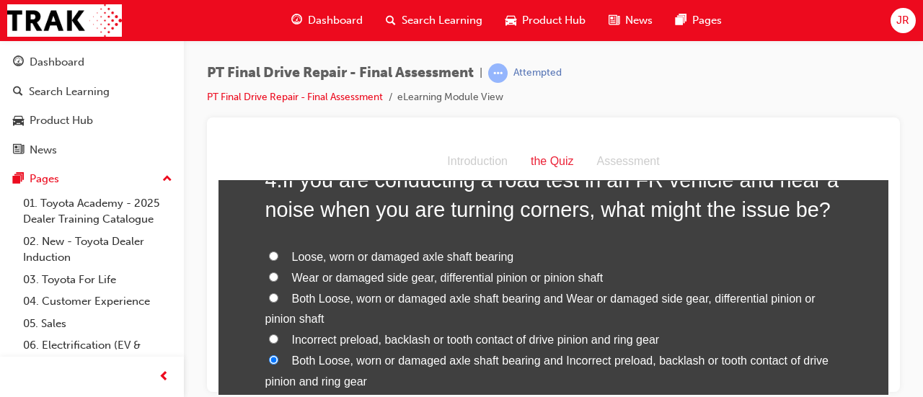
scroll to position [1165, 0]
click at [483, 300] on span "Both Loose, worn or damaged axle shaft bearing and Wear or damaged side gear, d…" at bounding box center [540, 307] width 550 height 33
click at [278, 300] on input "Both Loose, worn or damaged axle shaft bearing and Wear or damaged side gear, d…" at bounding box center [273, 296] width 9 height 9
radio input "true"
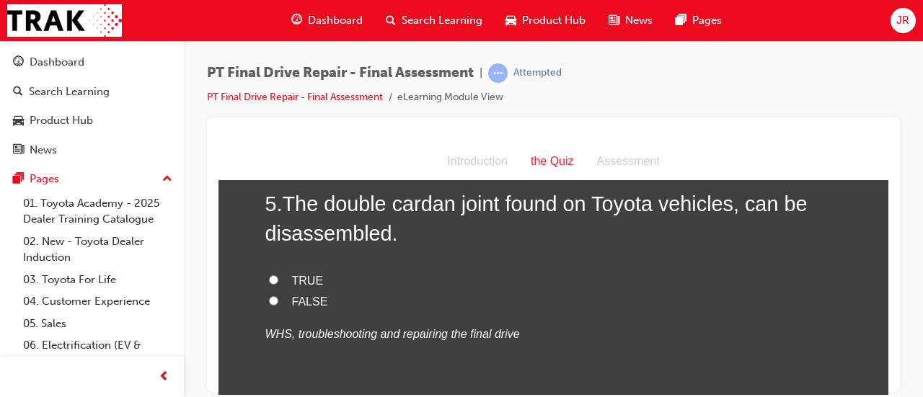
scroll to position [1539, 0]
click at [307, 304] on span "FALSE" at bounding box center [310, 300] width 36 height 12
click at [278, 304] on input "FALSE" at bounding box center [273, 299] width 9 height 9
radio input "true"
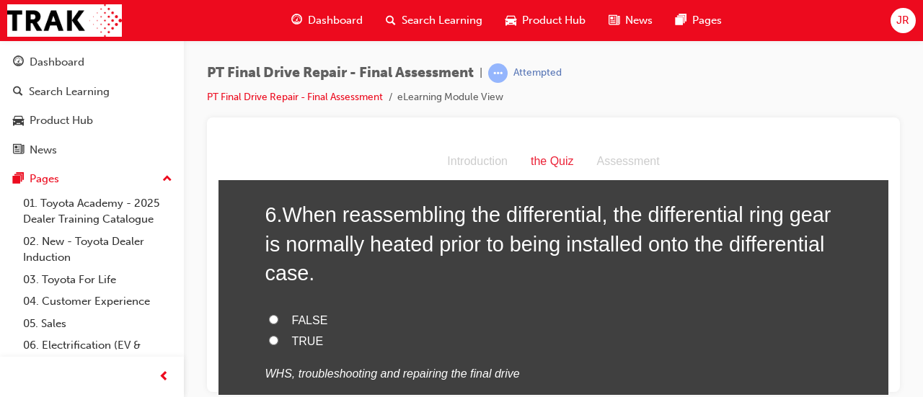
scroll to position [1827, 0]
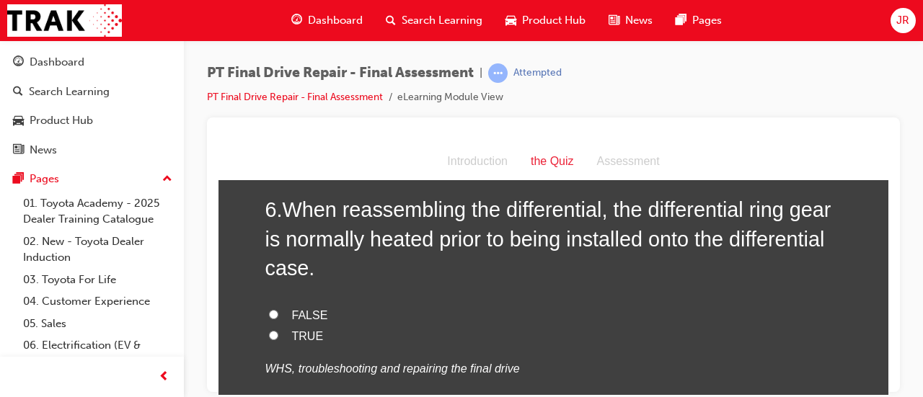
click at [313, 341] on label "TRUE" at bounding box center [553, 336] width 577 height 21
click at [278, 340] on input "TRUE" at bounding box center [273, 334] width 9 height 9
radio input "true"
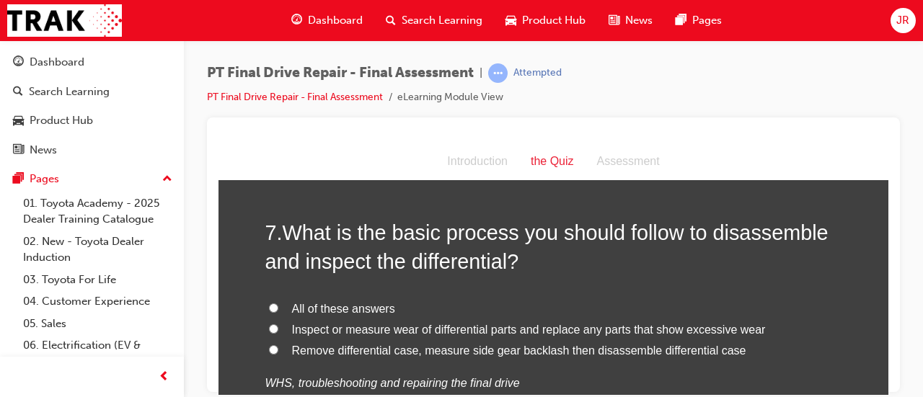
scroll to position [2129, 0]
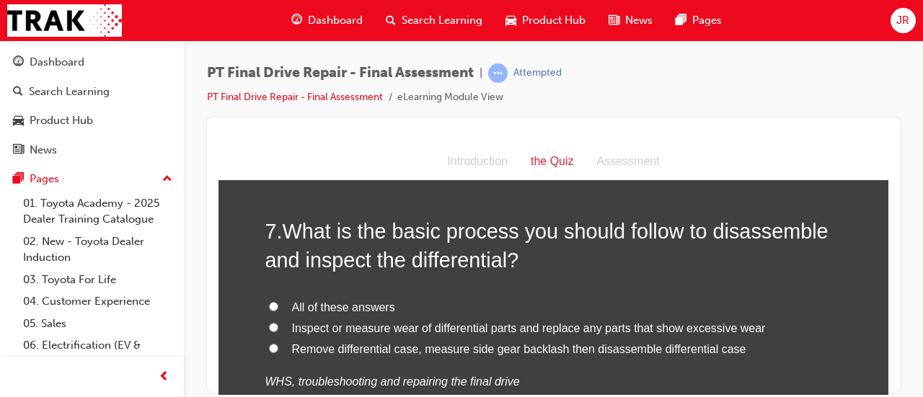
click at [359, 307] on span "All of these answers" at bounding box center [343, 307] width 103 height 12
click at [278, 307] on input "All of these answers" at bounding box center [273, 306] width 9 height 9
radio input "true"
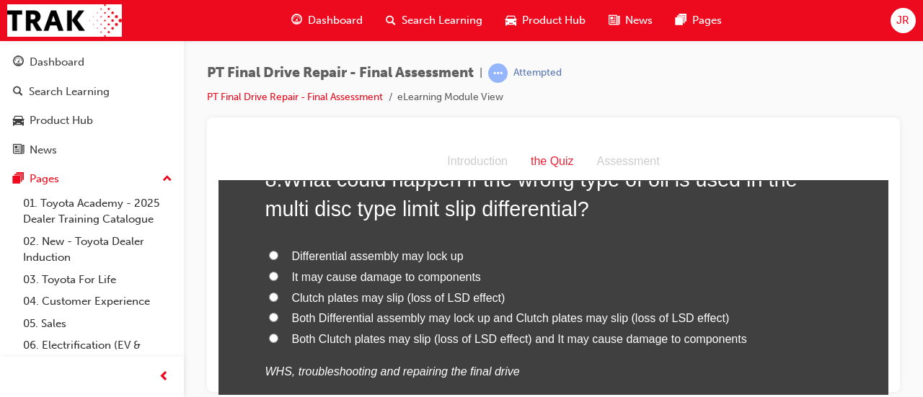
scroll to position [2501, 0]
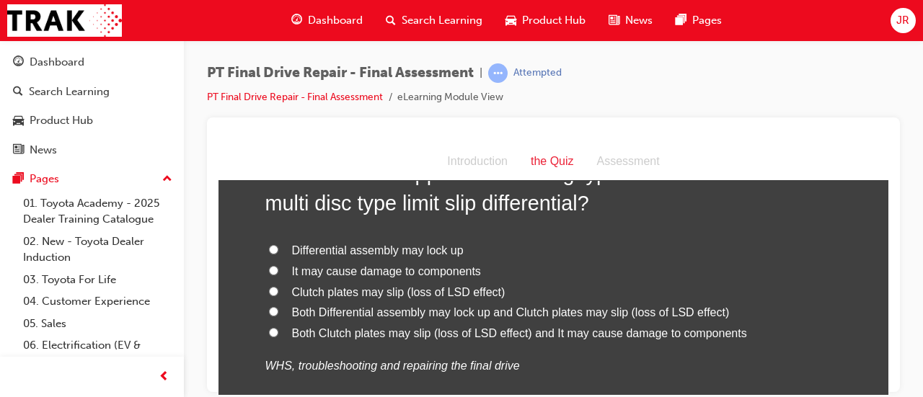
click at [635, 327] on span "Both Clutch plates may slip (loss of LSD effect) and It may cause damage to com…" at bounding box center [519, 333] width 455 height 12
click at [278, 327] on input "Both Clutch plates may slip (loss of LSD effect) and It may cause damage to com…" at bounding box center [273, 331] width 9 height 9
radio input "true"
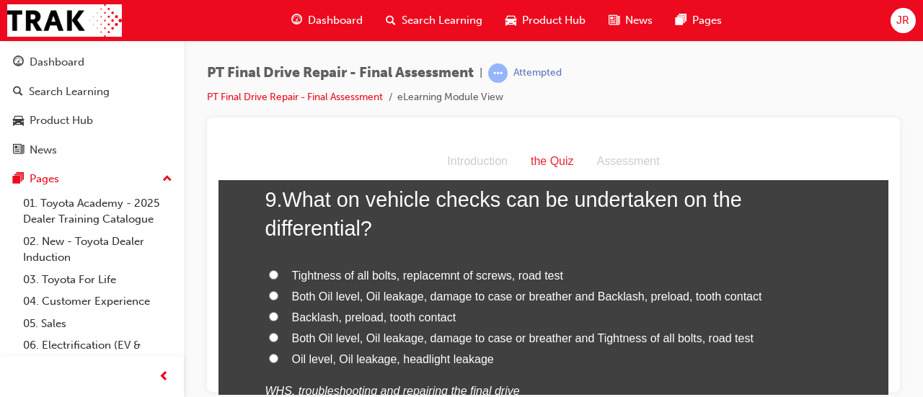
scroll to position [2833, 0]
click at [678, 296] on span "Both Oil level, Oil leakage, damage to case or breather and Backlash, preload, …" at bounding box center [527, 295] width 470 height 12
click at [278, 296] on input "Both Oil level, Oil leakage, damage to case or breather and Backlash, preload, …" at bounding box center [273, 294] width 9 height 9
radio input "true"
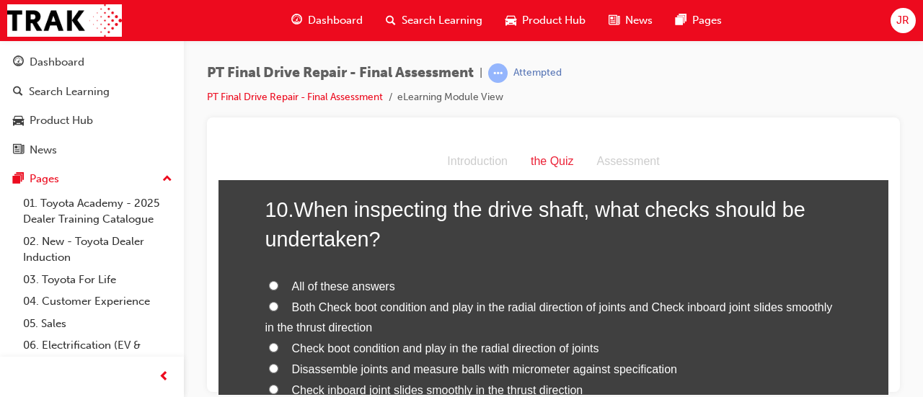
scroll to position [3182, 0]
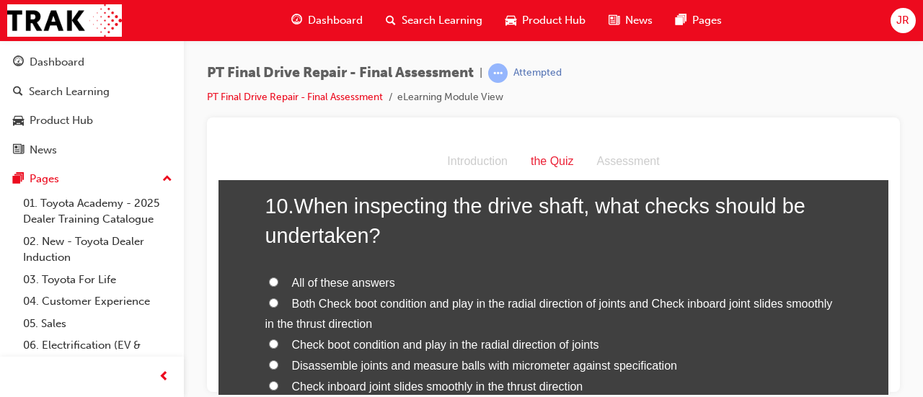
click at [362, 278] on span "All of these answers" at bounding box center [343, 282] width 103 height 12
click at [278, 278] on input "All of these answers" at bounding box center [273, 281] width 9 height 9
radio input "true"
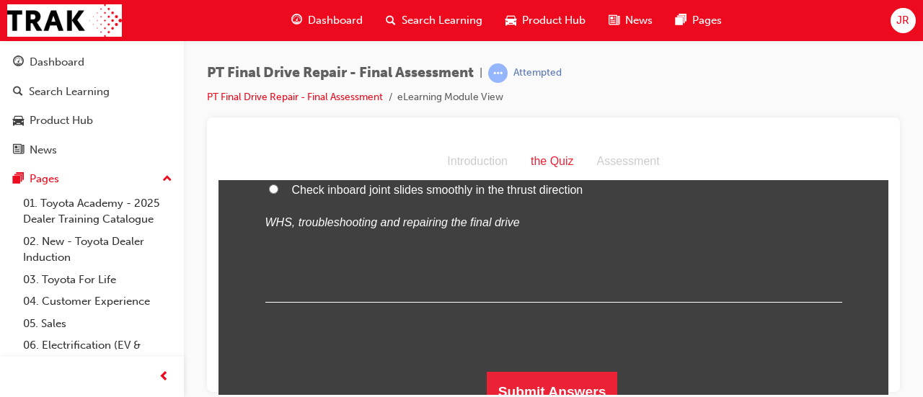
scroll to position [3394, 0]
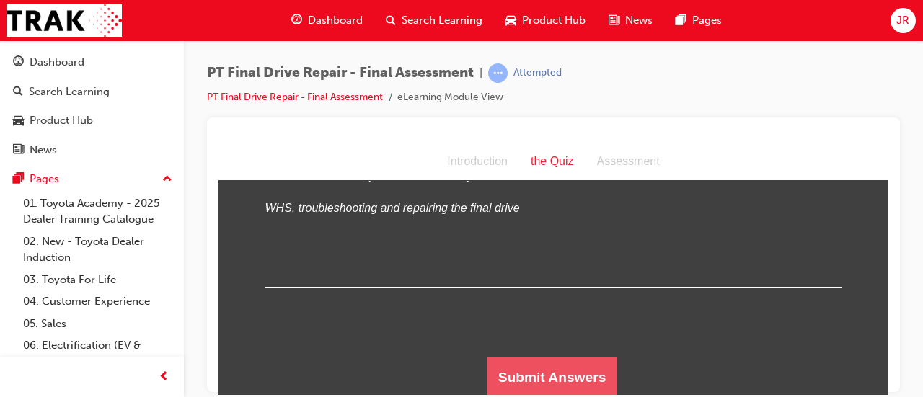
click at [560, 382] on button "Submit Answers" at bounding box center [552, 377] width 131 height 40
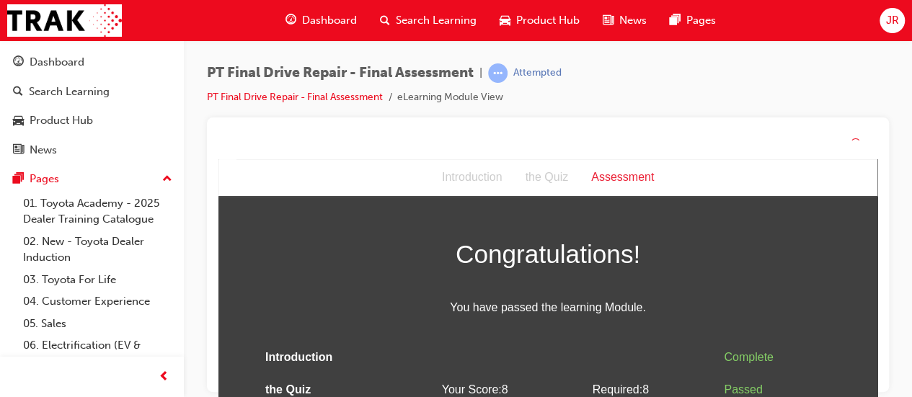
scroll to position [40, 0]
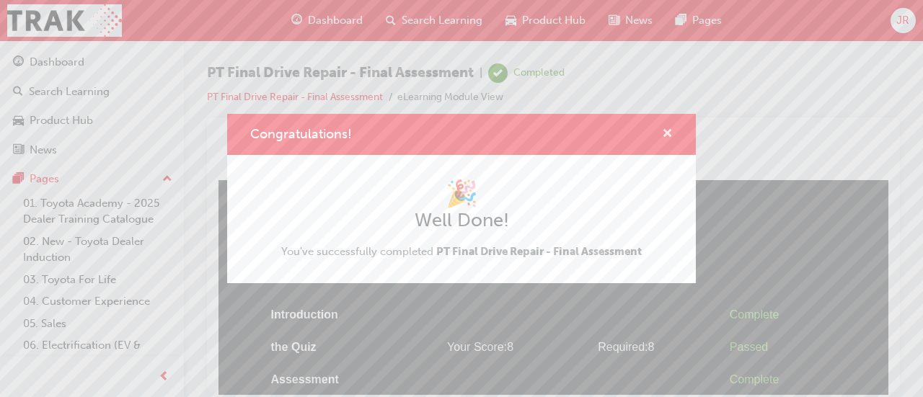
click at [664, 134] on span "cross-icon" at bounding box center [667, 134] width 11 height 13
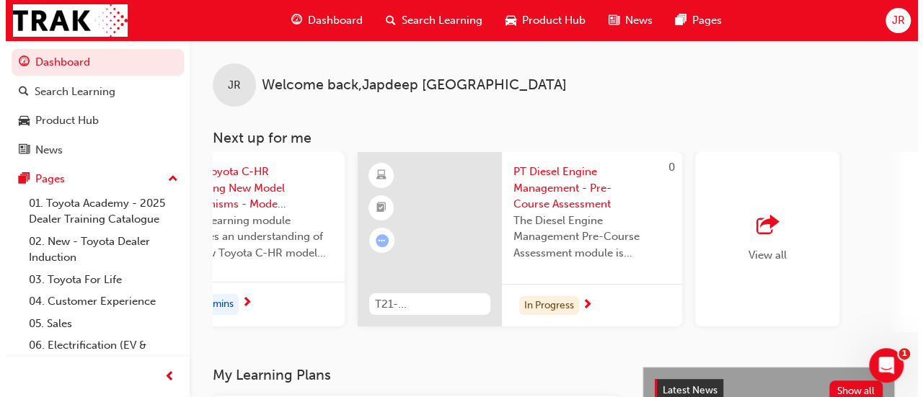
scroll to position [0, 1318]
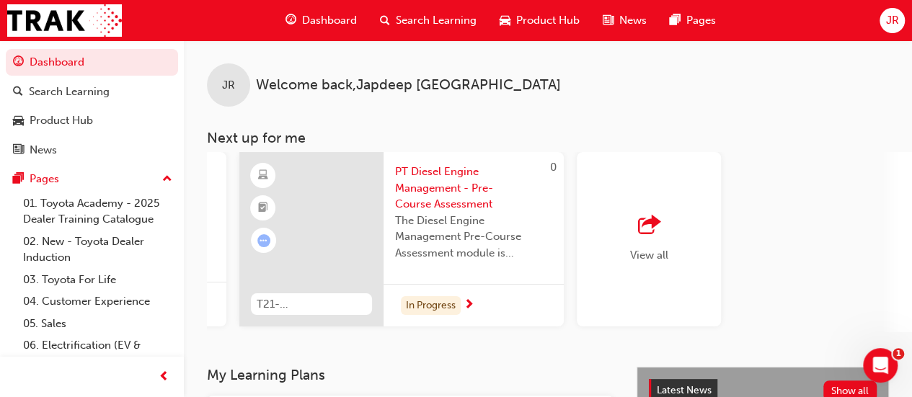
click at [459, 312] on div "In Progress" at bounding box center [431, 305] width 60 height 19
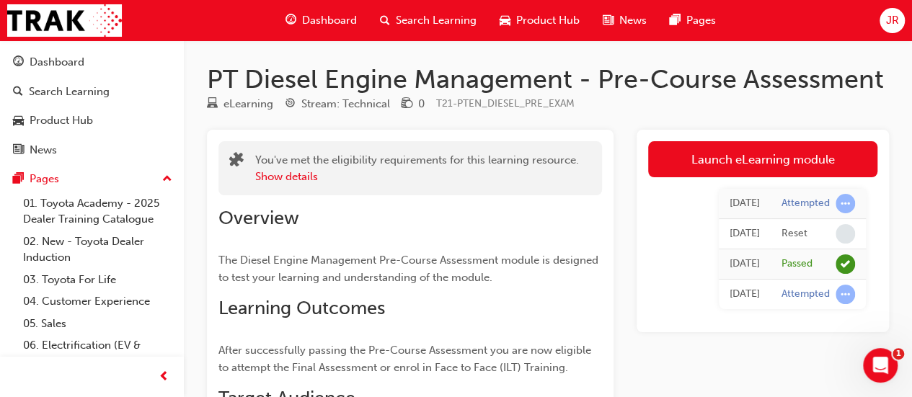
click at [815, 297] on div "Attempted" at bounding box center [806, 295] width 48 height 14
click at [809, 260] on div "Passed" at bounding box center [797, 265] width 31 height 14
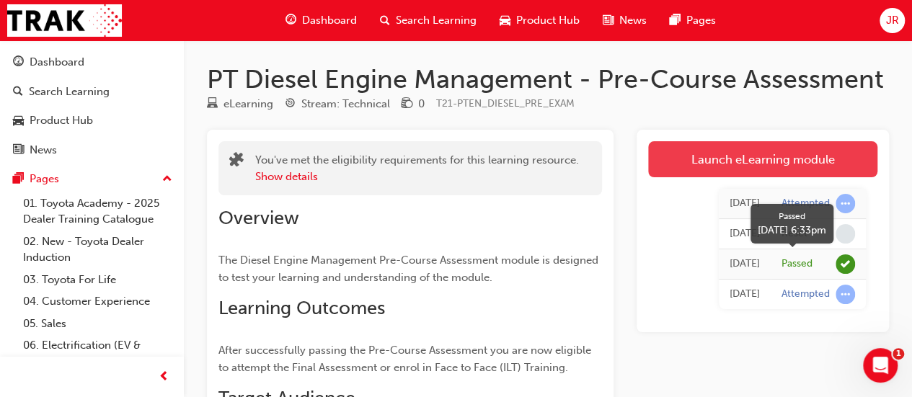
click at [831, 150] on link "Launch eLearning module" at bounding box center [762, 159] width 229 height 36
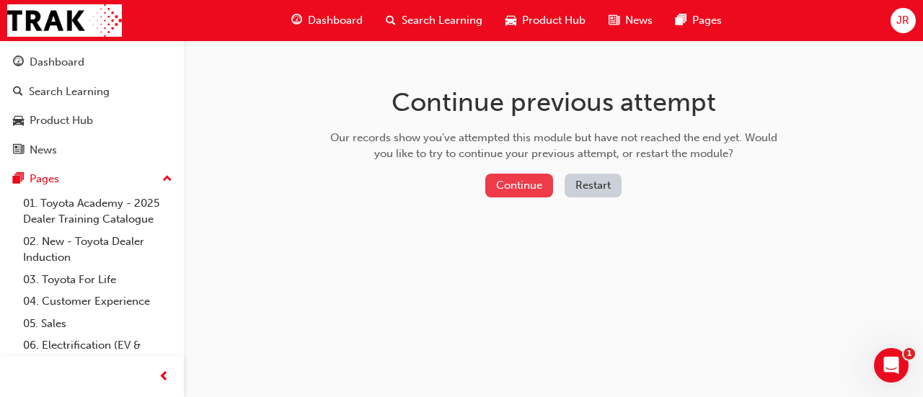
click at [529, 185] on button "Continue" at bounding box center [519, 186] width 68 height 24
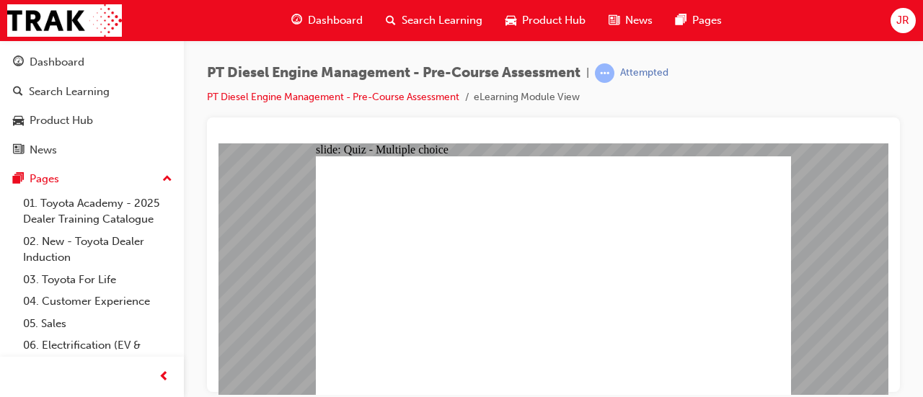
radio input "true"
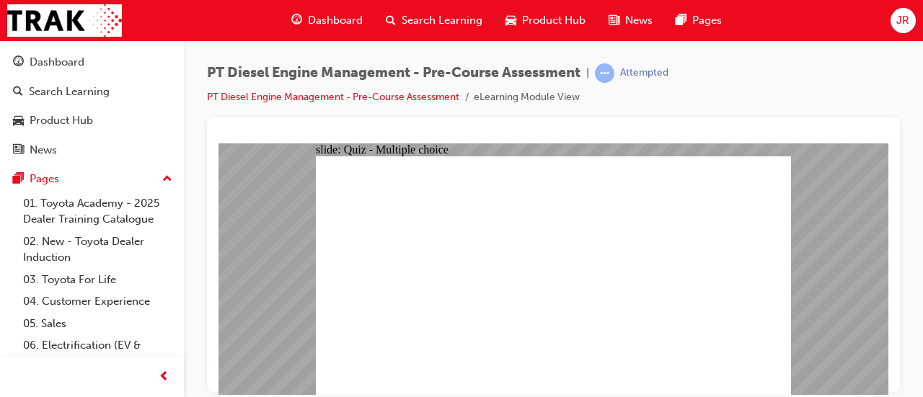
radio input "true"
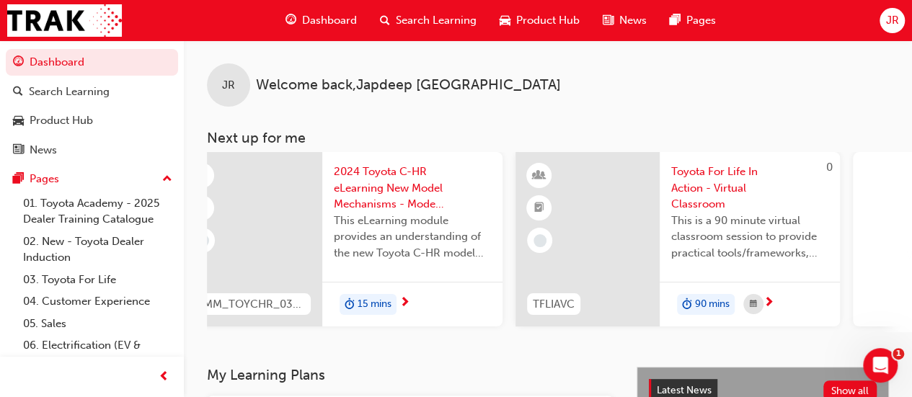
scroll to position [0, 1318]
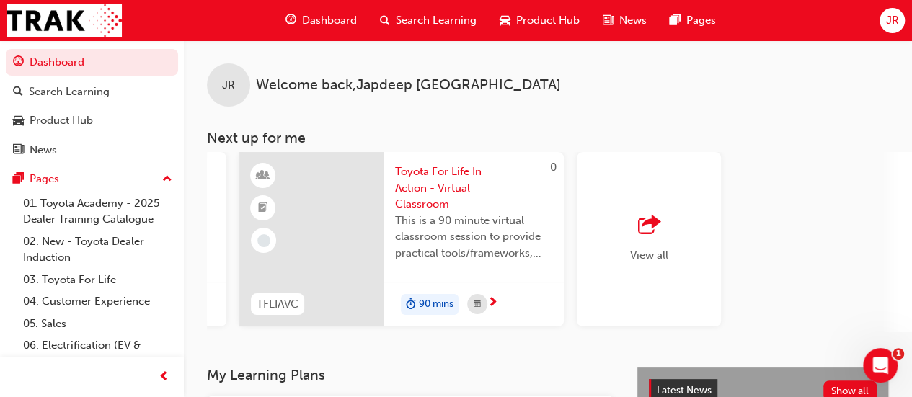
click at [649, 234] on span "outbound-icon" at bounding box center [649, 226] width 22 height 20
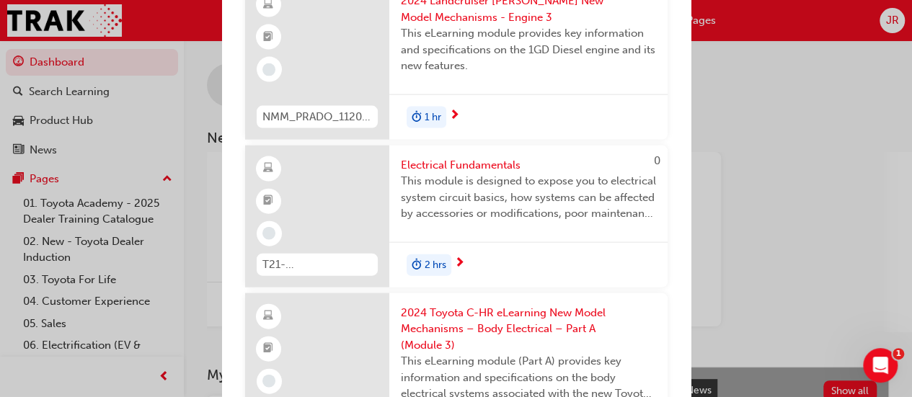
scroll to position [1528, 0]
click at [616, 221] on span "This module is designed to expose you to electrical system circuit basics, how …" at bounding box center [528, 196] width 255 height 49
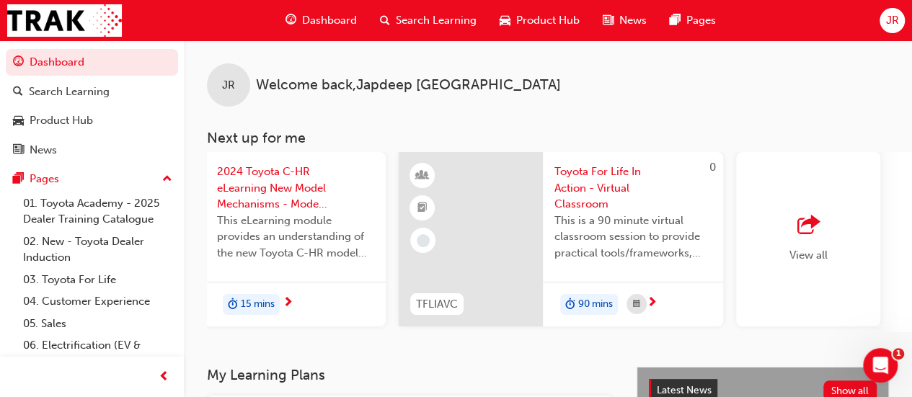
scroll to position [0, 1318]
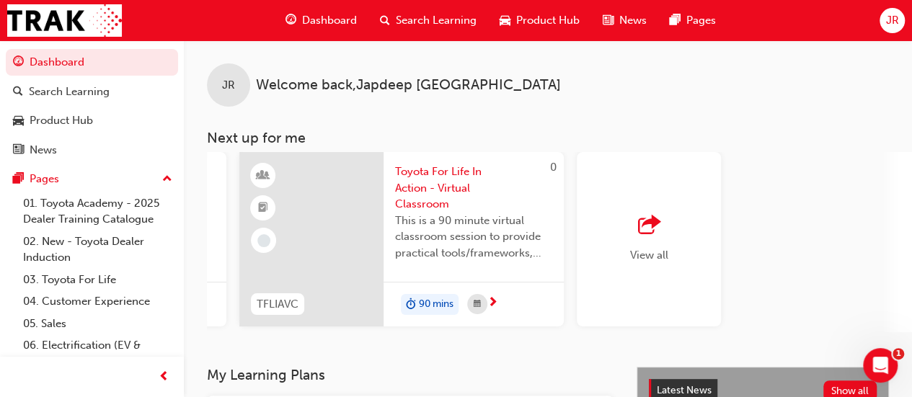
click at [648, 235] on span "outbound-icon" at bounding box center [649, 226] width 22 height 20
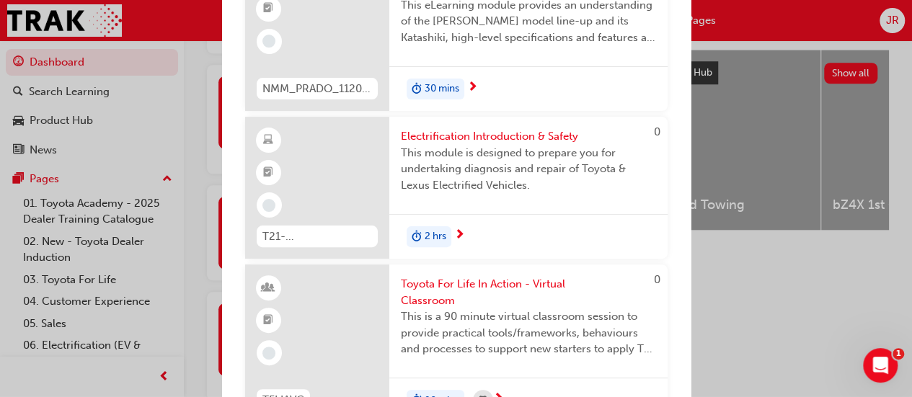
scroll to position [117, 0]
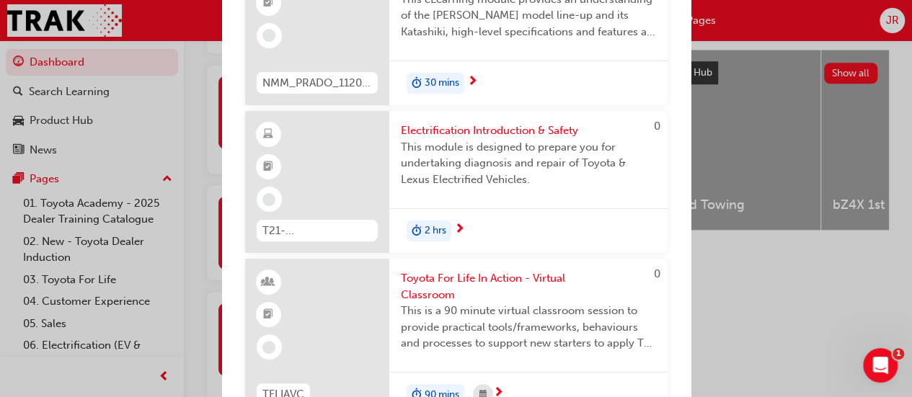
click at [578, 172] on span "This module is designed to prepare you for undertaking diagnosis and repair of …" at bounding box center [528, 163] width 255 height 49
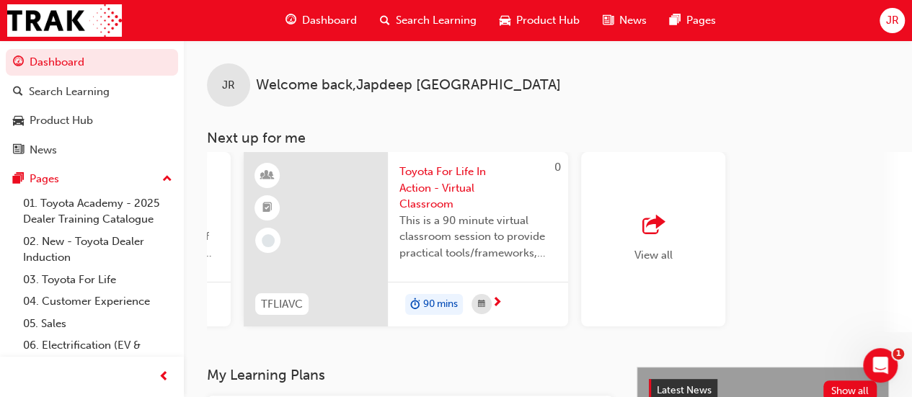
scroll to position [0, 1318]
click at [651, 232] on span "outbound-icon" at bounding box center [649, 226] width 22 height 20
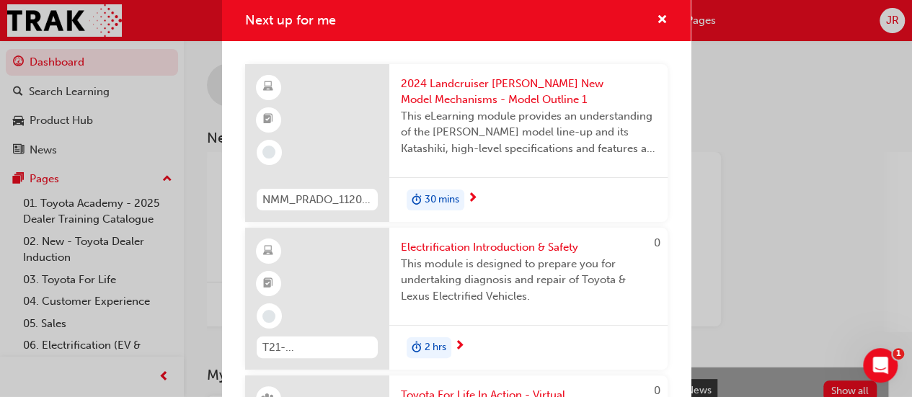
click at [648, 228] on div "Electrification Introduction & Safety This module is designed to prepare you fo…" at bounding box center [529, 276] width 278 height 97
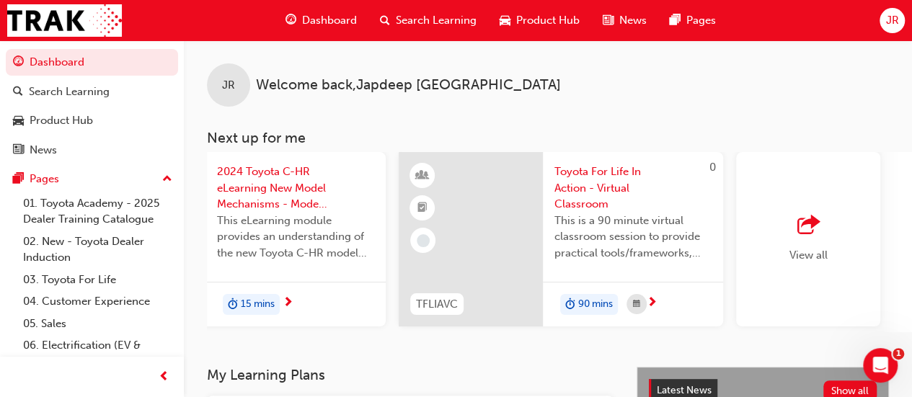
scroll to position [0, 1318]
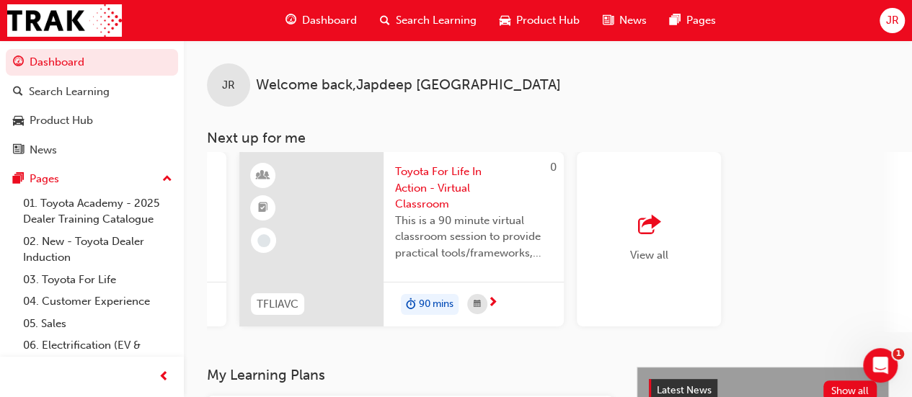
click at [656, 231] on span "outbound-icon" at bounding box center [649, 226] width 22 height 20
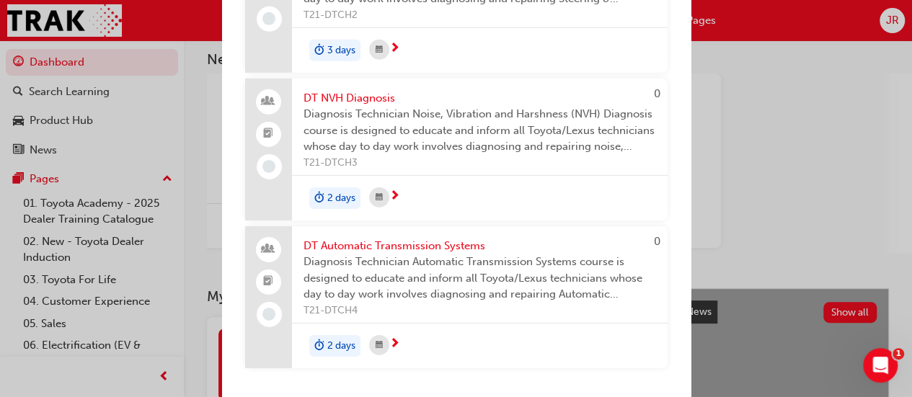
scroll to position [84, 0]
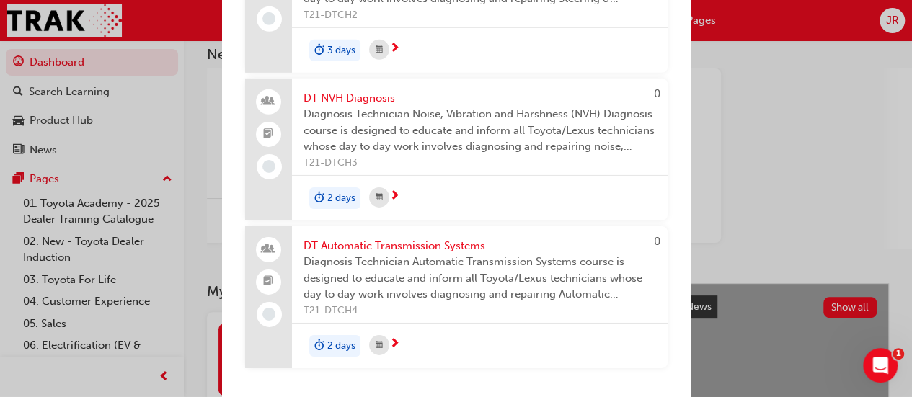
click at [773, 127] on div "Next up for me NMM_PRADO_112024_MODULE_1 2024 Landcruiser [PERSON_NAME] New Mod…" at bounding box center [456, 198] width 912 height 397
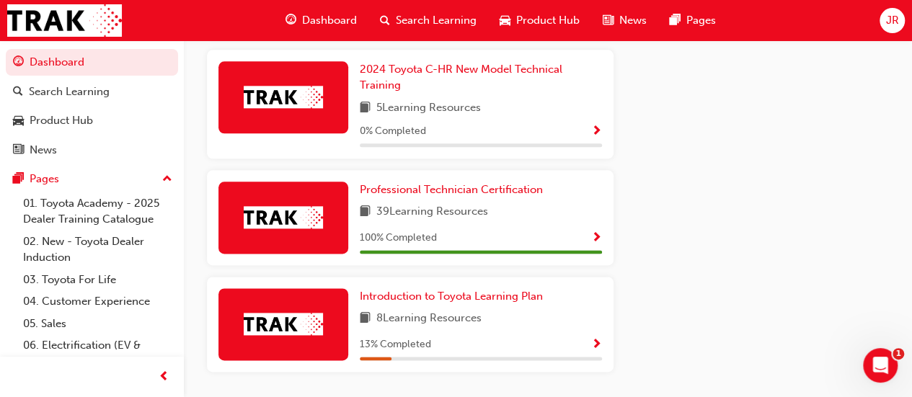
scroll to position [800, 0]
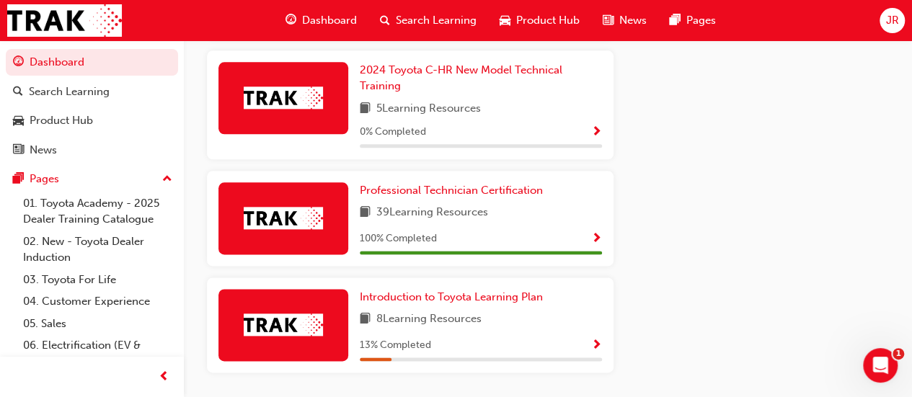
click at [599, 234] on span "Show Progress" at bounding box center [596, 239] width 11 height 13
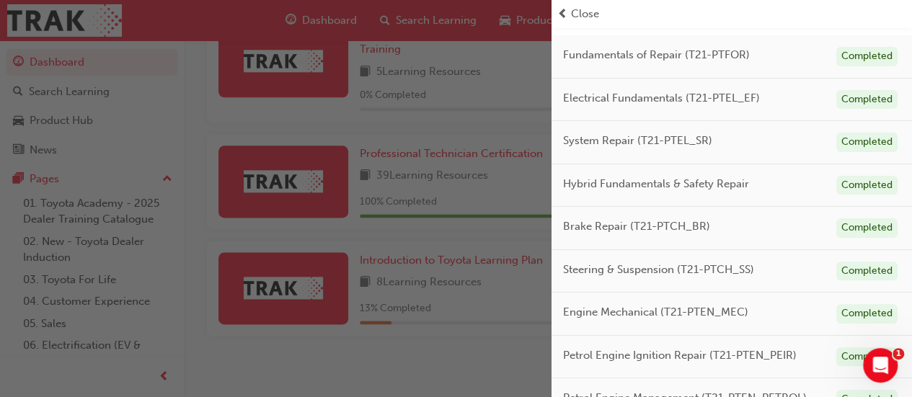
scroll to position [115, 0]
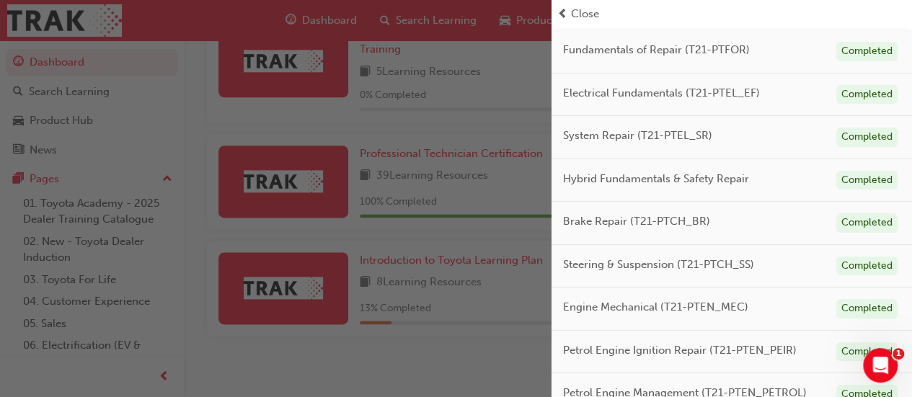
click at [227, 369] on div "button" at bounding box center [276, 198] width 552 height 397
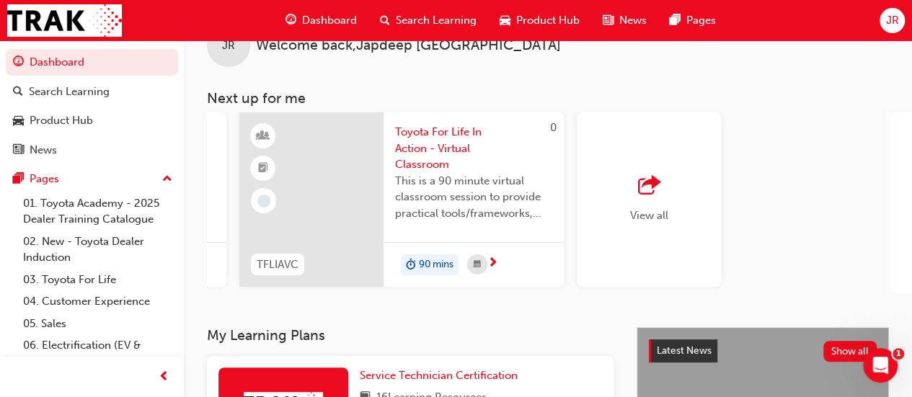
scroll to position [0, 0]
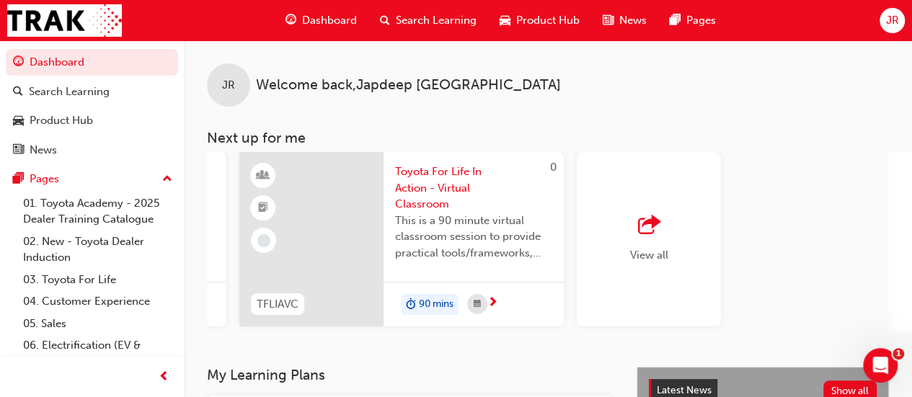
click at [663, 234] on div "button" at bounding box center [649, 226] width 38 height 20
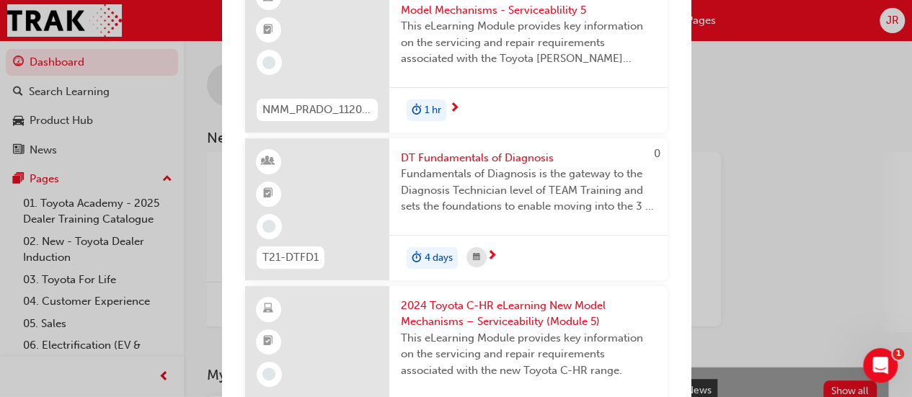
scroll to position [2814, 0]
click at [586, 191] on span "Fundamentals of Diagnosis is the gateway to the Diagnosis Technician level of T…" at bounding box center [528, 191] width 255 height 49
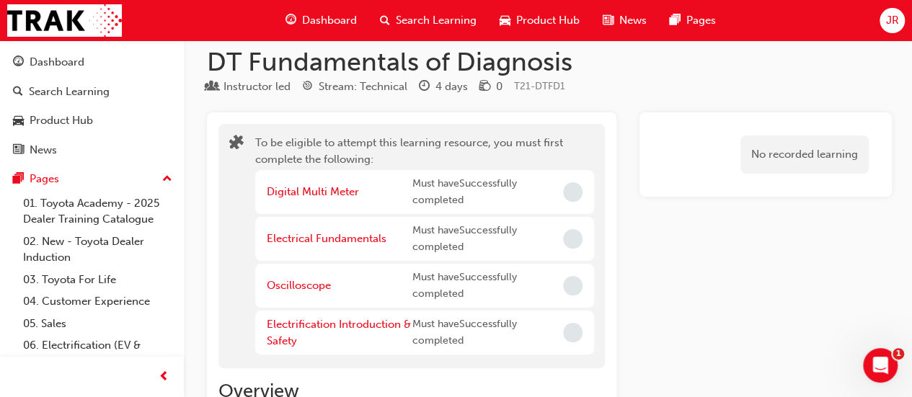
scroll to position [17, 0]
click at [563, 198] on span "Incomplete" at bounding box center [572, 191] width 19 height 19
click at [336, 185] on link "Digital Multi Meter" at bounding box center [313, 191] width 92 height 13
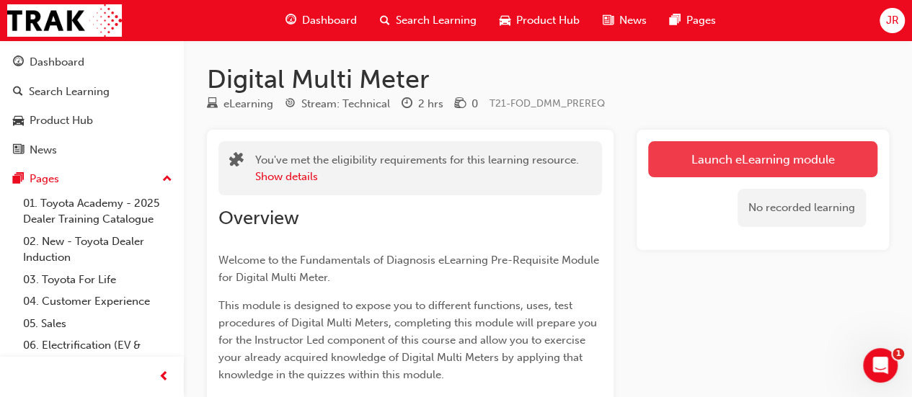
click at [770, 160] on link "Launch eLearning module" at bounding box center [762, 159] width 229 height 36
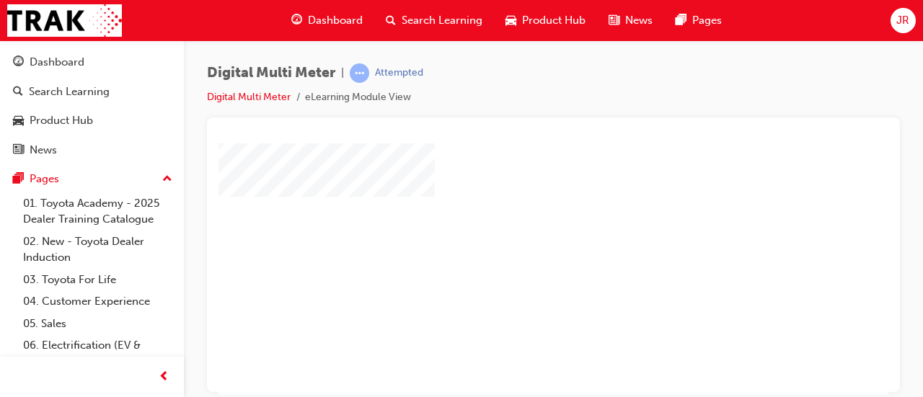
scroll to position [53, 0]
click at [512, 174] on div "play" at bounding box center [512, 174] width 0 height 0
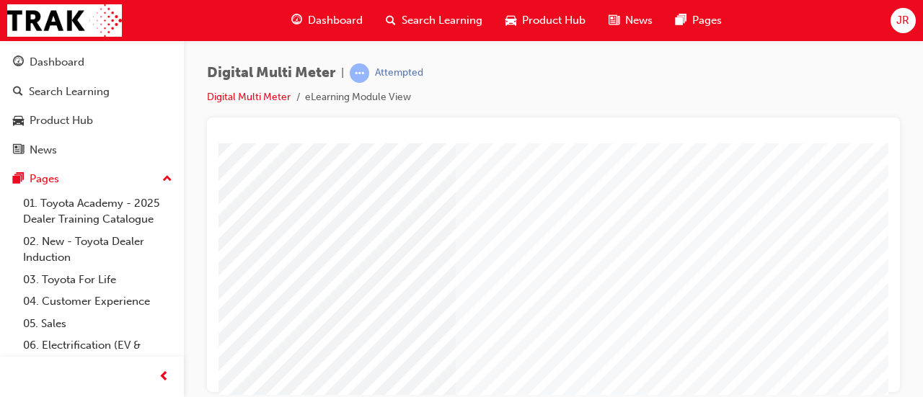
scroll to position [232, 322]
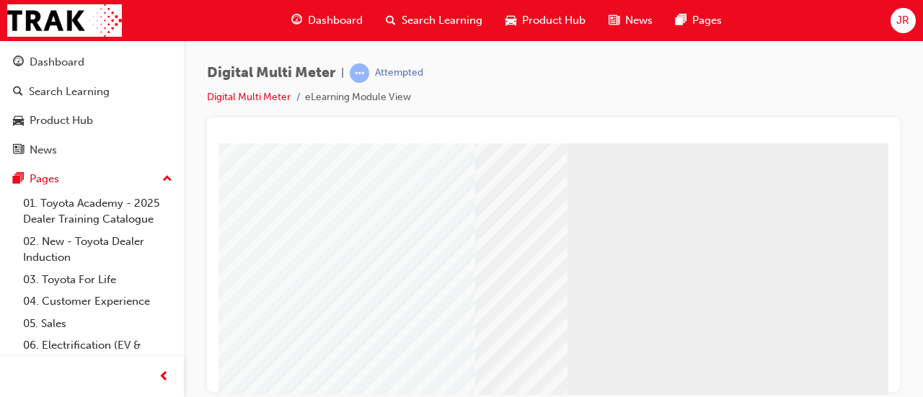
scroll to position [61, 0]
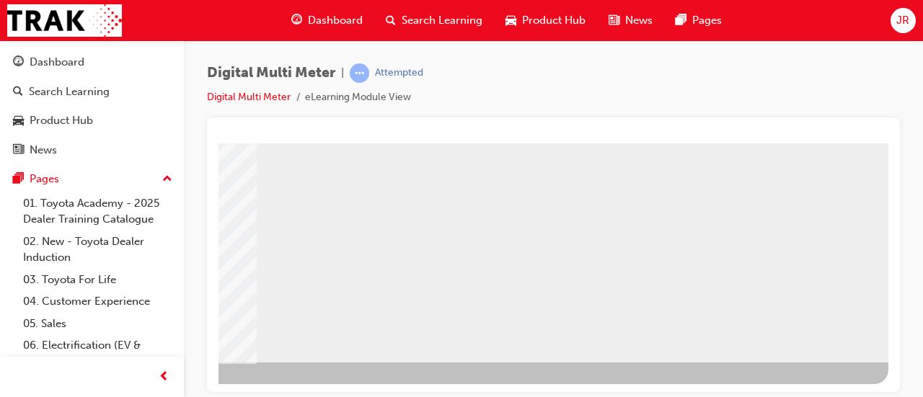
scroll to position [300, 322]
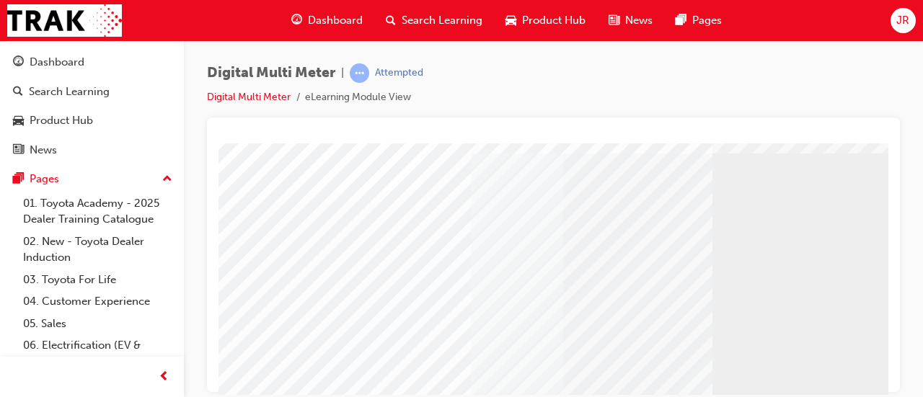
scroll to position [0, 4]
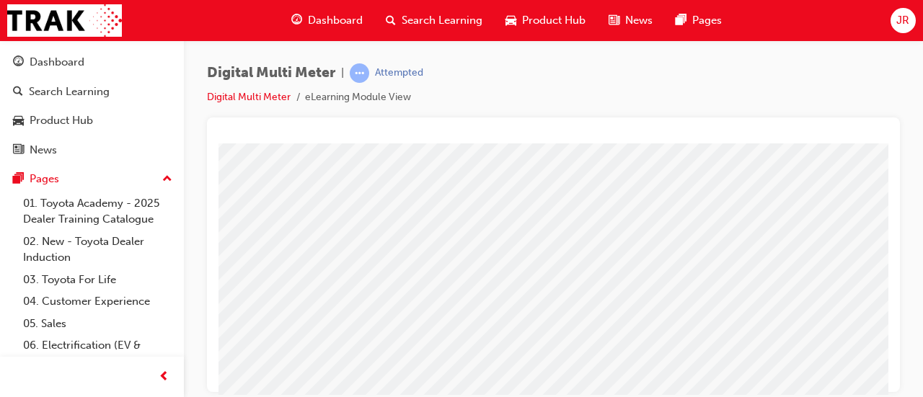
scroll to position [192, 40]
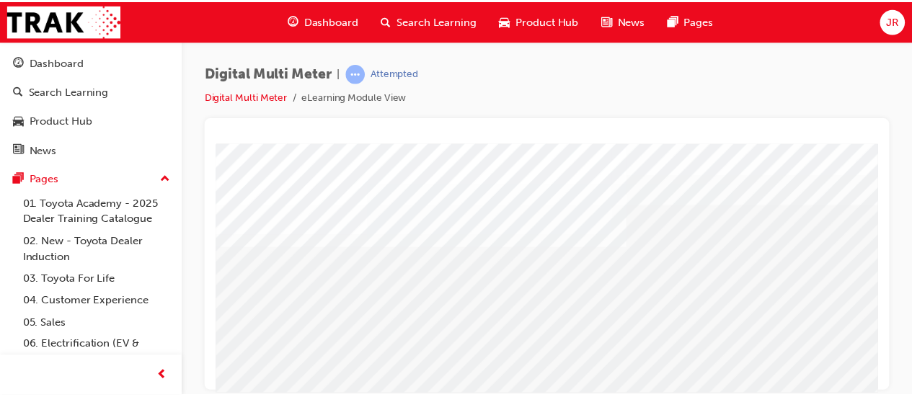
scroll to position [0, 322]
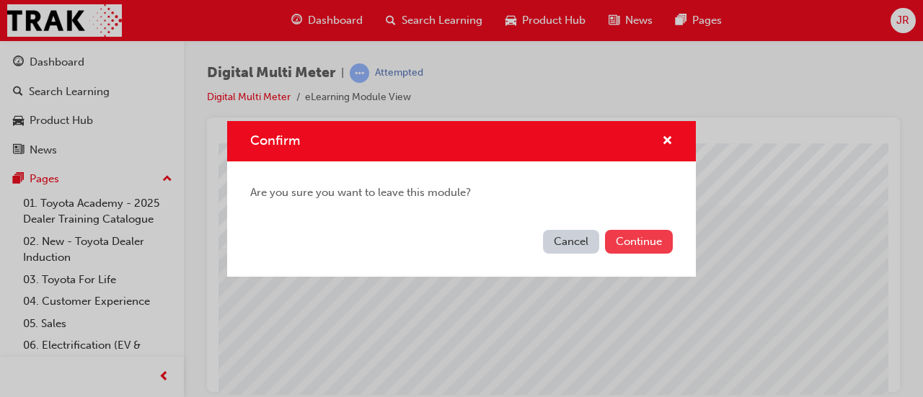
click at [642, 242] on button "Continue" at bounding box center [639, 242] width 68 height 24
